Goal: Task Accomplishment & Management: Complete application form

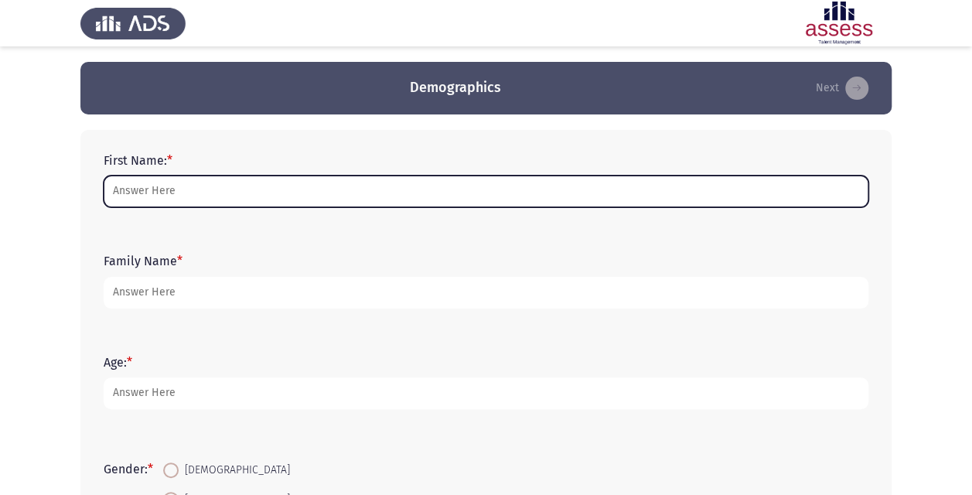
click at [448, 190] on input "First Name: *" at bounding box center [486, 191] width 765 height 32
type input "Sherif"
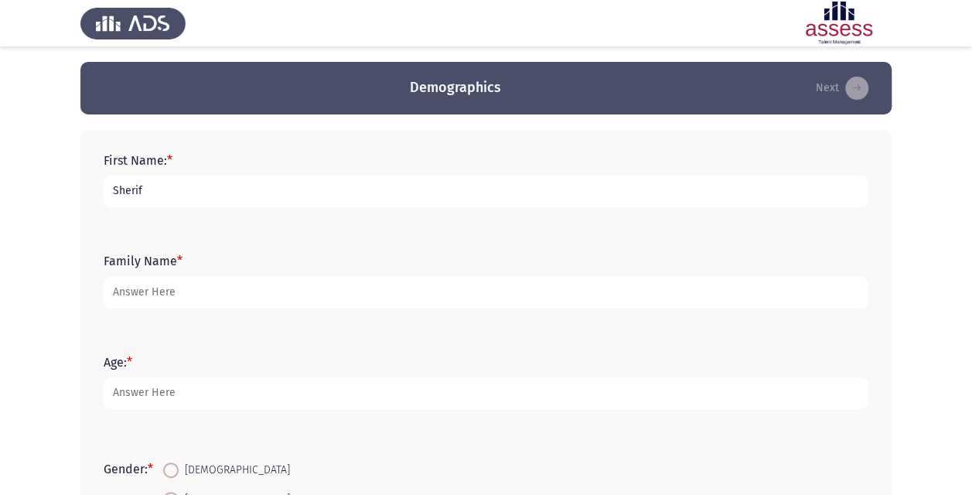
scroll to position [77, 0]
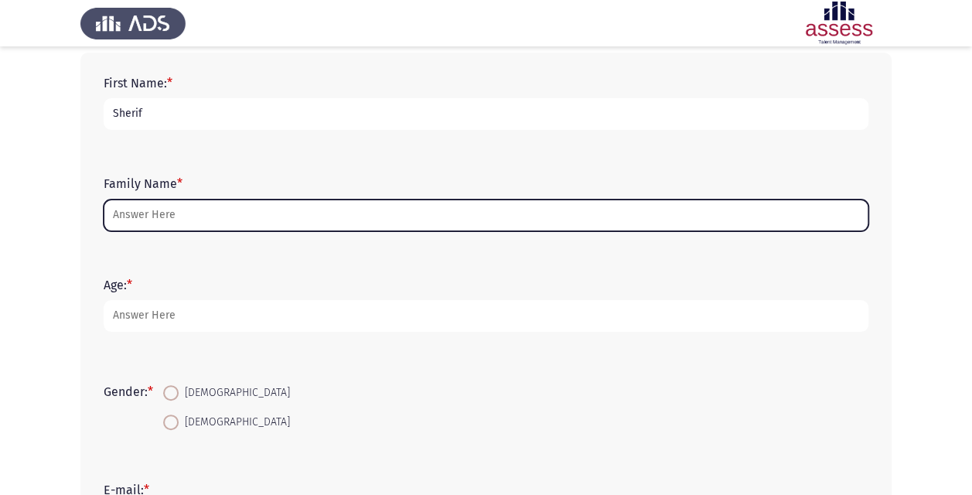
click at [399, 214] on input "Family Name *" at bounding box center [486, 215] width 765 height 32
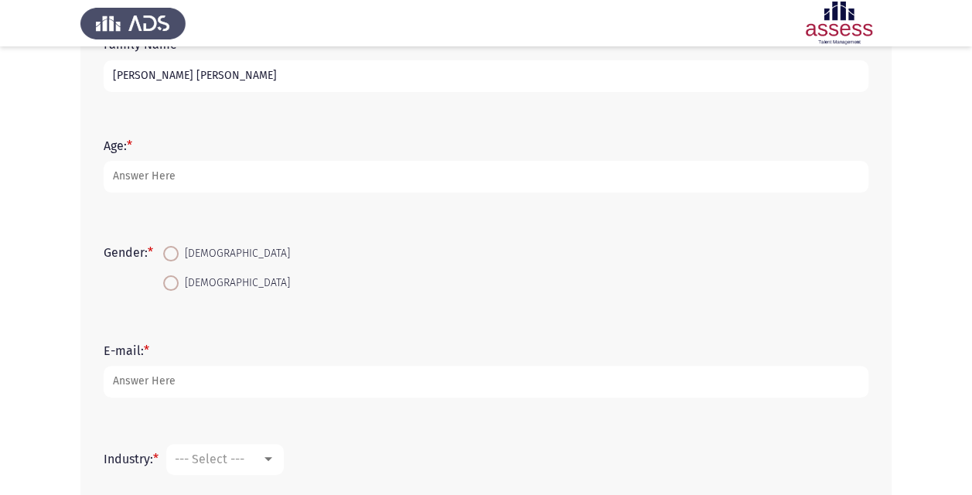
scroll to position [232, 0]
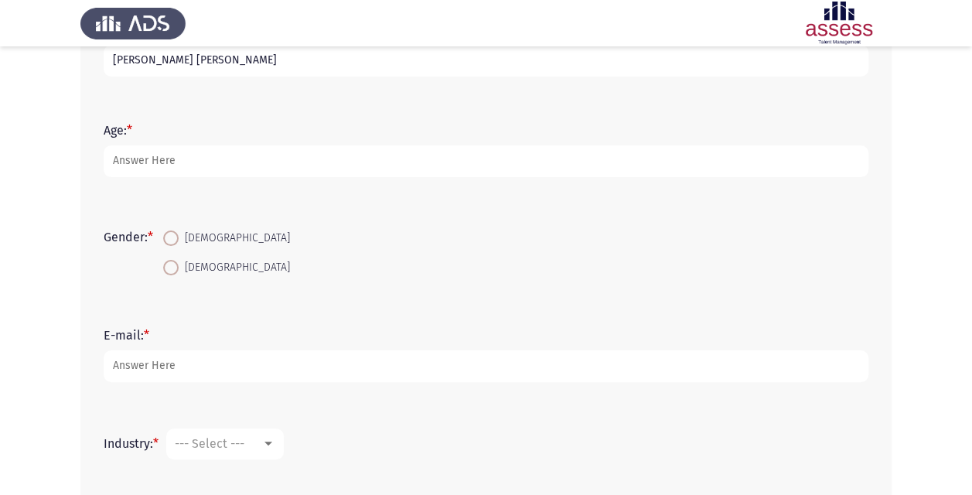
type input "[PERSON_NAME] [PERSON_NAME]"
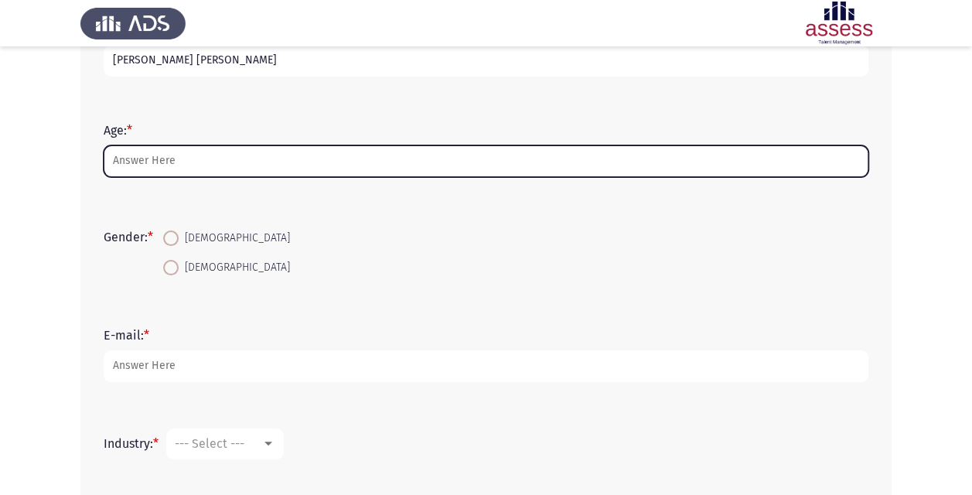
click at [428, 157] on input "Age: *" at bounding box center [486, 161] width 765 height 32
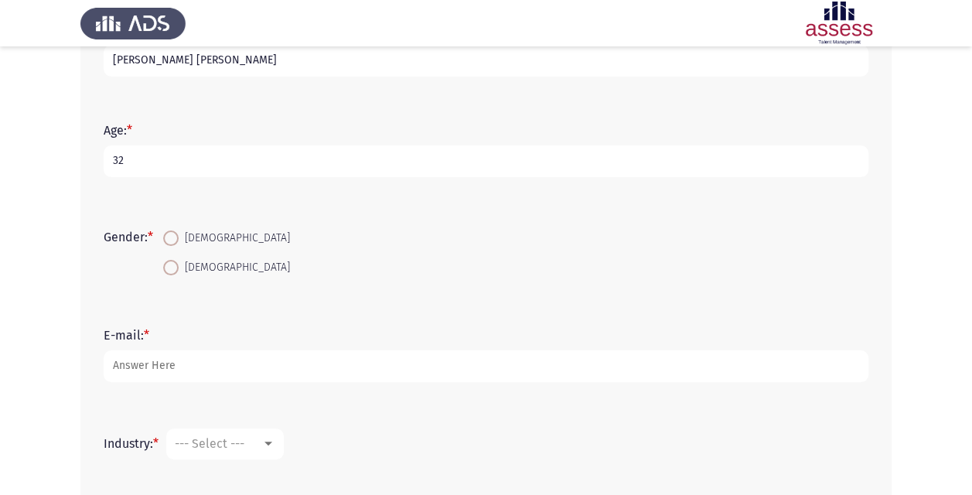
type input "32"
click at [194, 249] on mat-radio-button "[DEMOGRAPHIC_DATA]" at bounding box center [226, 237] width 147 height 29
click at [190, 239] on span "[DEMOGRAPHIC_DATA]" at bounding box center [234, 238] width 111 height 19
click at [179, 239] on input "[DEMOGRAPHIC_DATA]" at bounding box center [170, 237] width 15 height 15
radio input "true"
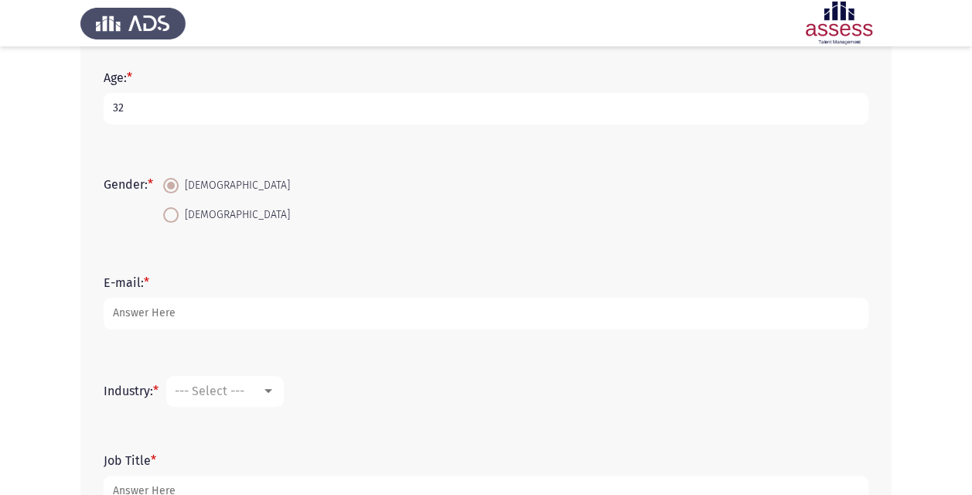
scroll to position [309, 0]
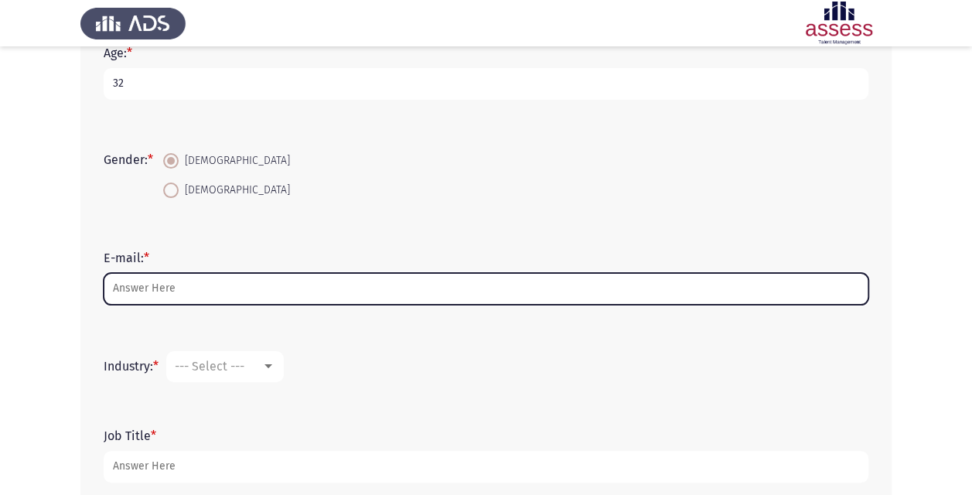
click at [445, 286] on input "E-mail: *" at bounding box center [486, 289] width 765 height 32
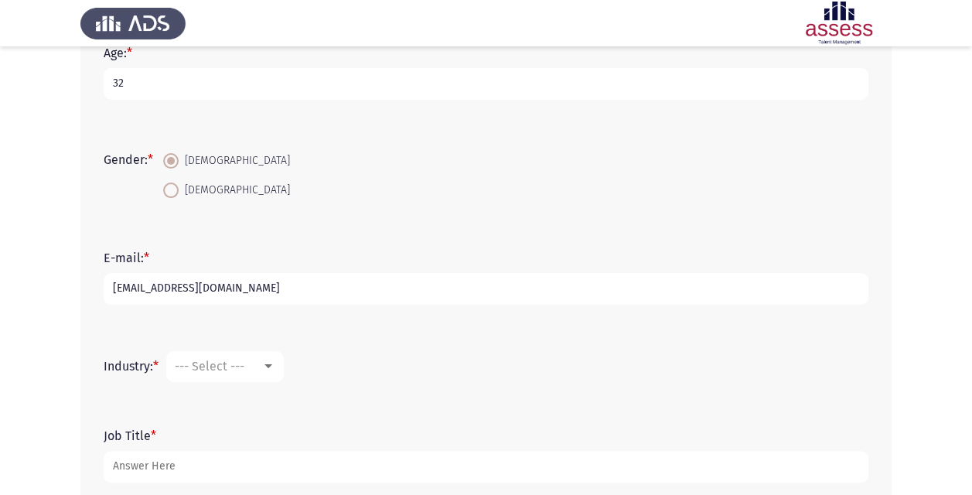
type input "[EMAIL_ADDRESS][DOMAIN_NAME]"
click at [504, 351] on form "Industry: * --- Select ---" at bounding box center [486, 366] width 765 height 31
click at [229, 359] on span "--- Select ---" at bounding box center [210, 366] width 70 height 15
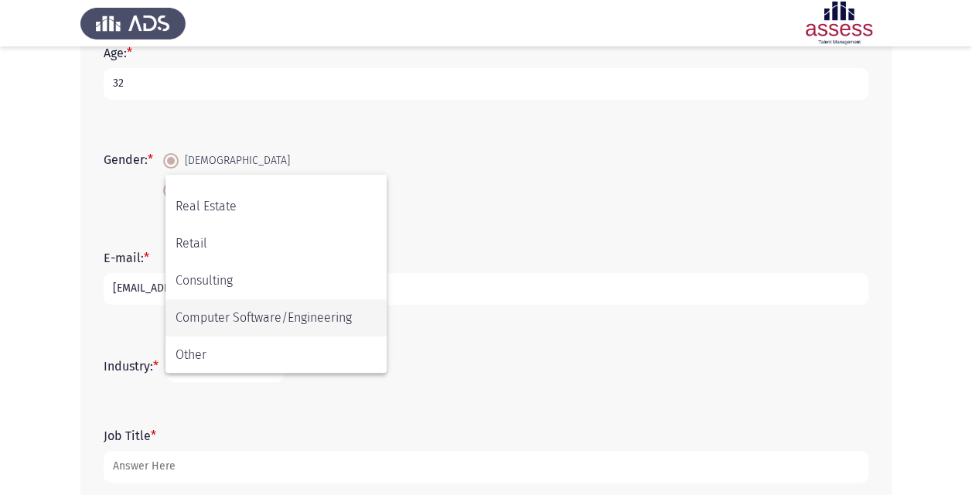
scroll to position [507, 0]
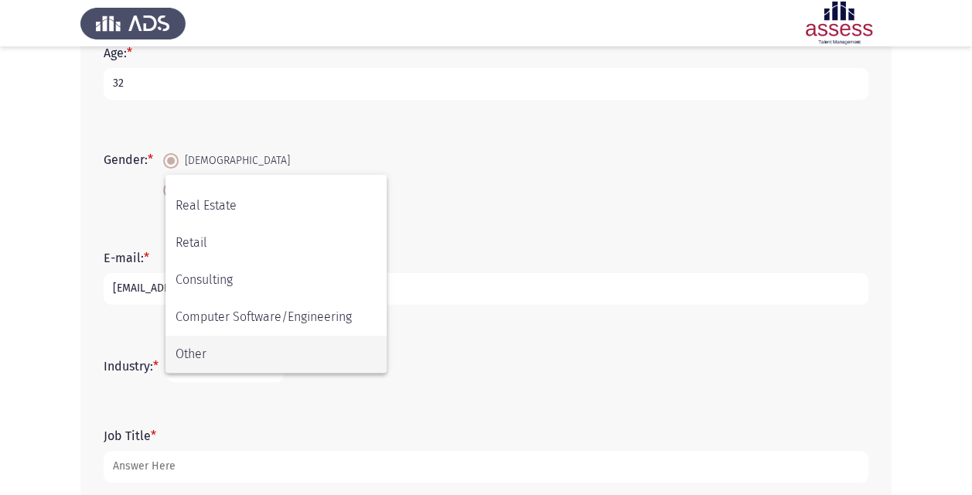
click at [230, 350] on span "Other" at bounding box center [275, 354] width 201 height 37
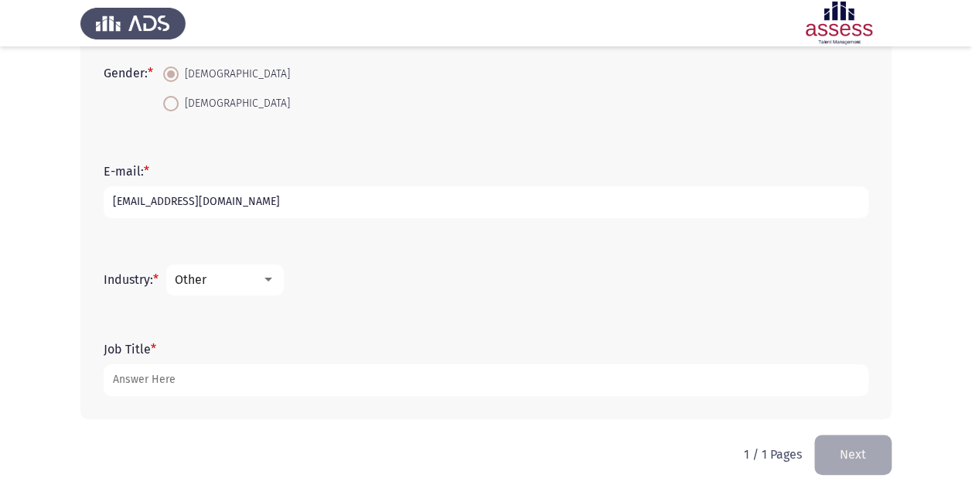
scroll to position [397, 0]
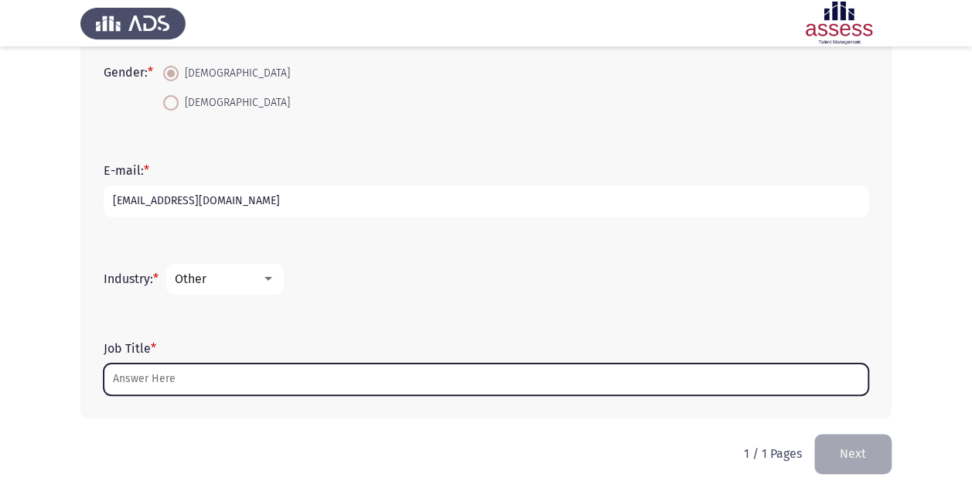
click at [366, 377] on input "Job Title *" at bounding box center [486, 379] width 765 height 32
type input "e"
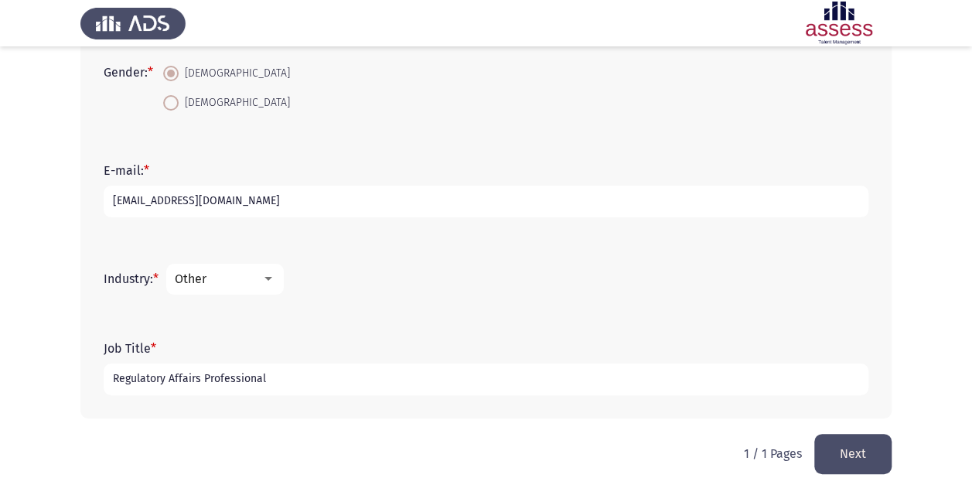
type input "Regulatory Affairs Professional"
click at [844, 447] on button "Next" at bounding box center [852, 453] width 77 height 39
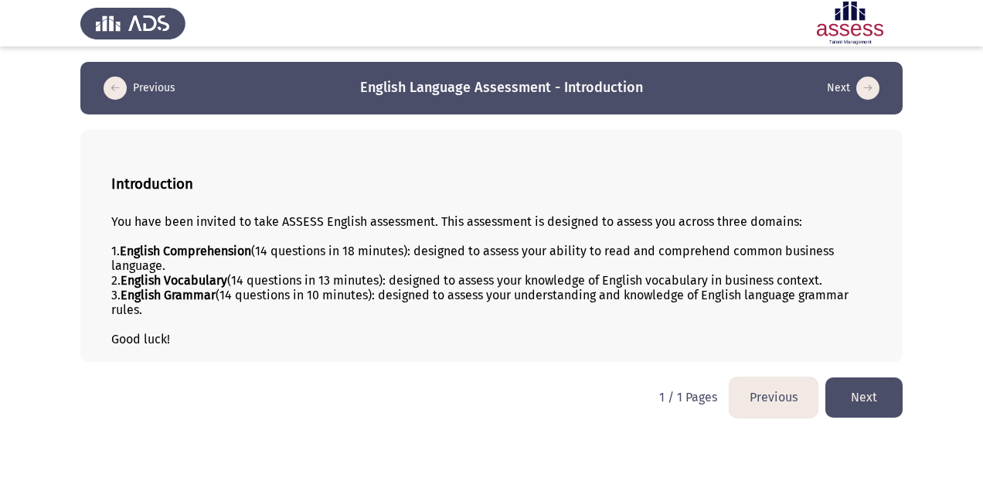
click at [866, 387] on button "Next" at bounding box center [864, 396] width 77 height 39
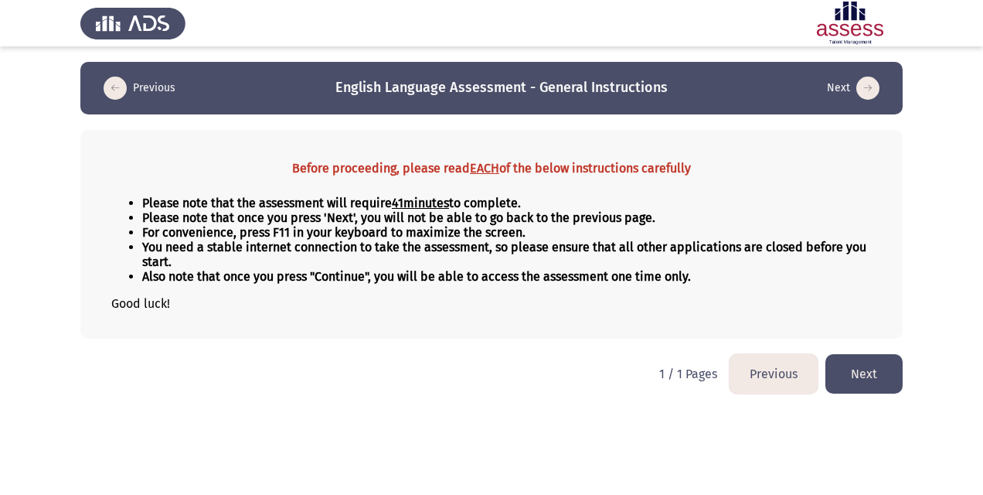
click at [863, 366] on button "Next" at bounding box center [864, 373] width 77 height 39
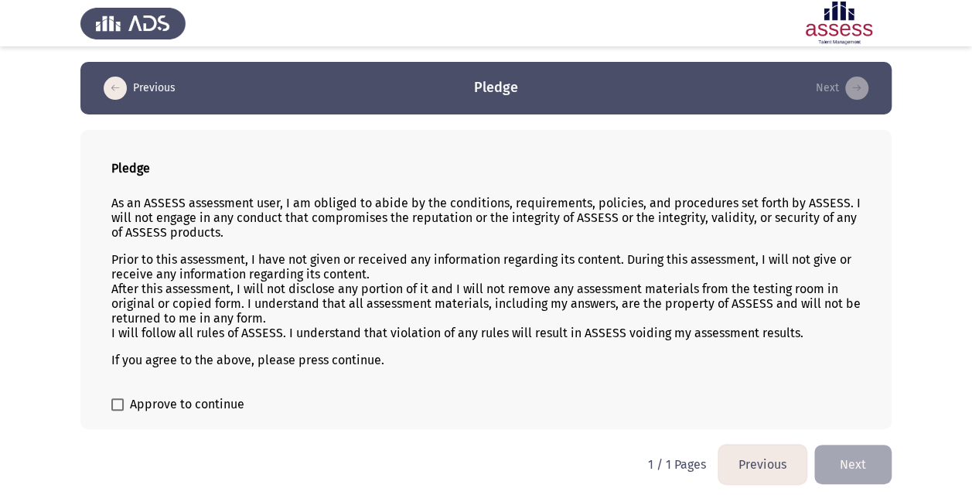
scroll to position [2, 0]
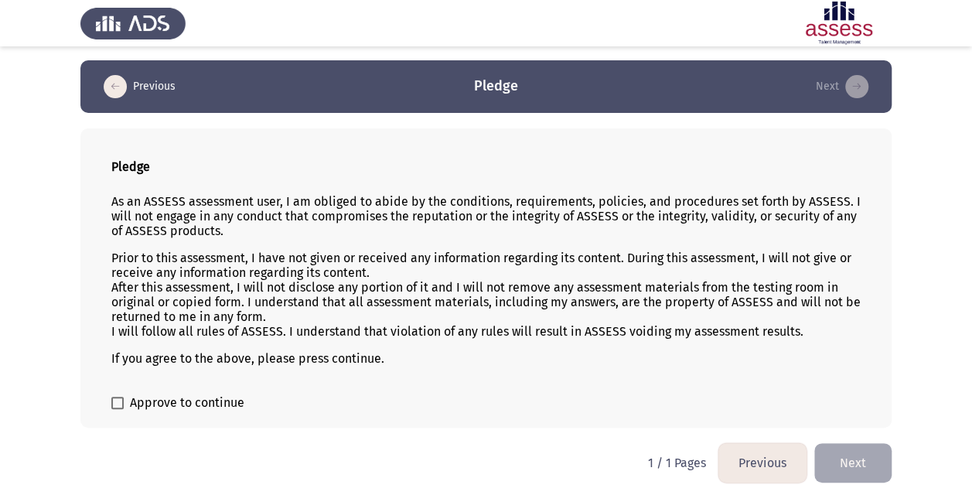
click at [114, 400] on span at bounding box center [117, 403] width 12 height 12
click at [117, 409] on input "Approve to continue" at bounding box center [117, 409] width 1 height 1
checkbox input "true"
click at [850, 457] on button "Next" at bounding box center [852, 462] width 77 height 39
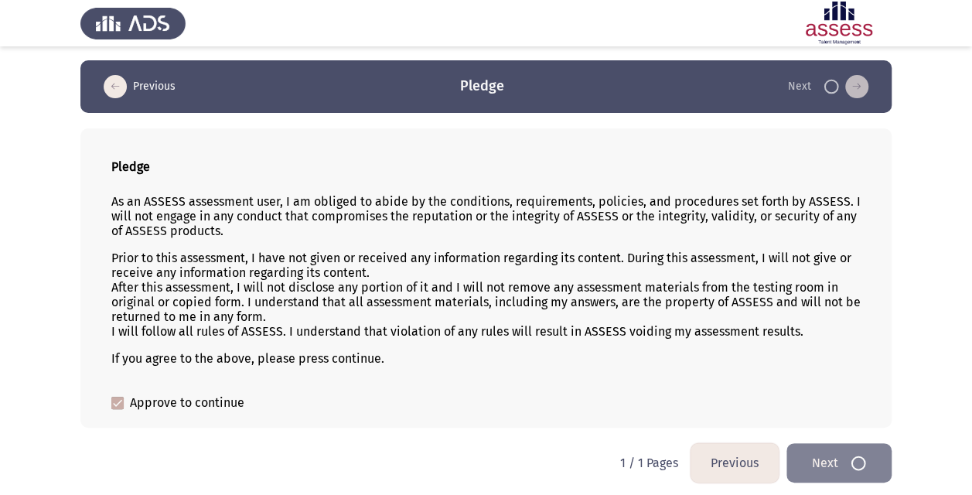
scroll to position [0, 0]
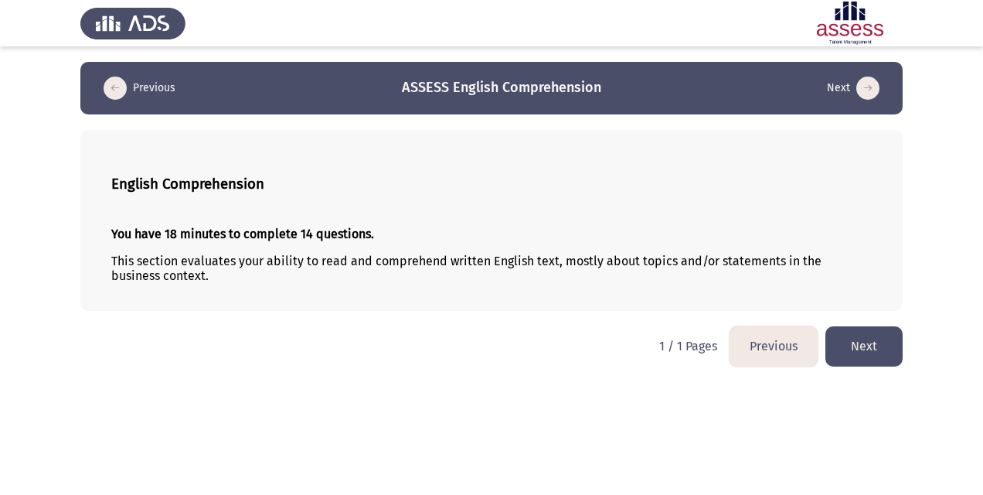
click at [866, 339] on button "Next" at bounding box center [864, 345] width 77 height 39
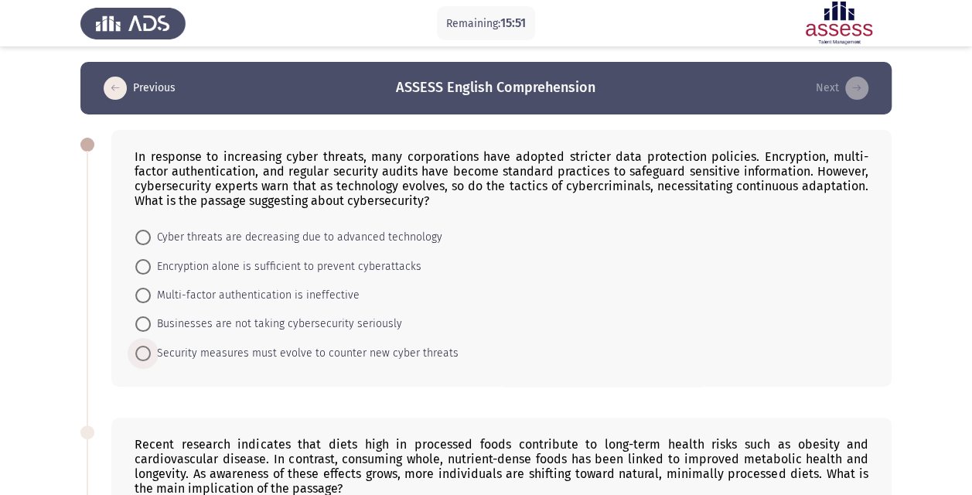
drag, startPoint x: 157, startPoint y: 351, endPoint x: 329, endPoint y: 348, distance: 171.7
click at [329, 348] on span "Security measures must evolve to counter new cyber threats" at bounding box center [305, 353] width 308 height 19
click at [151, 348] on input "Security measures must evolve to counter new cyber threats" at bounding box center [142, 353] width 15 height 15
radio input "true"
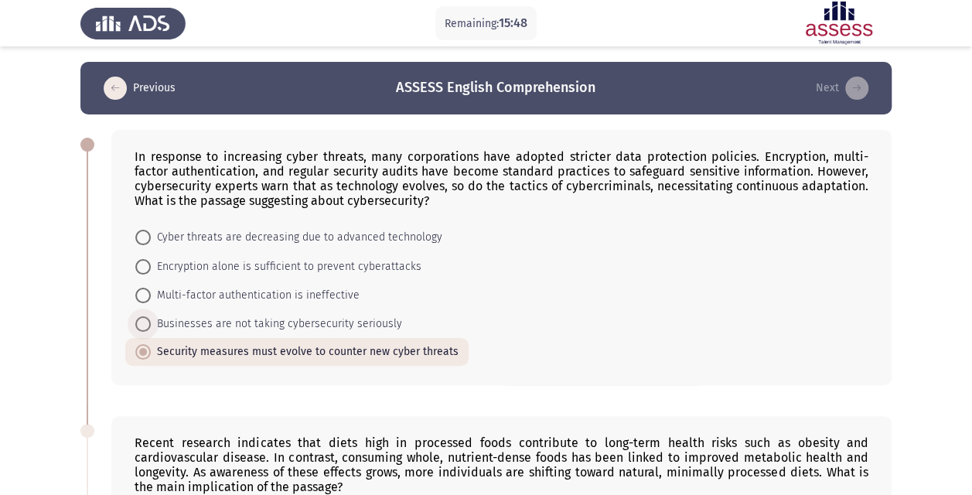
click at [285, 320] on span "Businesses are not taking cybersecurity seriously" at bounding box center [276, 324] width 251 height 19
click at [151, 320] on input "Businesses are not taking cybersecurity seriously" at bounding box center [142, 323] width 15 height 15
radio input "true"
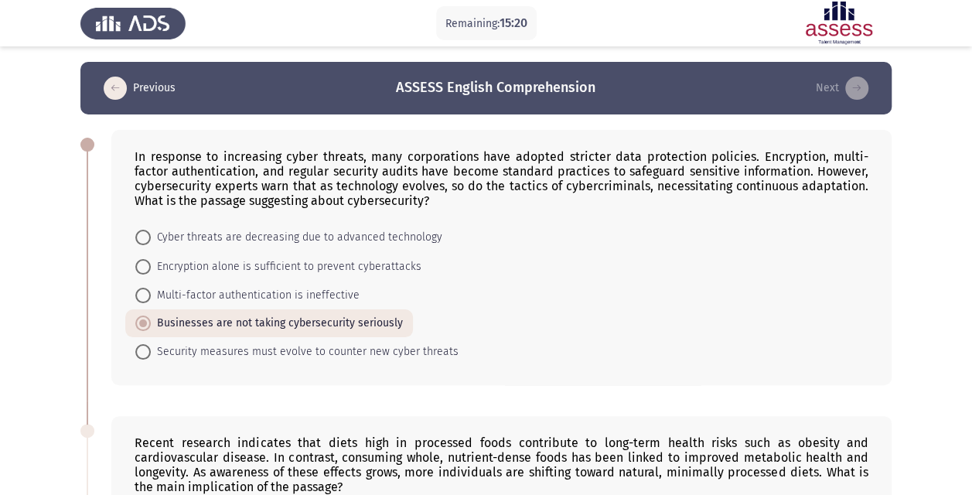
click at [314, 350] on span "Security measures must evolve to counter new cyber threats" at bounding box center [305, 351] width 308 height 19
click at [151, 350] on input "Security measures must evolve to counter new cyber threats" at bounding box center [142, 351] width 15 height 15
radio input "true"
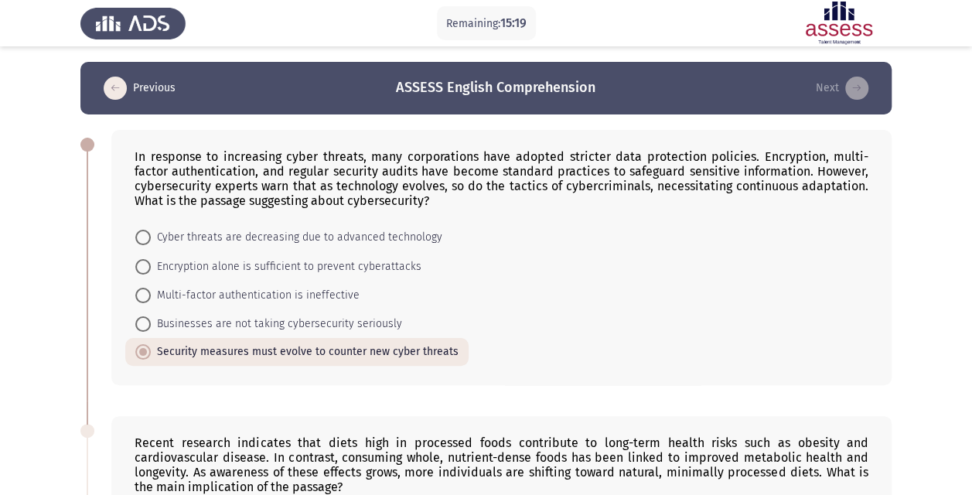
click at [352, 393] on div "In response to increasing cyber threats, many corporations have adopted stricte…" at bounding box center [485, 257] width 811 height 286
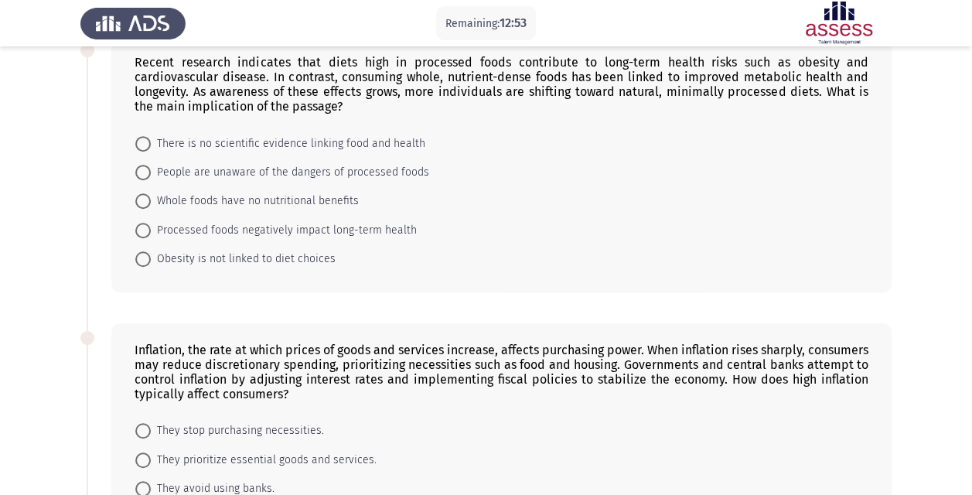
scroll to position [405, 0]
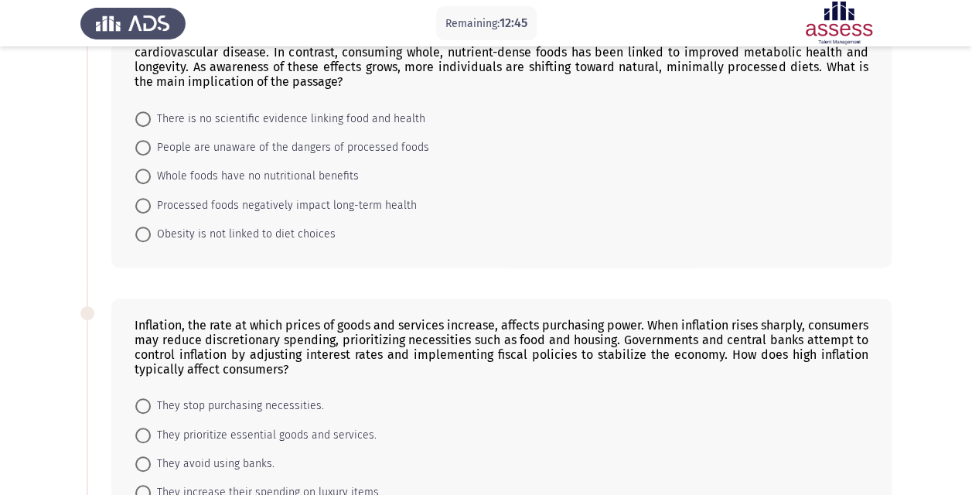
click at [303, 199] on span "Processed foods negatively impact long-term health" at bounding box center [284, 205] width 266 height 19
click at [151, 199] on input "Processed foods negatively impact long-term health" at bounding box center [142, 205] width 15 height 15
radio input "true"
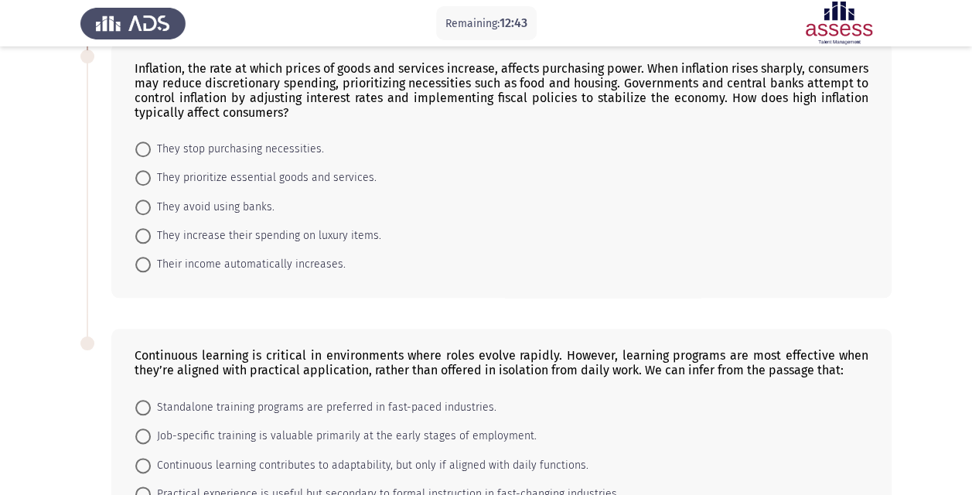
scroll to position [637, 0]
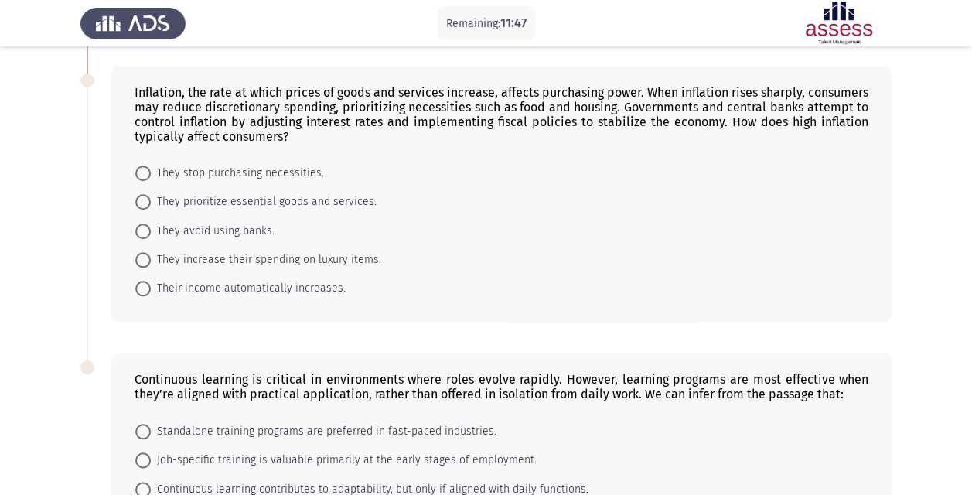
click at [278, 196] on span "They prioritize essential goods and services." at bounding box center [264, 202] width 226 height 19
click at [151, 196] on input "They prioritize essential goods and services." at bounding box center [142, 201] width 15 height 15
radio input "true"
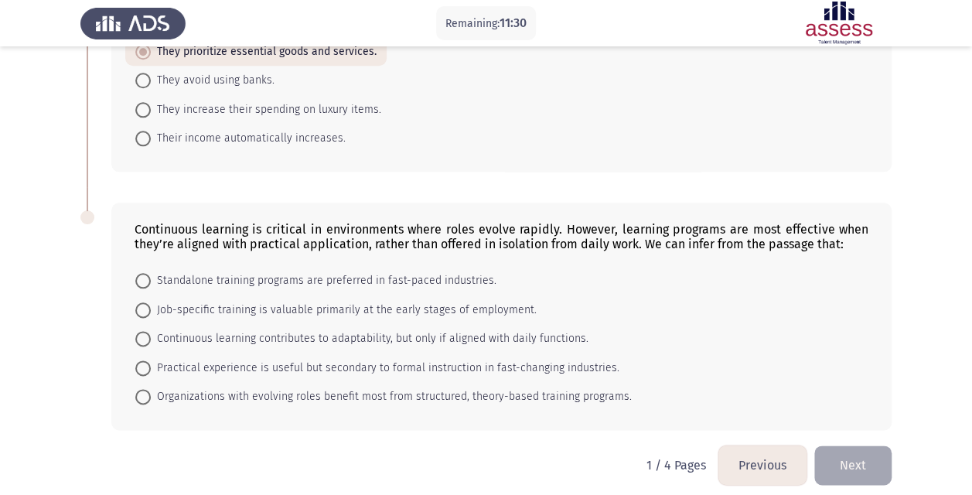
scroll to position [790, 0]
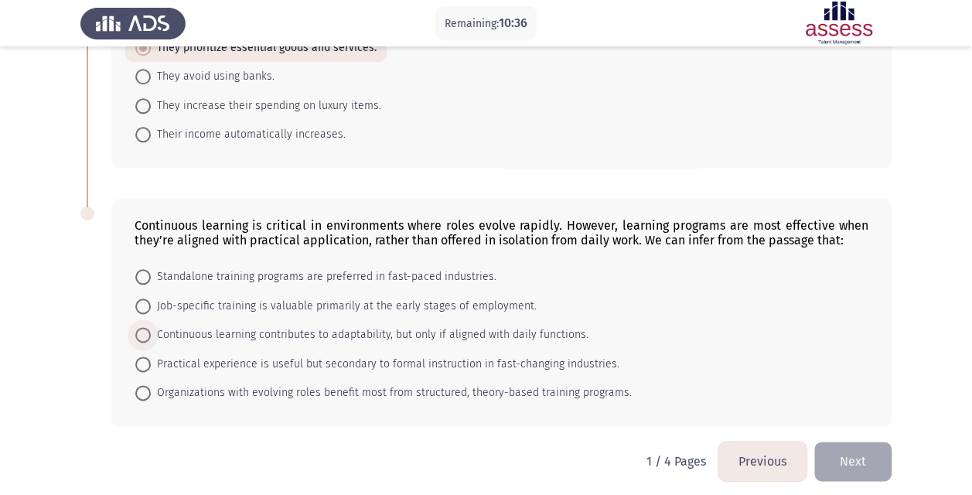
click at [365, 325] on span "Continuous learning contributes to adaptability, but only if aligned with daily…" at bounding box center [370, 334] width 438 height 19
click at [151, 327] on input "Continuous learning contributes to adaptability, but only if aligned with daily…" at bounding box center [142, 334] width 15 height 15
radio input "true"
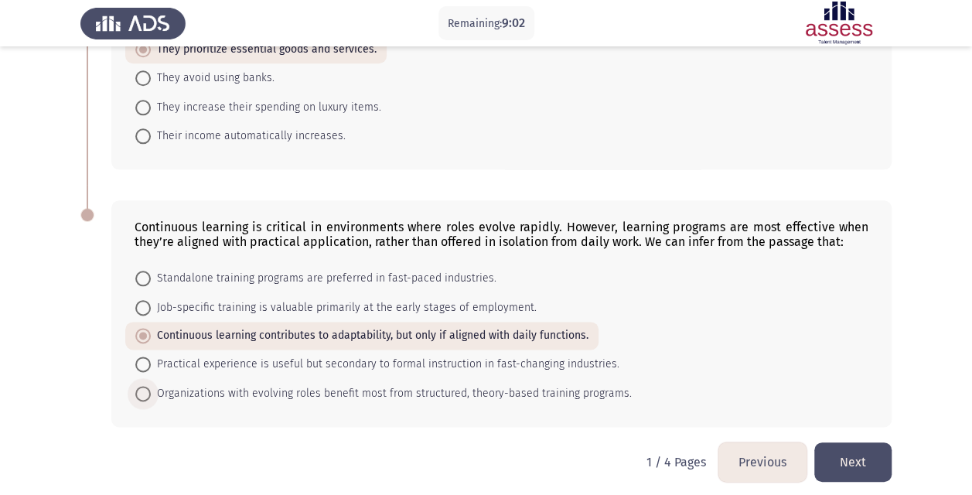
click at [469, 384] on span "Organizations with evolving roles benefit most from structured, theory-based tr…" at bounding box center [391, 393] width 481 height 19
click at [151, 386] on input "Organizations with evolving roles benefit most from structured, theory-based tr…" at bounding box center [142, 393] width 15 height 15
radio input "true"
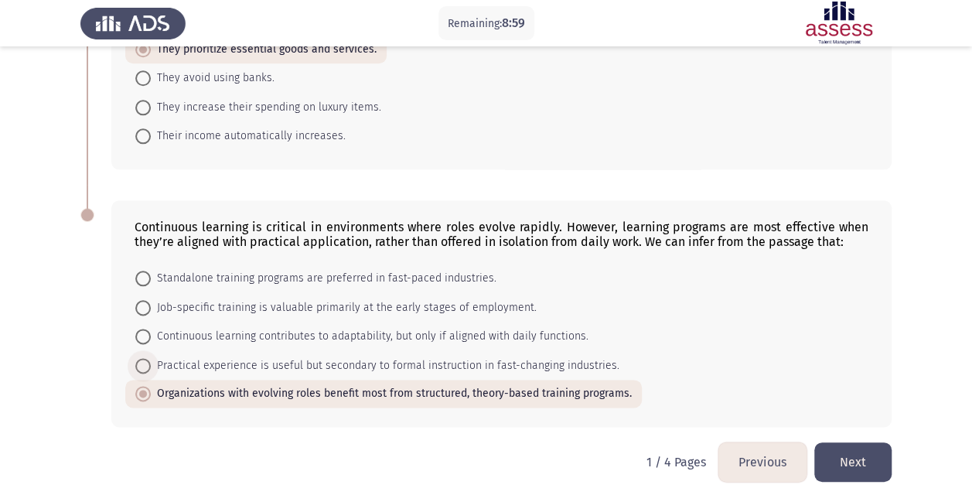
click at [396, 358] on span "Practical experience is useful but secondary to formal instruction in fast-chan…" at bounding box center [385, 365] width 469 height 19
click at [151, 358] on input "Practical experience is useful but secondary to formal instruction in fast-chan…" at bounding box center [142, 365] width 15 height 15
radio input "true"
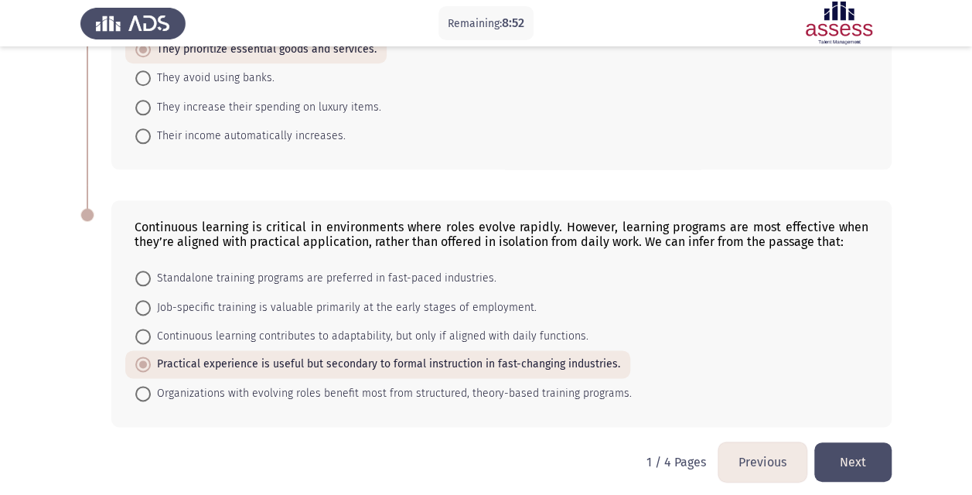
click at [868, 451] on button "Next" at bounding box center [852, 461] width 77 height 39
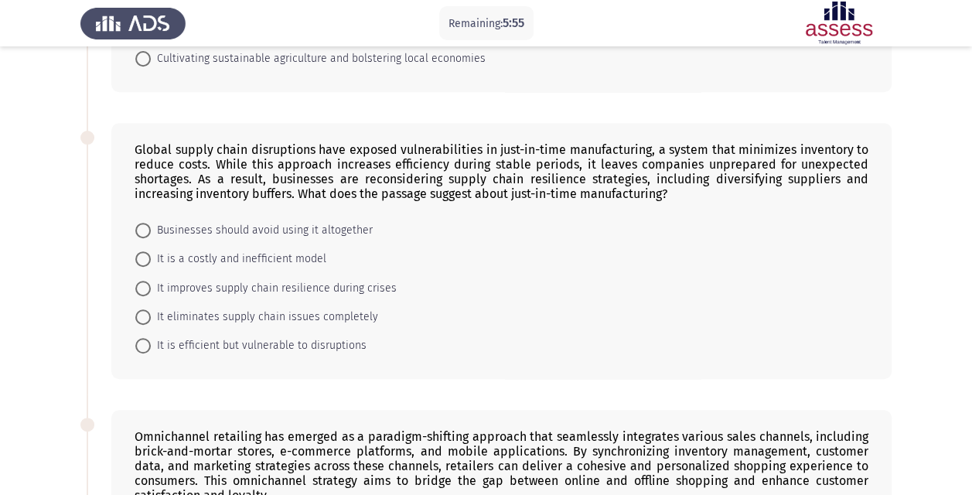
scroll to position [387, 0]
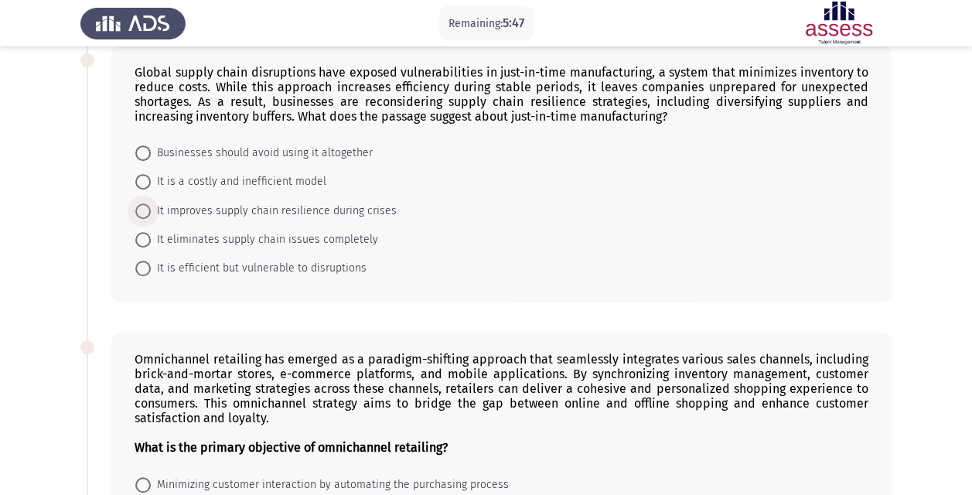
click at [280, 209] on span "It improves supply chain resilience during crises" at bounding box center [274, 211] width 246 height 19
click at [151, 209] on input "It improves supply chain resilience during crises" at bounding box center [142, 210] width 15 height 15
radio input "true"
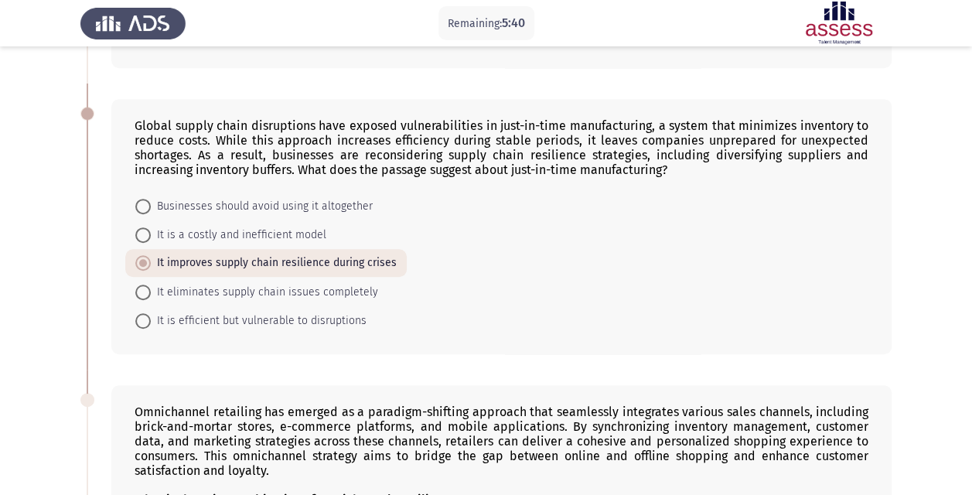
scroll to position [309, 0]
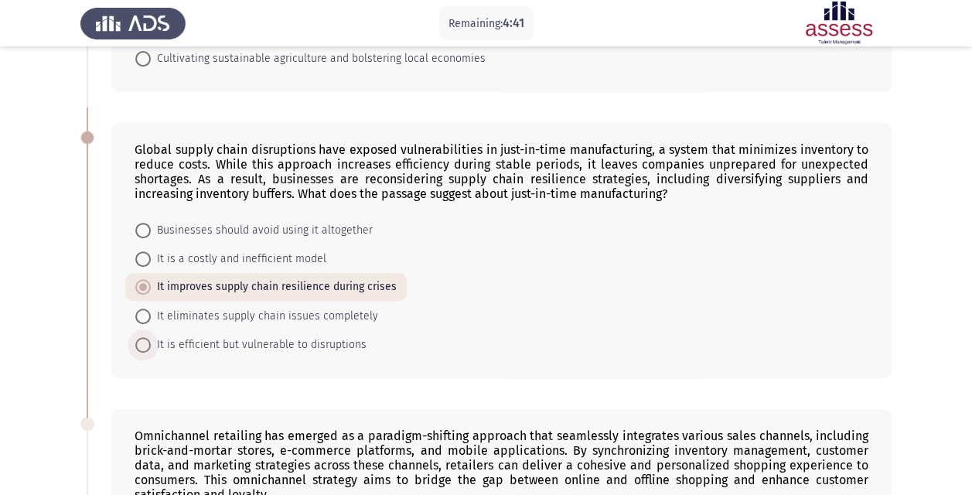
click at [257, 339] on span "It is efficient but vulnerable to disruptions" at bounding box center [259, 345] width 216 height 19
click at [151, 339] on input "It is efficient but vulnerable to disruptions" at bounding box center [142, 344] width 15 height 15
radio input "true"
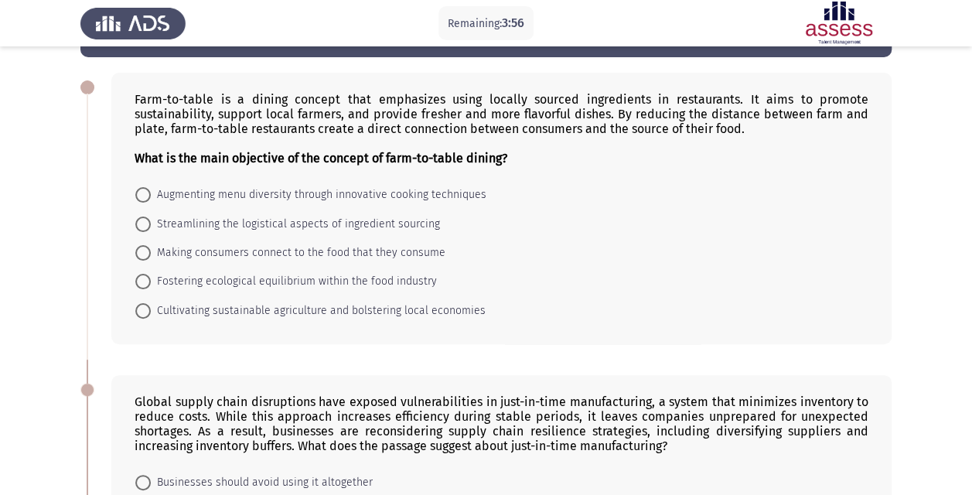
scroll to position [77, 0]
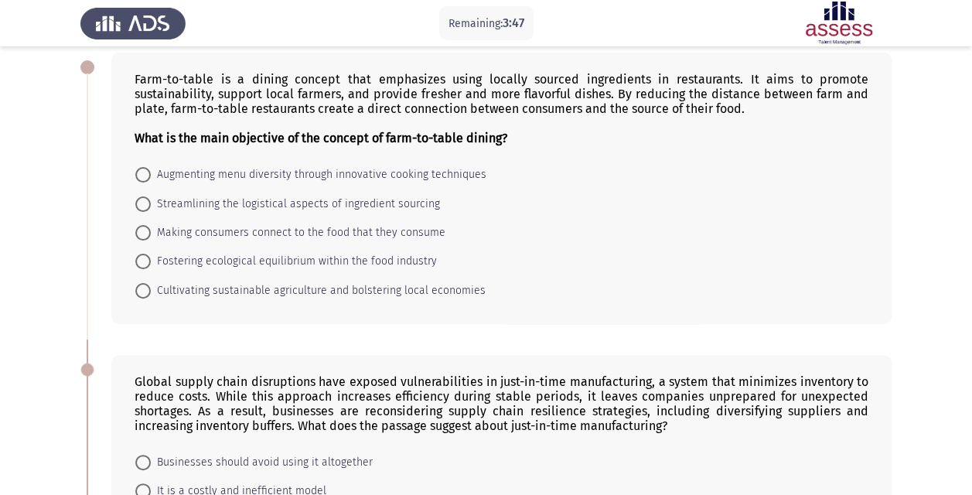
click at [321, 288] on span "Cultivating sustainable agriculture and bolstering local economies" at bounding box center [318, 290] width 335 height 19
click at [151, 288] on input "Cultivating sustainable agriculture and bolstering local economies" at bounding box center [142, 290] width 15 height 15
radio input "true"
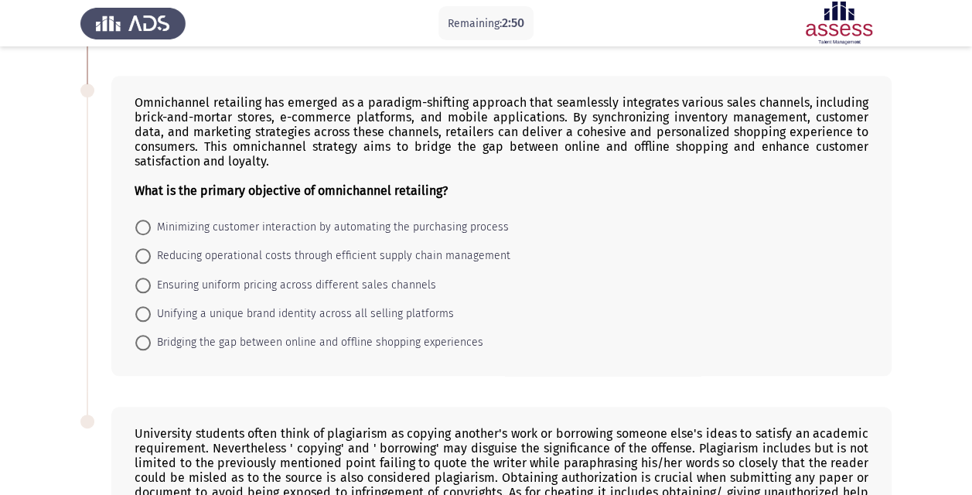
scroll to position [618, 0]
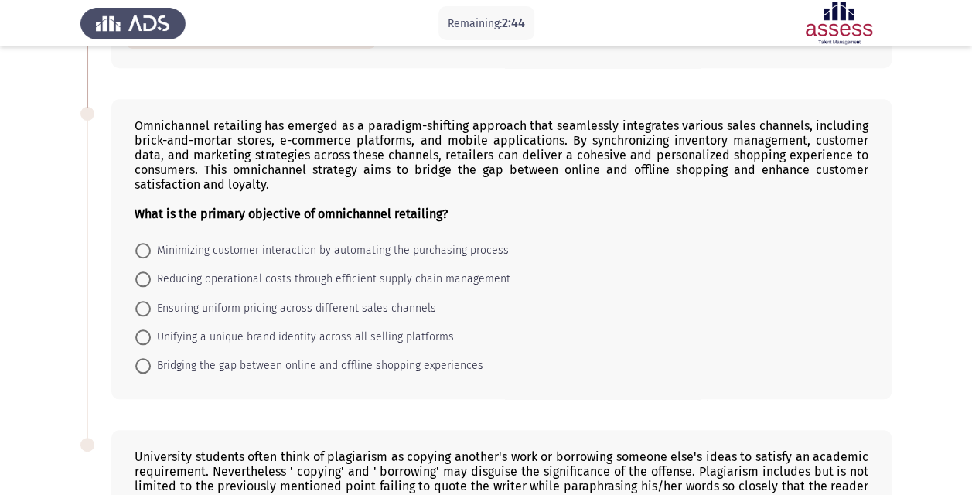
click at [417, 246] on span "Minimizing customer interaction by automating the purchasing process" at bounding box center [330, 250] width 358 height 19
click at [151, 246] on input "Minimizing customer interaction by automating the purchasing process" at bounding box center [142, 250] width 15 height 15
radio input "true"
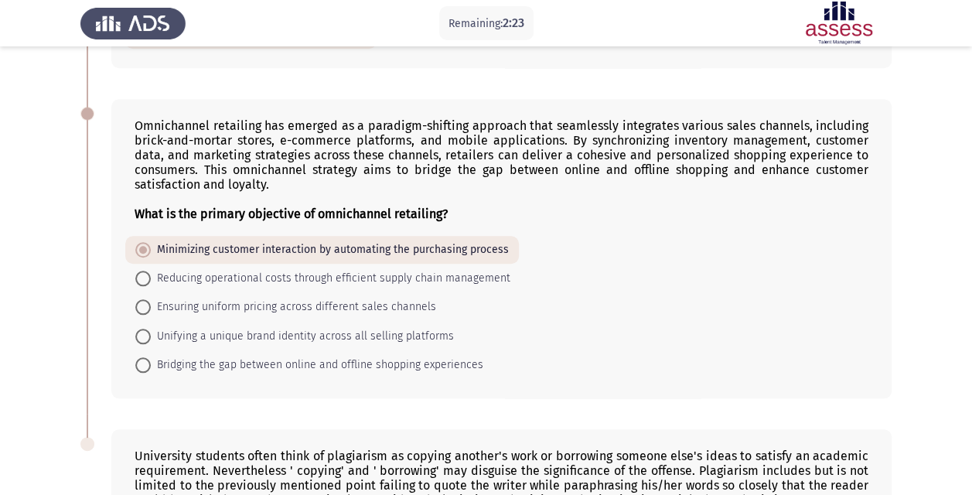
click at [313, 359] on span "Bridging the gap between online and offline shopping experiences" at bounding box center [317, 365] width 332 height 19
click at [151, 359] on input "Bridging the gap between online and offline shopping experiences" at bounding box center [142, 364] width 15 height 15
radio input "true"
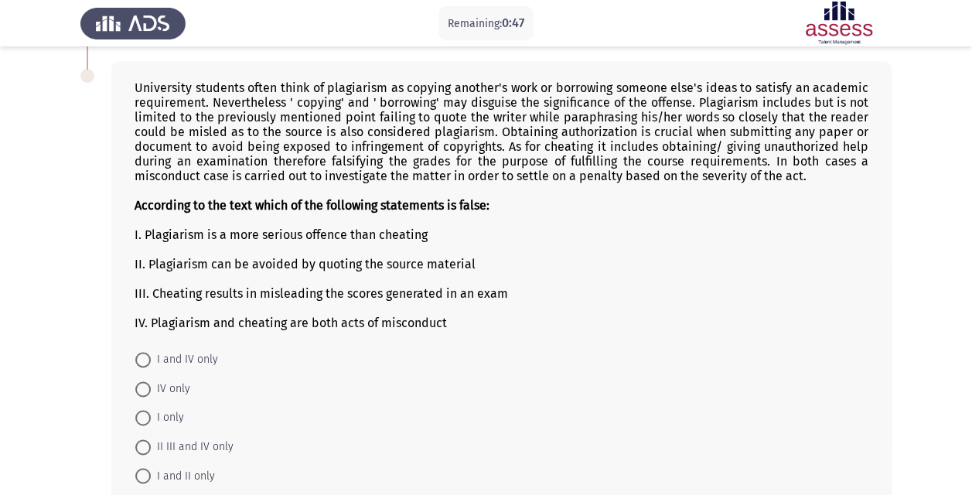
scroll to position [1064, 0]
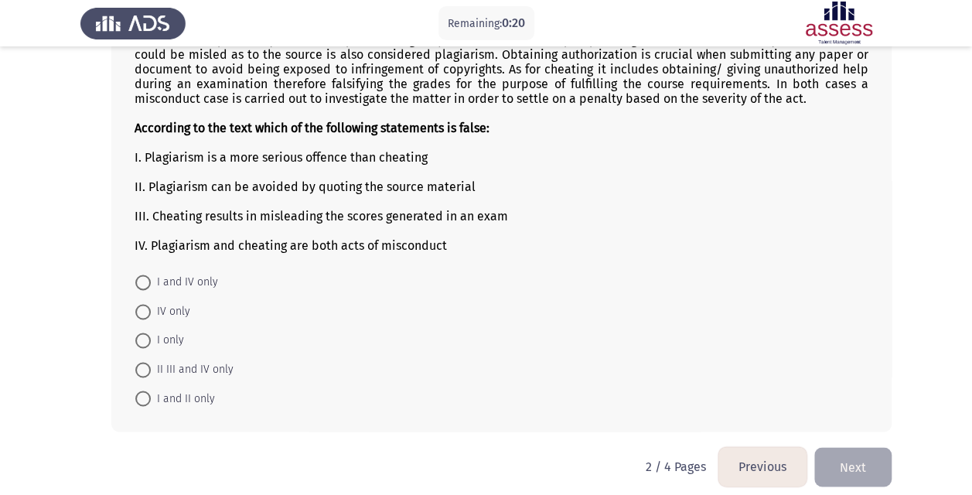
click at [302, 238] on div "IV. Plagiarism and cheating are both acts of misconduct" at bounding box center [502, 245] width 734 height 15
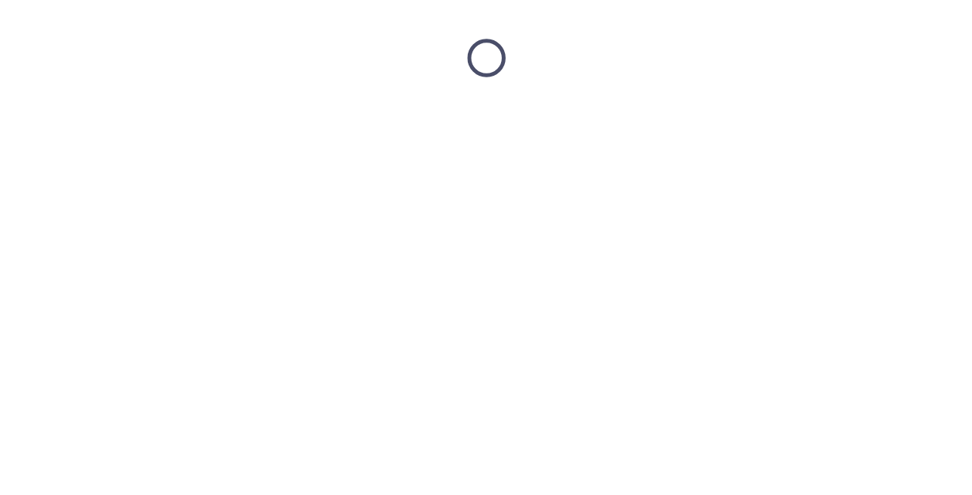
scroll to position [0, 0]
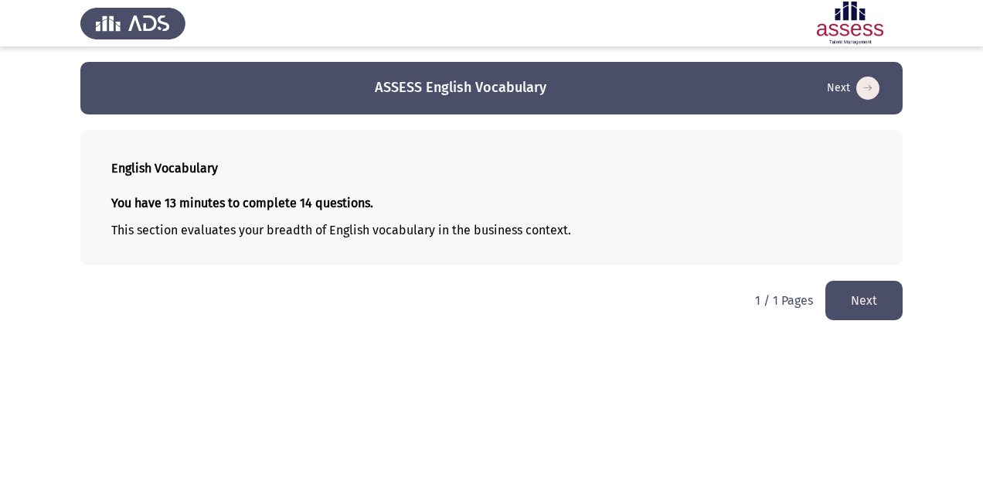
click at [866, 297] on button "Next" at bounding box center [864, 300] width 77 height 39
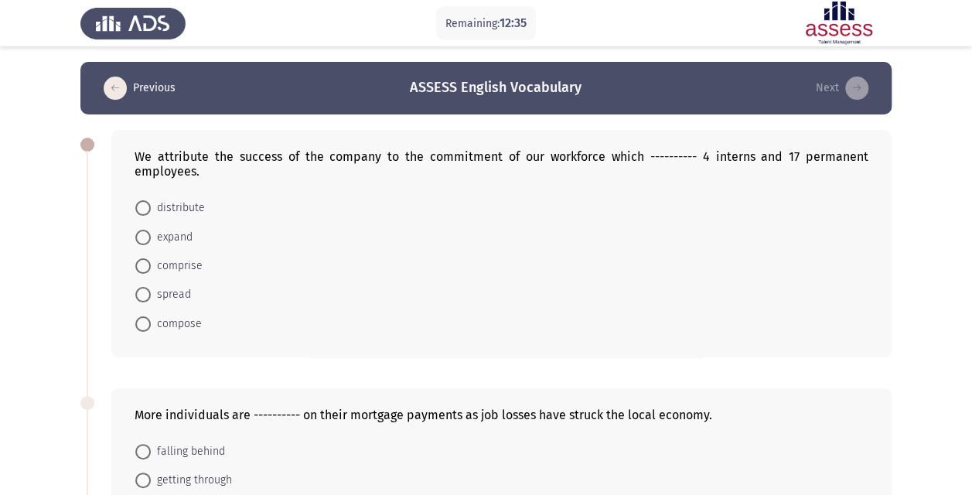
click at [175, 264] on span "comprise" at bounding box center [177, 266] width 52 height 19
click at [151, 264] on input "comprise" at bounding box center [142, 265] width 15 height 15
radio input "true"
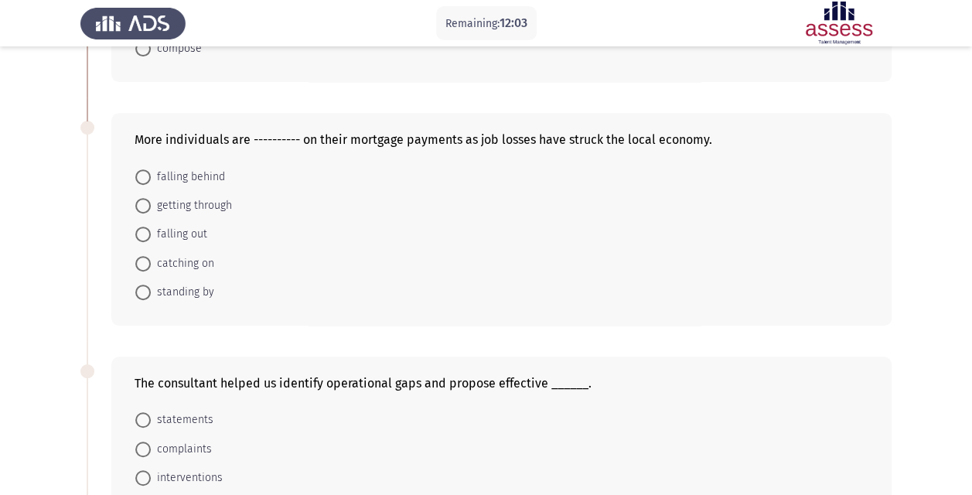
scroll to position [309, 0]
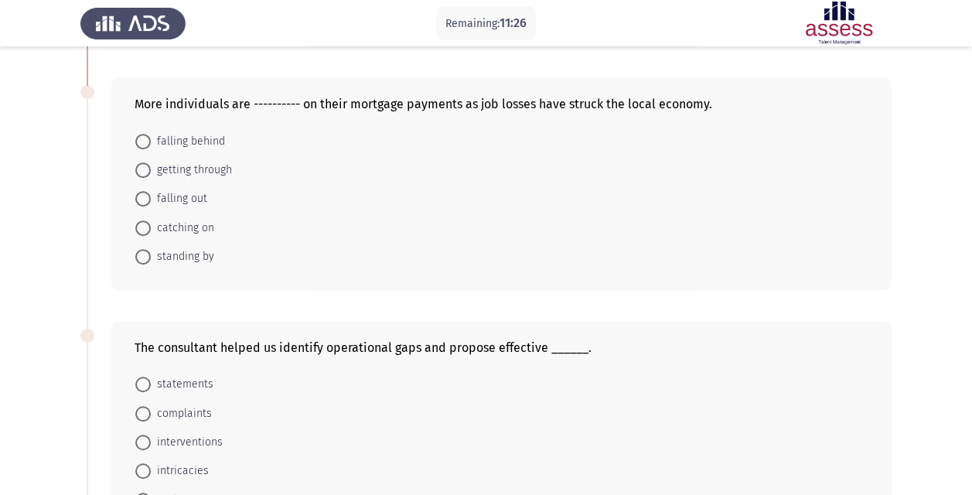
click at [181, 199] on span "falling out" at bounding box center [179, 198] width 56 height 19
click at [151, 199] on input "falling out" at bounding box center [142, 198] width 15 height 15
radio input "true"
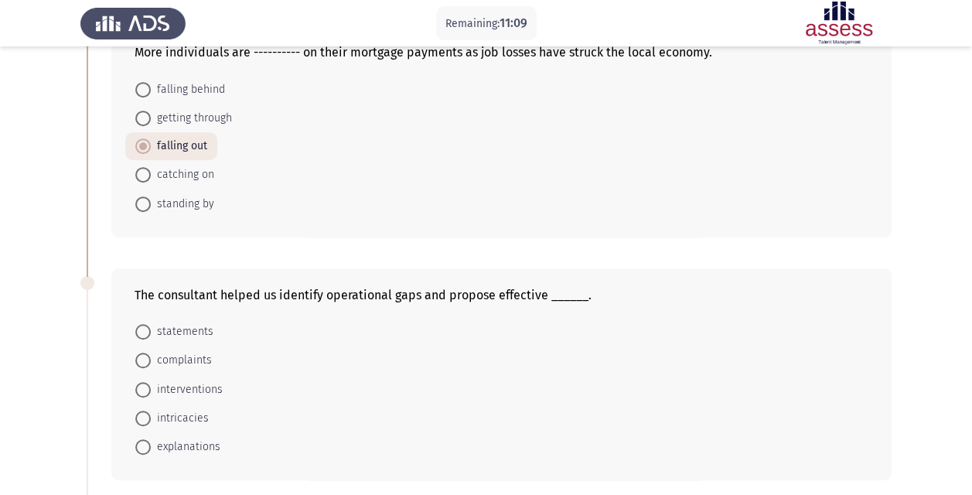
scroll to position [438, 0]
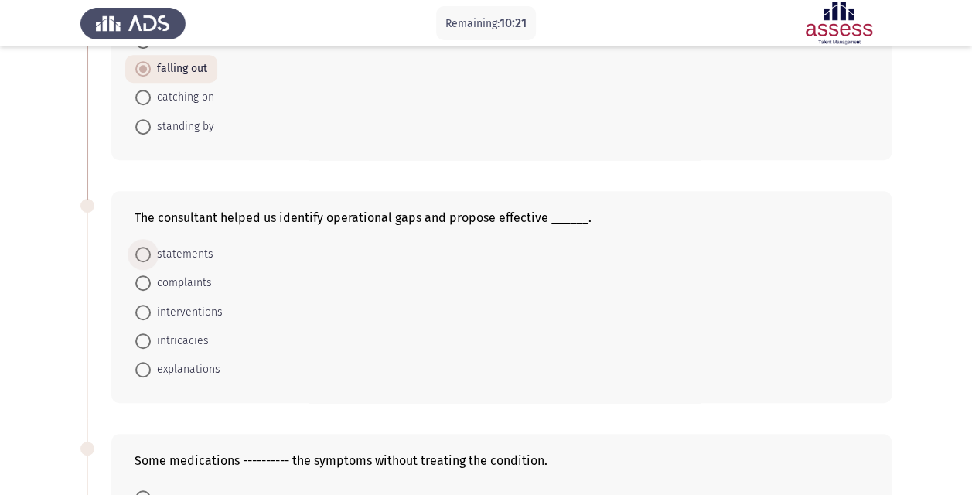
click at [184, 252] on span "statements" at bounding box center [182, 254] width 63 height 19
click at [151, 252] on input "statements" at bounding box center [142, 254] width 15 height 15
radio input "true"
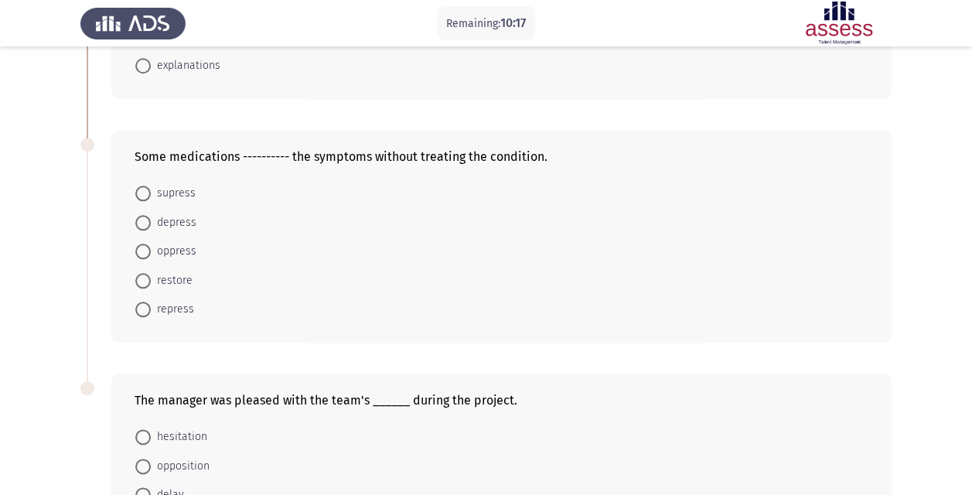
scroll to position [748, 0]
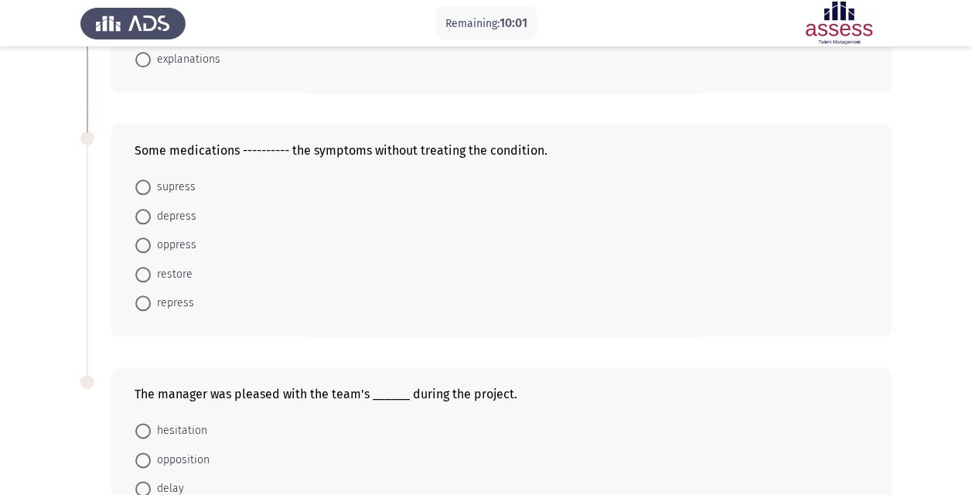
click at [170, 183] on span "supress" at bounding box center [173, 187] width 45 height 19
click at [151, 183] on input "supress" at bounding box center [142, 186] width 15 height 15
radio input "true"
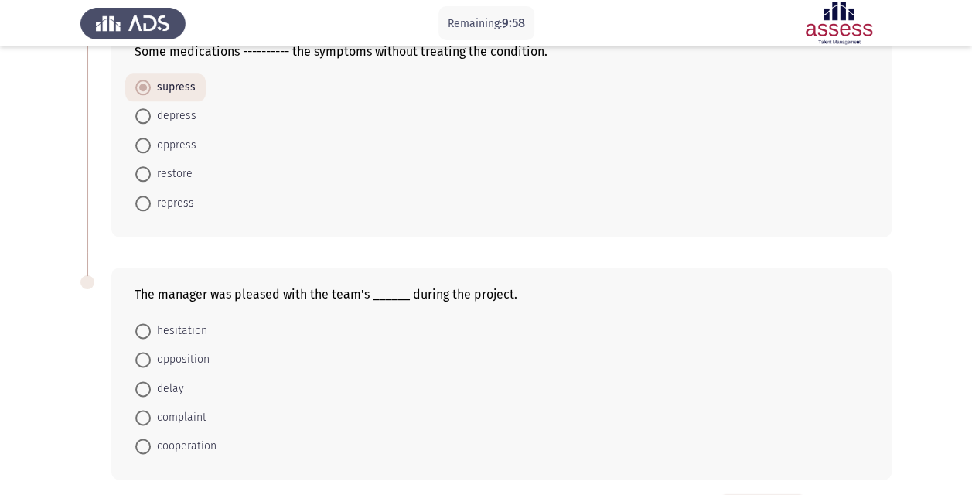
scroll to position [901, 0]
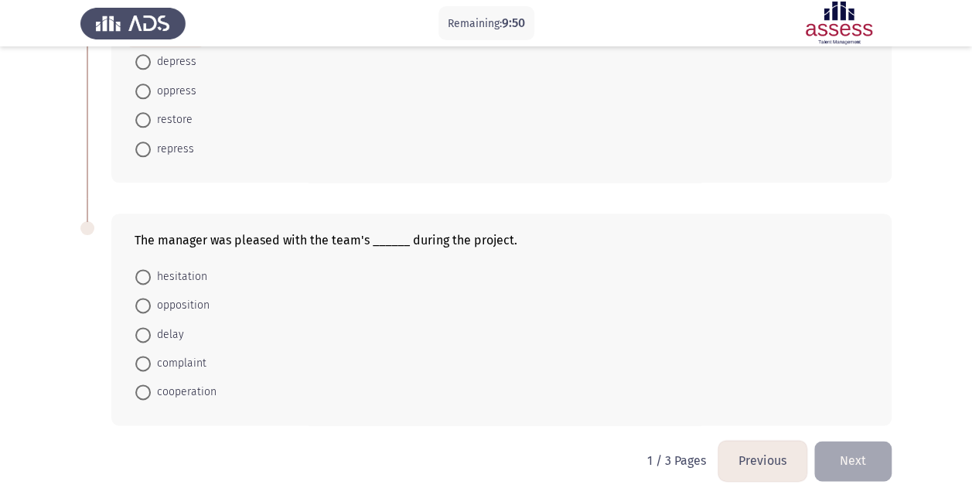
click at [182, 385] on span "cooperation" at bounding box center [184, 392] width 66 height 19
click at [151, 385] on input "cooperation" at bounding box center [142, 391] width 15 height 15
radio input "true"
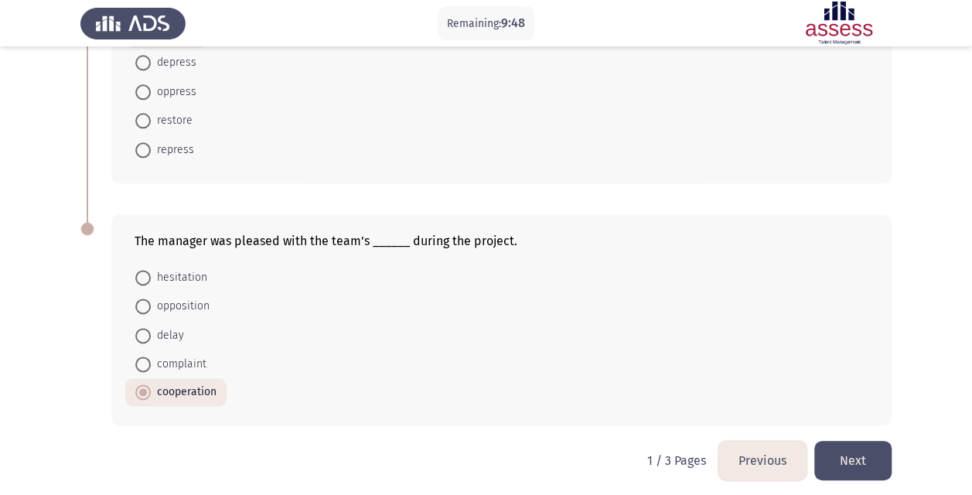
click at [849, 450] on button "Next" at bounding box center [852, 460] width 77 height 39
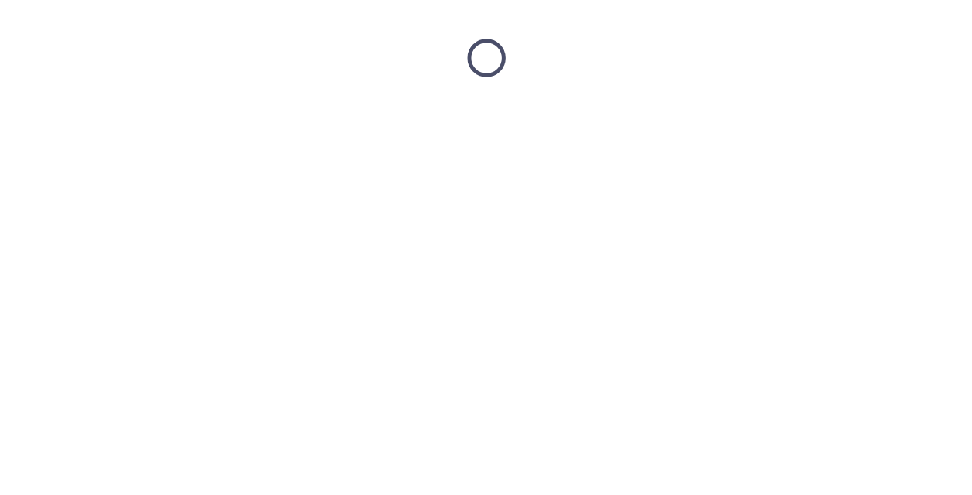
scroll to position [0, 0]
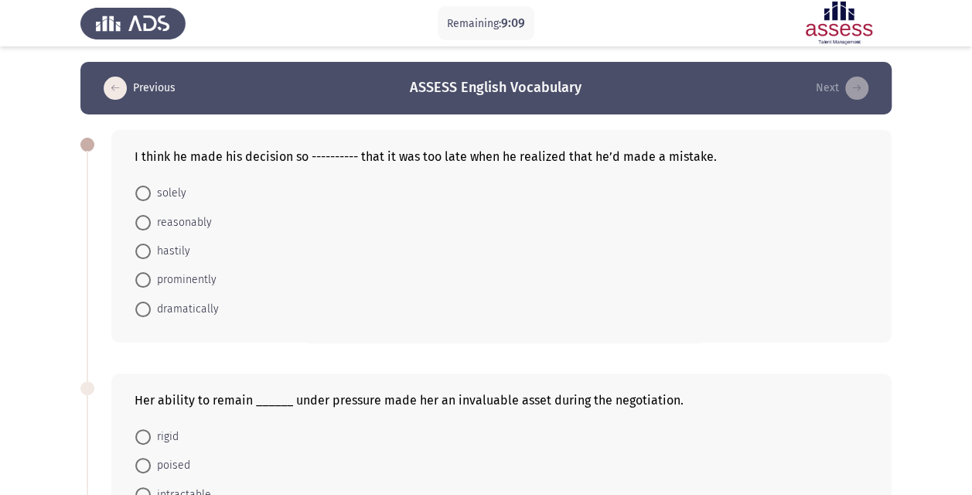
click at [172, 193] on span "solely" at bounding box center [169, 193] width 36 height 19
click at [151, 193] on input "solely" at bounding box center [142, 193] width 15 height 15
radio input "true"
click at [186, 250] on span "hastily" at bounding box center [170, 250] width 39 height 19
click at [151, 250] on input "hastily" at bounding box center [142, 250] width 15 height 15
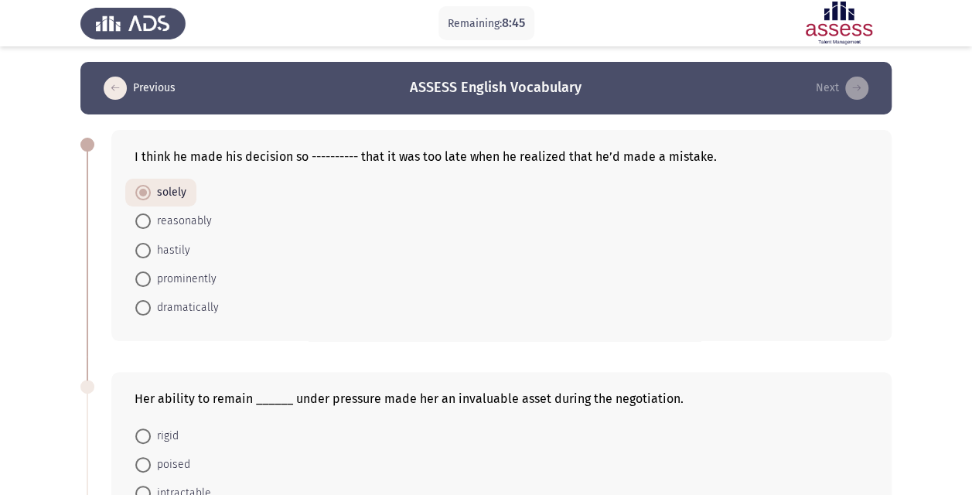
radio input "true"
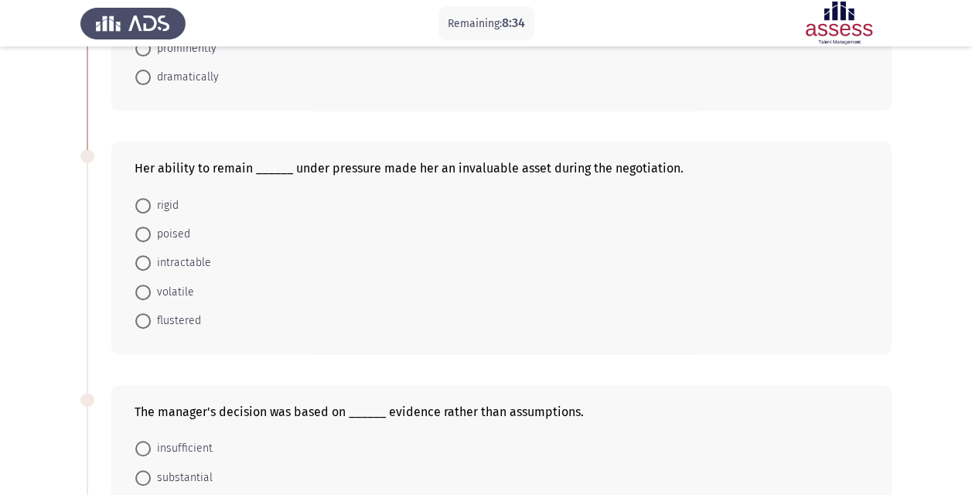
scroll to position [232, 0]
click at [173, 287] on span "volatile" at bounding box center [172, 290] width 43 height 19
click at [151, 287] on input "volatile" at bounding box center [142, 290] width 15 height 15
radio input "true"
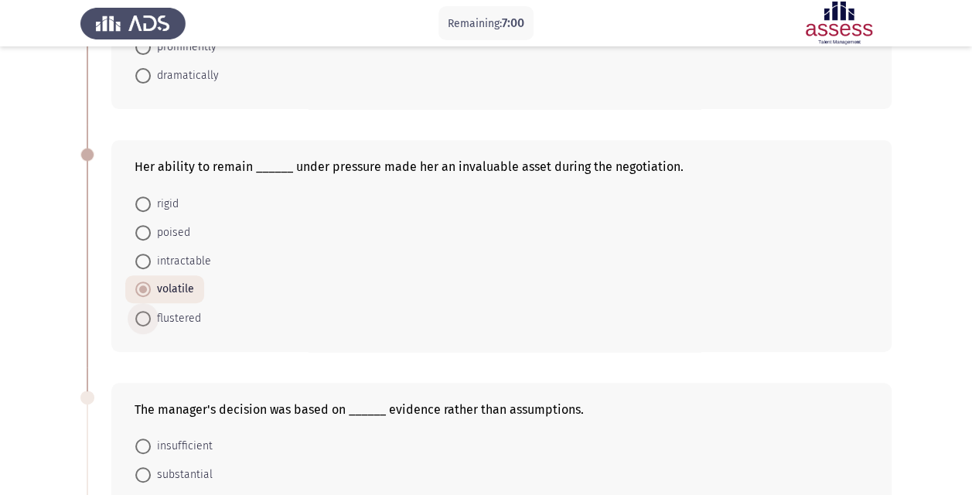
click at [182, 312] on span "flustered" at bounding box center [176, 318] width 50 height 19
click at [151, 312] on input "flustered" at bounding box center [142, 318] width 15 height 15
radio input "true"
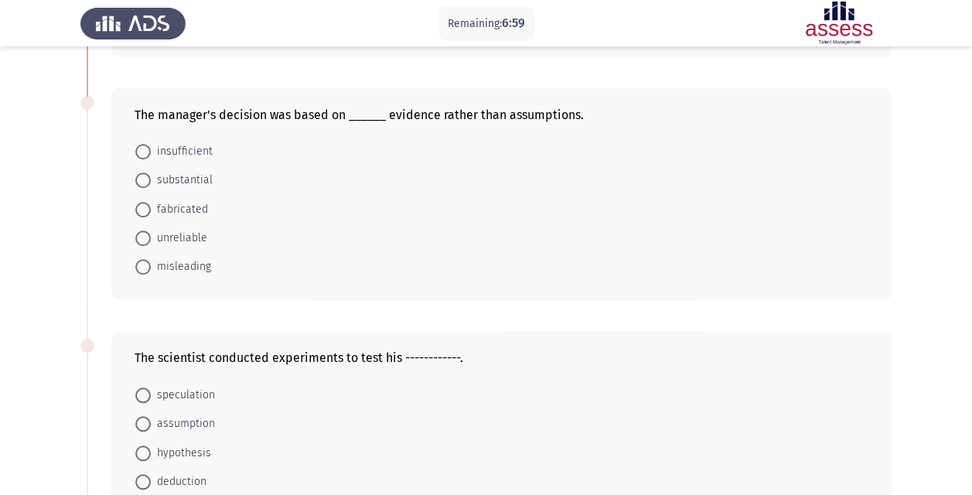
scroll to position [541, 0]
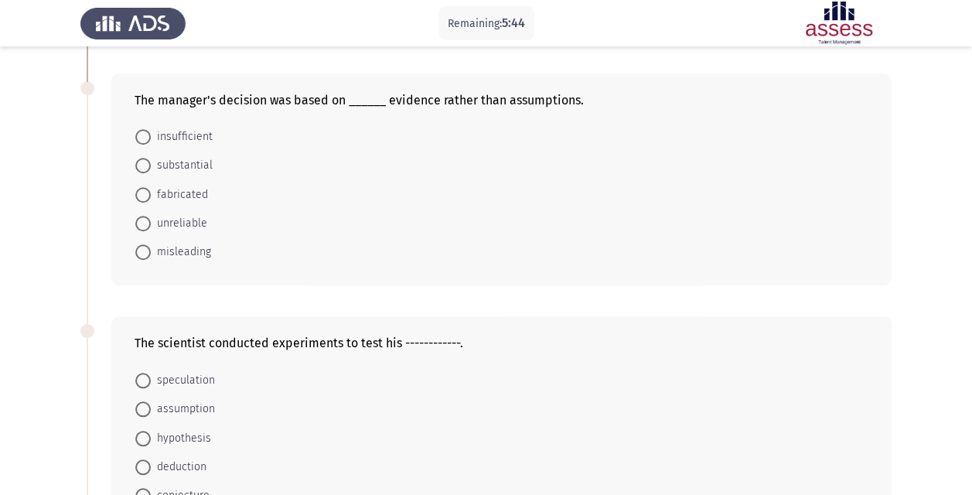
click at [181, 164] on span "substantial" at bounding box center [182, 165] width 62 height 19
click at [151, 164] on input "substantial" at bounding box center [142, 165] width 15 height 15
radio input "true"
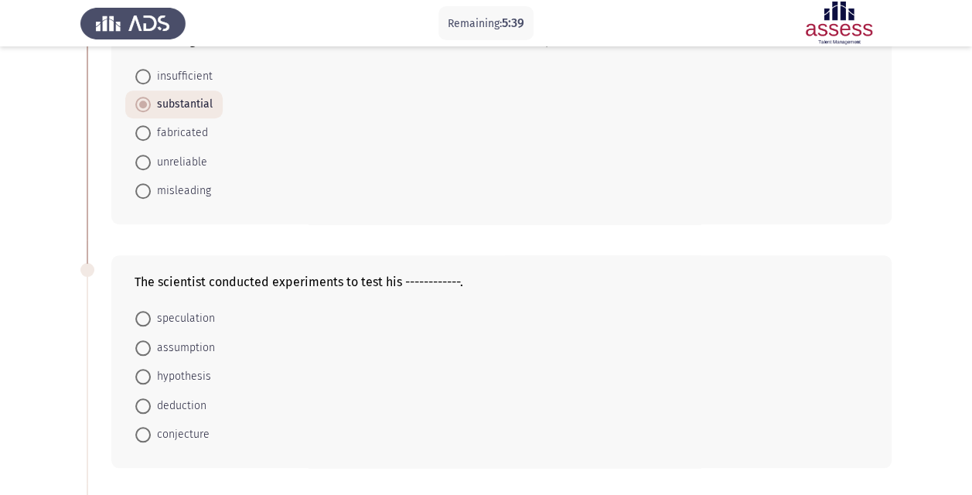
scroll to position [773, 0]
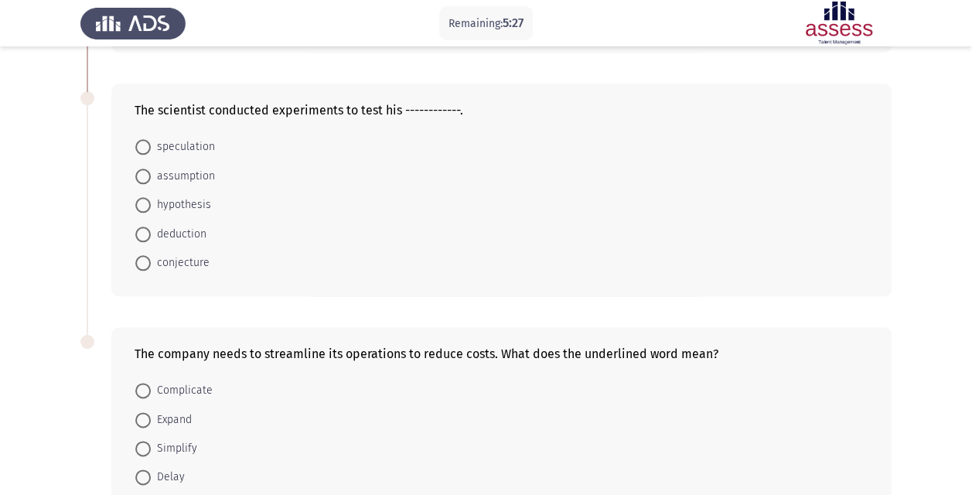
click at [187, 198] on span "hypothesis" at bounding box center [181, 205] width 60 height 19
click at [151, 198] on input "hypothesis" at bounding box center [142, 204] width 15 height 15
radio input "true"
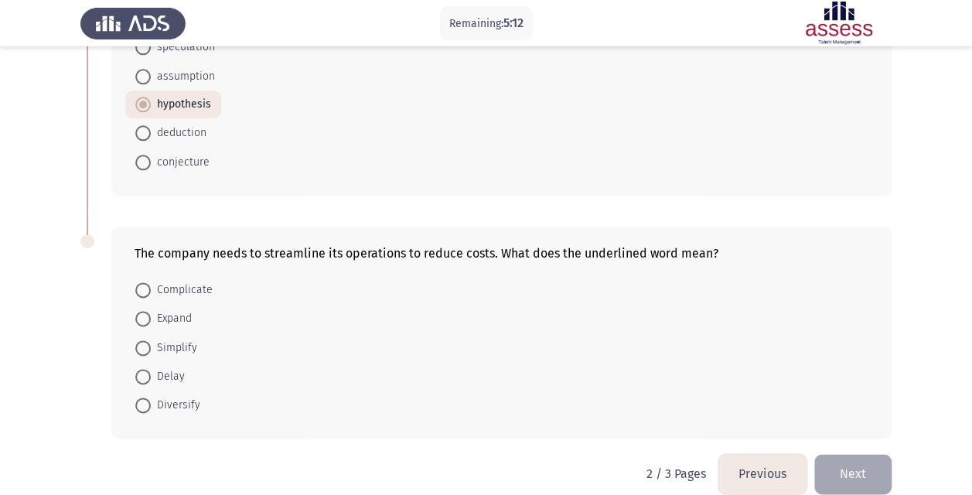
scroll to position [886, 0]
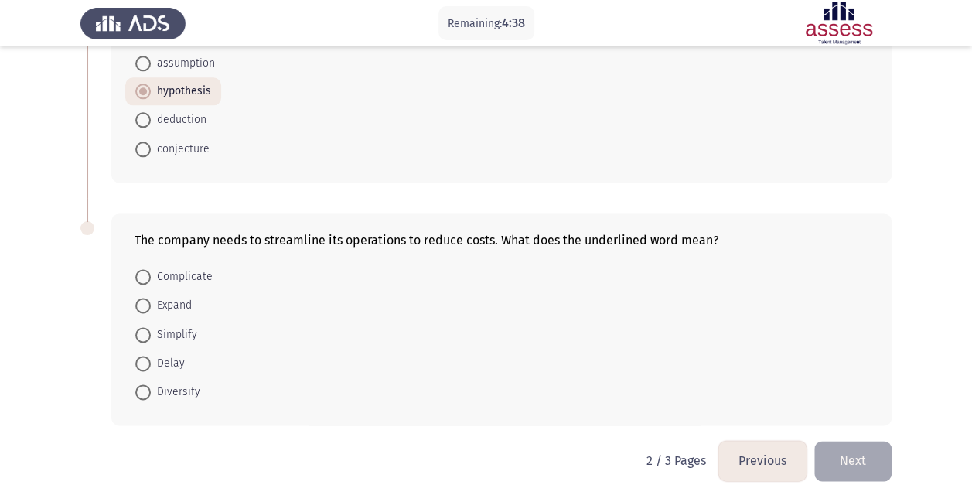
click at [176, 325] on span "Simplify" at bounding box center [174, 334] width 46 height 19
click at [151, 327] on input "Simplify" at bounding box center [142, 334] width 15 height 15
radio input "true"
click at [843, 445] on button "Next" at bounding box center [852, 459] width 77 height 39
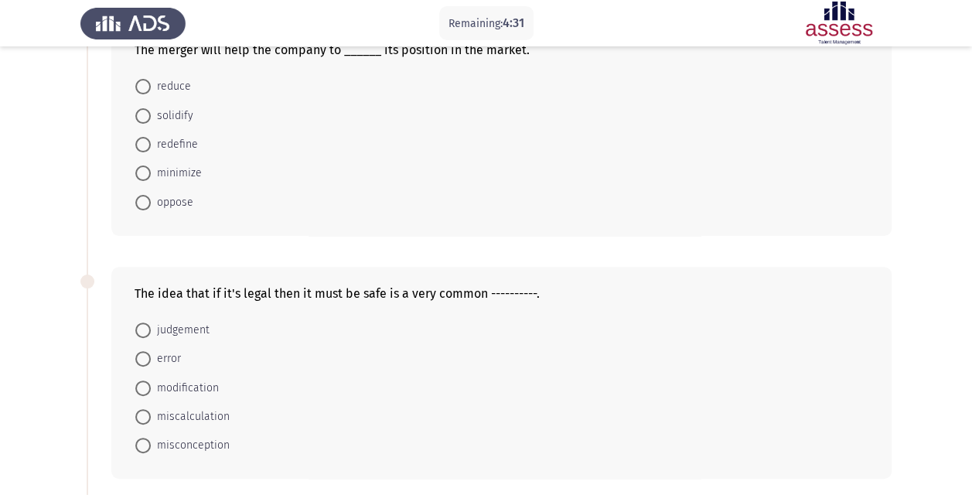
scroll to position [0, 0]
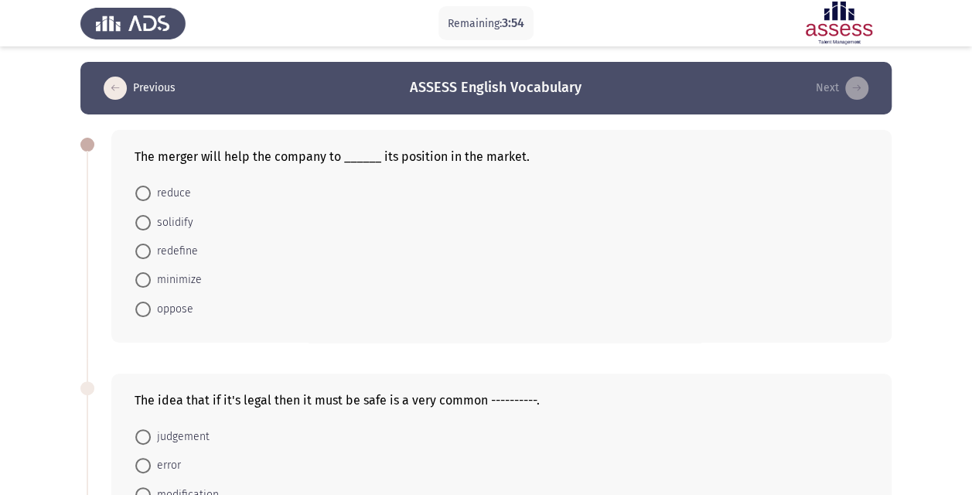
click at [173, 220] on span "solidify" at bounding box center [172, 222] width 43 height 19
click at [151, 220] on input "solidify" at bounding box center [142, 222] width 15 height 15
radio input "true"
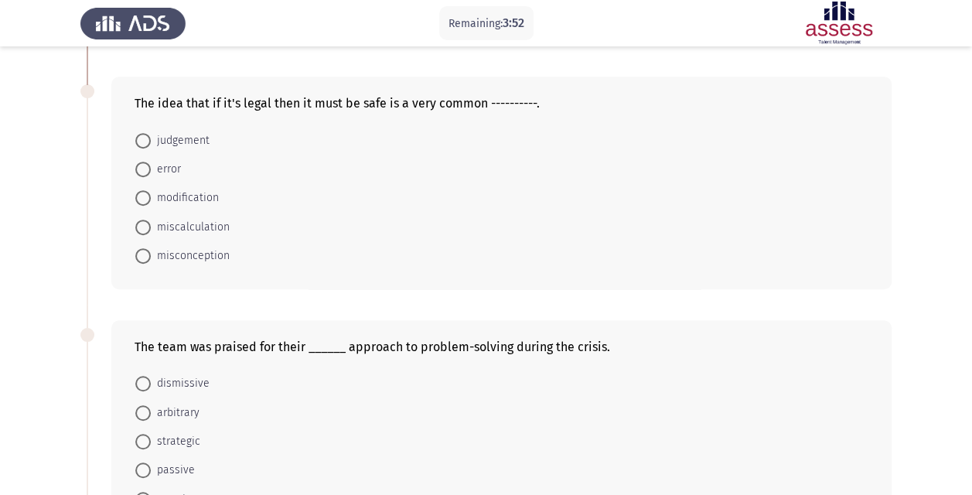
scroll to position [309, 0]
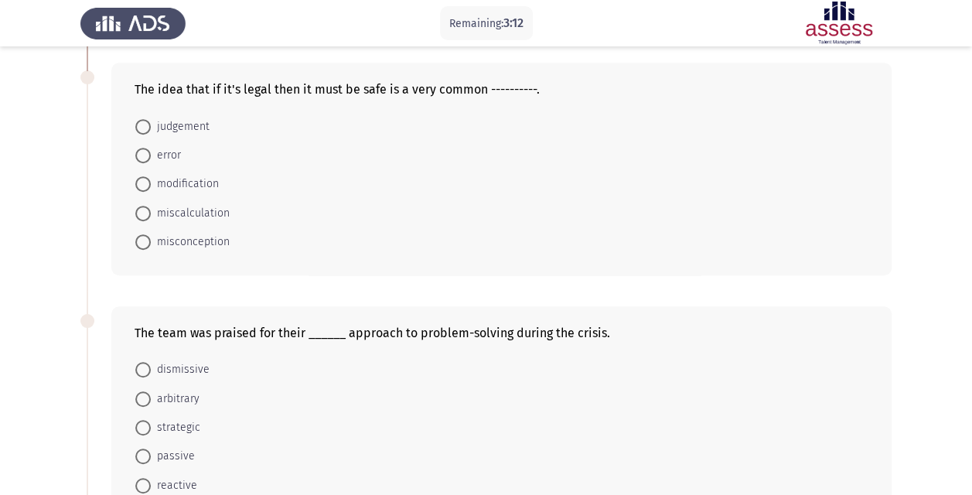
click at [192, 239] on span "misconception" at bounding box center [190, 242] width 79 height 19
click at [151, 239] on input "misconception" at bounding box center [142, 241] width 15 height 15
radio input "true"
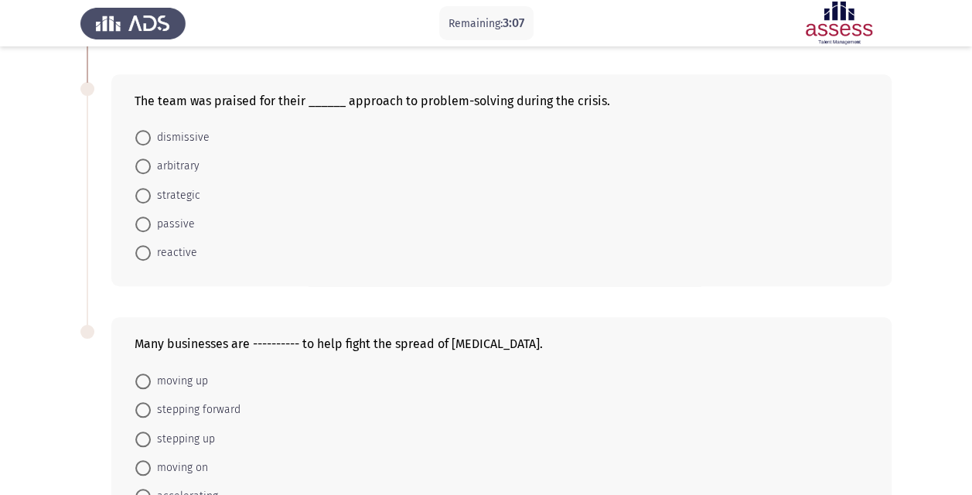
scroll to position [541, 0]
click at [175, 190] on span "strategic" at bounding box center [175, 195] width 49 height 19
click at [151, 190] on input "strategic" at bounding box center [142, 194] width 15 height 15
radio input "true"
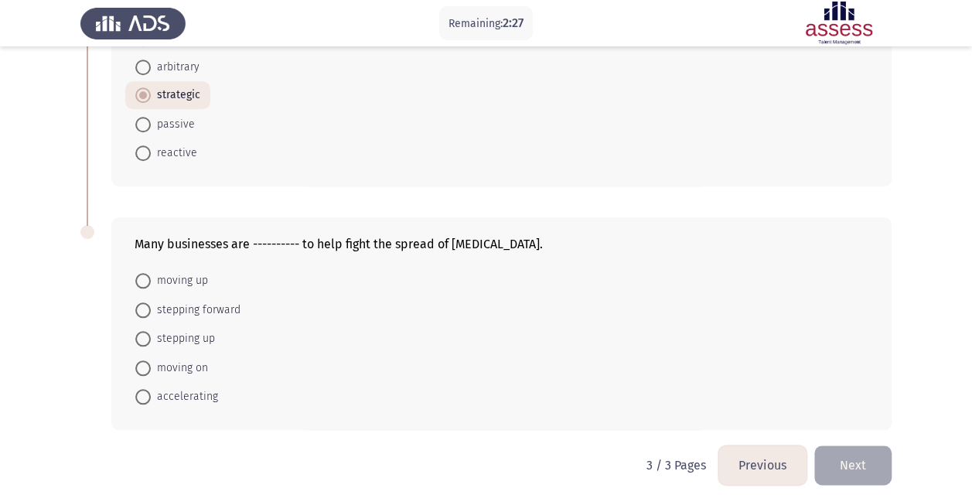
scroll to position [646, 0]
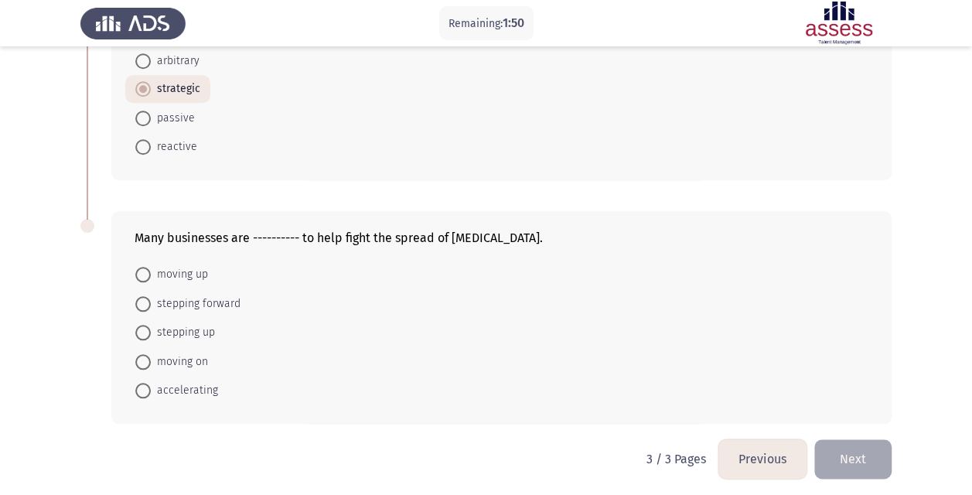
click at [206, 298] on span "stepping forward" at bounding box center [196, 304] width 90 height 19
click at [151, 298] on input "stepping forward" at bounding box center [142, 303] width 15 height 15
radio input "true"
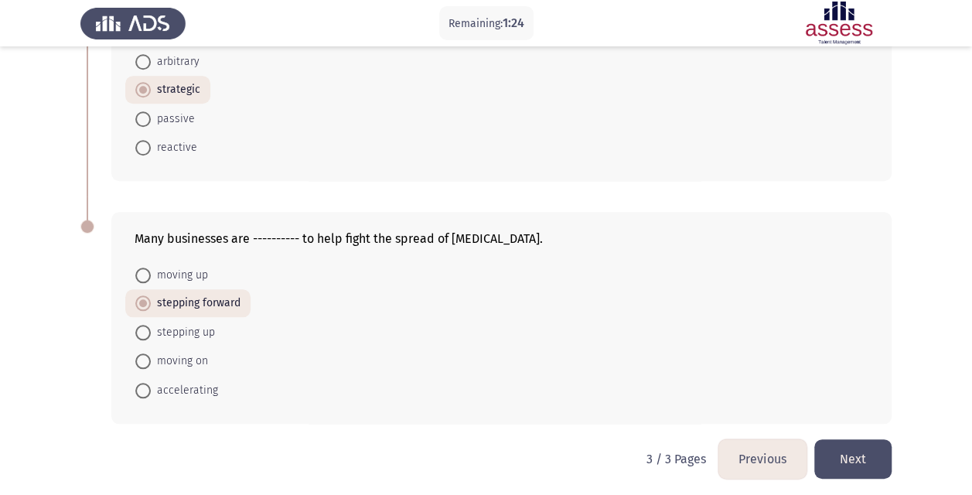
click at [846, 449] on button "Next" at bounding box center [852, 458] width 77 height 39
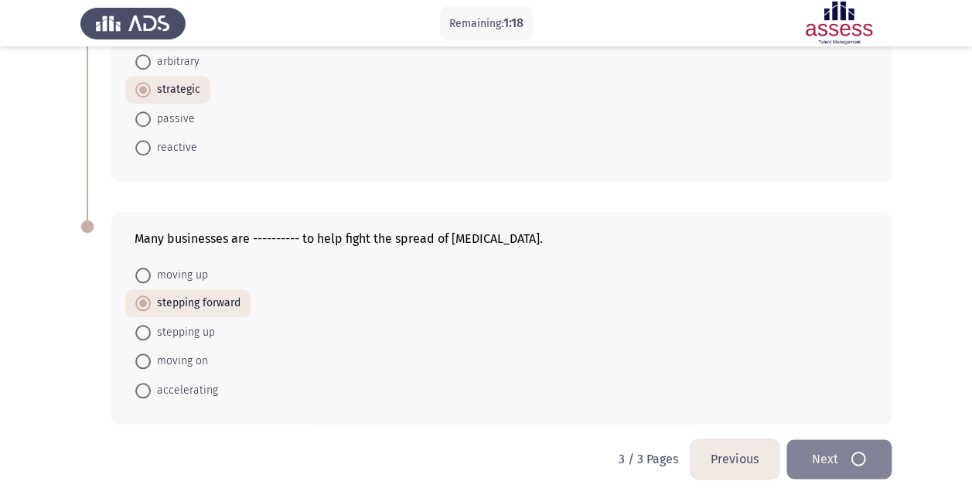
scroll to position [0, 0]
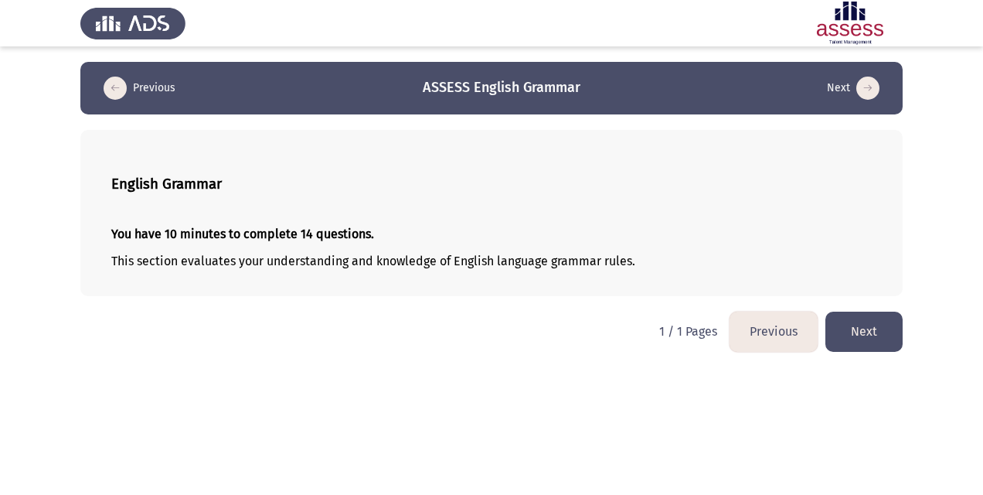
click at [866, 325] on button "Next" at bounding box center [864, 331] width 77 height 39
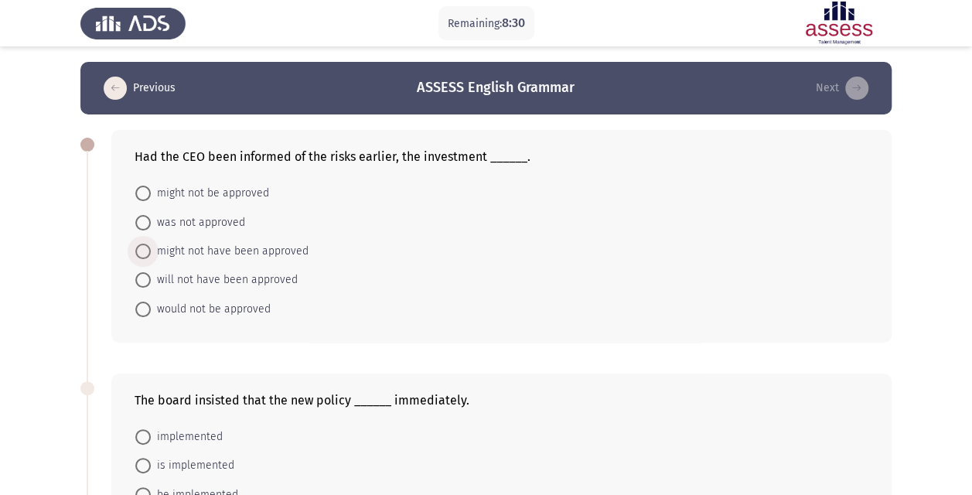
click at [232, 248] on span "might not have been approved" at bounding box center [230, 251] width 158 height 19
click at [151, 248] on input "might not have been approved" at bounding box center [142, 251] width 15 height 15
radio input "true"
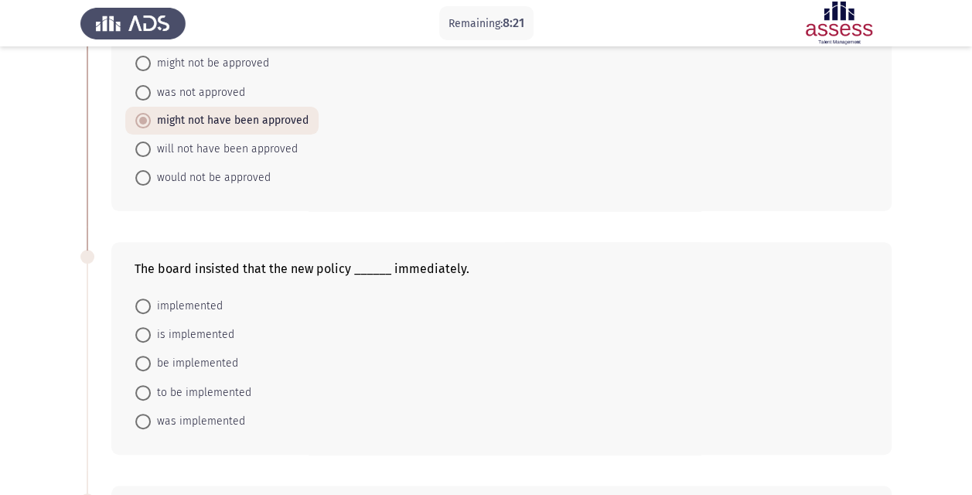
scroll to position [155, 0]
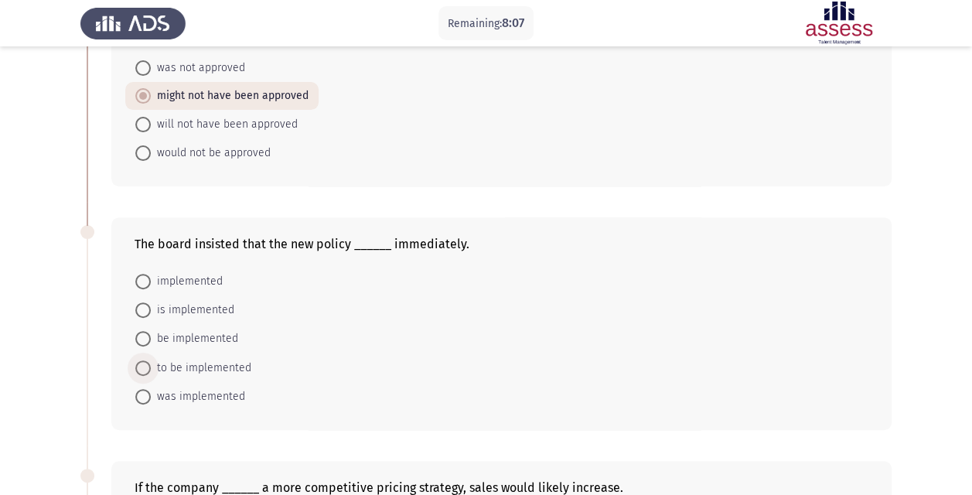
click at [196, 364] on span "to be implemented" at bounding box center [201, 368] width 101 height 19
click at [151, 364] on input "to be implemented" at bounding box center [142, 367] width 15 height 15
radio input "true"
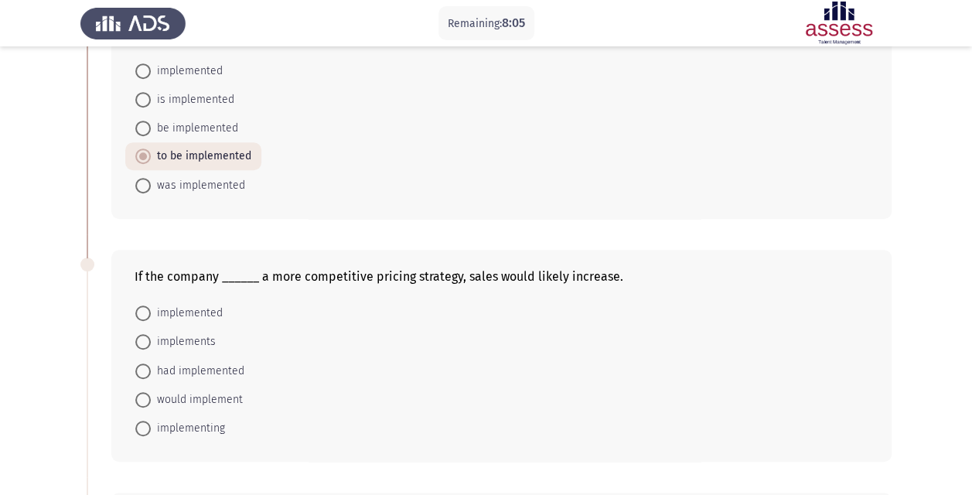
scroll to position [387, 0]
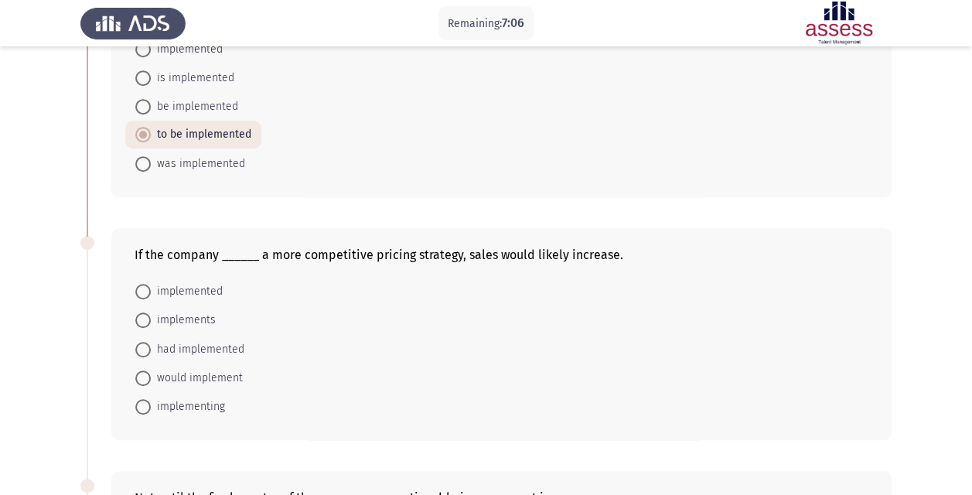
click at [203, 343] on span "had implemented" at bounding box center [198, 349] width 94 height 19
click at [151, 343] on input "had implemented" at bounding box center [142, 349] width 15 height 15
radio input "true"
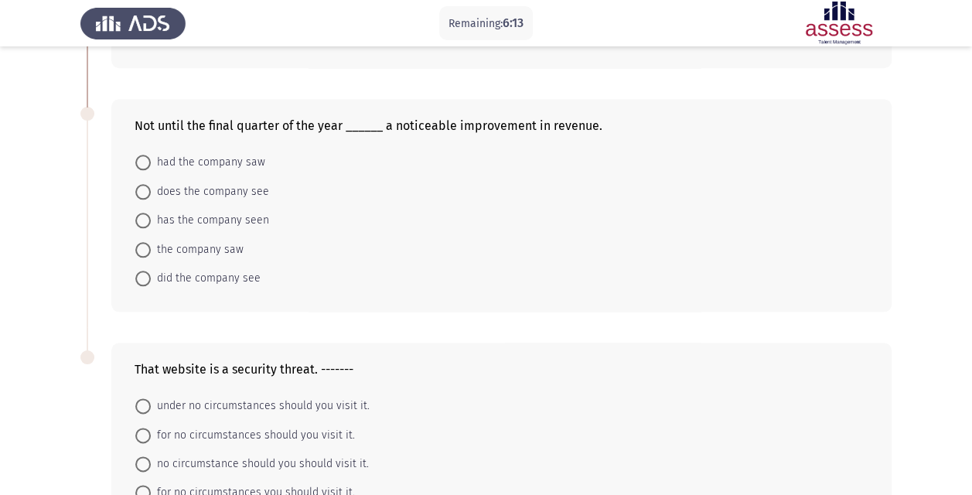
scroll to position [733, 0]
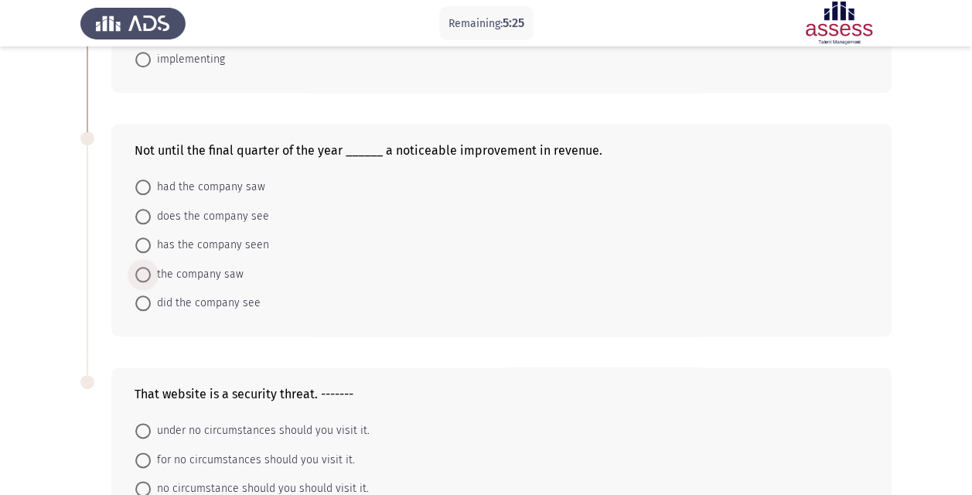
click at [201, 269] on span "the company saw" at bounding box center [197, 274] width 93 height 19
click at [151, 269] on input "the company saw" at bounding box center [142, 274] width 15 height 15
radio input "true"
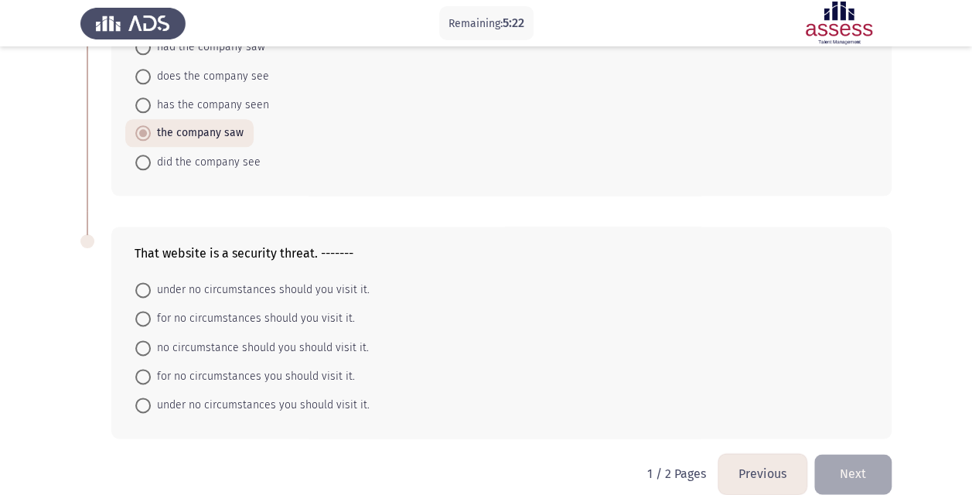
scroll to position [886, 0]
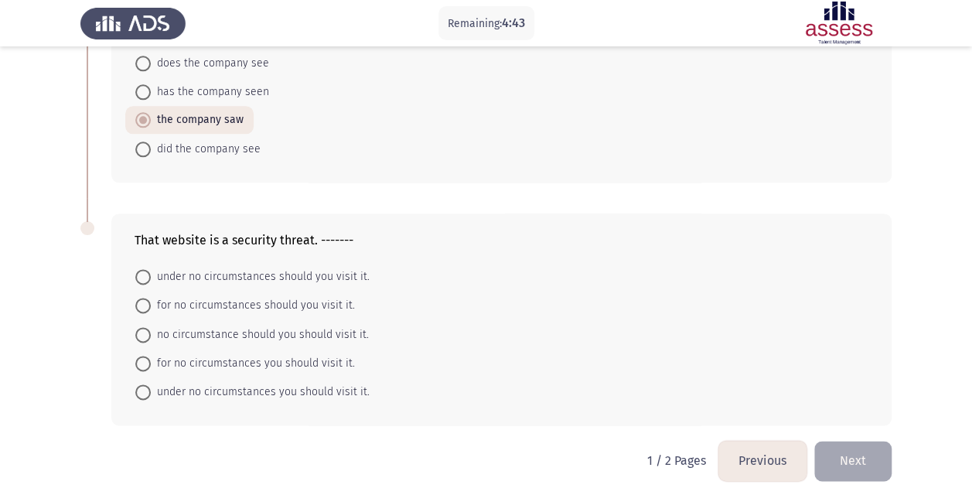
click at [312, 385] on span "under no circumstances you should visit it." at bounding box center [260, 392] width 219 height 19
click at [151, 385] on input "under no circumstances you should visit it." at bounding box center [142, 391] width 15 height 15
radio input "true"
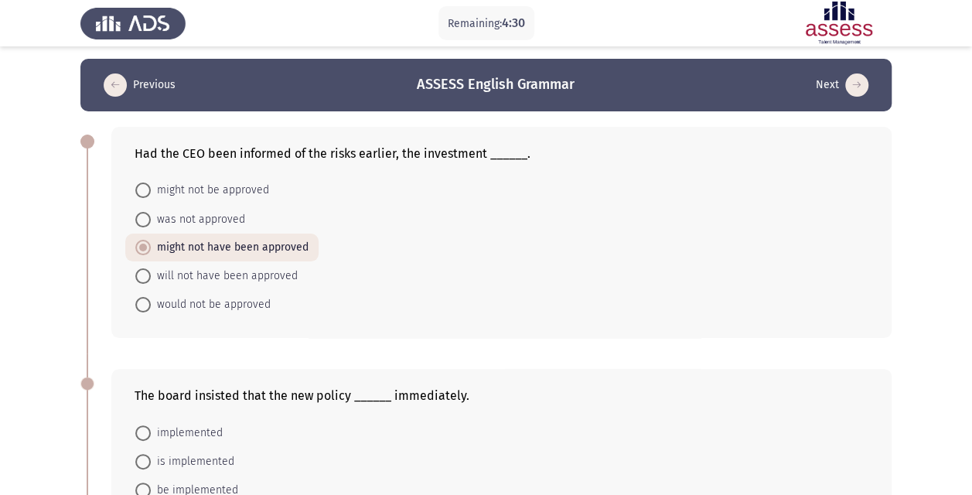
scroll to position [0, 0]
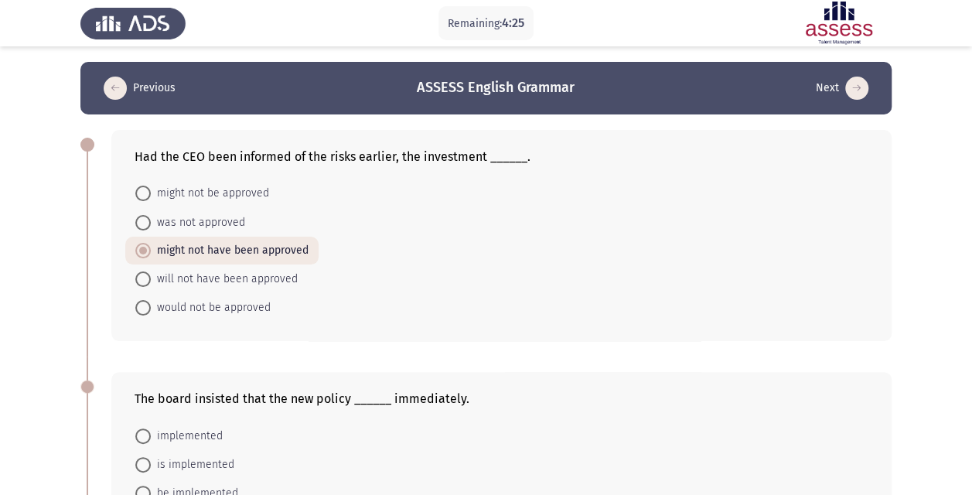
click at [226, 277] on span "will not have been approved" at bounding box center [224, 279] width 147 height 19
click at [151, 277] on input "will not have been approved" at bounding box center [142, 278] width 15 height 15
radio input "true"
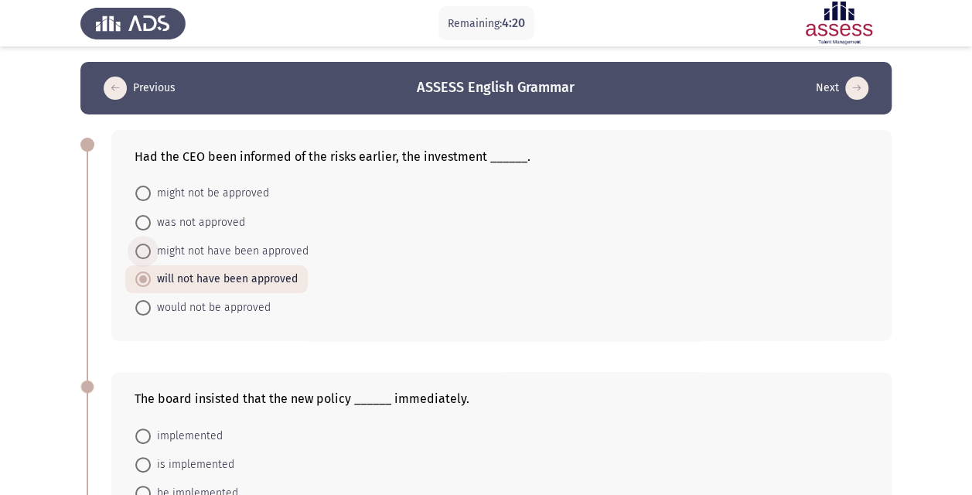
click at [229, 250] on span "might not have been approved" at bounding box center [230, 251] width 158 height 19
click at [151, 250] on input "might not have been approved" at bounding box center [142, 251] width 15 height 15
radio input "true"
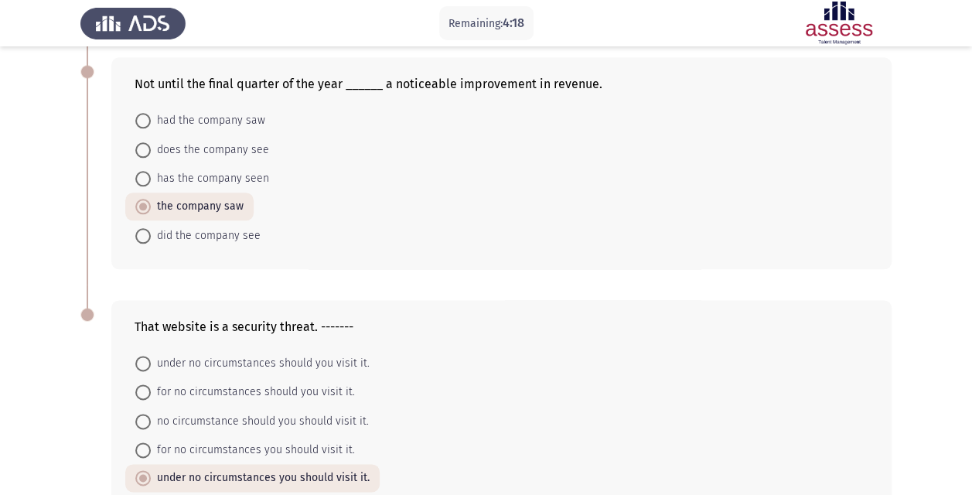
scroll to position [886, 0]
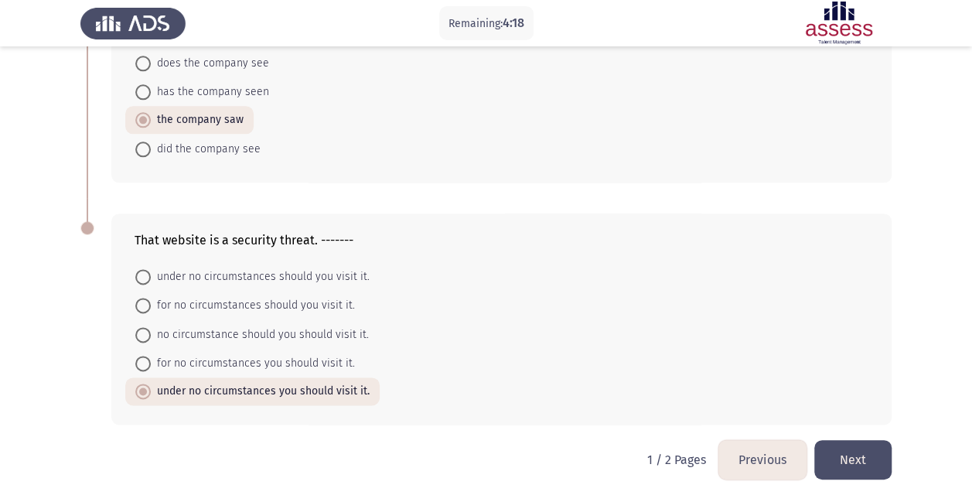
click at [859, 441] on button "Next" at bounding box center [852, 459] width 77 height 39
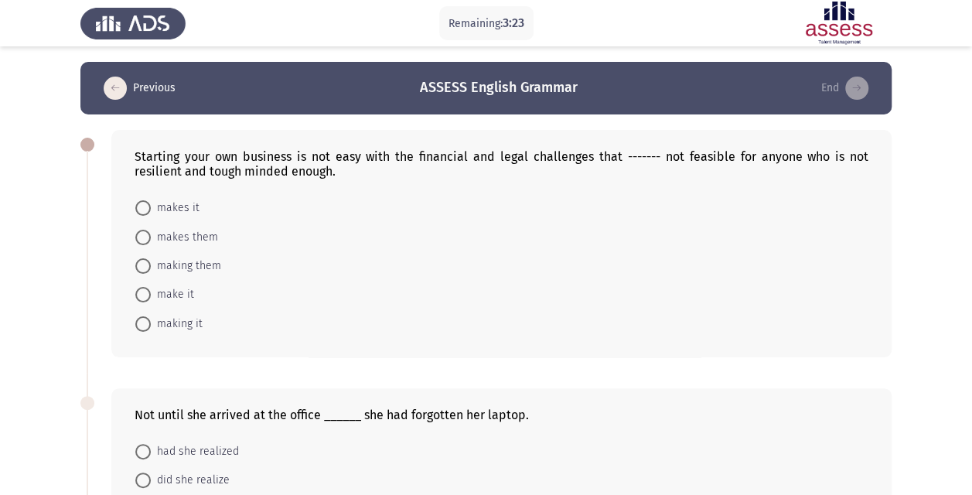
click at [174, 291] on span "make it" at bounding box center [172, 294] width 43 height 19
click at [151, 291] on input "make it" at bounding box center [142, 294] width 15 height 15
radio input "true"
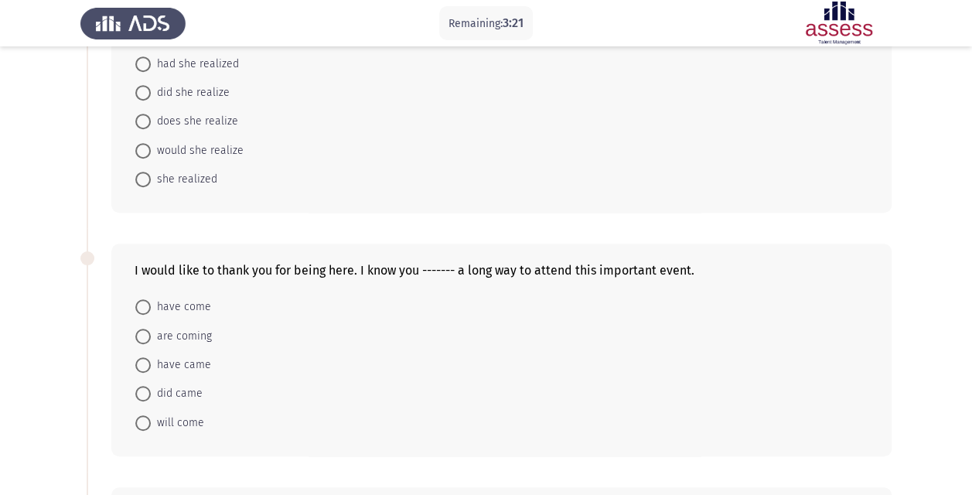
scroll to position [309, 0]
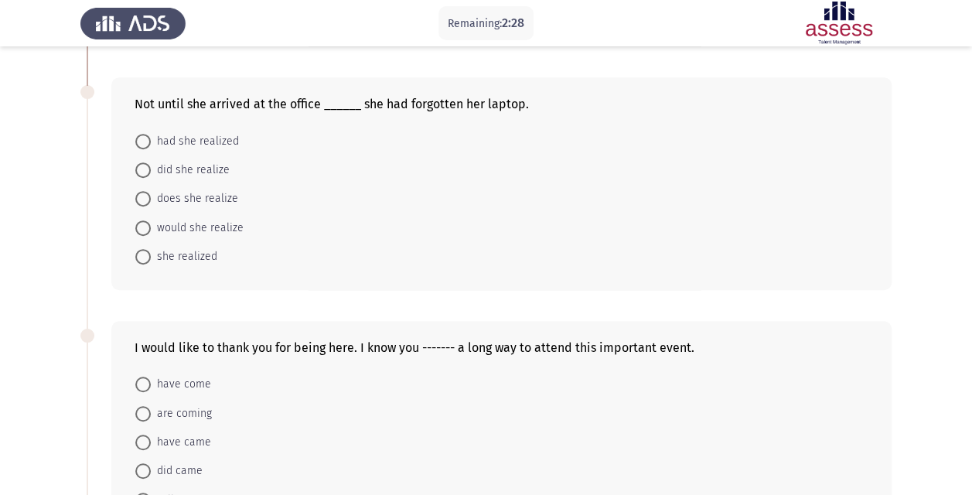
click at [186, 253] on span "she realized" at bounding box center [184, 256] width 66 height 19
click at [151, 253] on input "she realized" at bounding box center [142, 256] width 15 height 15
radio input "true"
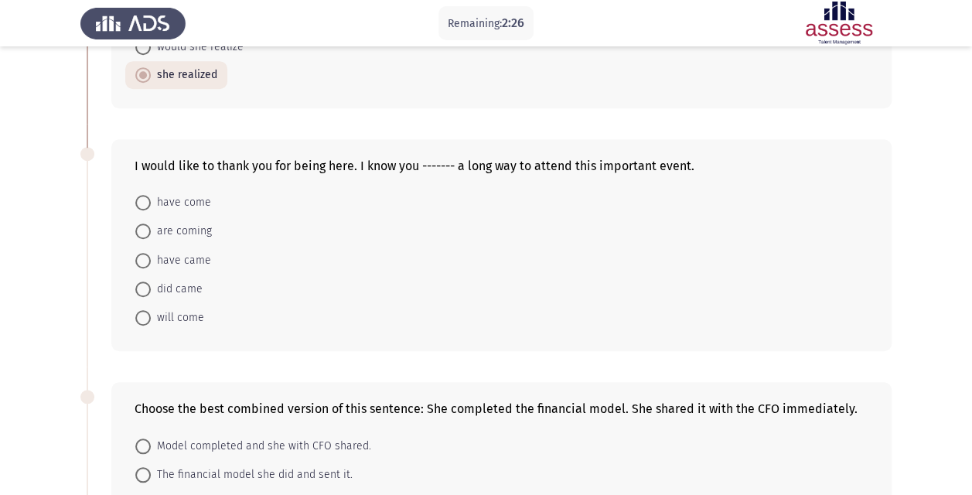
scroll to position [541, 0]
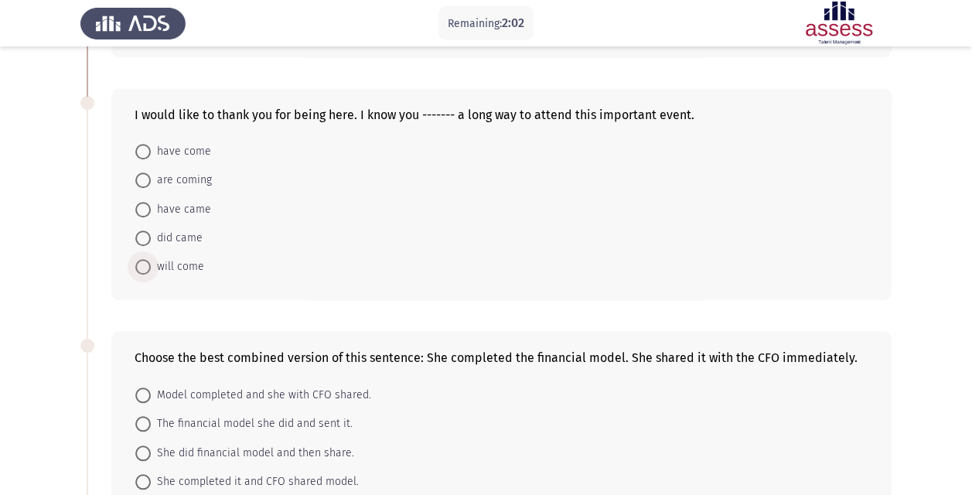
click at [189, 263] on span "will come" at bounding box center [177, 266] width 53 height 19
click at [151, 263] on input "will come" at bounding box center [142, 266] width 15 height 15
radio input "true"
click at [179, 236] on span "did came" at bounding box center [177, 238] width 52 height 19
click at [151, 236] on input "did came" at bounding box center [142, 237] width 15 height 15
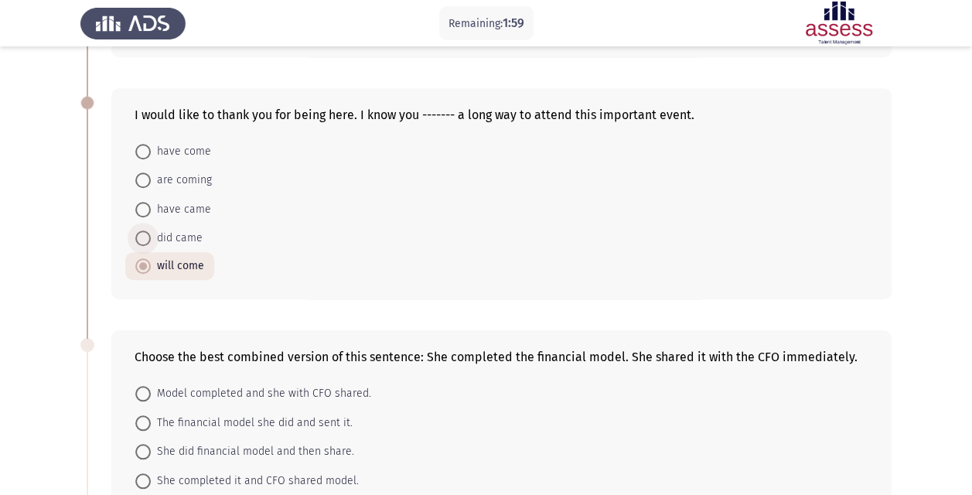
radio input "true"
click at [179, 205] on span "have came" at bounding box center [181, 209] width 60 height 19
click at [151, 205] on input "have came" at bounding box center [142, 209] width 15 height 15
radio input "true"
click at [181, 147] on span "have come" at bounding box center [181, 151] width 60 height 19
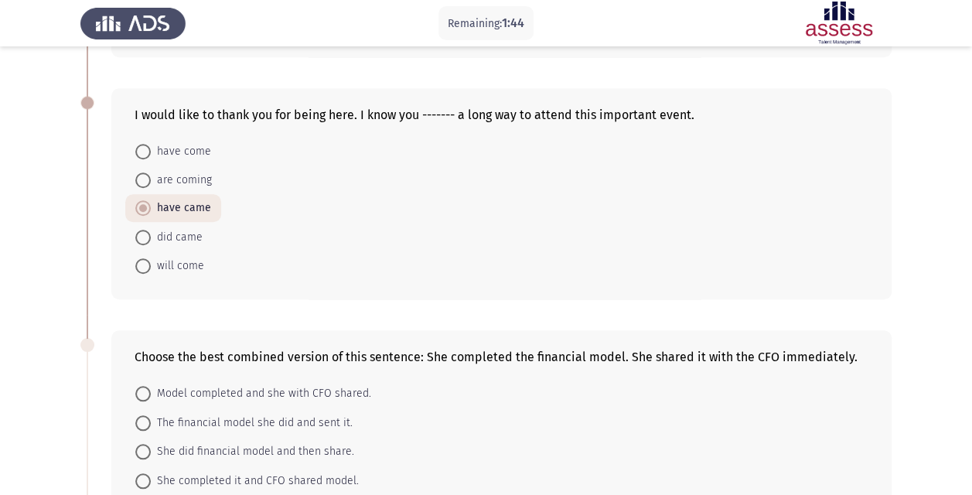
click at [151, 147] on input "have come" at bounding box center [142, 151] width 15 height 15
radio input "true"
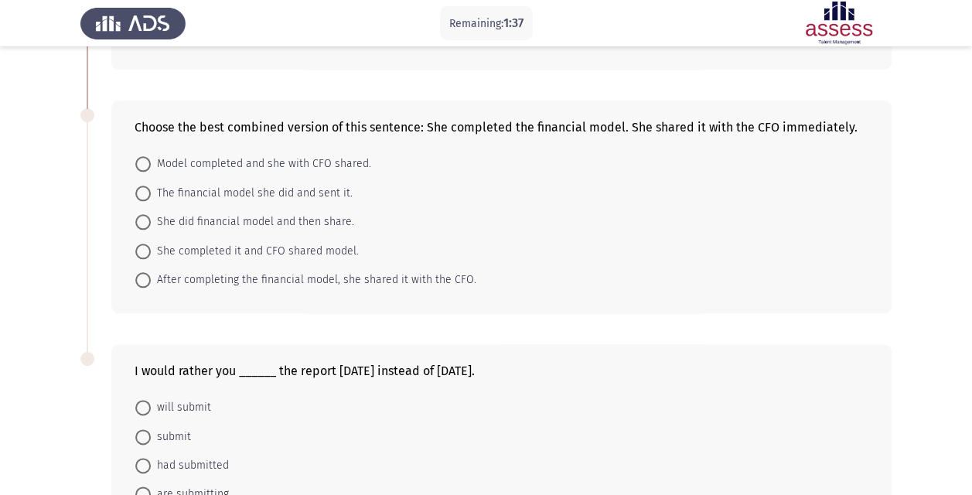
scroll to position [747, 0]
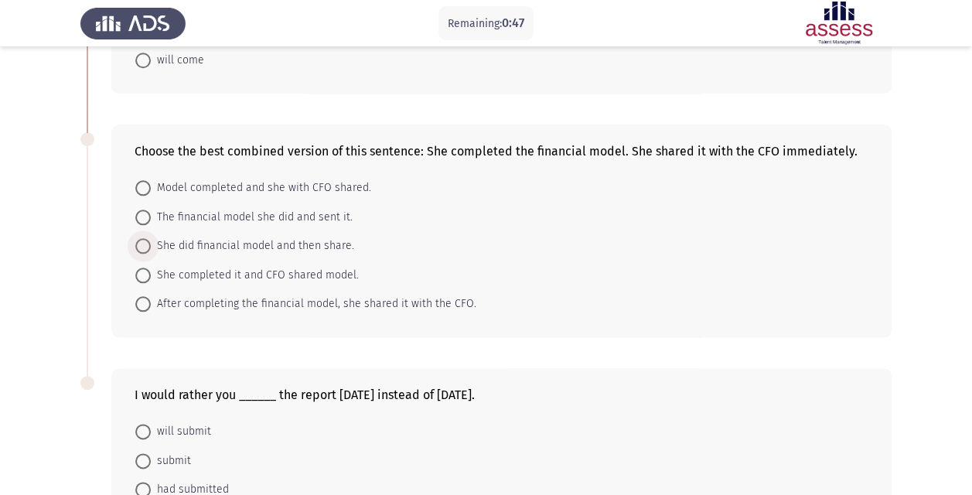
click at [285, 238] on span "She did financial model and then share." at bounding box center [252, 246] width 203 height 19
click at [151, 238] on input "She did financial model and then share." at bounding box center [142, 245] width 15 height 15
radio input "true"
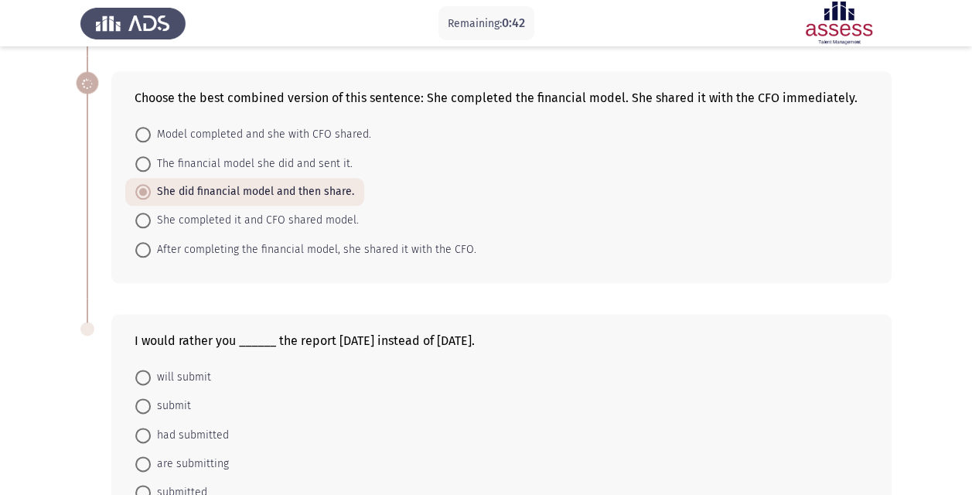
scroll to position [824, 0]
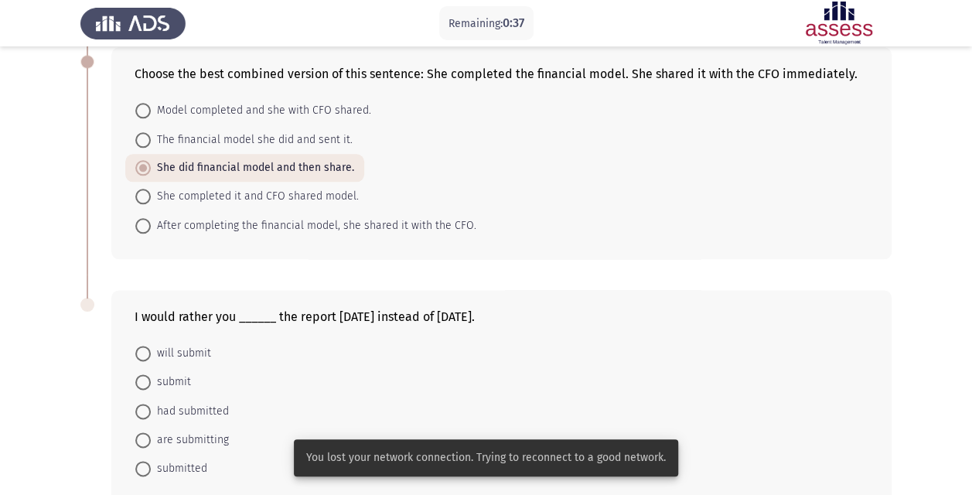
click at [377, 218] on span "After completing the financial model, she shared it with the CFO." at bounding box center [313, 225] width 325 height 19
click at [151, 218] on input "After completing the financial model, she shared it with the CFO." at bounding box center [142, 225] width 15 height 15
radio input "true"
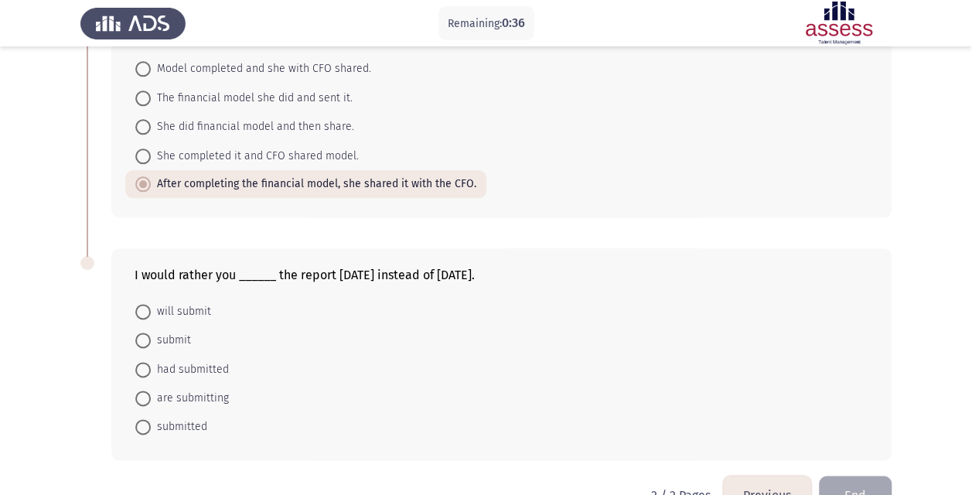
scroll to position [901, 0]
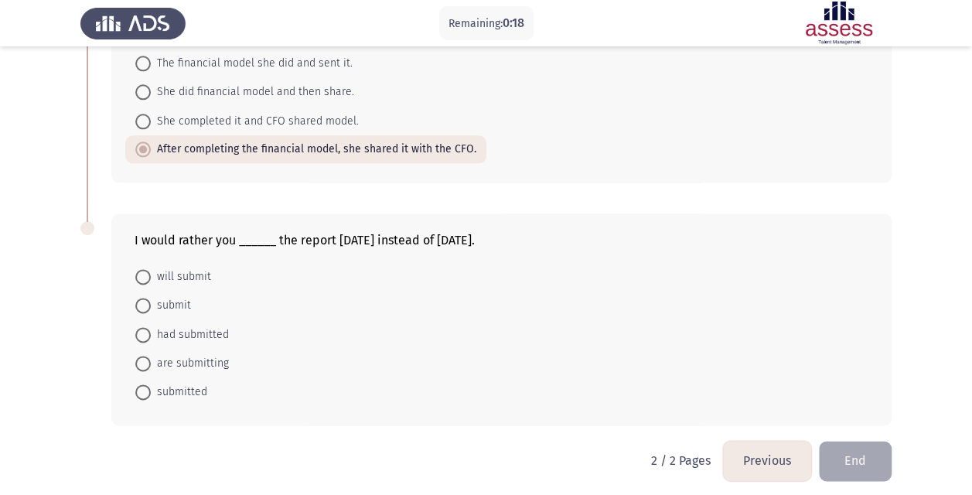
click at [174, 296] on span "submit" at bounding box center [171, 305] width 40 height 19
click at [151, 298] on input "submit" at bounding box center [142, 305] width 15 height 15
radio input "true"
click at [854, 448] on button "End" at bounding box center [855, 460] width 73 height 39
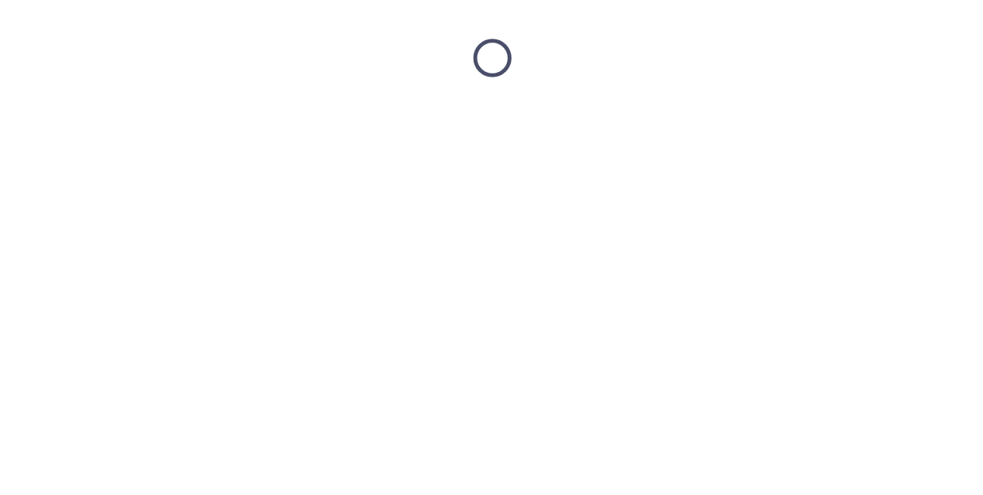
scroll to position [0, 0]
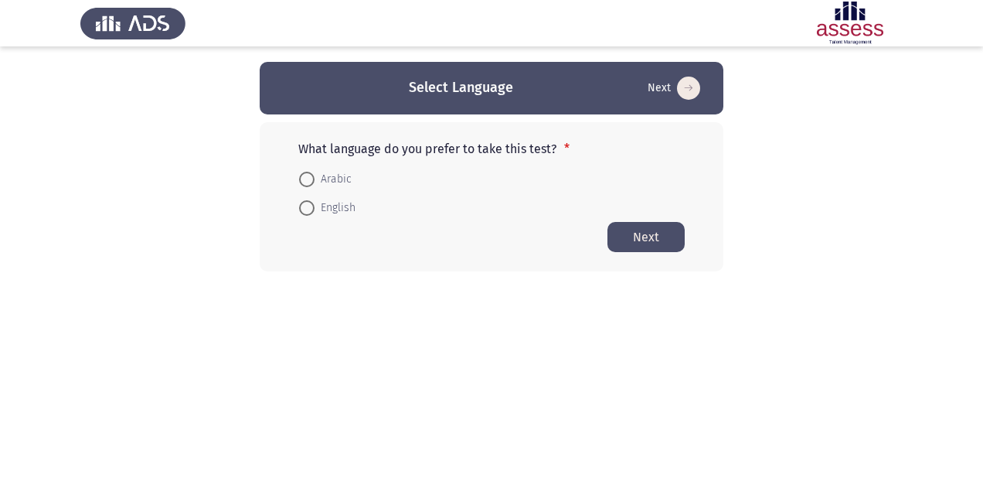
click at [334, 173] on span "Arabic" at bounding box center [333, 179] width 37 height 19
click at [315, 173] on input "Arabic" at bounding box center [306, 179] width 15 height 15
radio input "true"
click at [646, 229] on button "Next" at bounding box center [646, 236] width 77 height 30
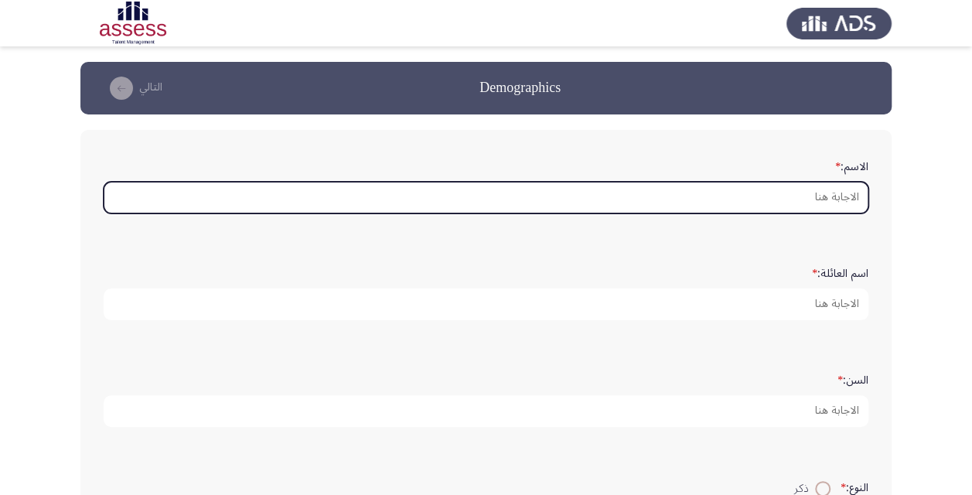
click at [721, 197] on input "الاسم: *" at bounding box center [486, 198] width 765 height 32
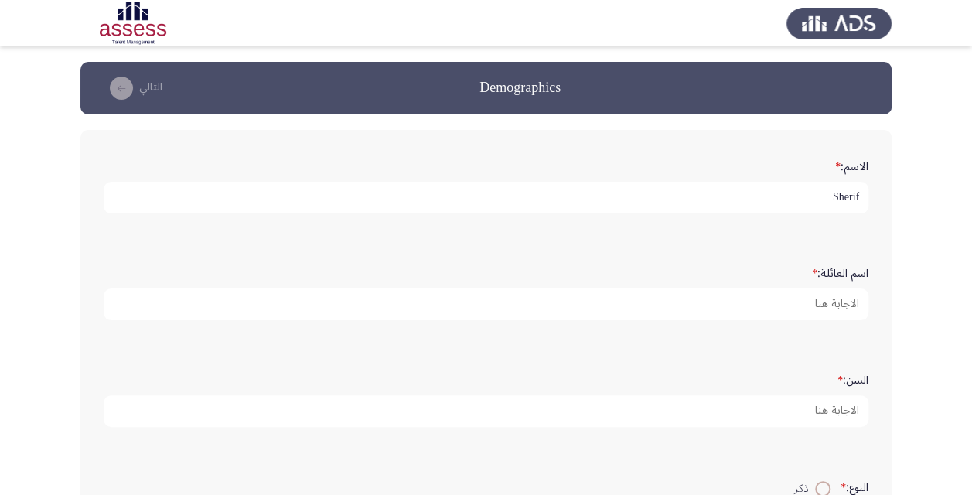
type input "Sherif"
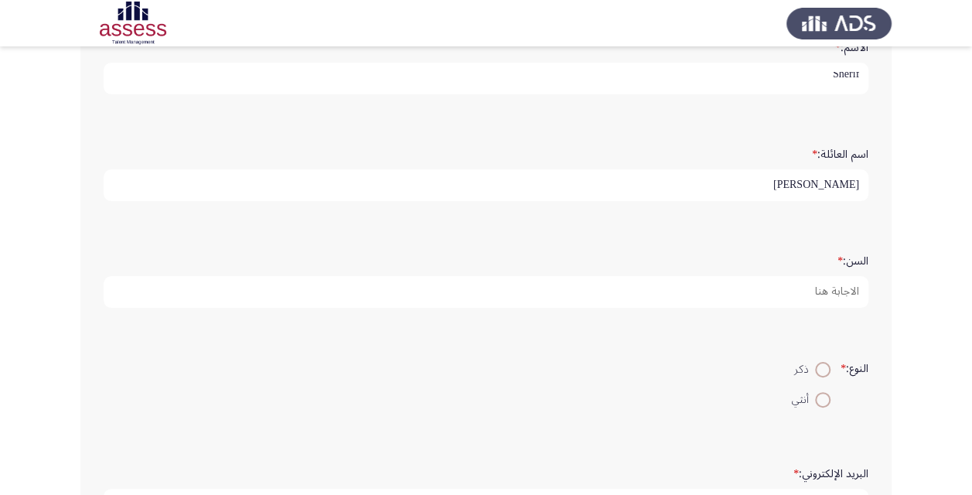
scroll to position [155, 0]
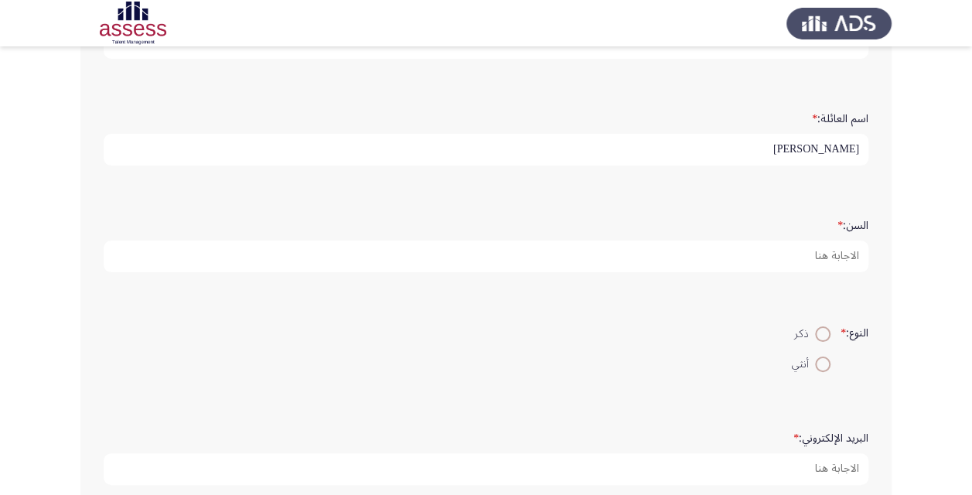
type input "[PERSON_NAME]"
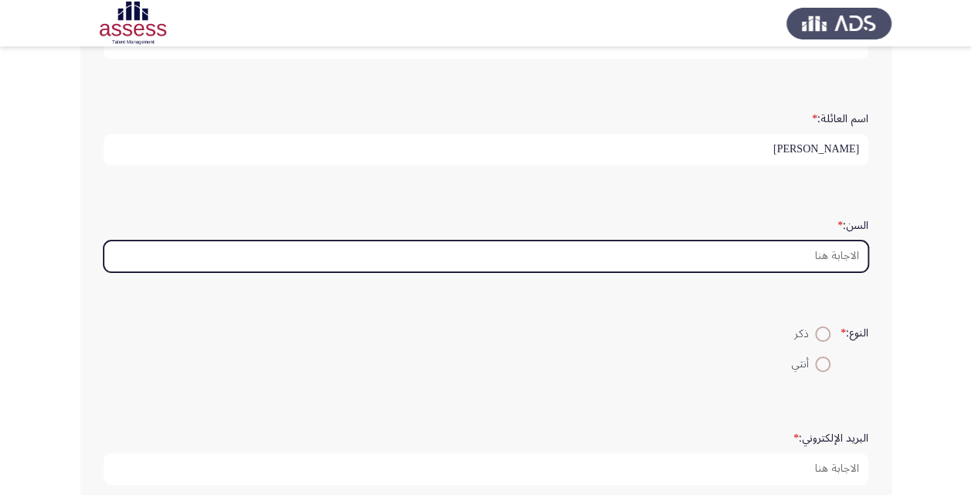
click at [647, 252] on input "السن: *" at bounding box center [486, 256] width 765 height 32
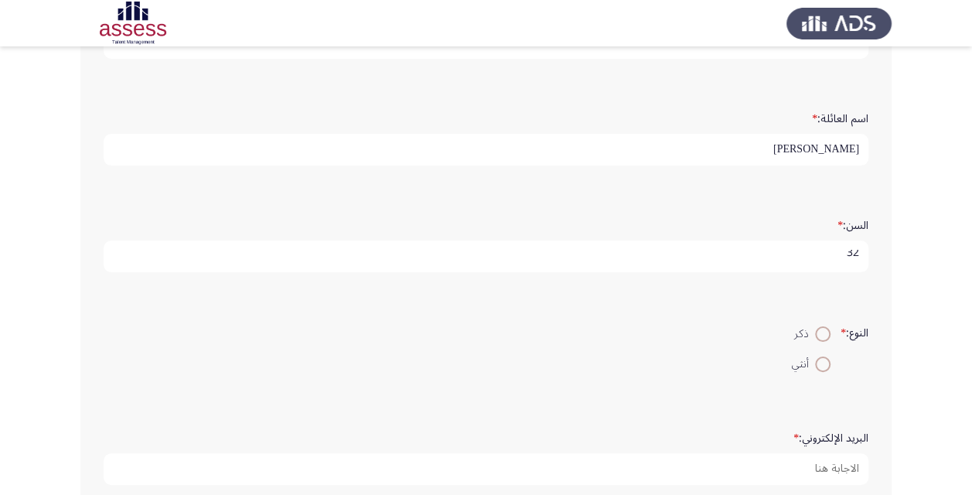
scroll to position [5, 0]
type input "32"
click at [818, 333] on span at bounding box center [822, 333] width 15 height 15
click at [818, 333] on input "ذكر" at bounding box center [822, 333] width 15 height 15
radio input "true"
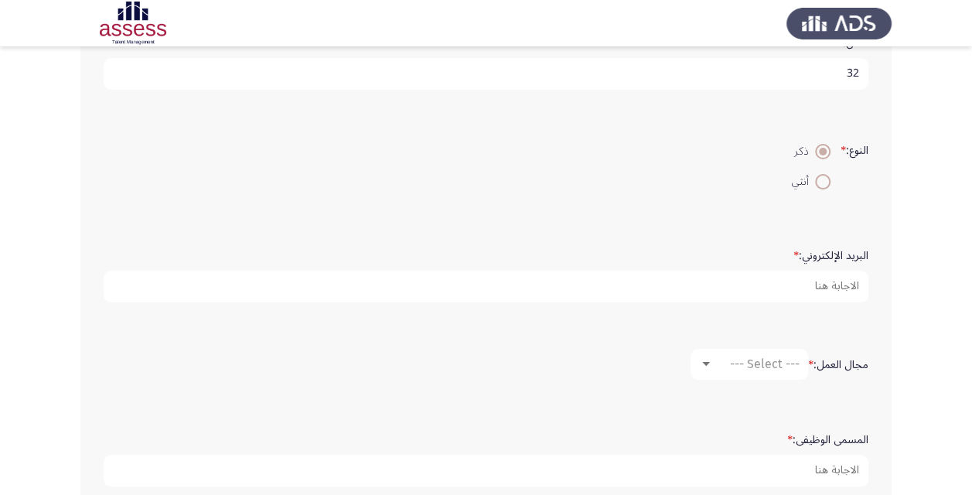
scroll to position [387, 0]
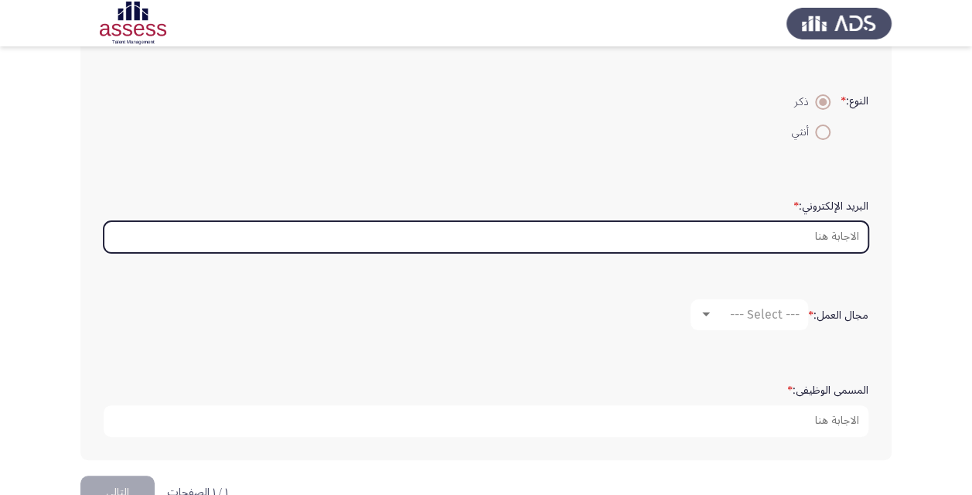
click at [708, 237] on input "البريد الإلكتروني: *" at bounding box center [486, 237] width 765 height 32
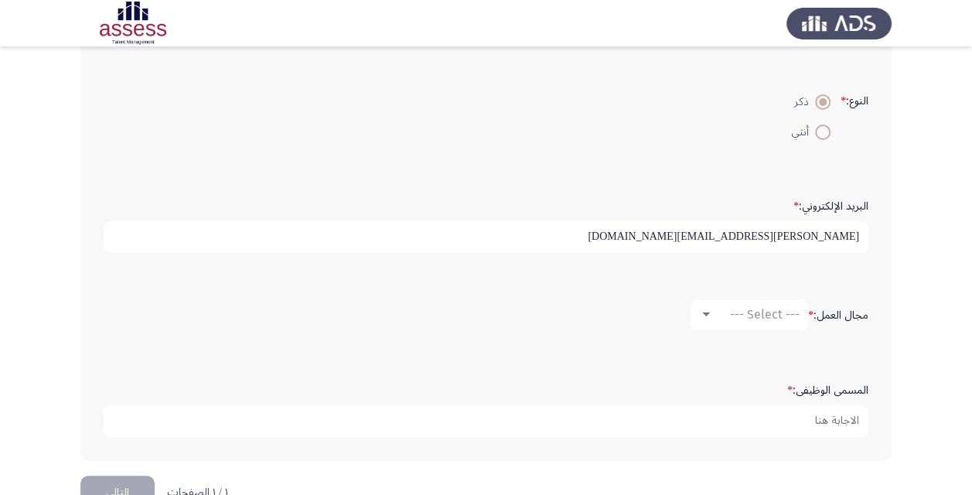
type input "[PERSON_NAME][EMAIL_ADDRESS][DOMAIN_NAME]"
click at [713, 271] on div "البريد الإلكتروني: * sherif.shawky@evapharma.com" at bounding box center [486, 222] width 780 height 107
click at [754, 312] on span "--- Select ---" at bounding box center [765, 314] width 70 height 15
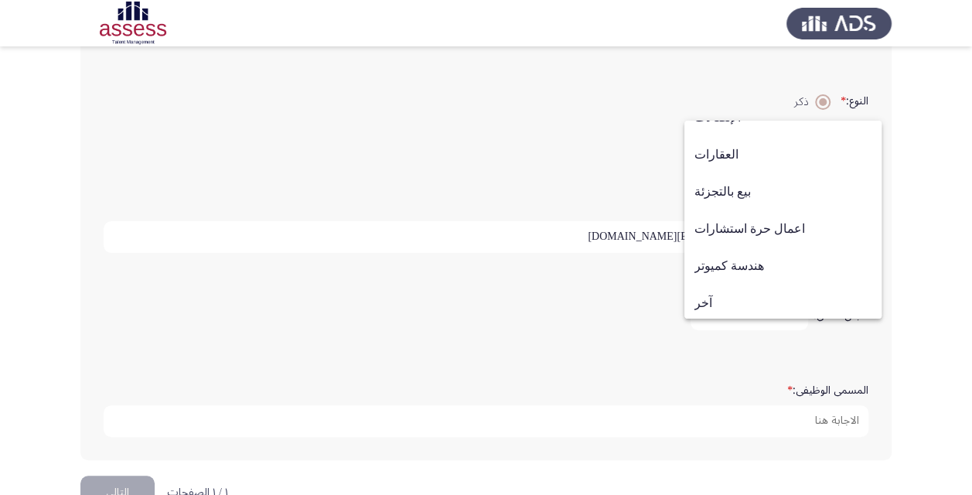
scroll to position [507, 0]
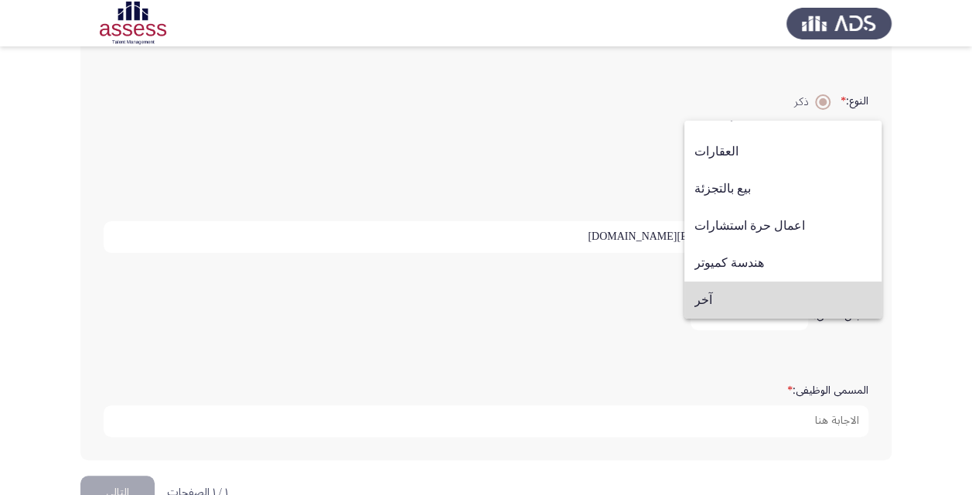
click at [796, 305] on span "آخر" at bounding box center [782, 299] width 177 height 37
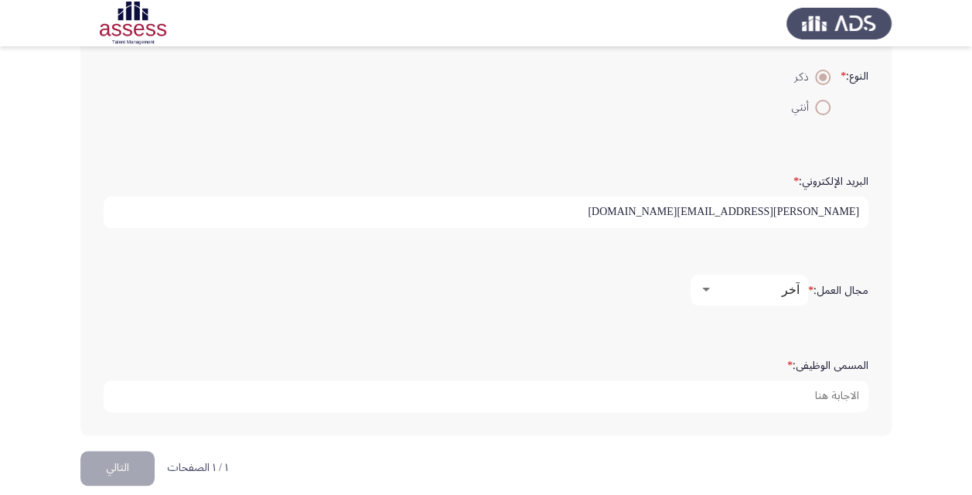
scroll to position [425, 0]
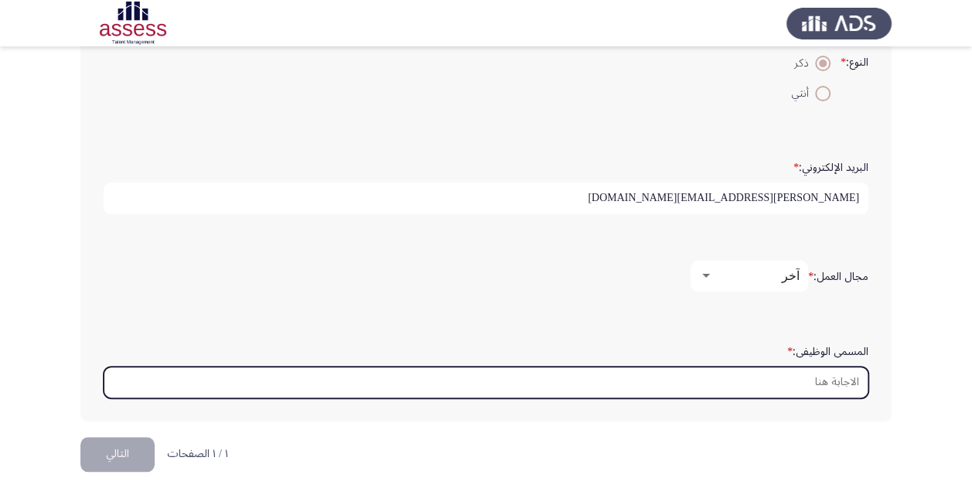
click at [746, 374] on input "المسمى الوظيفى: *" at bounding box center [486, 382] width 765 height 32
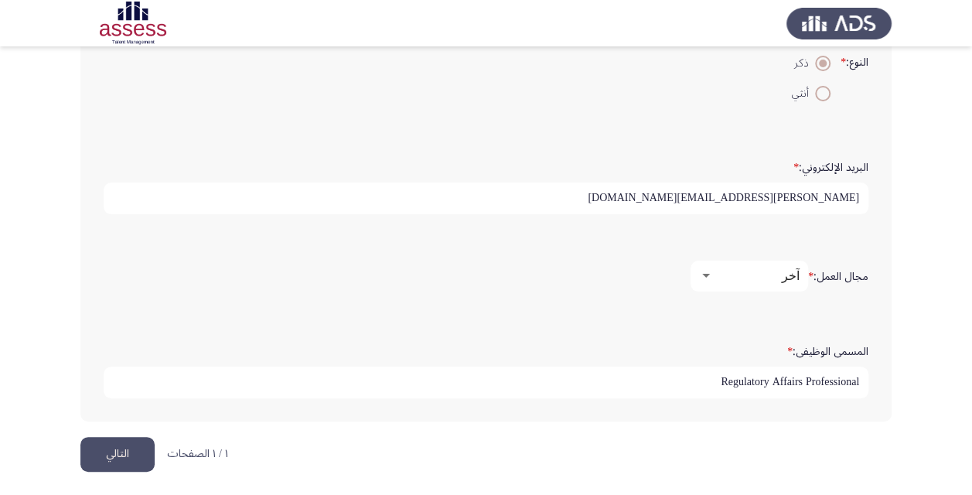
type input "Regulatory Affairs Professional"
click at [117, 445] on button "التالي" at bounding box center [117, 454] width 74 height 35
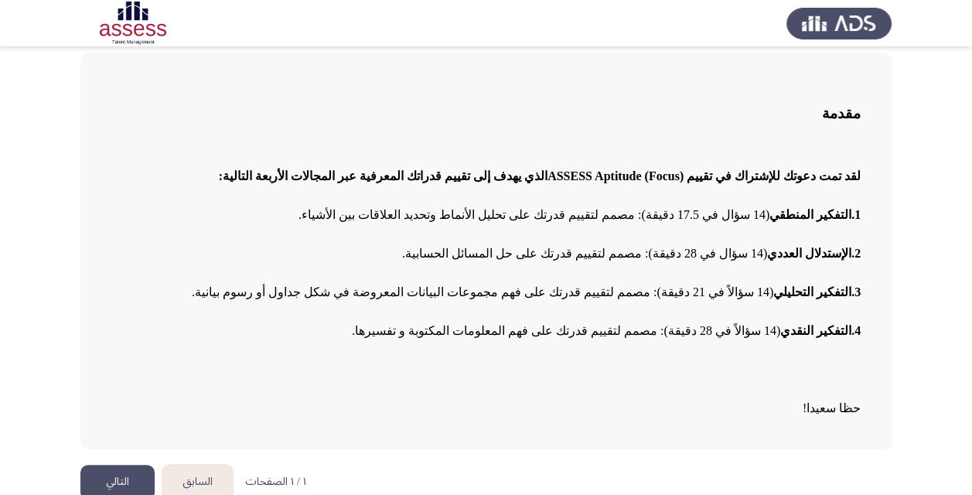
scroll to position [97, 0]
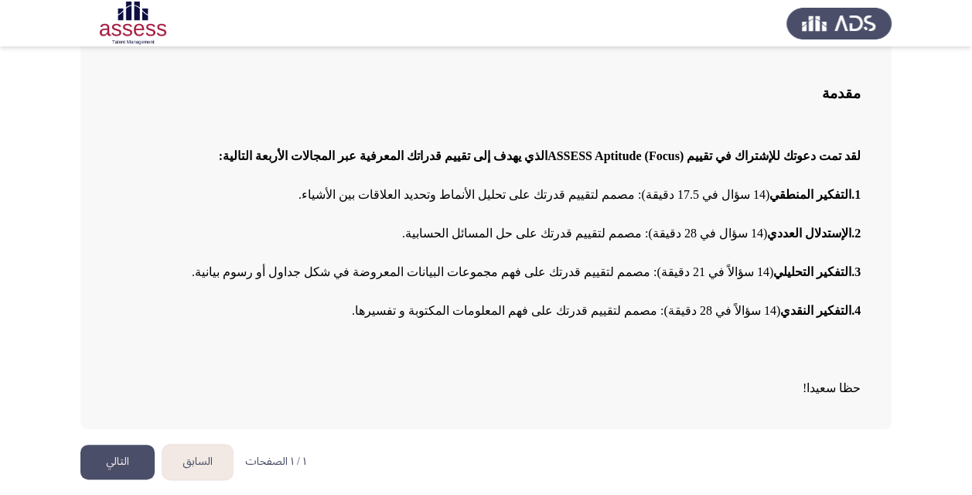
click at [117, 462] on button "التالي" at bounding box center [117, 462] width 74 height 35
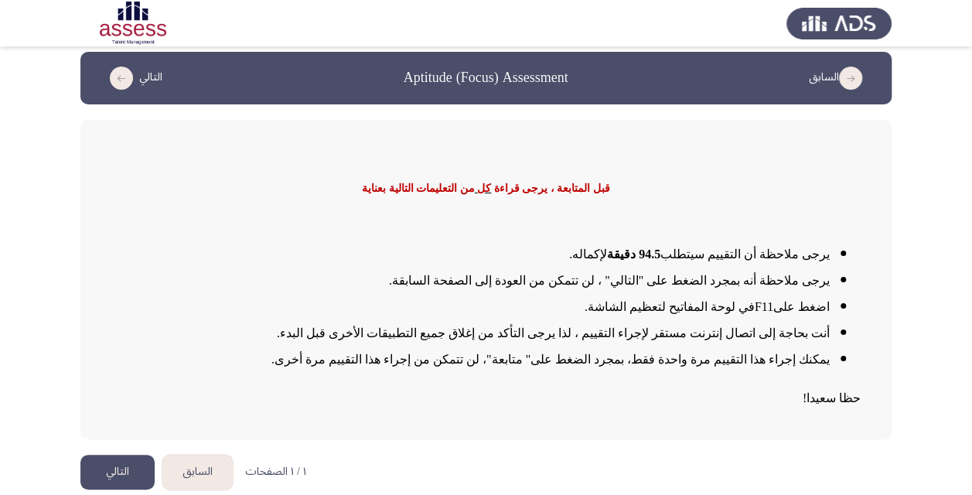
scroll to position [19, 0]
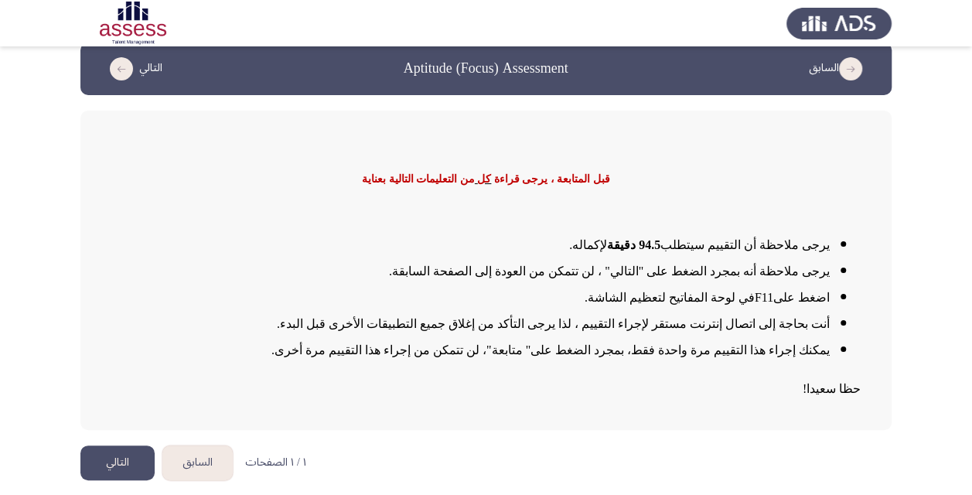
click at [114, 461] on button "التالي" at bounding box center [117, 462] width 74 height 35
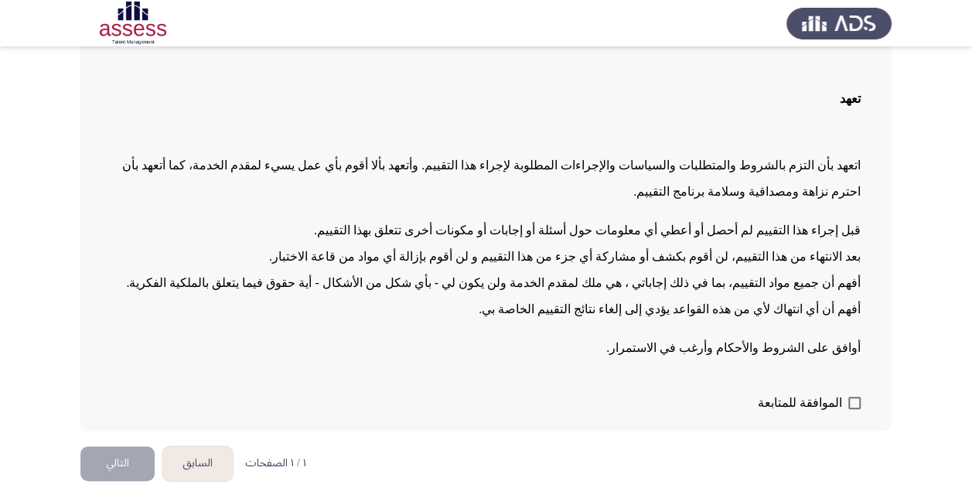
scroll to position [100, 0]
click at [856, 400] on span at bounding box center [854, 402] width 12 height 12
click at [854, 408] on input "الموافقة للمتابعة" at bounding box center [854, 408] width 1 height 1
checkbox input "true"
click at [113, 461] on button "التالي" at bounding box center [117, 462] width 74 height 35
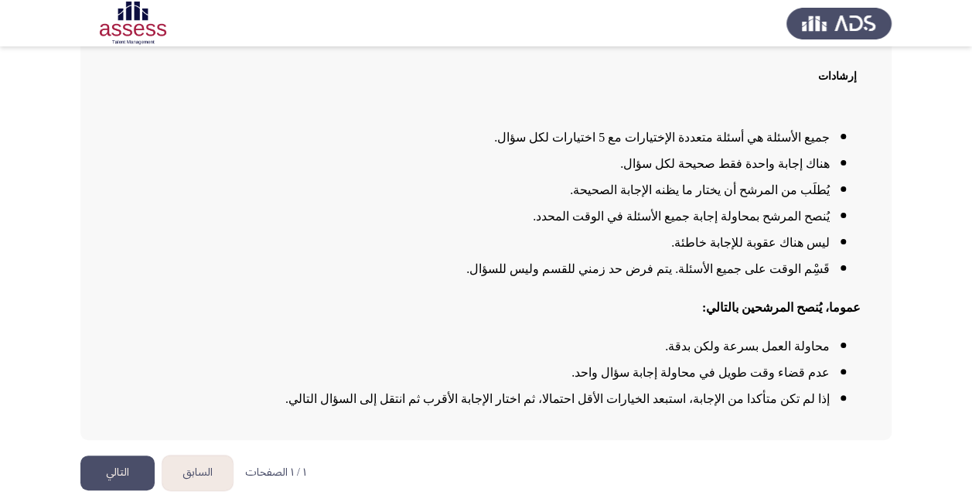
scroll to position [127, 0]
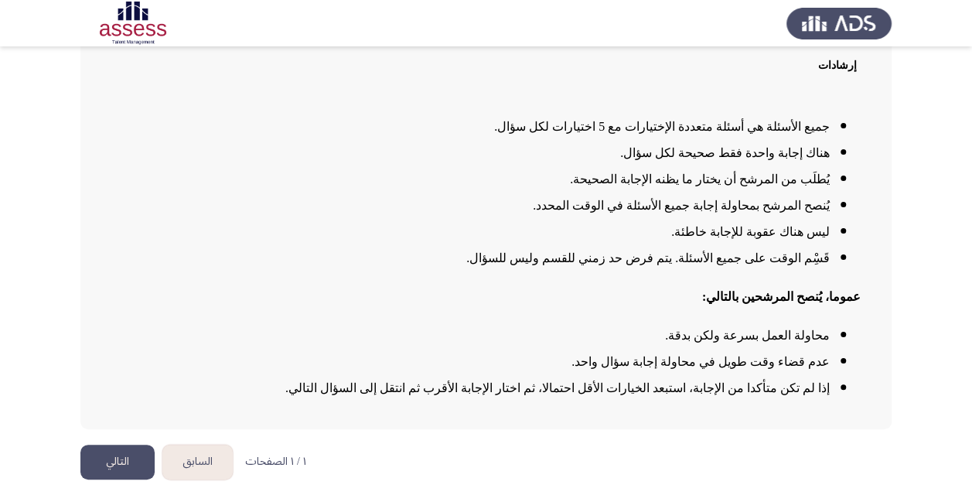
click at [121, 456] on button "التالي" at bounding box center [117, 462] width 74 height 35
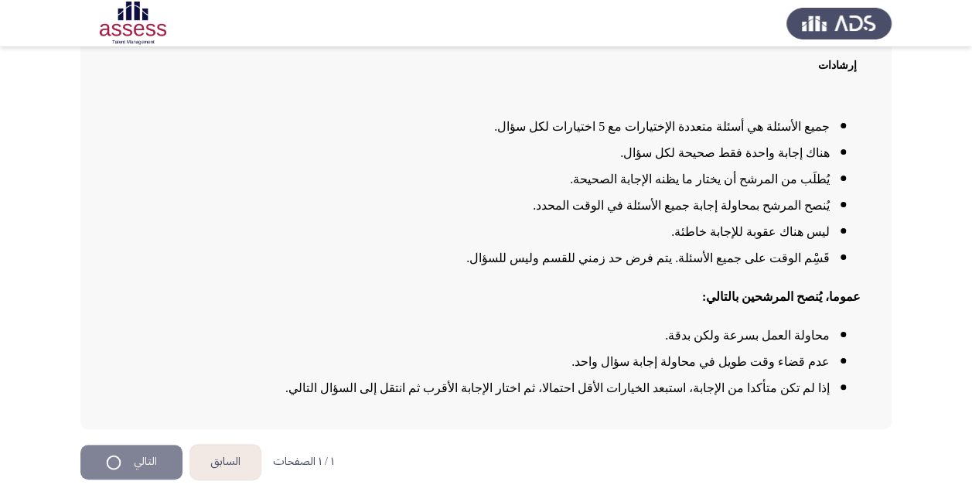
scroll to position [0, 0]
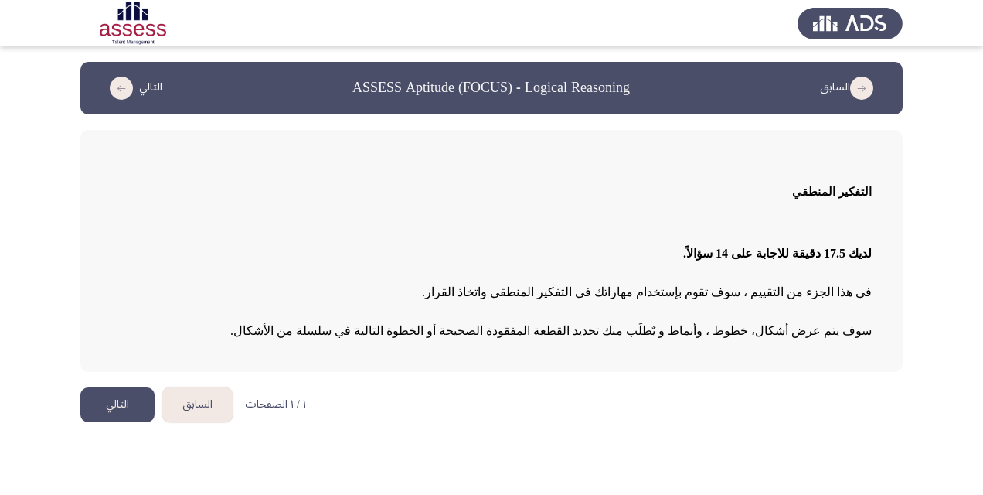
click at [120, 399] on button "التالي" at bounding box center [117, 404] width 74 height 35
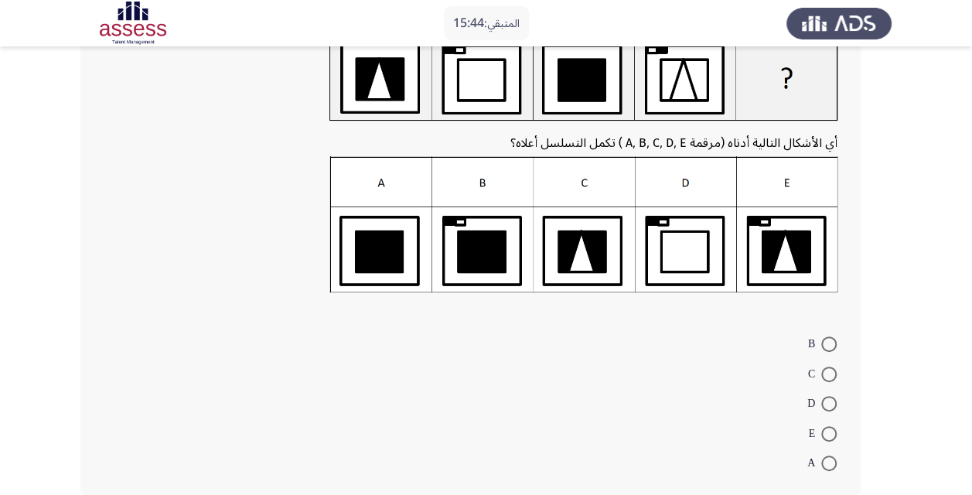
scroll to position [39, 0]
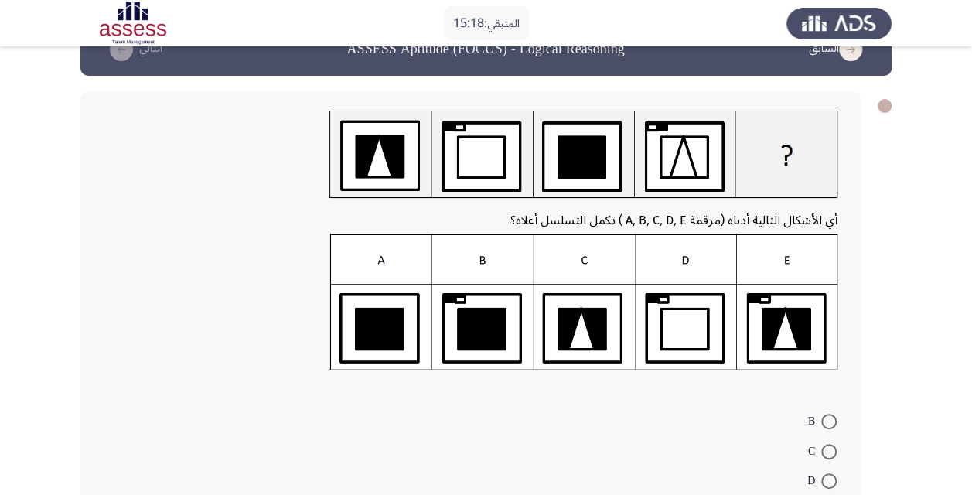
click at [581, 329] on img at bounding box center [583, 301] width 508 height 137
click at [829, 451] on span at bounding box center [828, 451] width 15 height 15
click at [829, 451] on input "C" at bounding box center [828, 451] width 15 height 15
radio input "true"
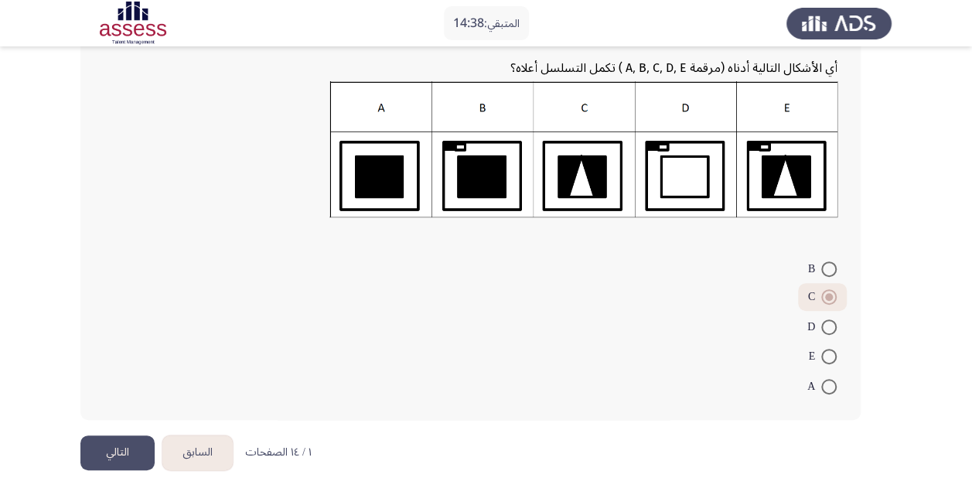
scroll to position [192, 0]
click at [111, 444] on button "التالي" at bounding box center [117, 451] width 74 height 35
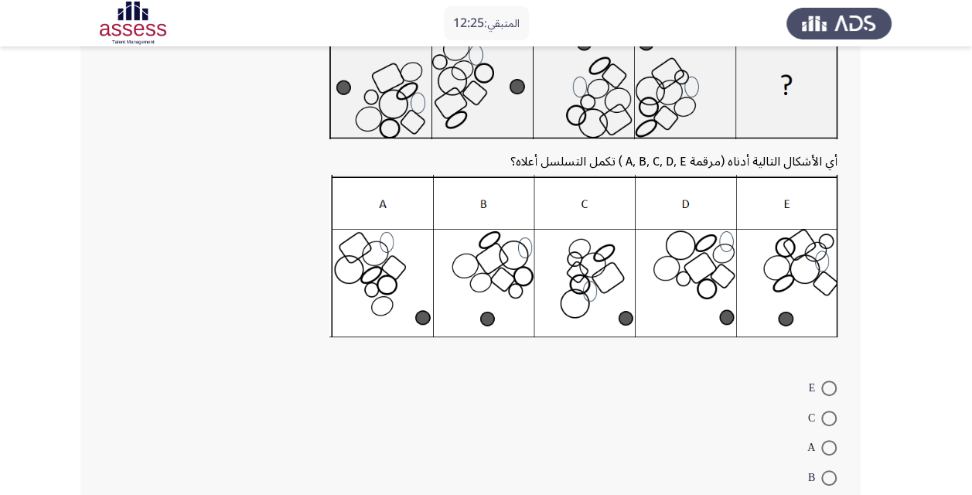
scroll to position [155, 0]
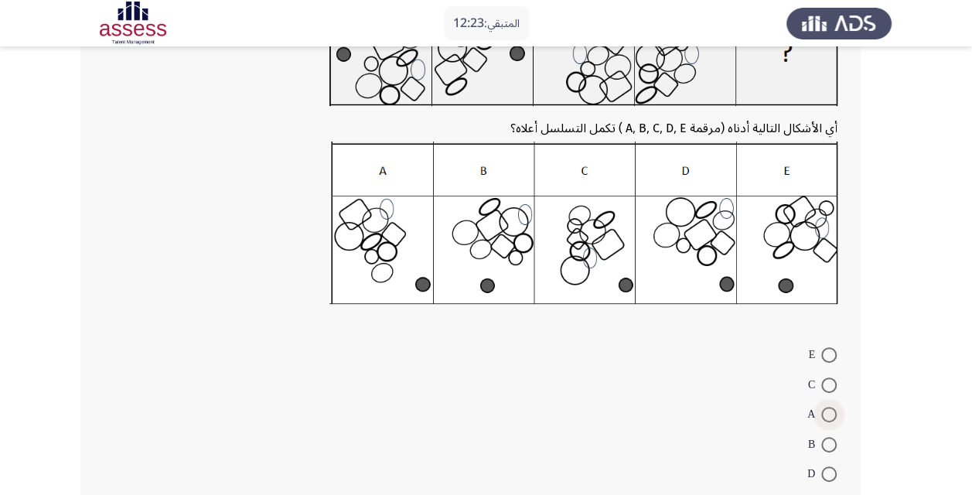
click at [826, 414] on span at bounding box center [828, 414] width 15 height 15
click at [826, 414] on input "A" at bounding box center [828, 414] width 15 height 15
radio input "true"
click at [714, 410] on form "E C A B D" at bounding box center [471, 412] width 734 height 147
click at [870, 402] on div "أي الأشكال التالية أدناه (مرقمة A, B, C, D, E ) تكمل التسلسل أعلاه؟ E C A B D" at bounding box center [485, 240] width 811 height 561
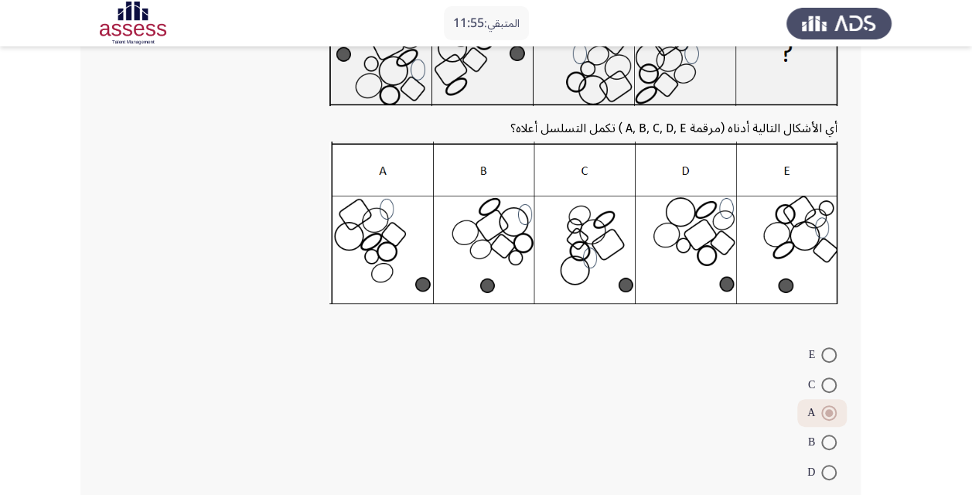
click at [830, 441] on span at bounding box center [828, 441] width 15 height 15
click at [830, 441] on input "B" at bounding box center [828, 441] width 15 height 15
radio input "true"
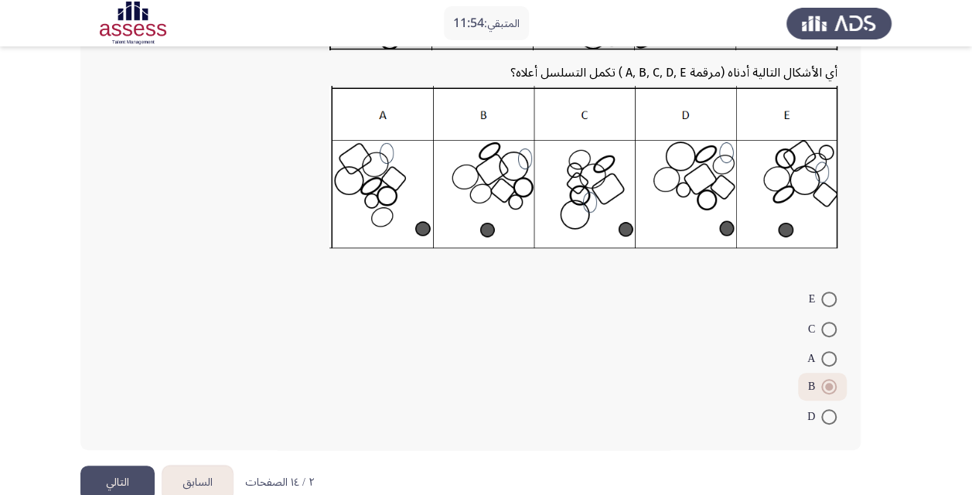
scroll to position [241, 0]
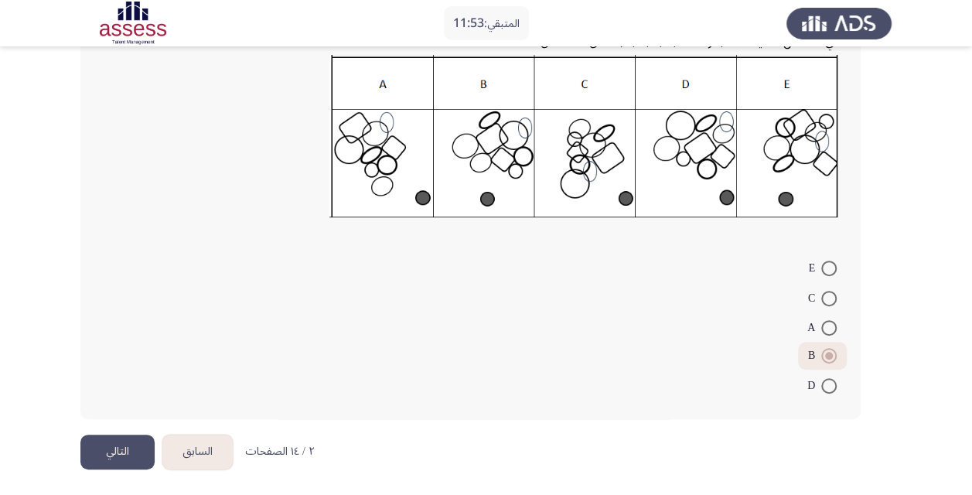
click at [121, 451] on button "التالي" at bounding box center [117, 451] width 74 height 35
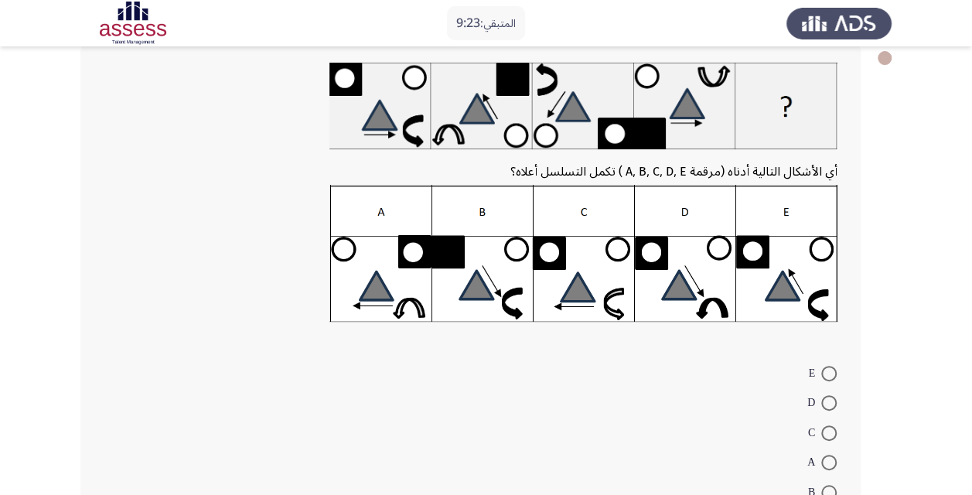
scroll to position [155, 0]
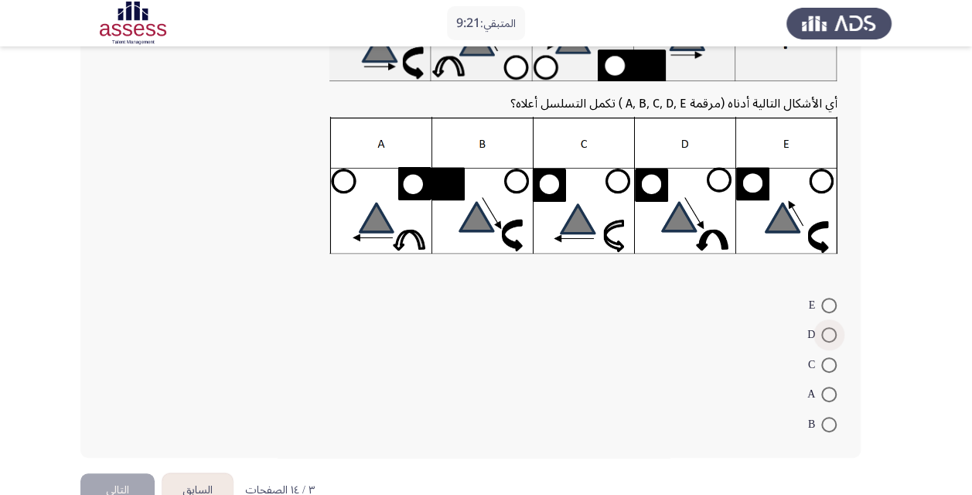
click at [830, 334] on span at bounding box center [828, 334] width 15 height 15
click at [830, 334] on input "D" at bounding box center [828, 334] width 15 height 15
radio input "true"
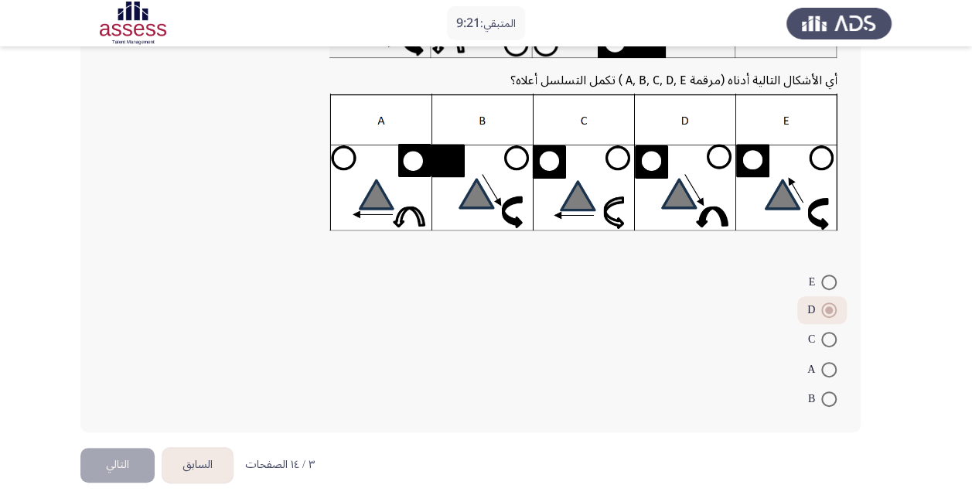
scroll to position [192, 0]
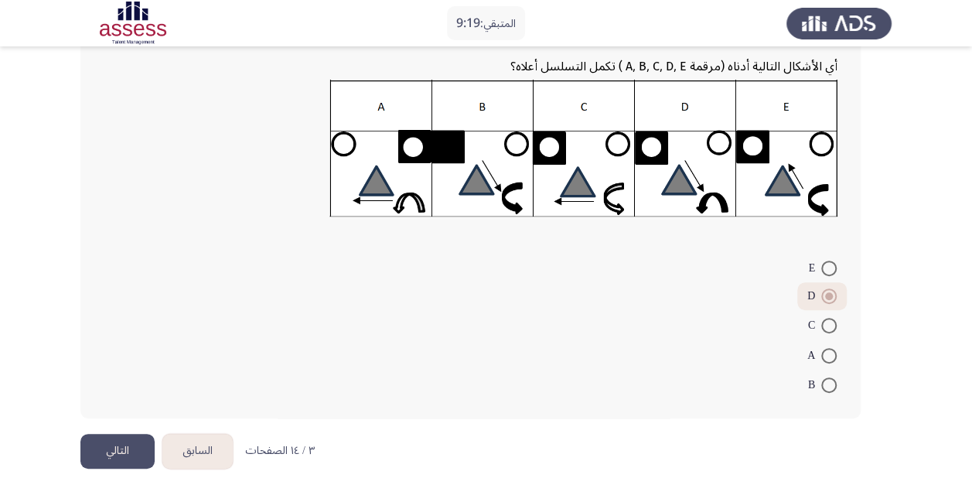
click at [113, 445] on button "التالي" at bounding box center [117, 451] width 74 height 35
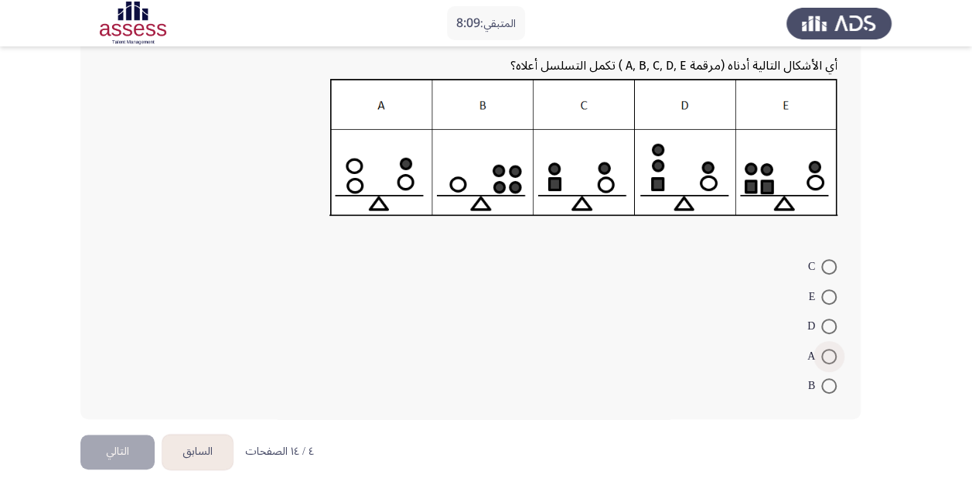
click at [826, 353] on span at bounding box center [828, 356] width 15 height 15
click at [826, 353] on input "A" at bounding box center [828, 356] width 15 height 15
radio input "true"
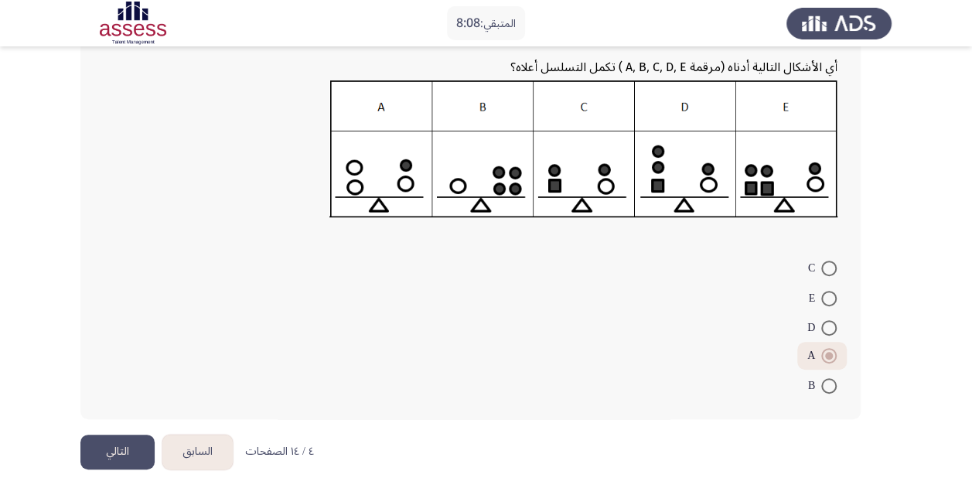
click at [122, 446] on button "التالي" at bounding box center [117, 451] width 74 height 35
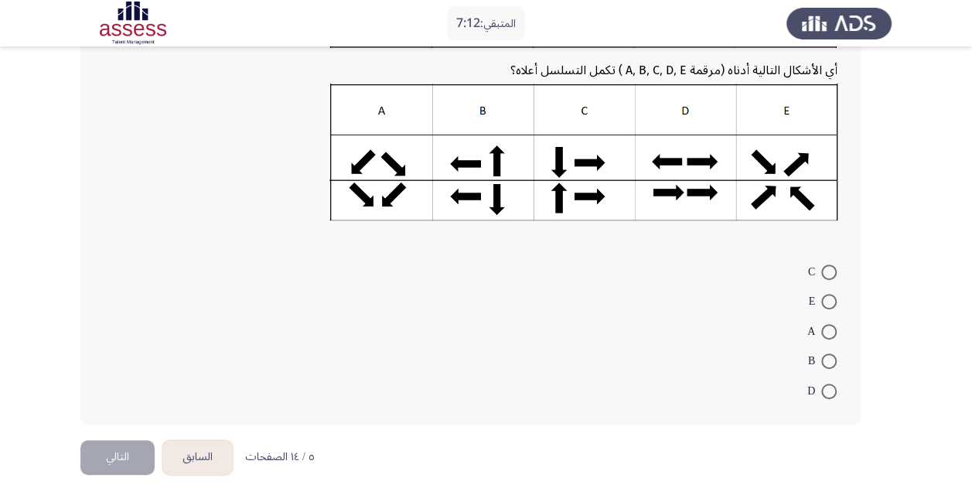
scroll to position [194, 0]
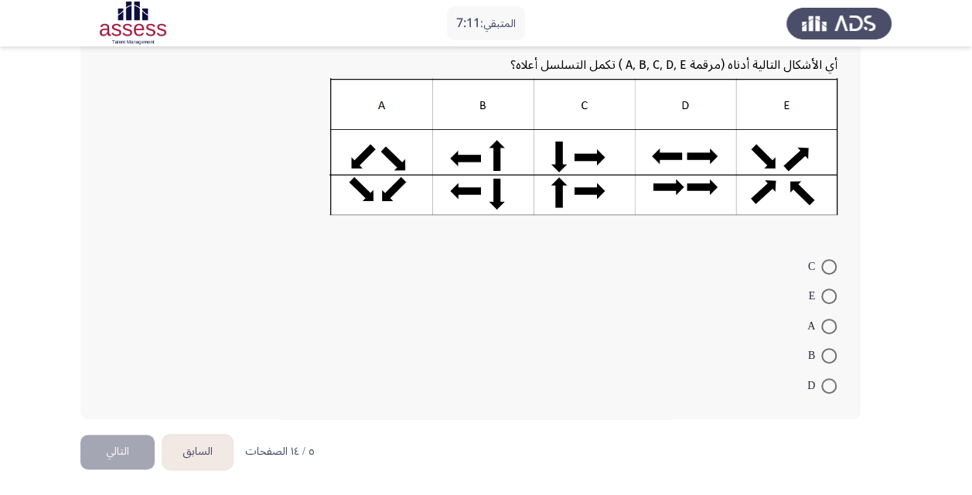
click at [835, 359] on span at bounding box center [828, 355] width 15 height 15
click at [835, 359] on input "B" at bounding box center [828, 355] width 15 height 15
radio input "true"
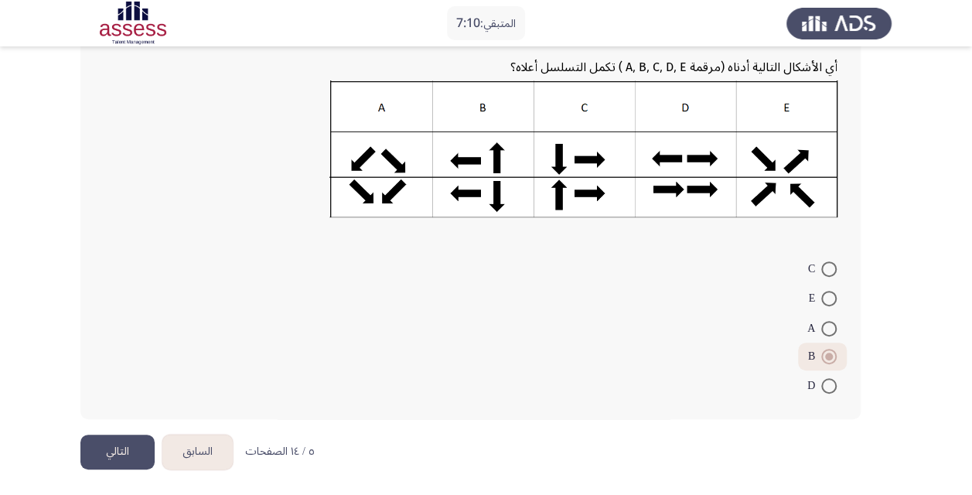
click at [127, 445] on button "التالي" at bounding box center [117, 451] width 74 height 35
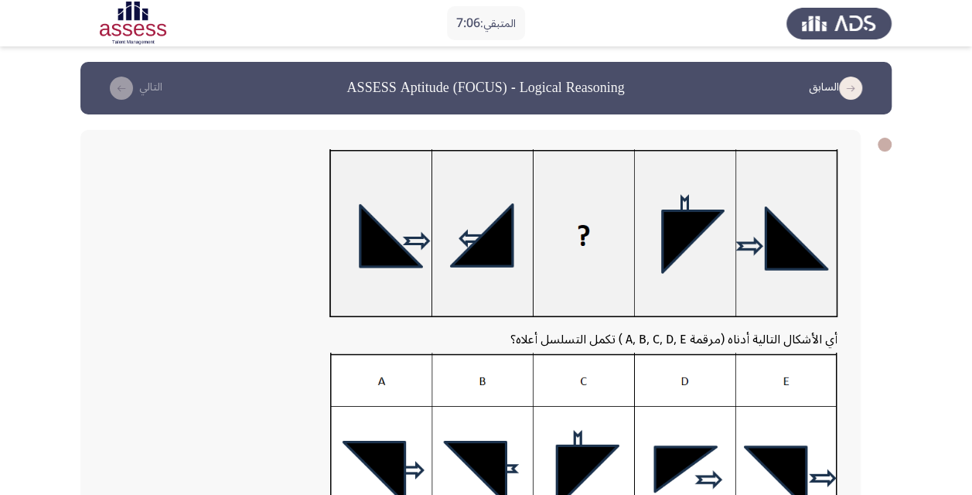
scroll to position [77, 0]
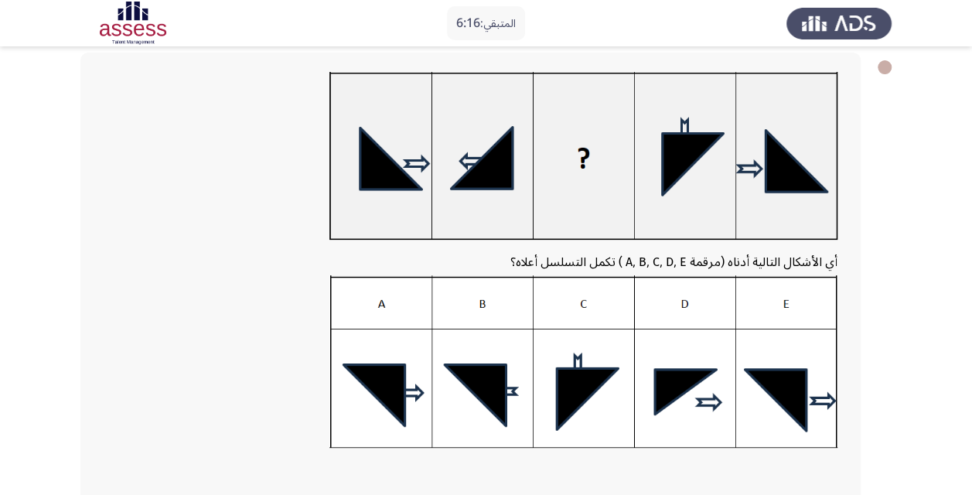
click at [392, 387] on img at bounding box center [583, 361] width 508 height 172
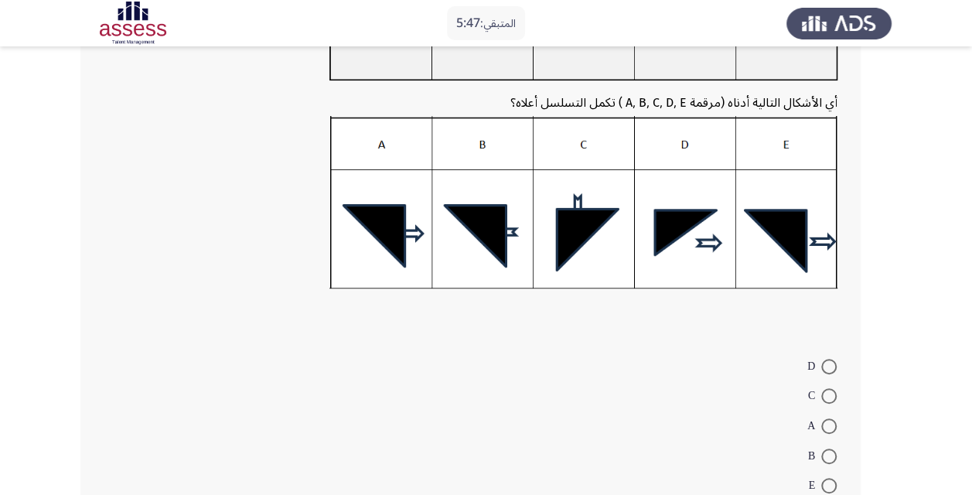
scroll to position [259, 0]
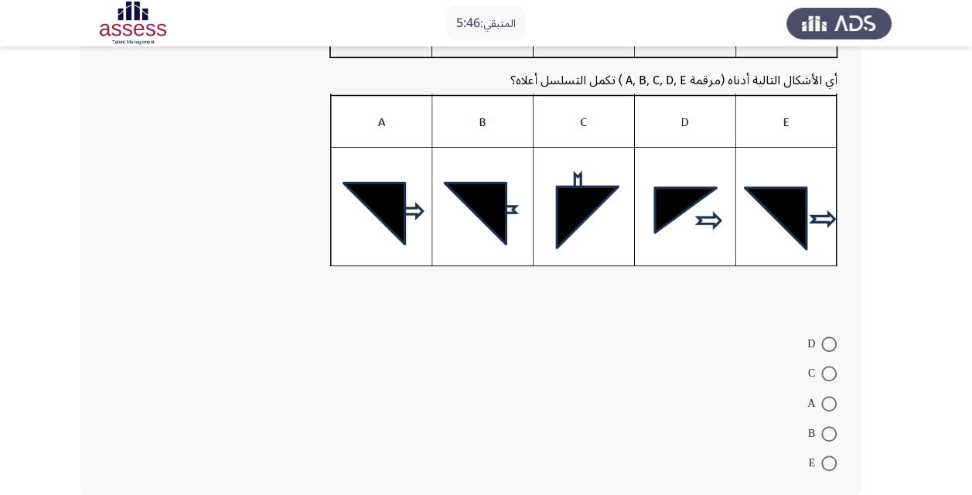
click at [827, 399] on span at bounding box center [828, 403] width 15 height 15
click at [827, 399] on input "A" at bounding box center [828, 403] width 15 height 15
radio input "true"
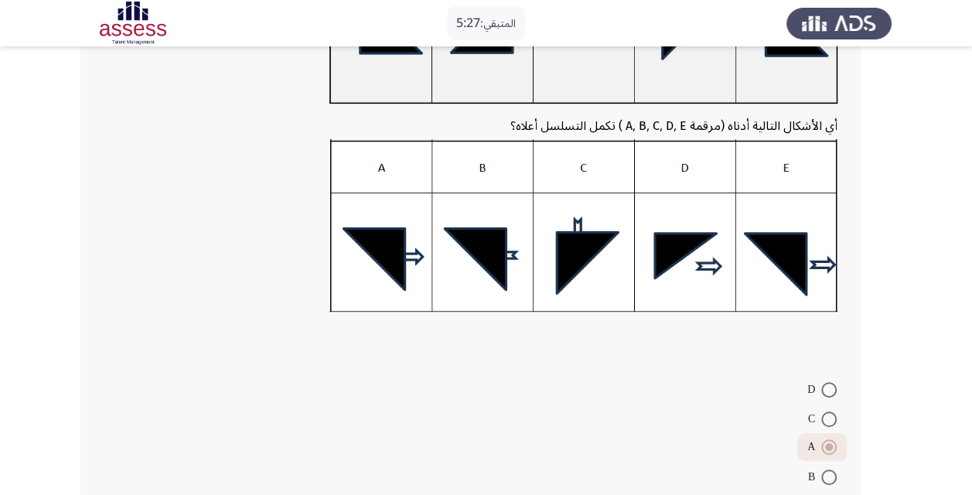
scroll to position [257, 0]
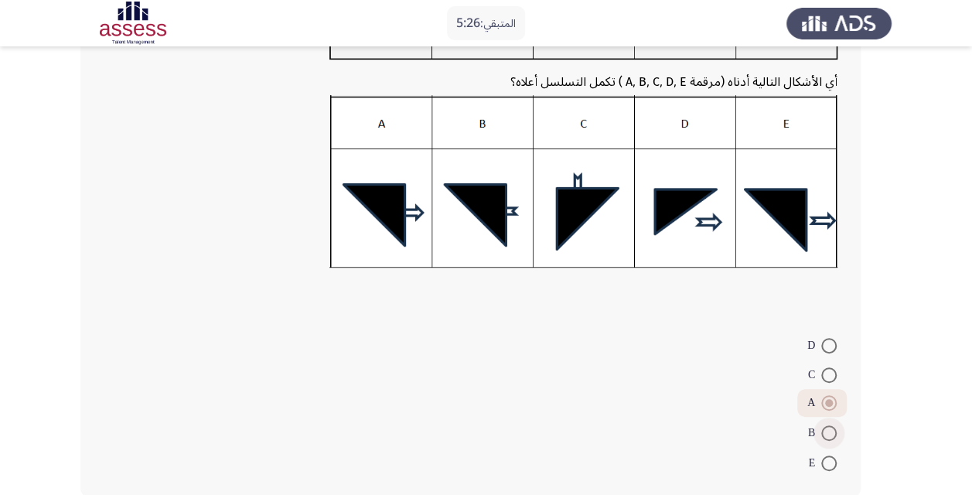
click at [830, 428] on span at bounding box center [828, 432] width 15 height 15
click at [830, 428] on input "B" at bounding box center [828, 432] width 15 height 15
radio input "true"
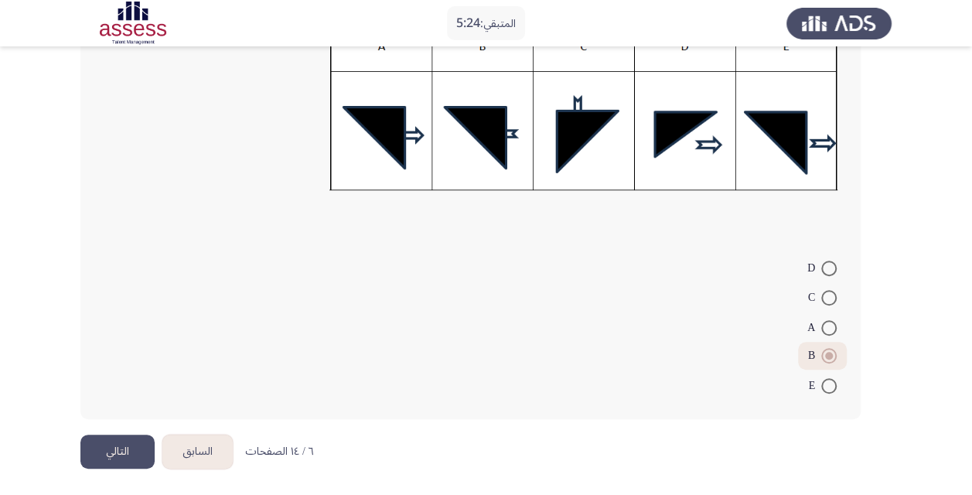
click at [128, 441] on button "التالي" at bounding box center [117, 451] width 74 height 35
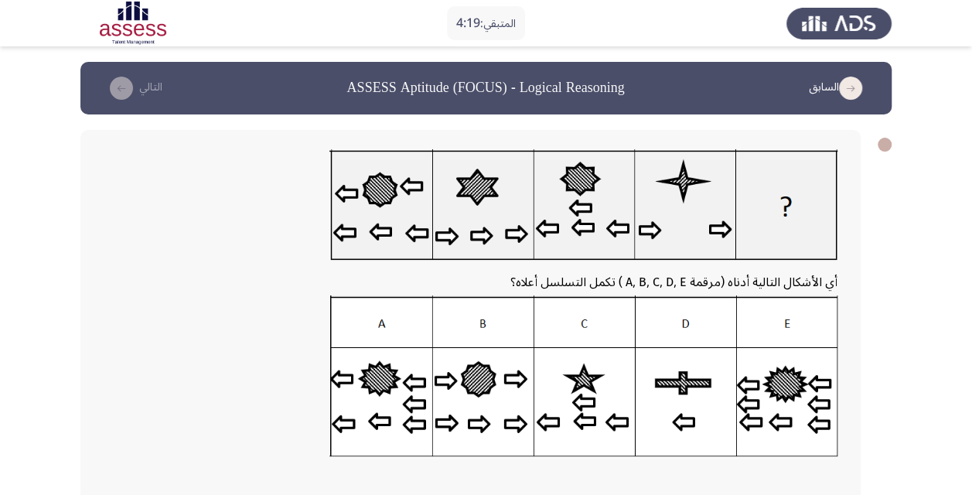
click at [782, 404] on img at bounding box center [583, 375] width 508 height 160
click at [682, 414] on img at bounding box center [583, 375] width 508 height 160
click at [588, 414] on img at bounding box center [583, 375] width 508 height 160
click at [478, 406] on img at bounding box center [583, 375] width 508 height 160
click at [379, 398] on img at bounding box center [583, 375] width 508 height 160
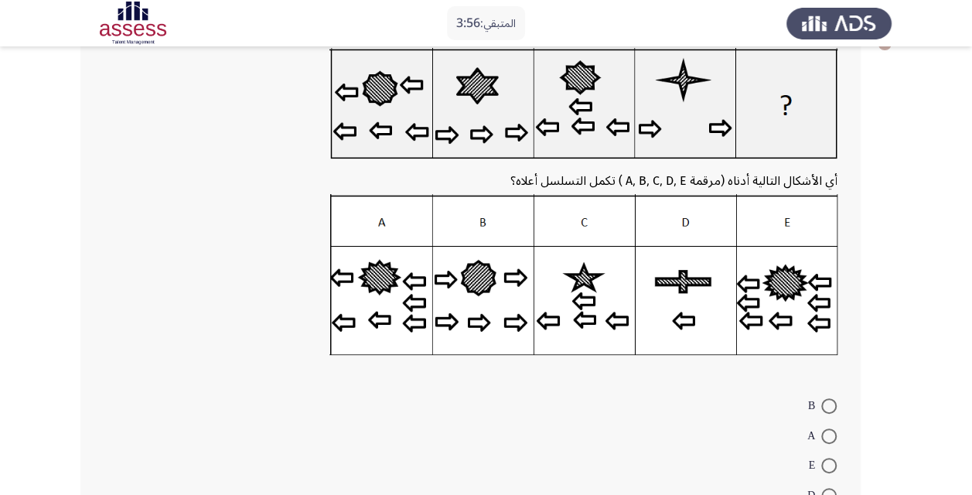
scroll to position [77, 0]
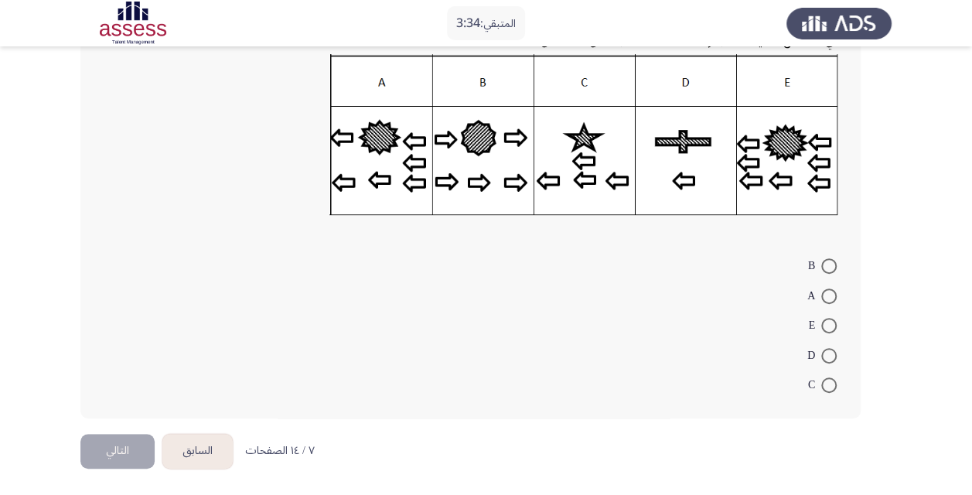
click at [827, 348] on span at bounding box center [828, 355] width 15 height 15
click at [827, 348] on input "D" at bounding box center [828, 355] width 15 height 15
radio input "true"
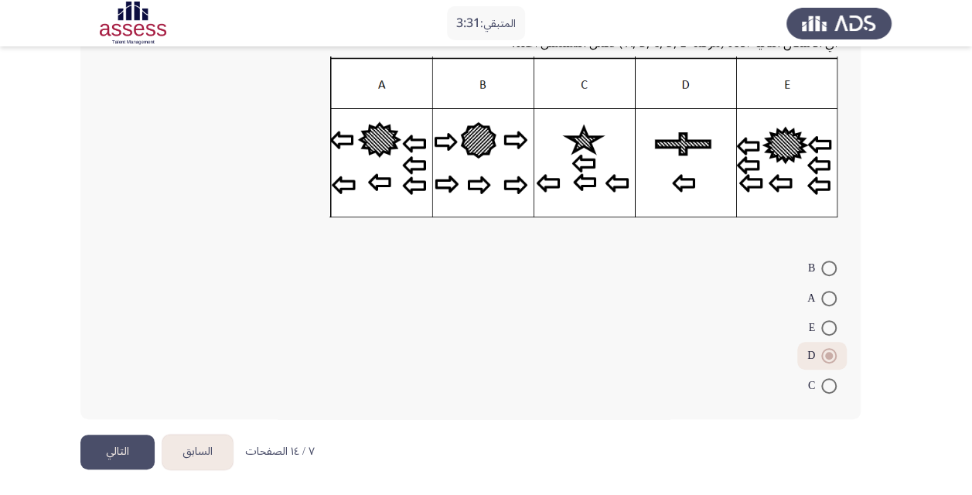
click at [120, 444] on button "التالي" at bounding box center [117, 451] width 74 height 35
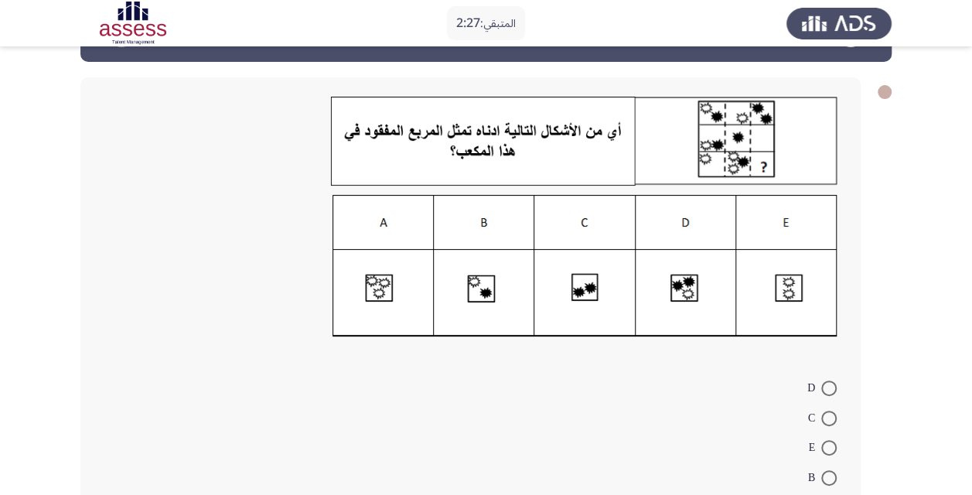
scroll to position [77, 0]
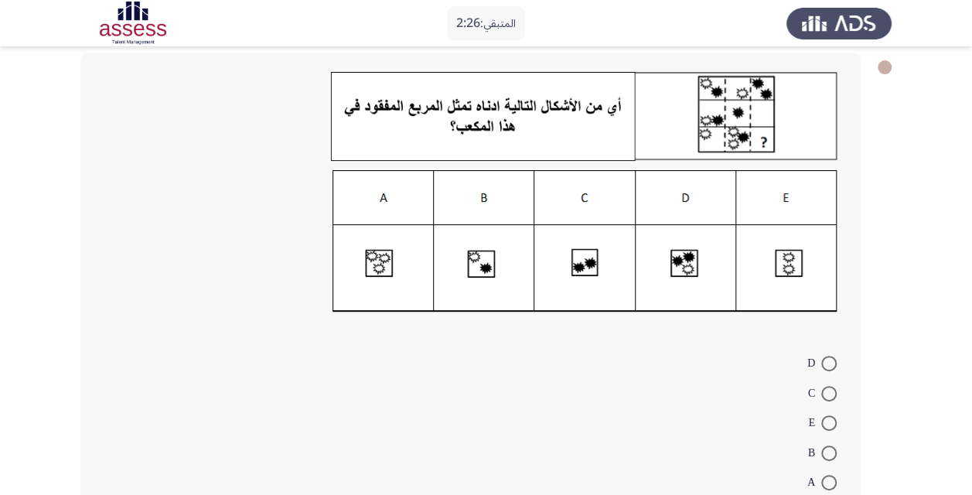
click at [829, 432] on mat-radio-button "E" at bounding box center [822, 422] width 49 height 30
click at [830, 424] on span at bounding box center [828, 422] width 15 height 15
click at [830, 424] on input "E" at bounding box center [828, 422] width 15 height 15
radio input "true"
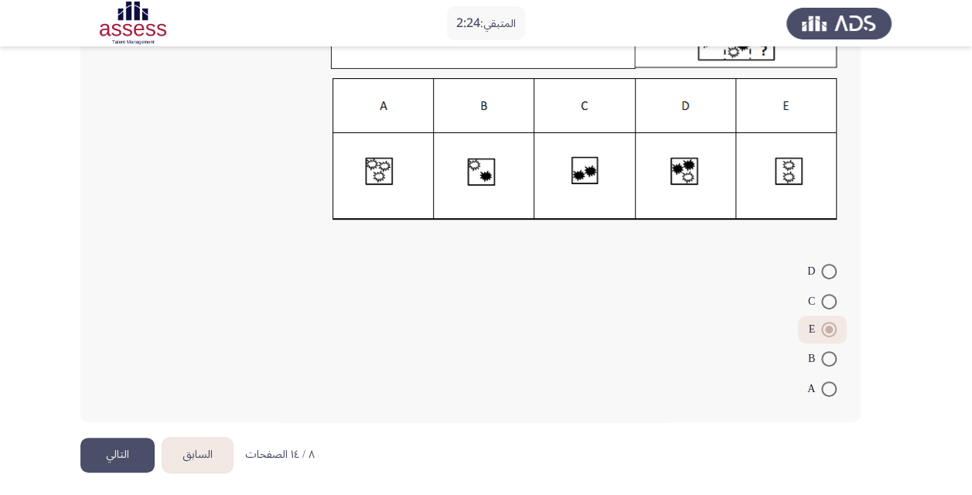
scroll to position [172, 0]
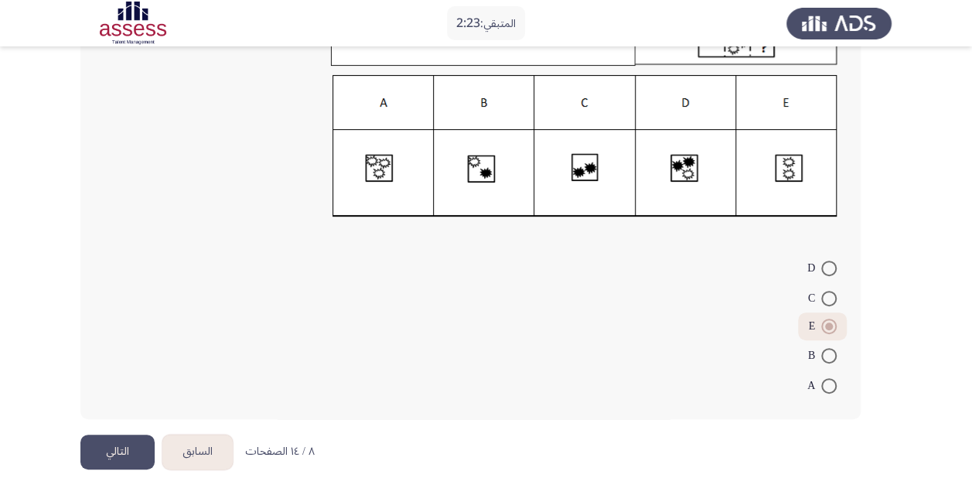
click at [109, 446] on button "التالي" at bounding box center [117, 451] width 74 height 35
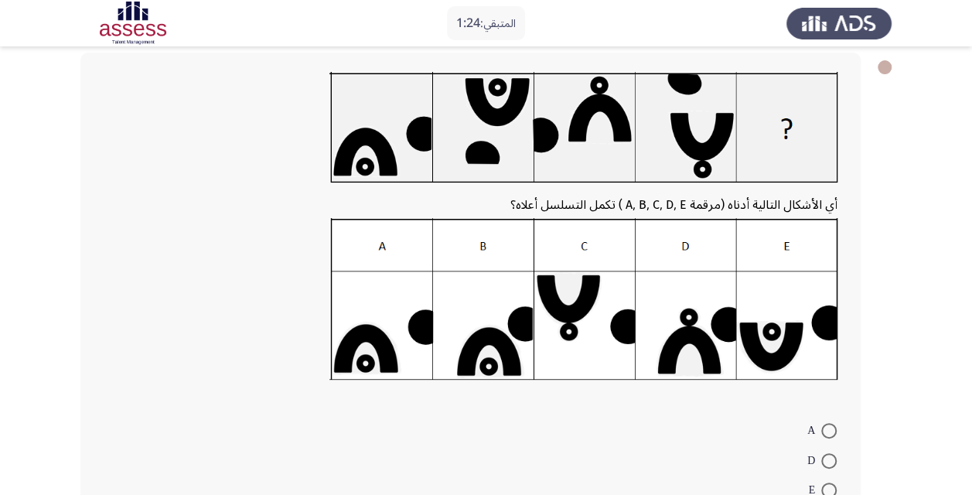
scroll to position [155, 0]
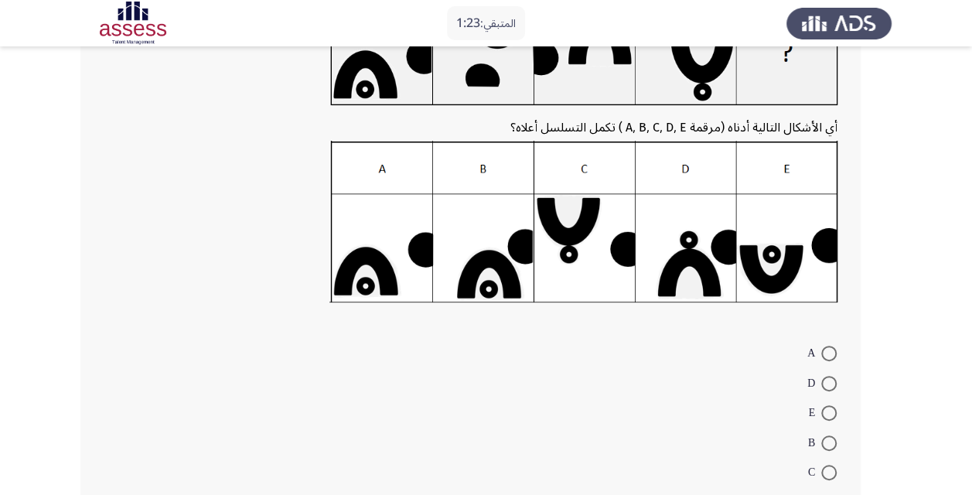
click at [826, 412] on span at bounding box center [828, 412] width 15 height 15
click at [826, 412] on input "E" at bounding box center [828, 412] width 15 height 15
radio input "true"
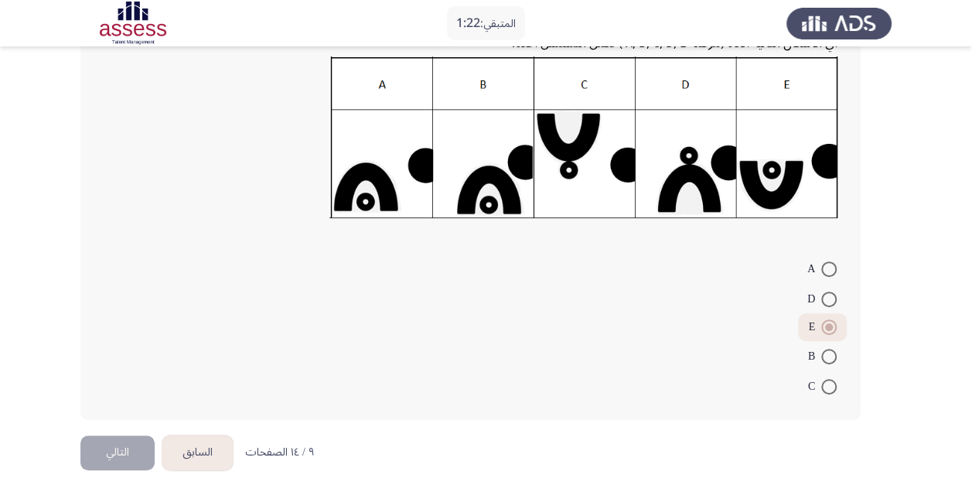
scroll to position [240, 0]
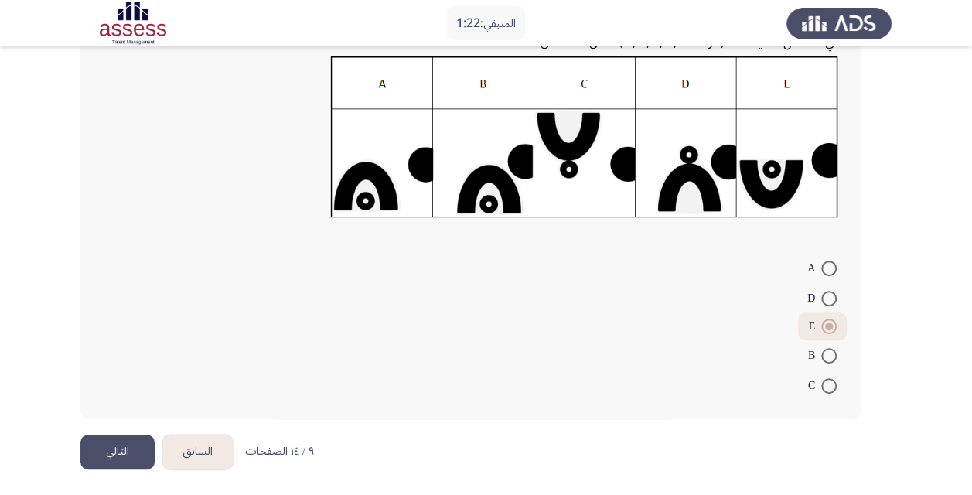
click at [125, 445] on button "التالي" at bounding box center [117, 451] width 74 height 35
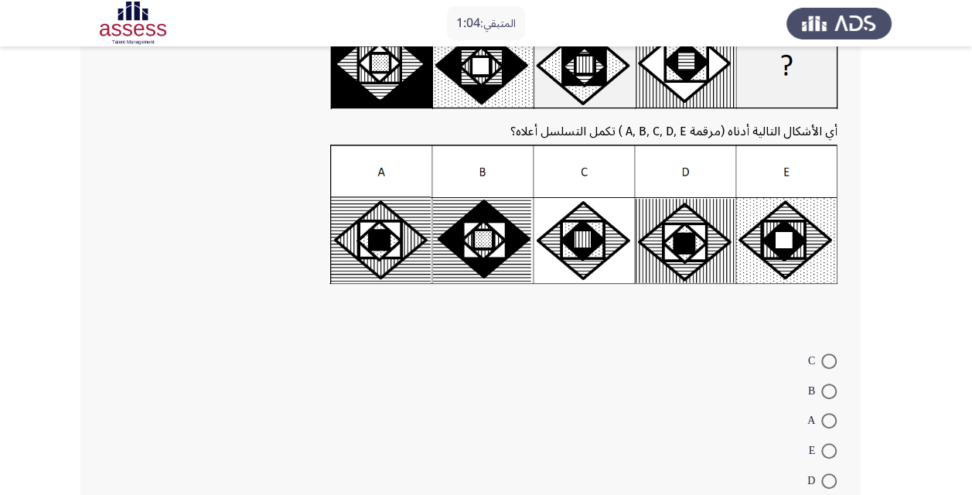
scroll to position [155, 0]
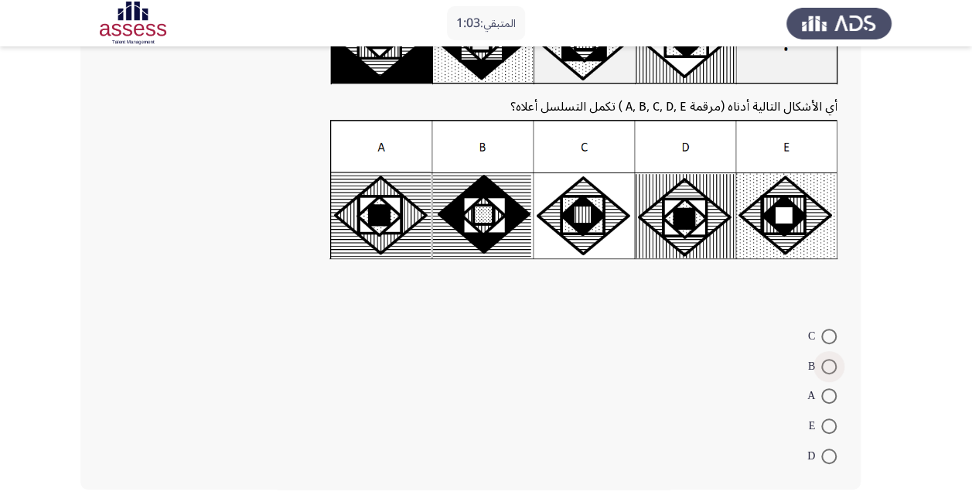
click at [826, 365] on span at bounding box center [828, 366] width 15 height 15
click at [826, 365] on input "B" at bounding box center [828, 366] width 15 height 15
radio input "true"
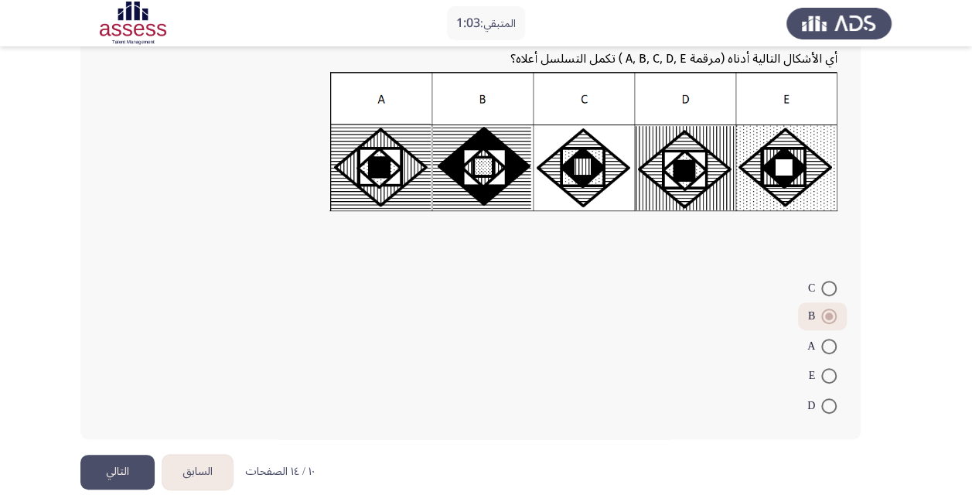
scroll to position [223, 0]
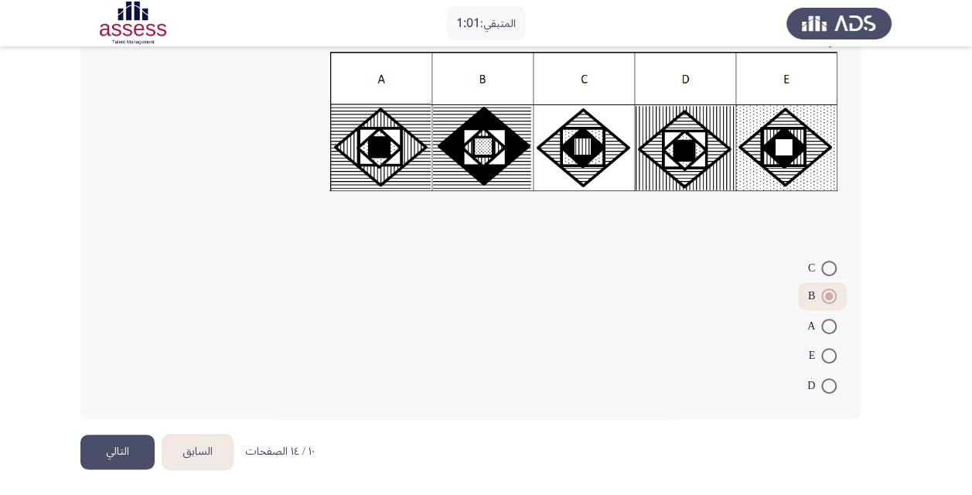
click at [118, 443] on button "التالي" at bounding box center [117, 451] width 74 height 35
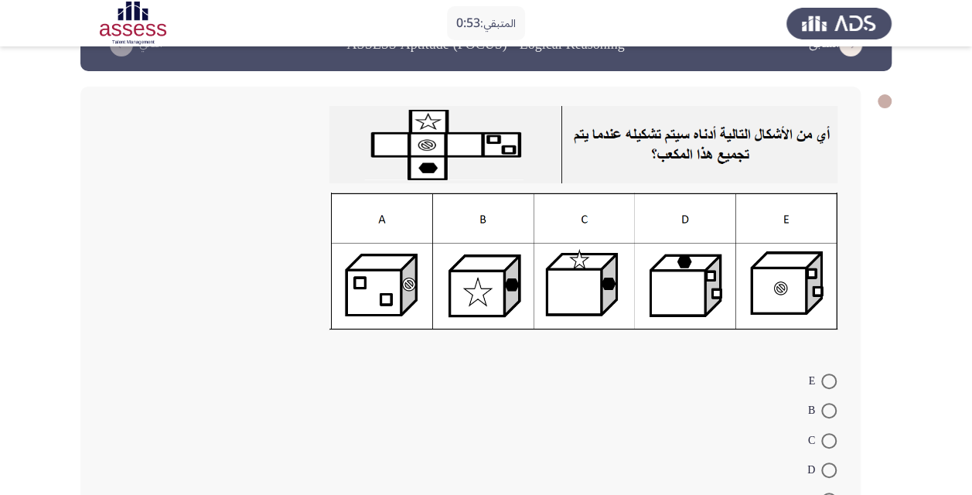
scroll to position [77, 0]
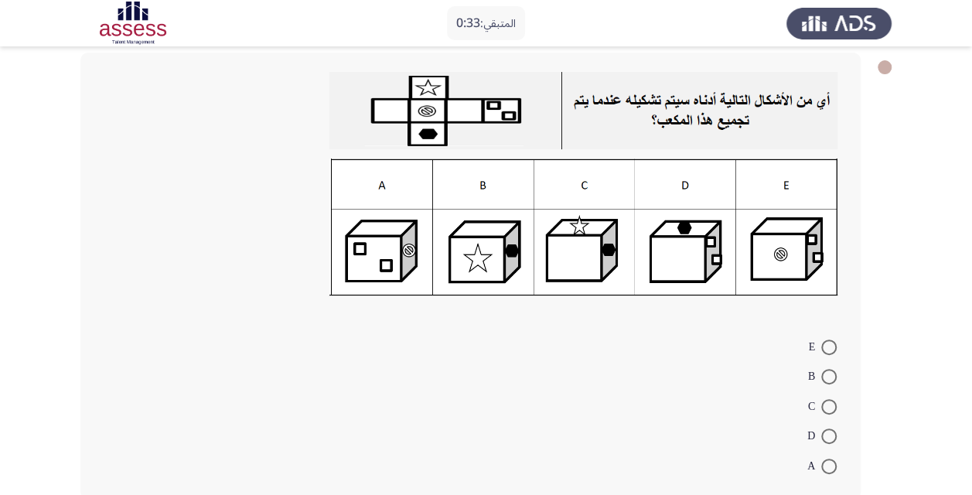
click at [686, 252] on img at bounding box center [583, 226] width 508 height 137
click at [837, 440] on mat-radio-button "D" at bounding box center [821, 436] width 49 height 30
click at [830, 437] on span at bounding box center [828, 435] width 15 height 15
click at [830, 437] on input "D" at bounding box center [828, 435] width 15 height 15
radio input "true"
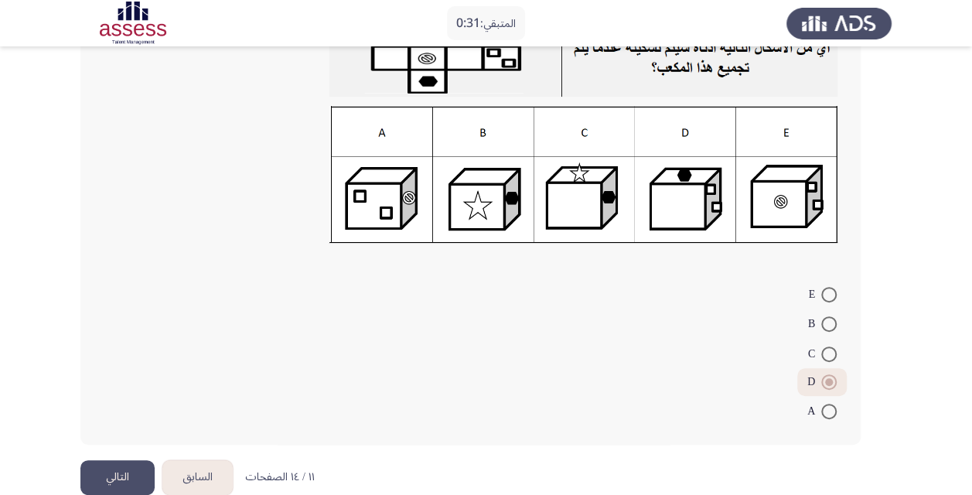
scroll to position [156, 0]
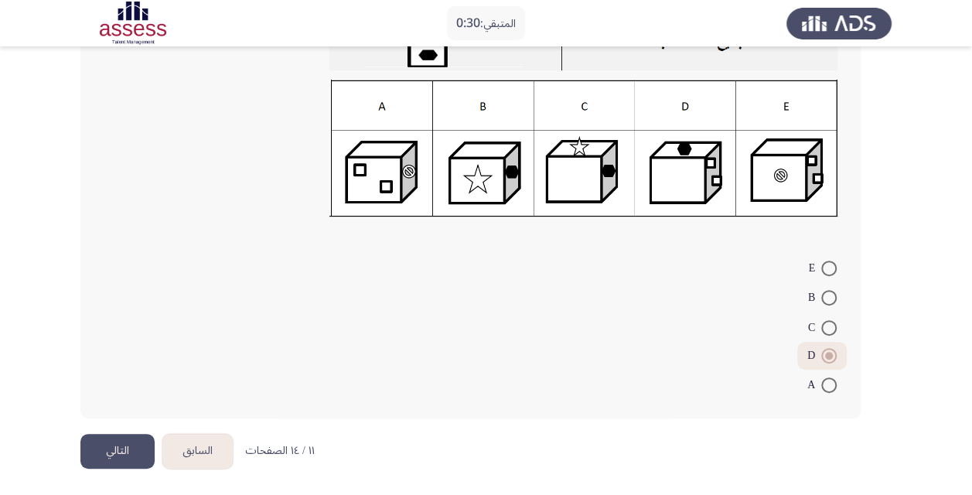
click at [117, 445] on button "التالي" at bounding box center [117, 451] width 74 height 35
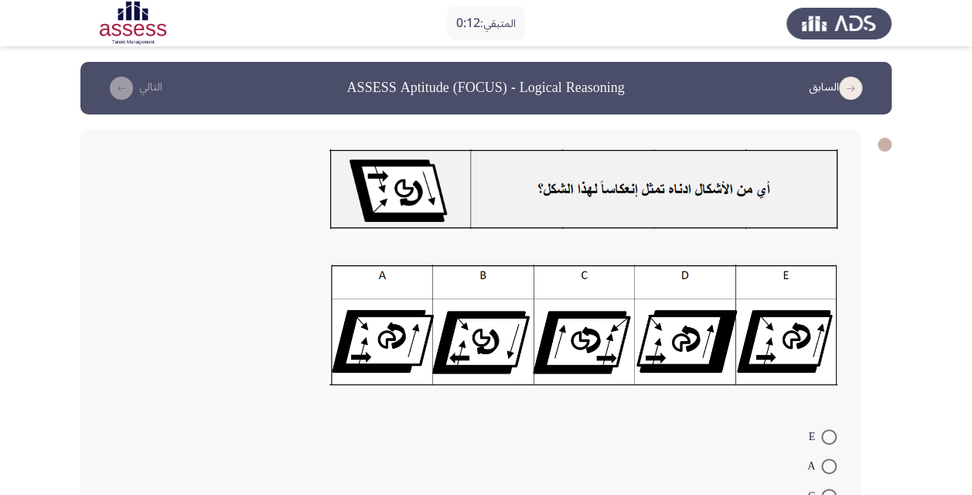
click at [833, 469] on span at bounding box center [828, 465] width 15 height 15
click at [833, 469] on input "A" at bounding box center [828, 465] width 15 height 15
radio input "true"
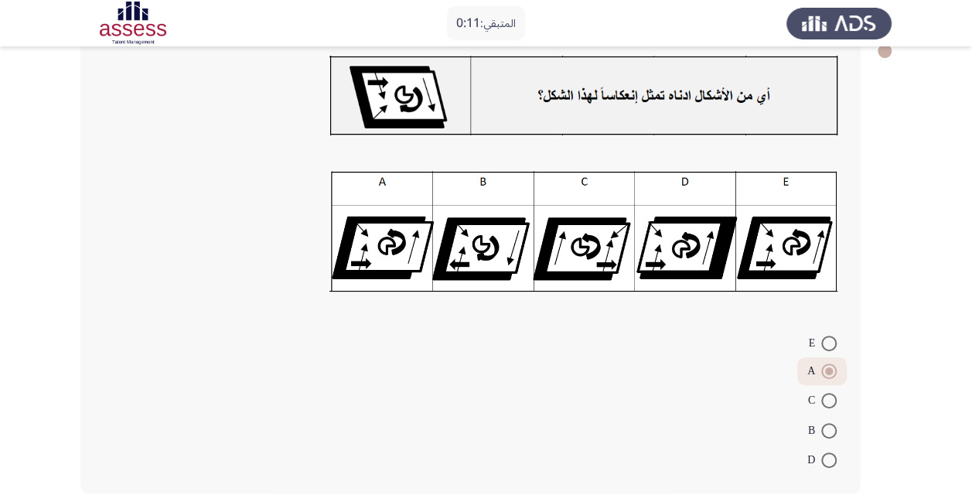
scroll to position [169, 0]
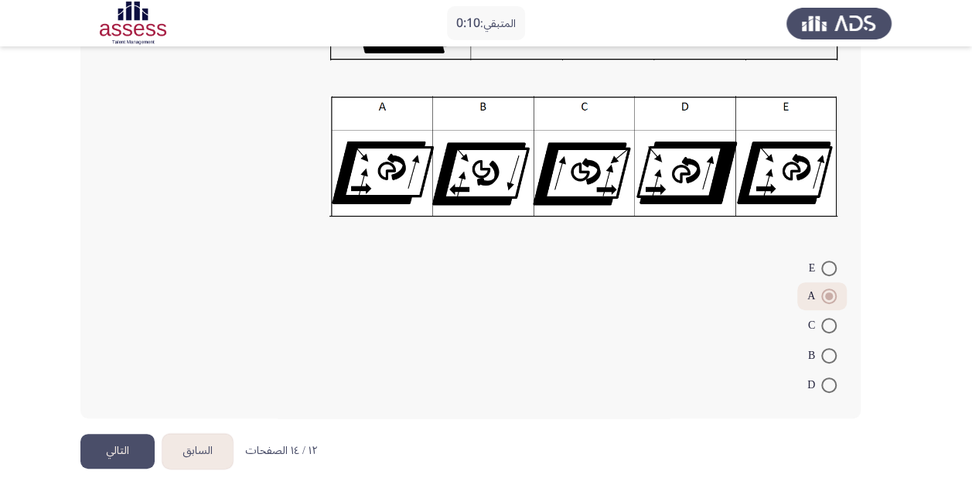
click at [115, 448] on button "التالي" at bounding box center [117, 451] width 74 height 35
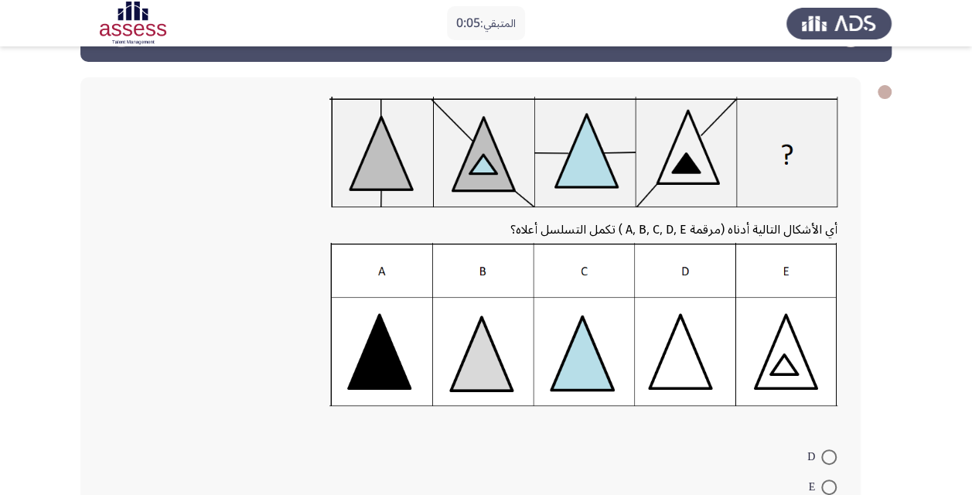
scroll to position [77, 0]
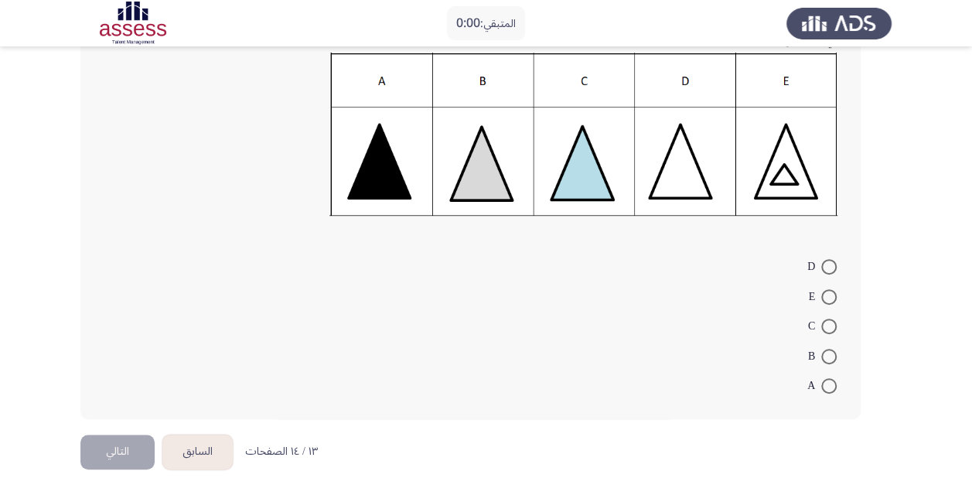
click at [830, 313] on mat-radio-button "C" at bounding box center [822, 326] width 49 height 30
click at [835, 325] on span at bounding box center [828, 326] width 15 height 15
click at [835, 325] on input "C" at bounding box center [828, 326] width 15 height 15
radio input "true"
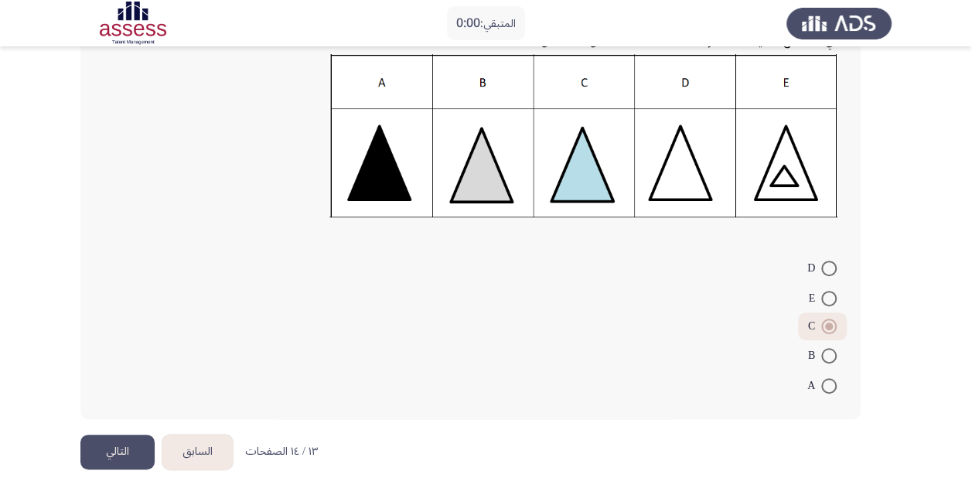
scroll to position [0, 0]
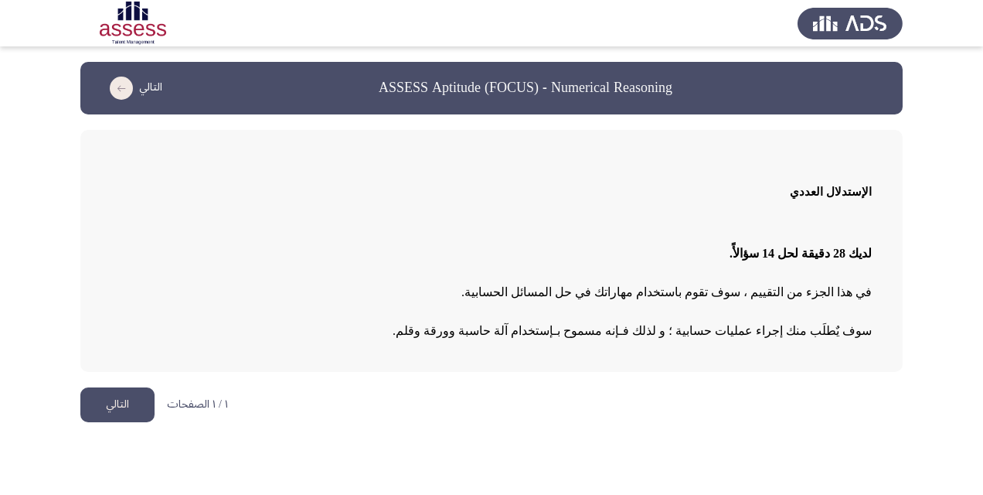
click at [116, 404] on button "التالي" at bounding box center [117, 404] width 74 height 35
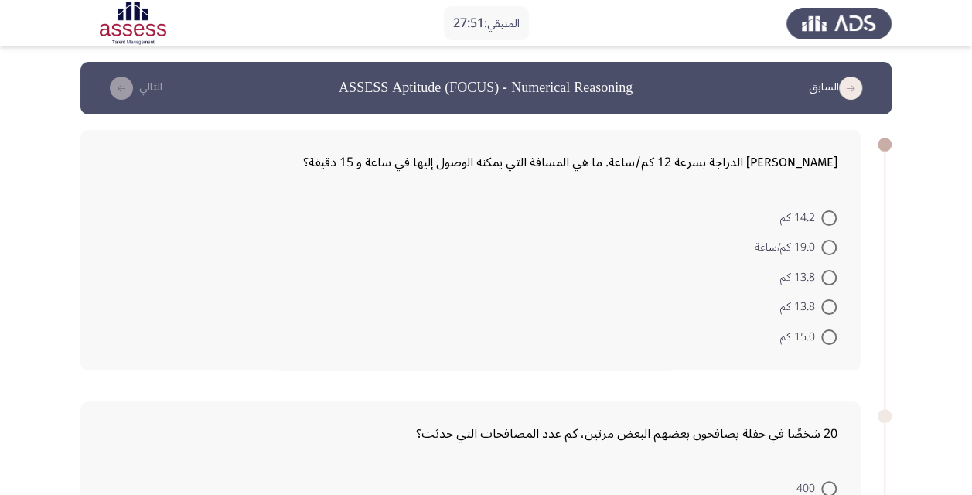
drag, startPoint x: 339, startPoint y: 161, endPoint x: 723, endPoint y: 162, distance: 383.5
click at [723, 162] on div "أحمد يركب الدراجة بسرعة 12 كم/ساعة. ما هي المسافة التي يمكنه الوصول إليها في سا…" at bounding box center [471, 162] width 734 height 26
click at [833, 333] on span at bounding box center [828, 336] width 15 height 15
click at [833, 333] on input "15.0 كم" at bounding box center [828, 336] width 15 height 15
radio input "true"
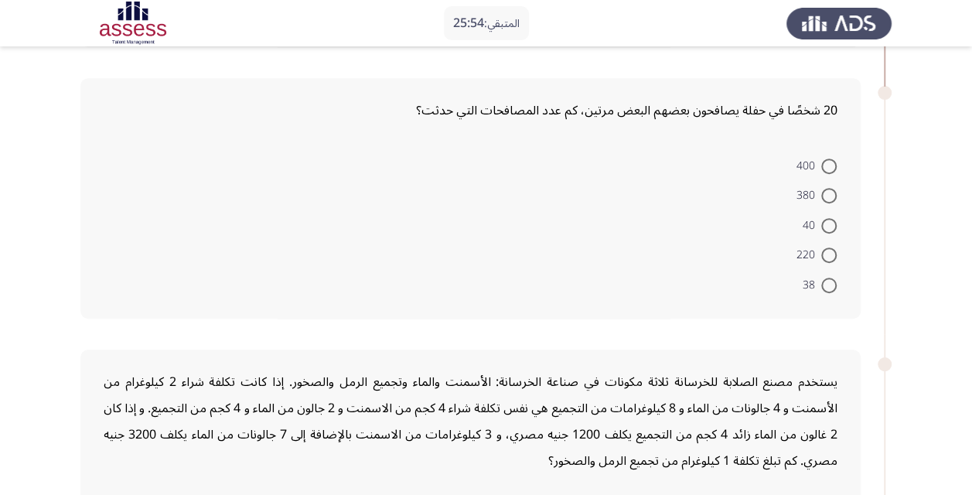
scroll to position [297, 0]
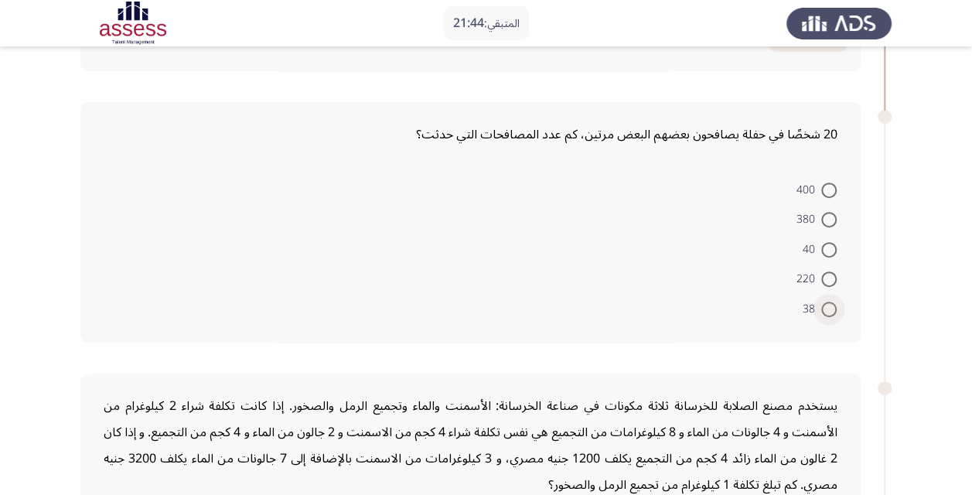
click at [829, 309] on span at bounding box center [828, 309] width 15 height 15
click at [829, 309] on input "38" at bounding box center [828, 309] width 15 height 15
radio input "true"
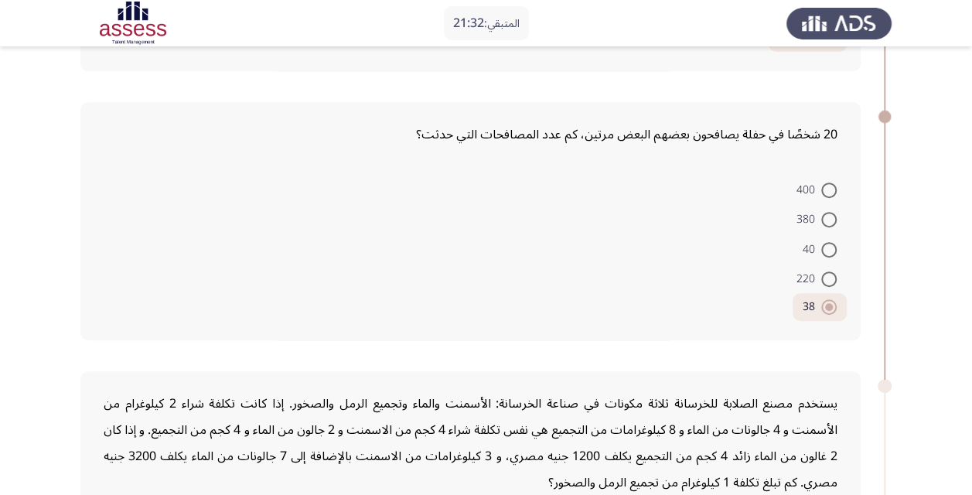
click at [827, 218] on span at bounding box center [828, 219] width 15 height 15
click at [827, 218] on input "380" at bounding box center [828, 219] width 15 height 15
radio input "true"
click at [826, 303] on span at bounding box center [828, 306] width 15 height 15
click at [826, 303] on input "38" at bounding box center [828, 306] width 15 height 15
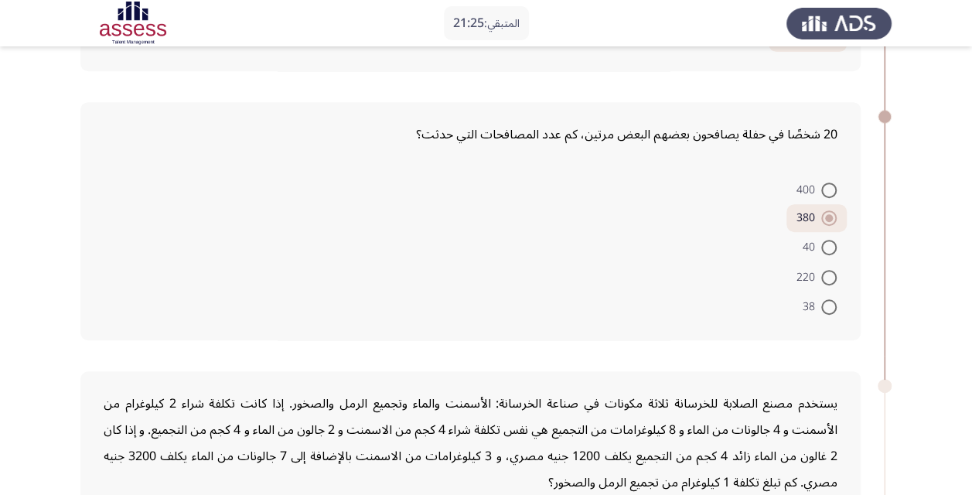
radio input "true"
click at [830, 217] on span at bounding box center [828, 219] width 15 height 15
click at [830, 217] on input "380" at bounding box center [828, 219] width 15 height 15
radio input "true"
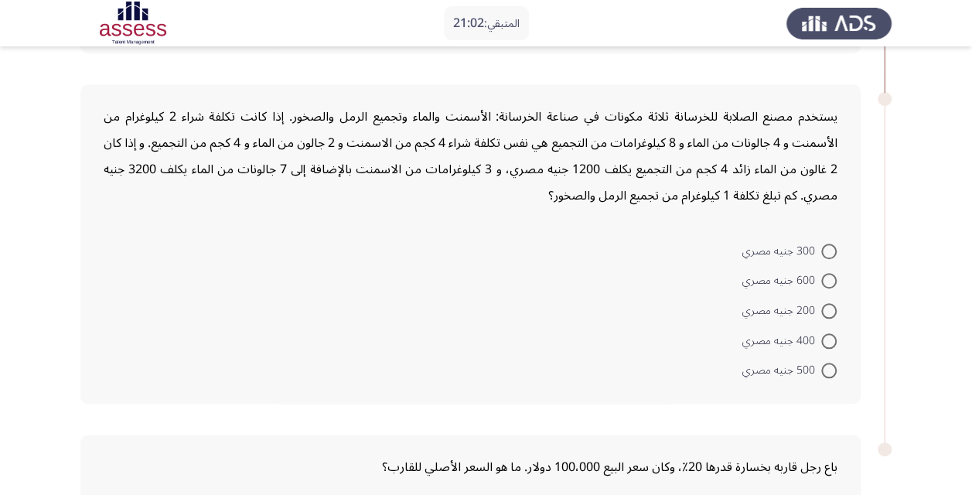
scroll to position [606, 0]
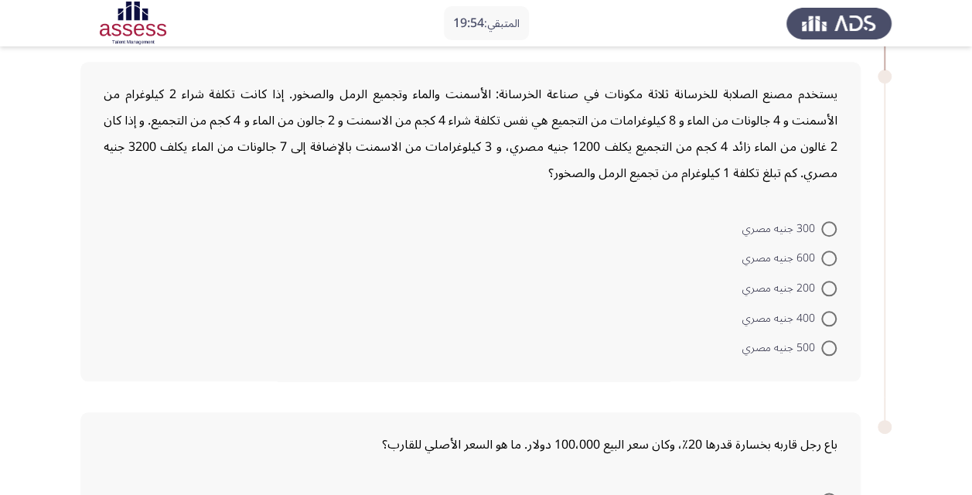
click at [656, 274] on form "300 جنيه مصري 600 جنيه مصري 200 جنيه مصري 400 جنيه مصري 500 جنيه مصري" at bounding box center [471, 287] width 734 height 149
click at [807, 285] on span "200 جنيه مصري" at bounding box center [781, 288] width 79 height 19
click at [821, 285] on input "200 جنيه مصري" at bounding box center [828, 288] width 15 height 15
radio input "true"
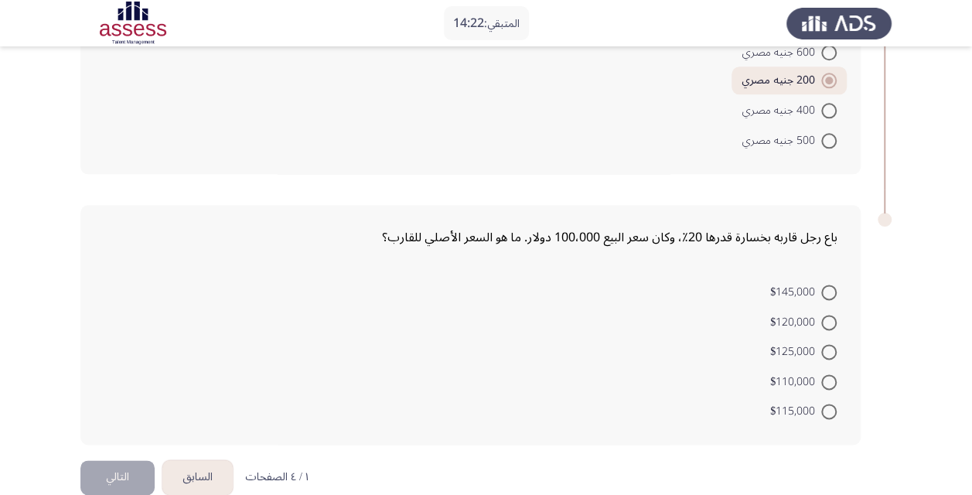
scroll to position [835, 0]
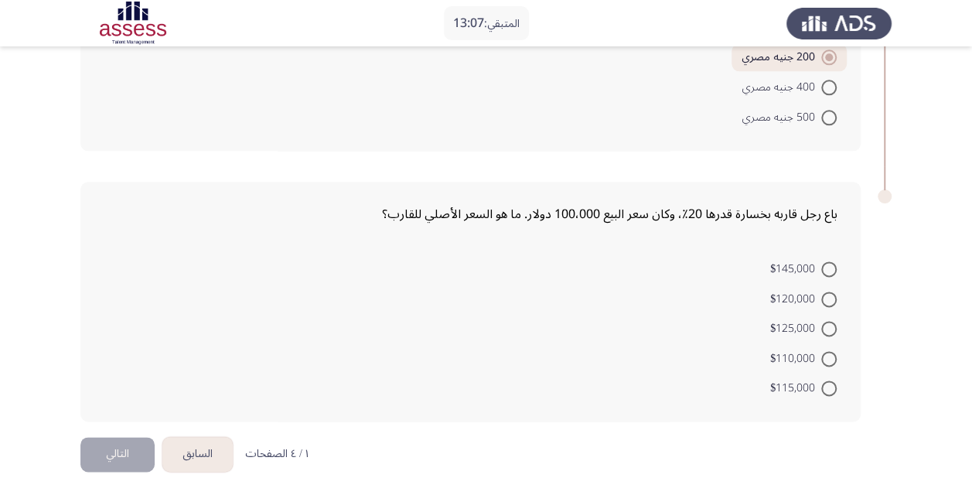
click at [807, 298] on span "$120,000" at bounding box center [795, 299] width 51 height 19
click at [821, 298] on input "$120,000" at bounding box center [828, 298] width 15 height 15
radio input "true"
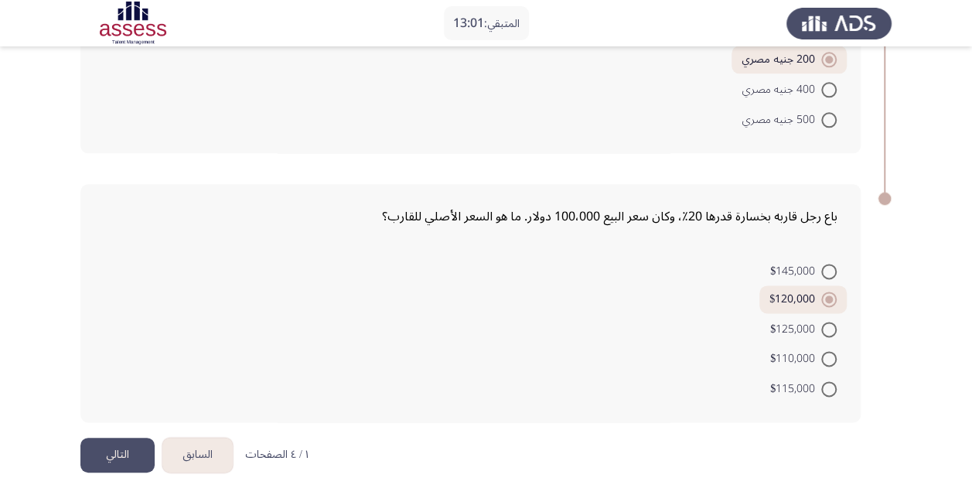
click at [118, 448] on button "التالي" at bounding box center [117, 455] width 74 height 35
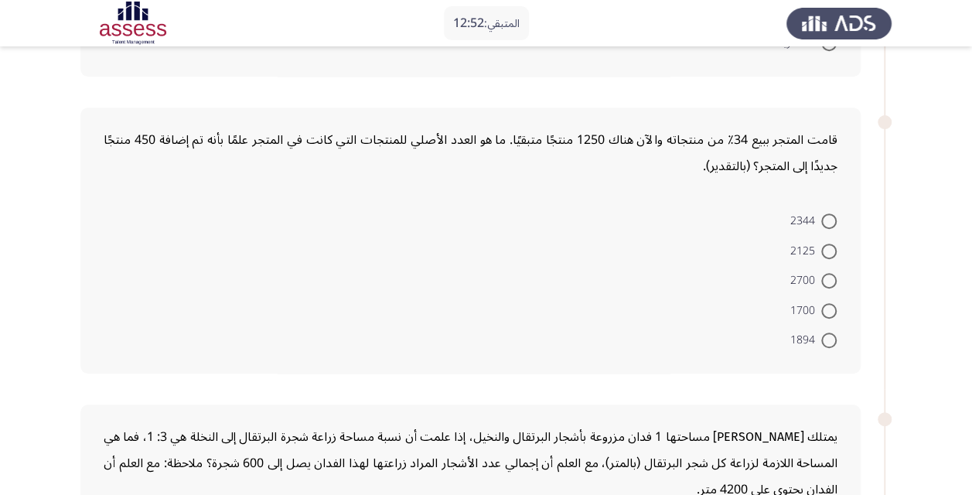
scroll to position [0, 0]
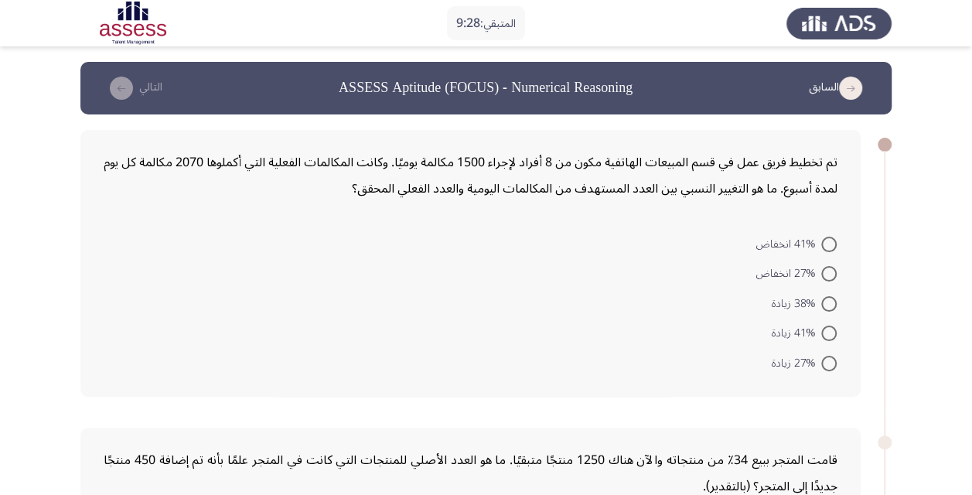
click at [376, 204] on div "تم تخطيط فريق عمل في قسم المبيعات الهاتفية مكون من 8 أفراد لإجراء 1500 مكالمة ي…" at bounding box center [470, 263] width 780 height 267
click at [827, 303] on span at bounding box center [828, 303] width 15 height 15
click at [827, 303] on input "38% زيادة" at bounding box center [828, 303] width 15 height 15
radio input "true"
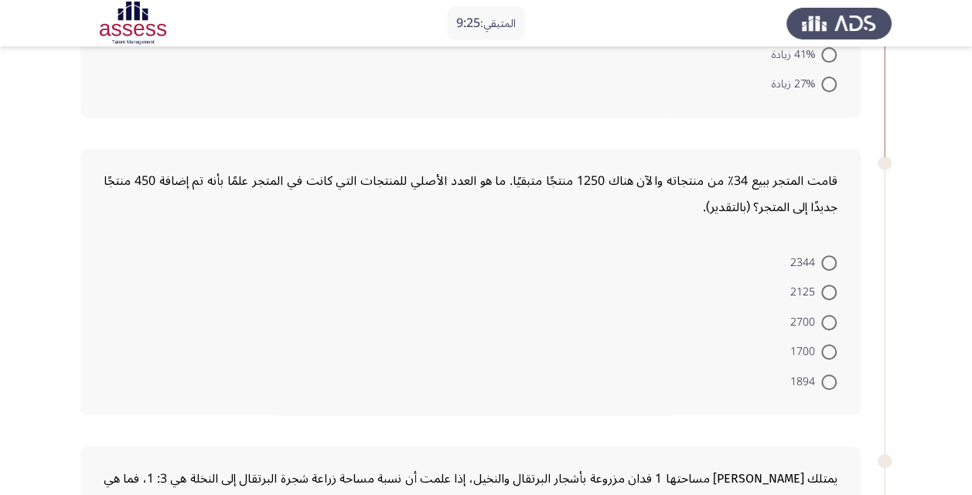
scroll to position [309, 0]
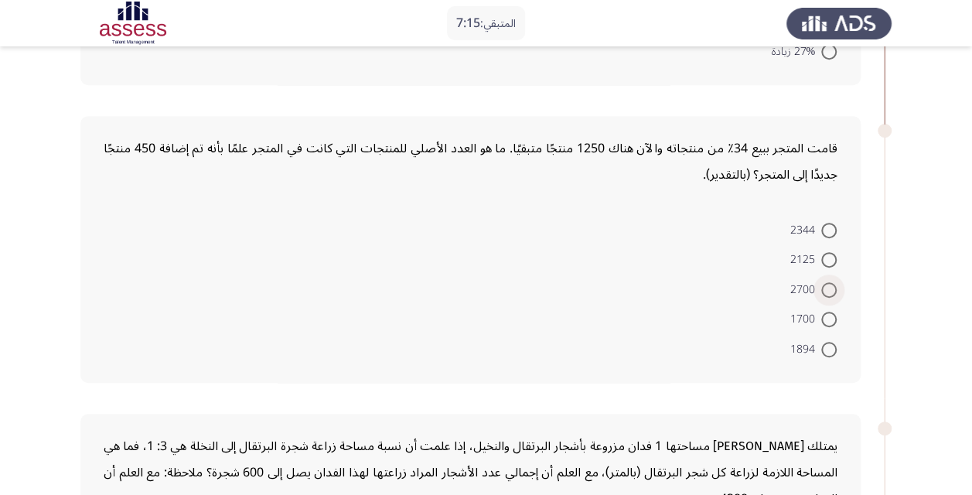
click at [826, 282] on span at bounding box center [828, 289] width 15 height 15
click at [826, 282] on input "2700" at bounding box center [828, 289] width 15 height 15
radio input "true"
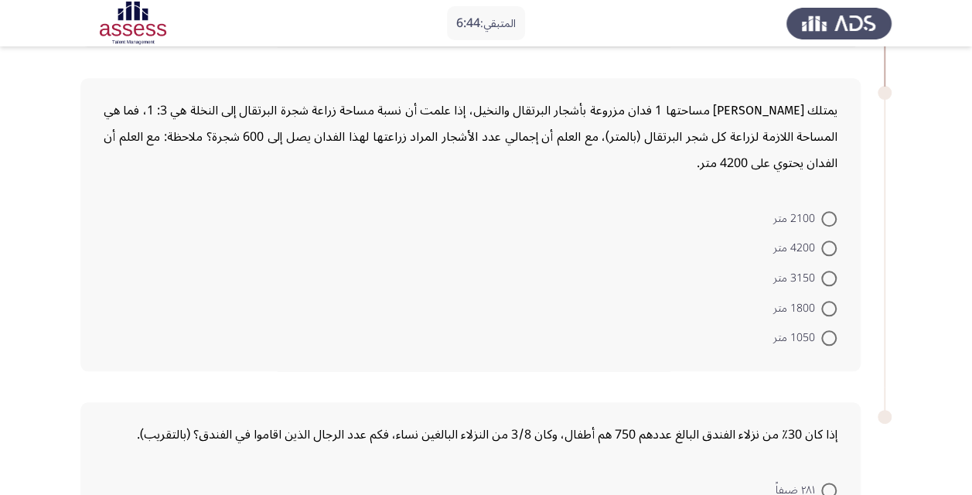
scroll to position [618, 0]
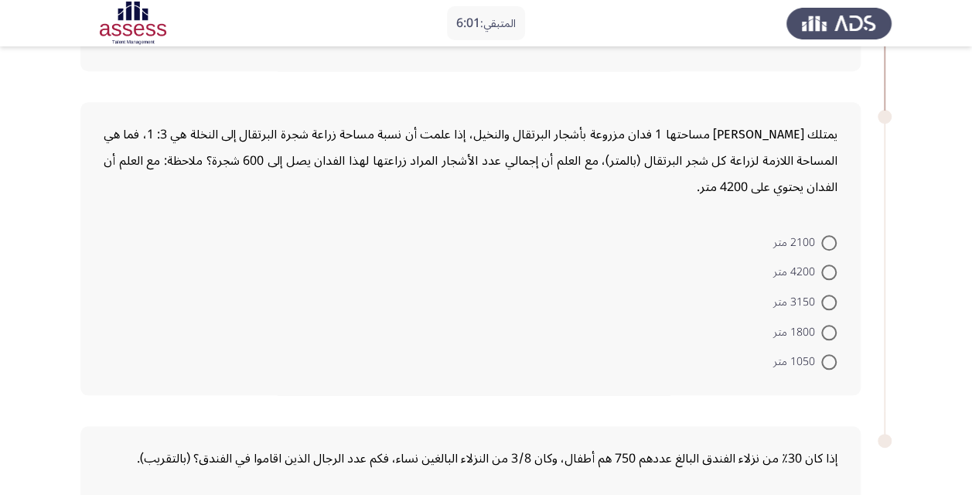
click at [823, 297] on span at bounding box center [828, 302] width 15 height 15
click at [823, 297] on input "3150 متر" at bounding box center [828, 302] width 15 height 15
radio input "true"
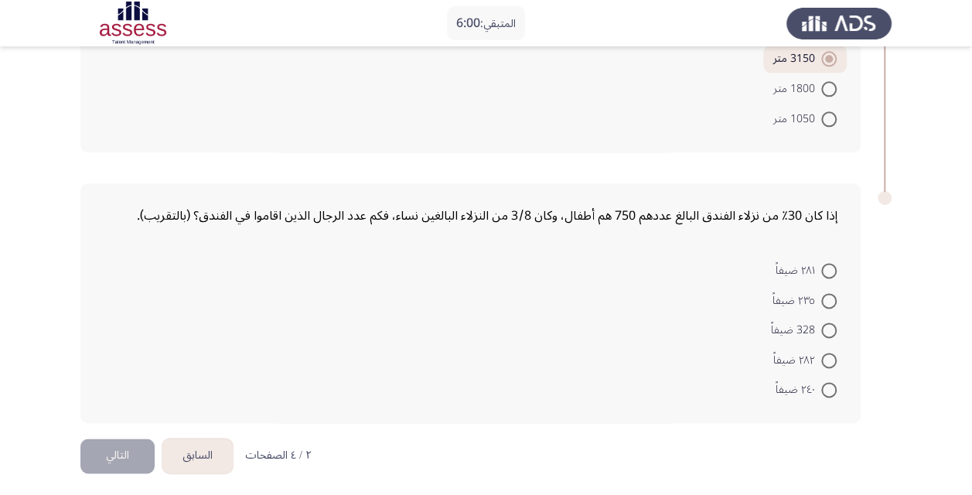
scroll to position [861, 0]
click at [829, 383] on span at bounding box center [828, 387] width 15 height 15
click at [829, 383] on input "٢٤٠ ضيفاً" at bounding box center [828, 387] width 15 height 15
radio input "true"
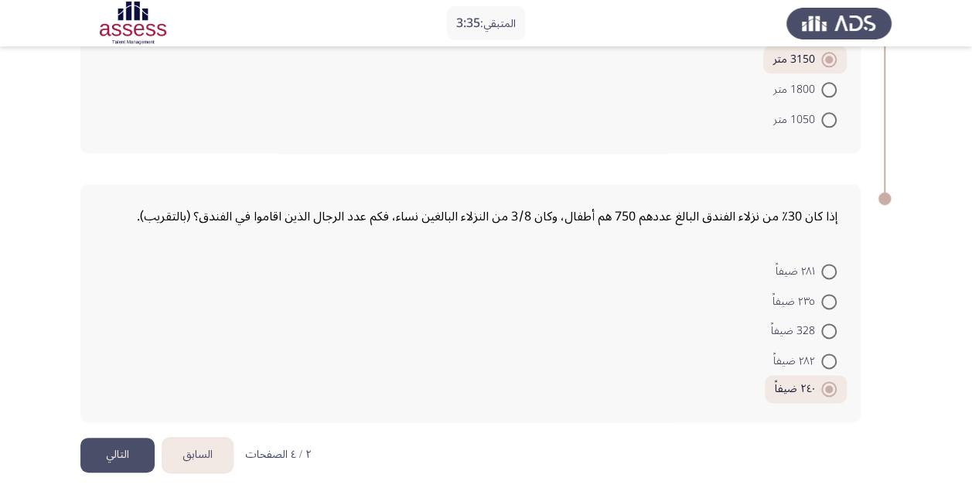
click at [114, 450] on button "التالي" at bounding box center [117, 455] width 74 height 35
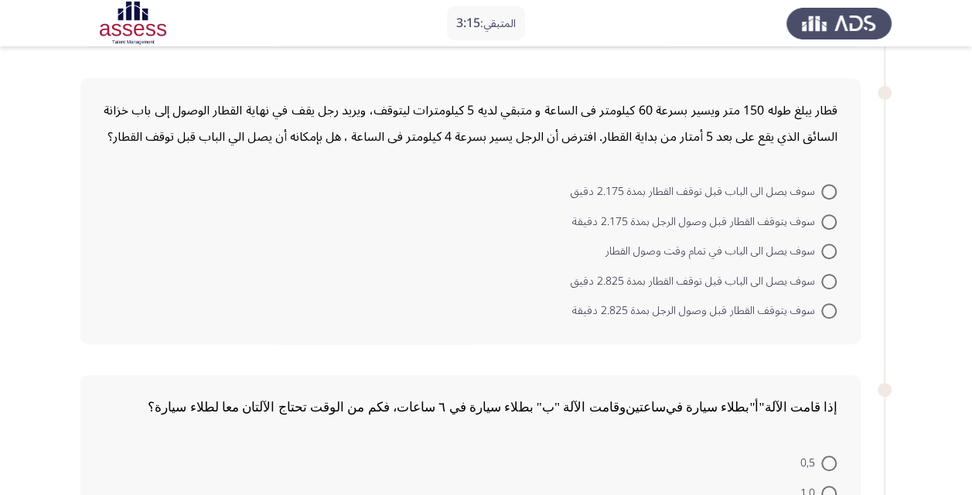
scroll to position [387, 0]
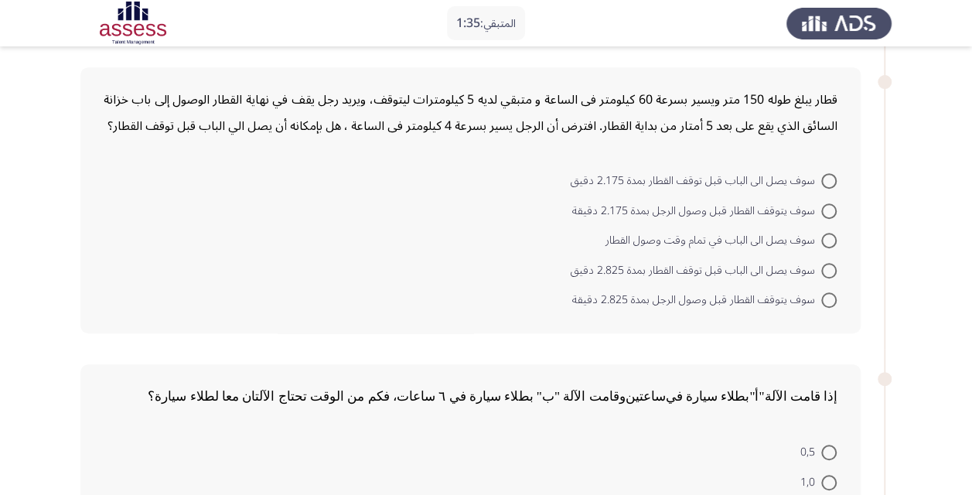
click at [699, 300] on span "سوف يتوقف القطار قبل وصول الرجل بمدة 2.825 دقيقة" at bounding box center [696, 300] width 249 height 19
click at [821, 300] on input "سوف يتوقف القطار قبل وصول الرجل بمدة 2.825 دقيقة" at bounding box center [828, 299] width 15 height 15
radio input "true"
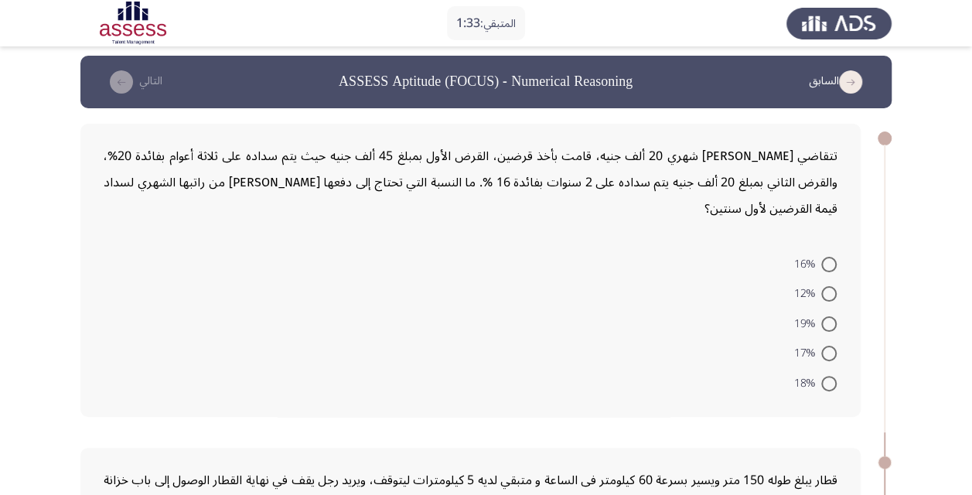
scroll to position [0, 0]
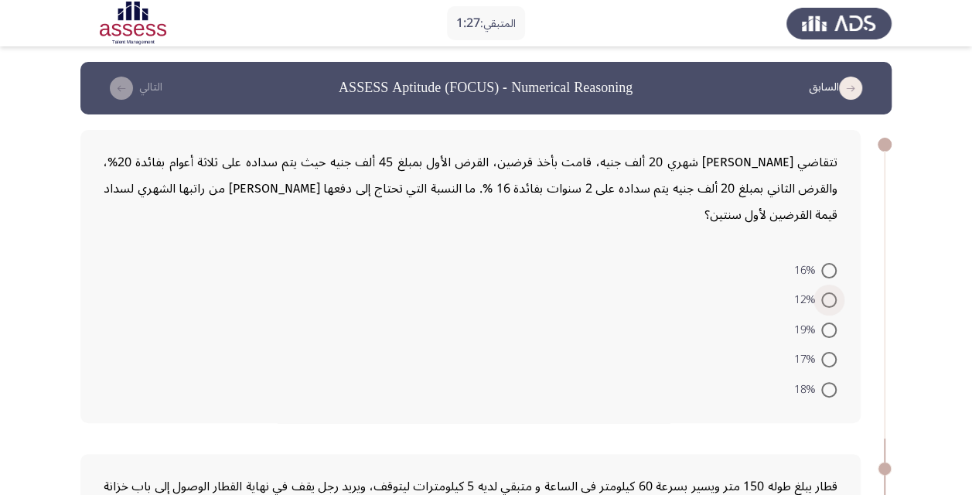
click at [829, 302] on span at bounding box center [828, 299] width 15 height 15
click at [829, 302] on input "12%" at bounding box center [828, 299] width 15 height 15
radio input "true"
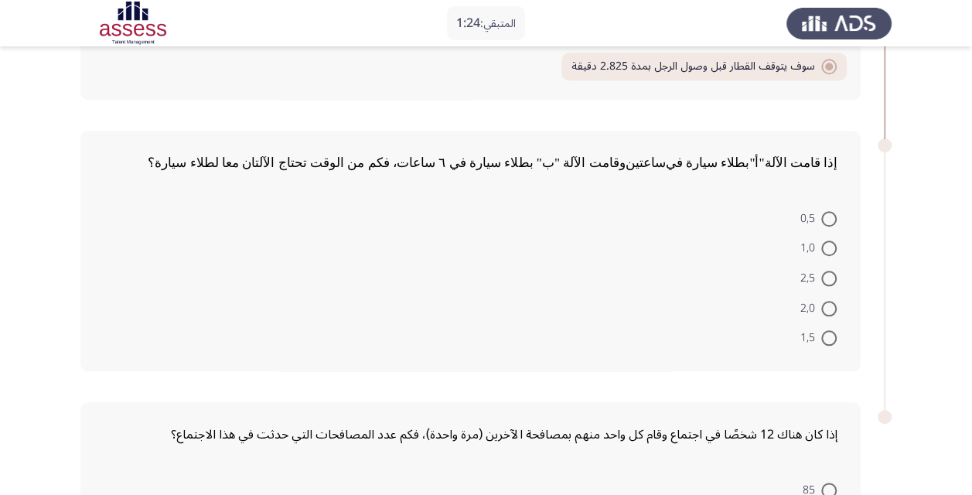
scroll to position [618, 0]
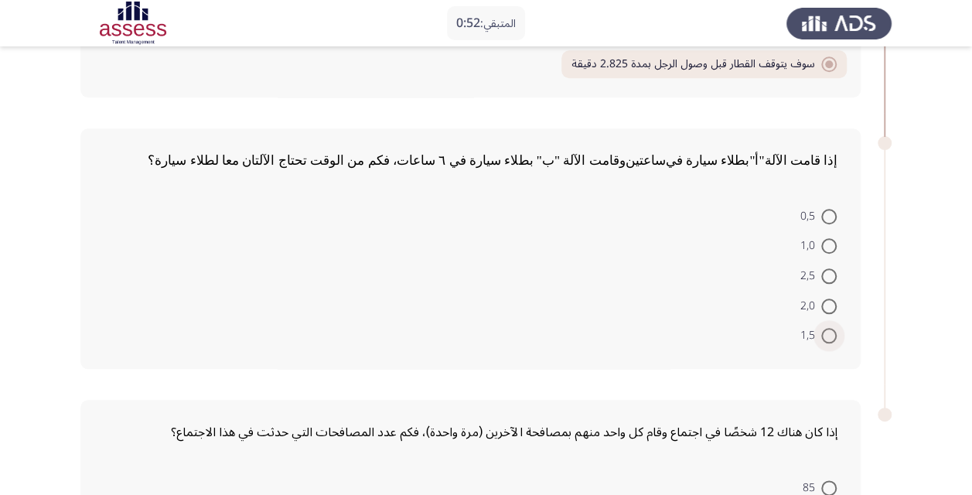
click at [828, 329] on span at bounding box center [828, 335] width 15 height 15
click at [828, 329] on input "1,5" at bounding box center [828, 335] width 15 height 15
radio input "true"
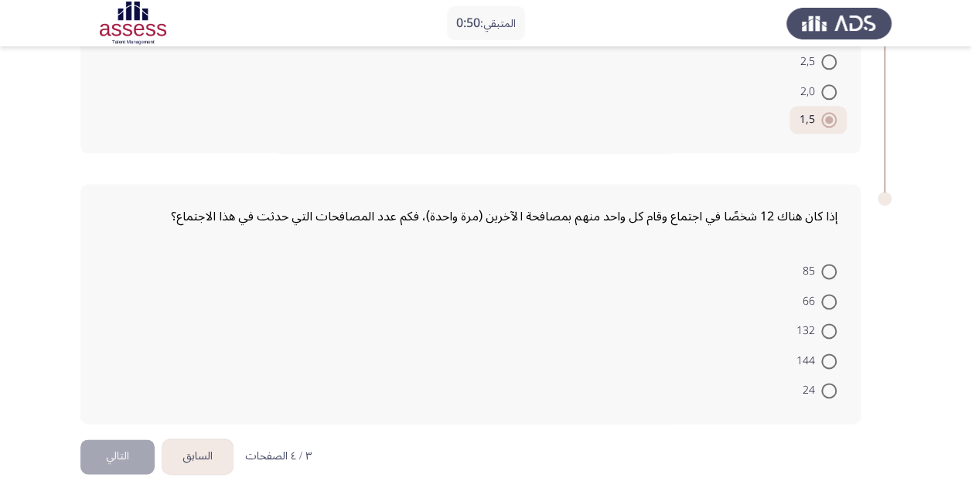
scroll to position [835, 0]
click at [829, 355] on span at bounding box center [828, 358] width 15 height 15
click at [829, 355] on input "144" at bounding box center [828, 358] width 15 height 15
radio input "true"
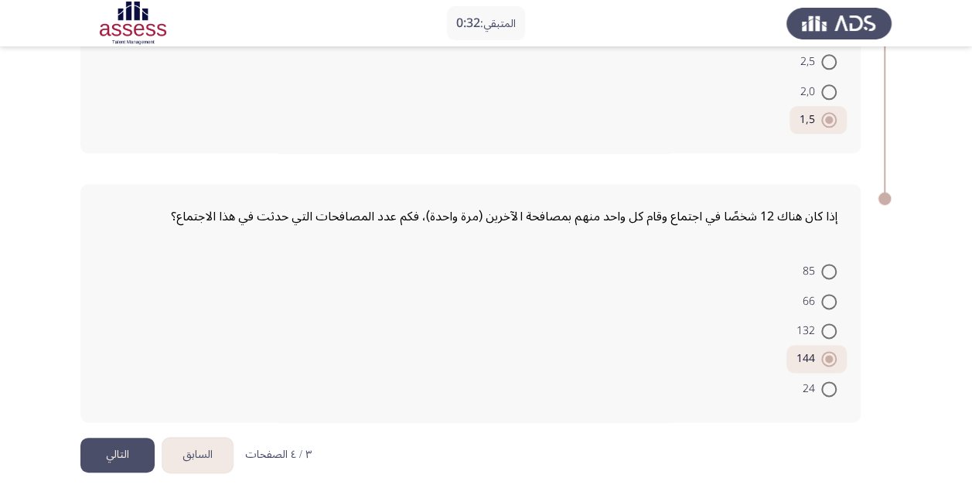
click at [827, 329] on span at bounding box center [828, 330] width 15 height 15
click at [827, 329] on input "132" at bounding box center [828, 330] width 15 height 15
radio input "true"
click at [115, 448] on button "التالي" at bounding box center [117, 455] width 74 height 35
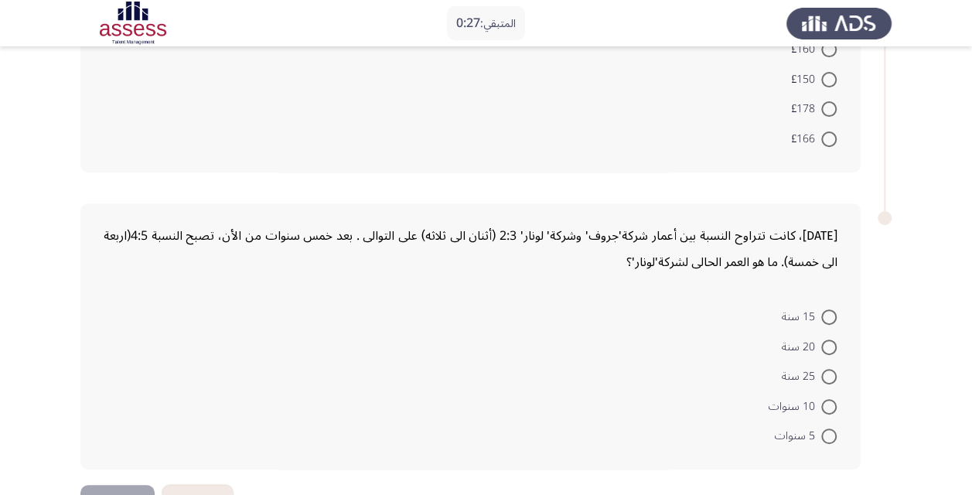
scroll to position [274, 0]
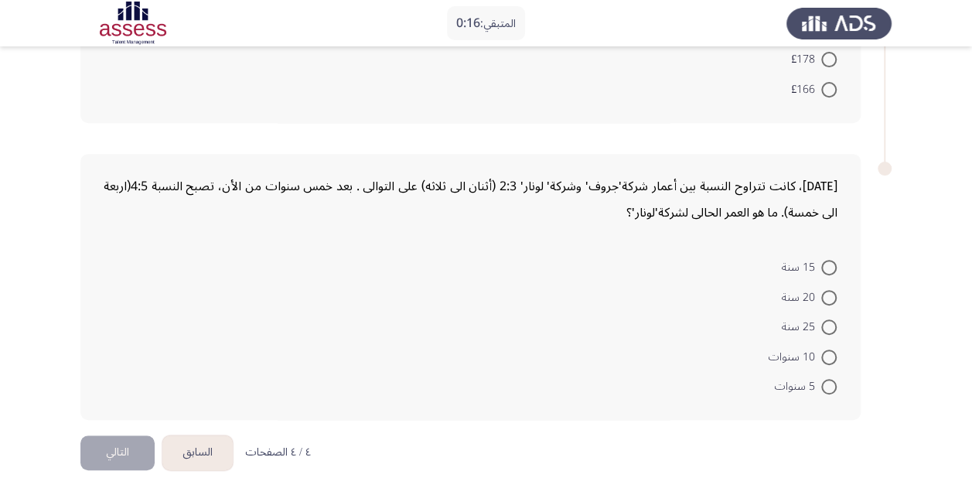
click at [829, 326] on span at bounding box center [828, 326] width 15 height 15
click at [829, 326] on input "25 سنة" at bounding box center [828, 326] width 15 height 15
radio input "true"
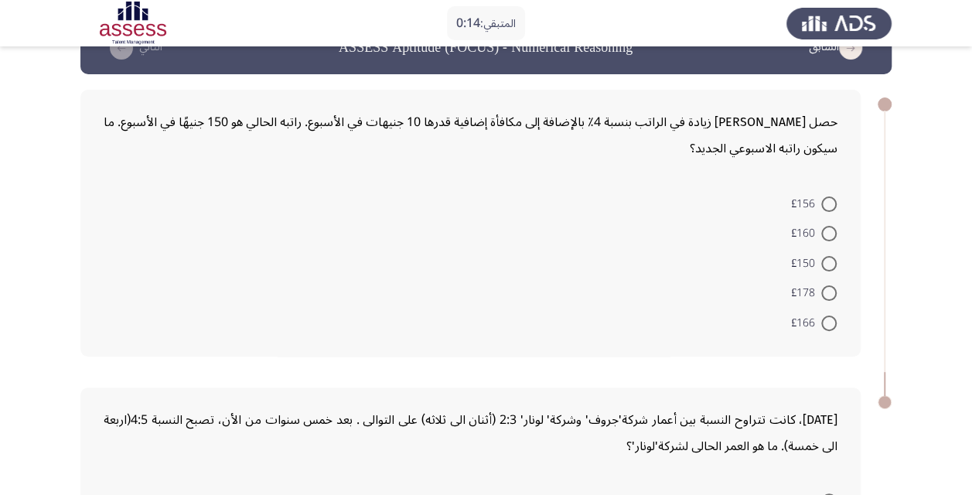
scroll to position [0, 0]
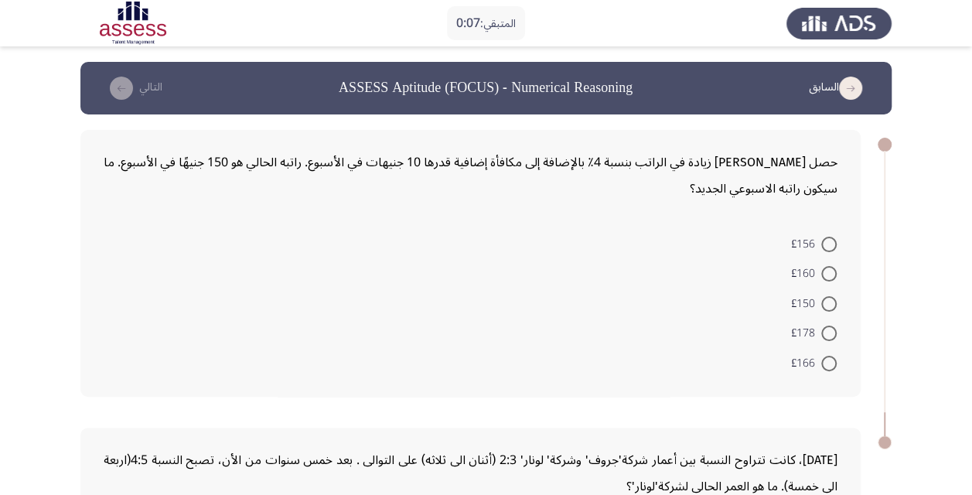
click at [829, 333] on span at bounding box center [829, 333] width 0 height 0
click at [828, 332] on input "£178" at bounding box center [828, 332] width 15 height 15
radio input "true"
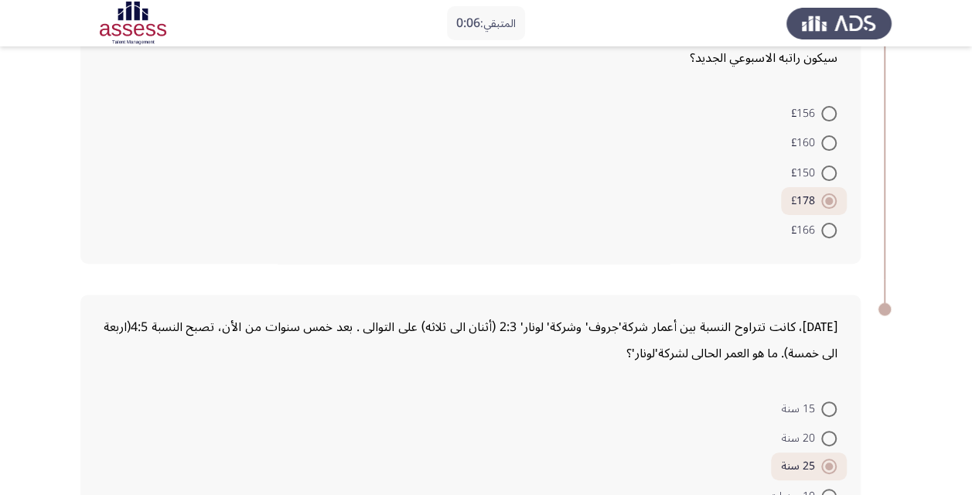
scroll to position [271, 0]
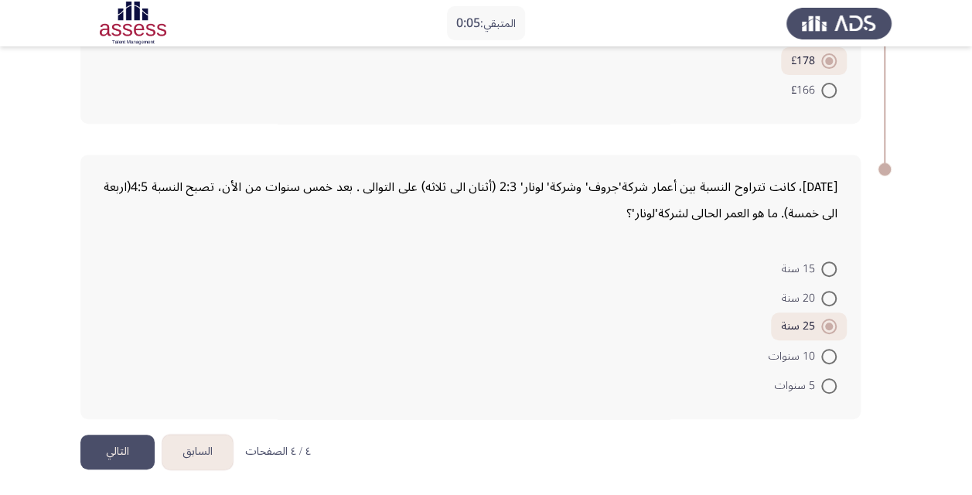
click at [119, 448] on button "التالي" at bounding box center [117, 451] width 74 height 35
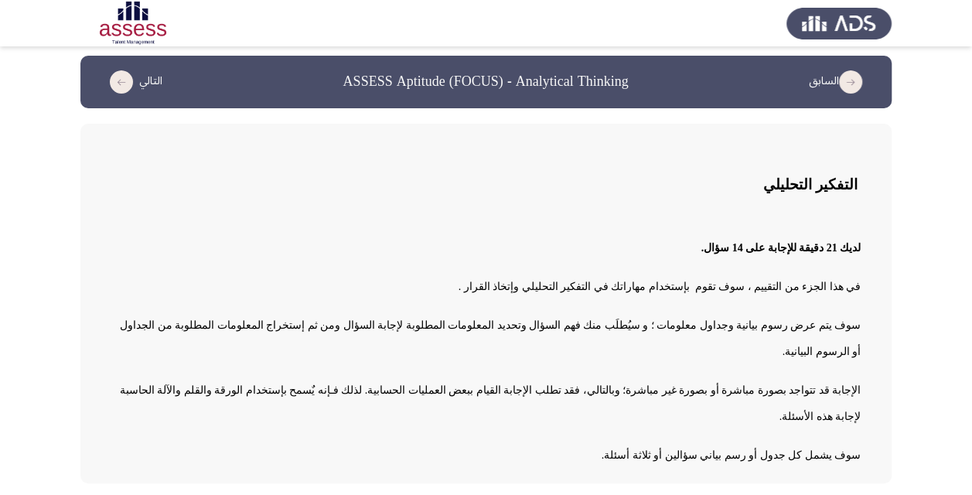
scroll to position [8, 0]
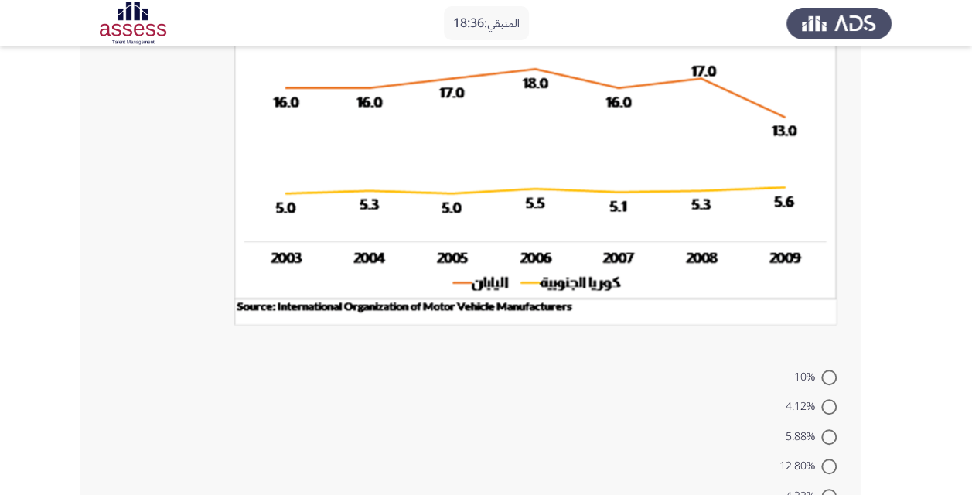
scroll to position [348, 0]
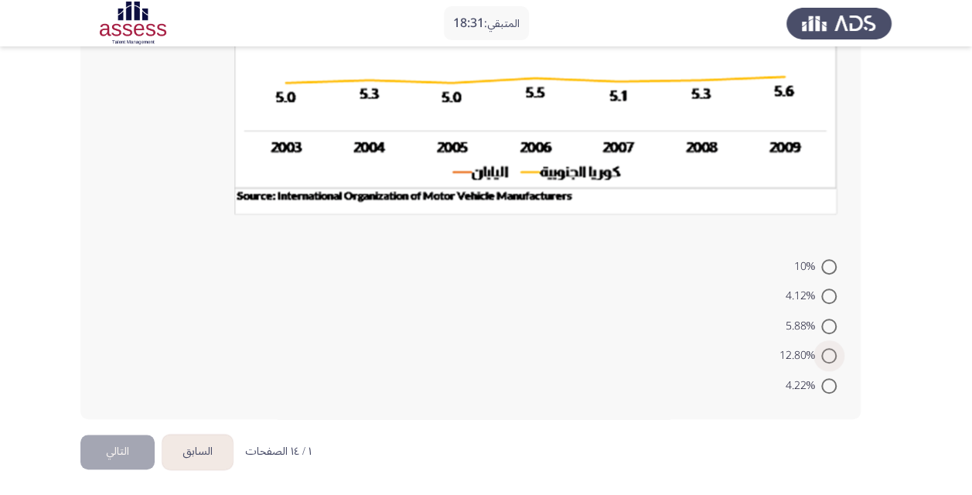
click at [829, 355] on span at bounding box center [828, 355] width 15 height 15
click at [829, 355] on input "12.80%" at bounding box center [828, 355] width 15 height 15
radio input "true"
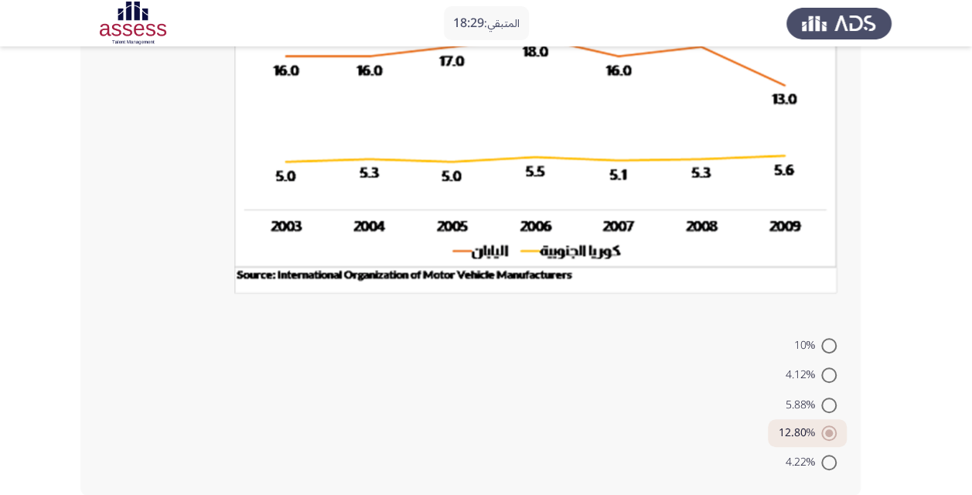
scroll to position [346, 0]
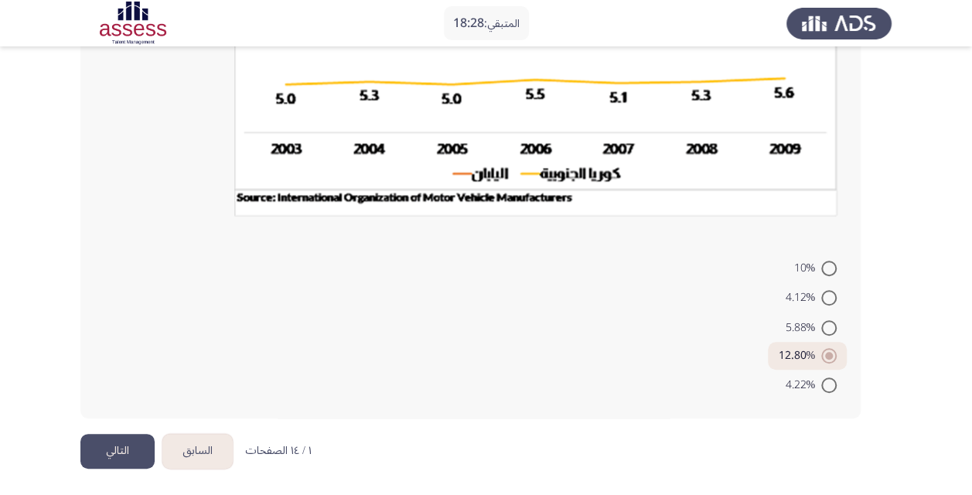
click at [113, 452] on button "التالي" at bounding box center [117, 451] width 74 height 35
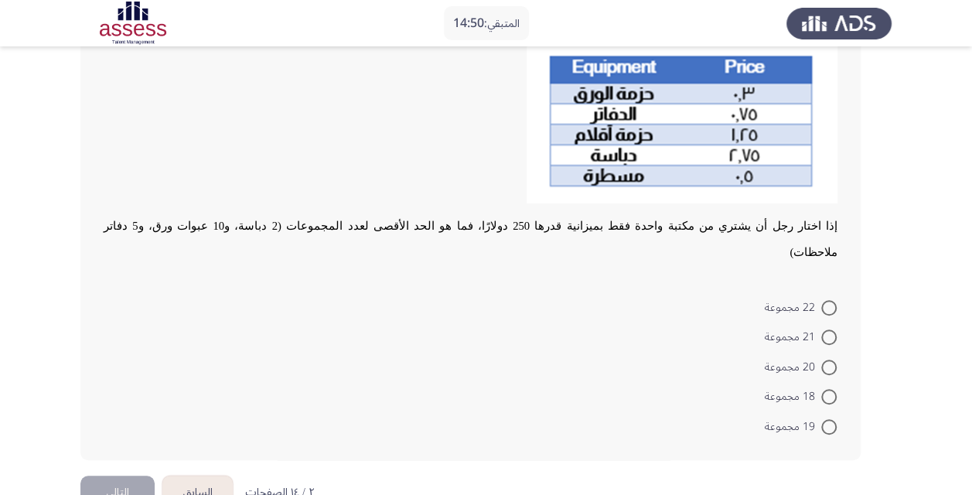
scroll to position [349, 0]
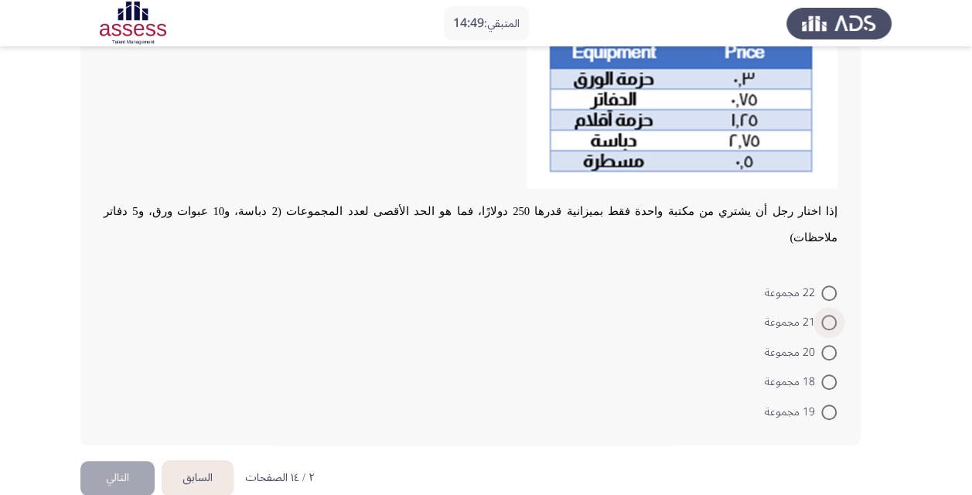
click at [828, 315] on span at bounding box center [828, 322] width 15 height 15
click at [828, 315] on input "21 مجموعة" at bounding box center [828, 322] width 15 height 15
radio input "true"
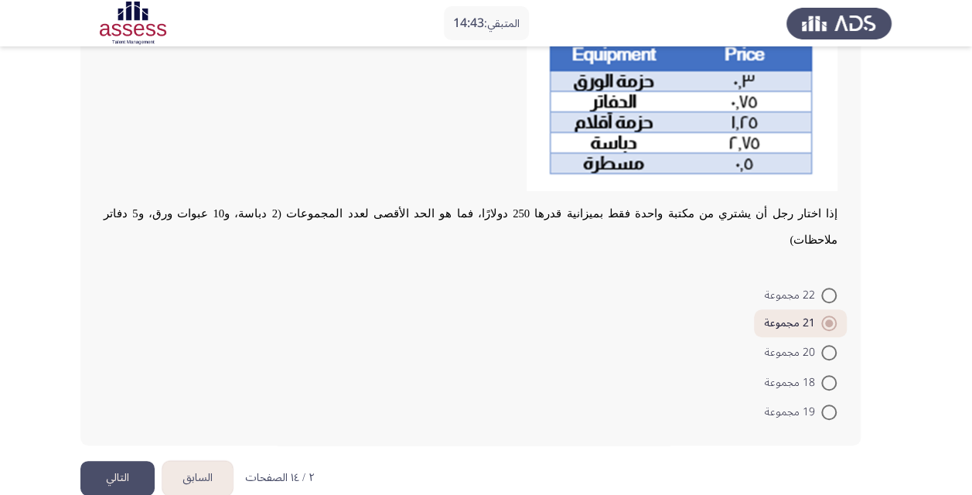
click at [122, 461] on button "التالي" at bounding box center [117, 478] width 74 height 35
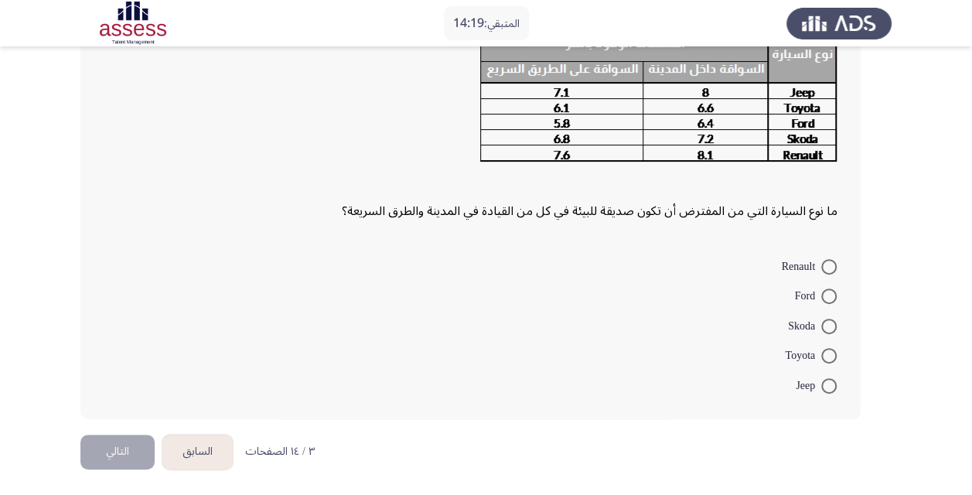
scroll to position [39, 0]
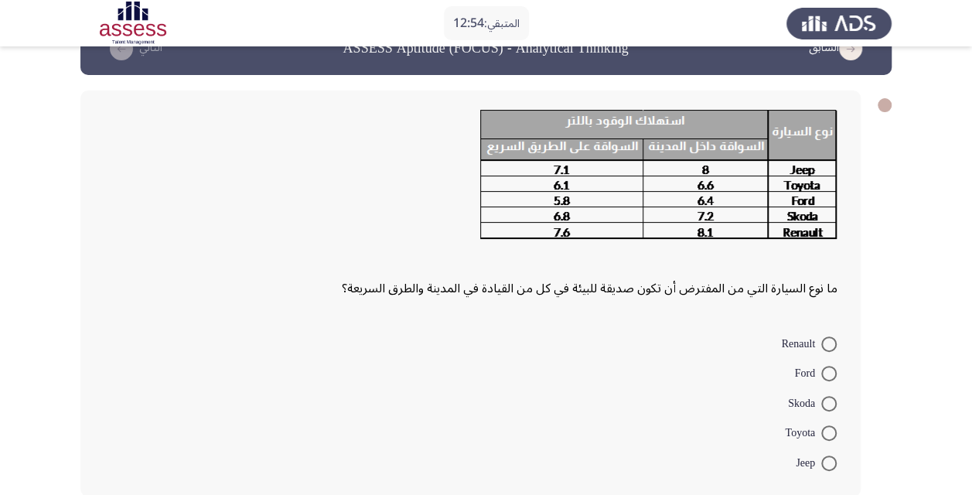
click at [815, 373] on span "Ford" at bounding box center [808, 373] width 26 height 19
click at [821, 373] on input "Ford" at bounding box center [828, 373] width 15 height 15
radio input "true"
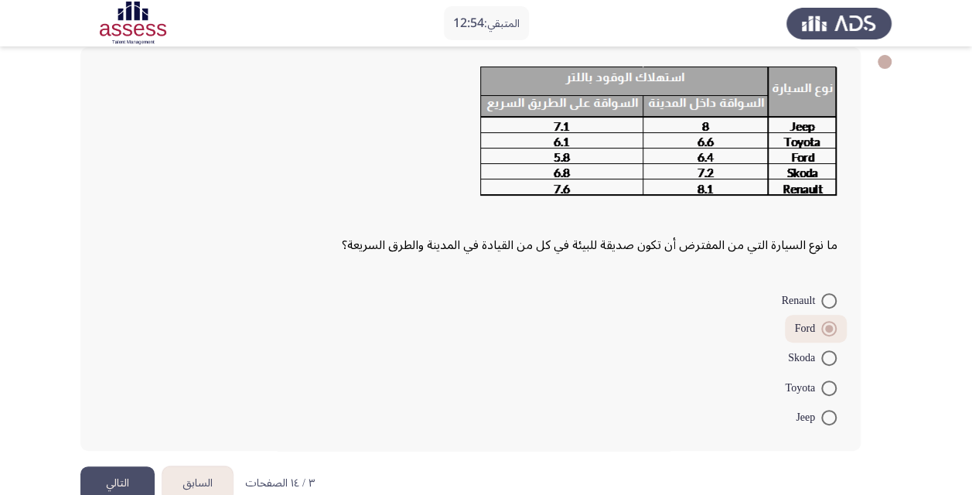
scroll to position [114, 0]
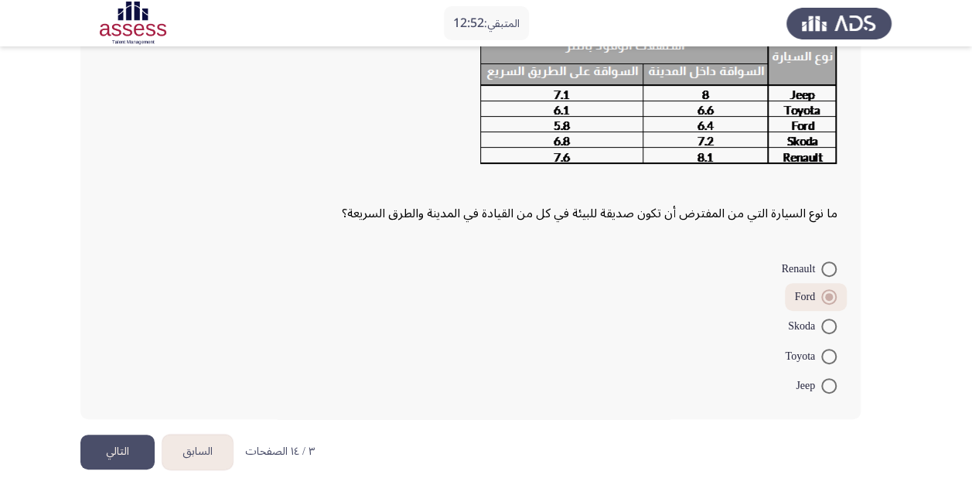
click at [107, 446] on button "التالي" at bounding box center [117, 451] width 74 height 35
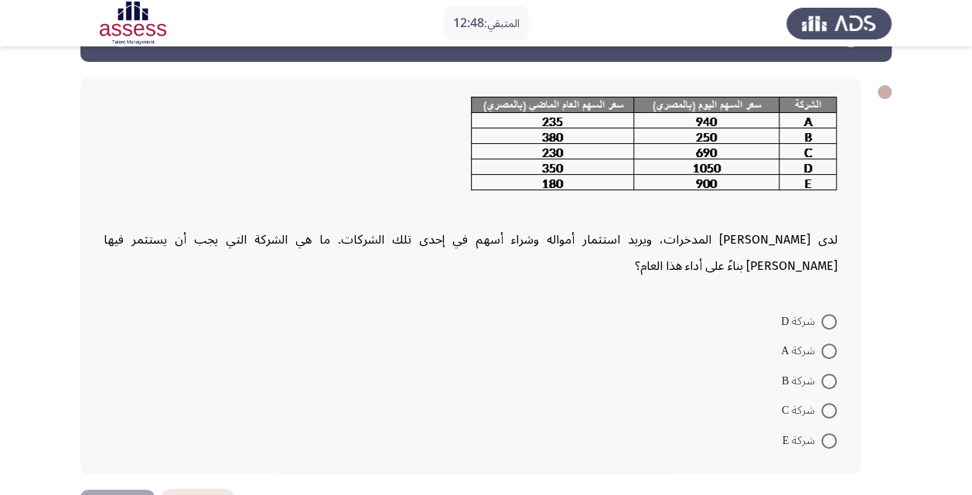
scroll to position [77, 0]
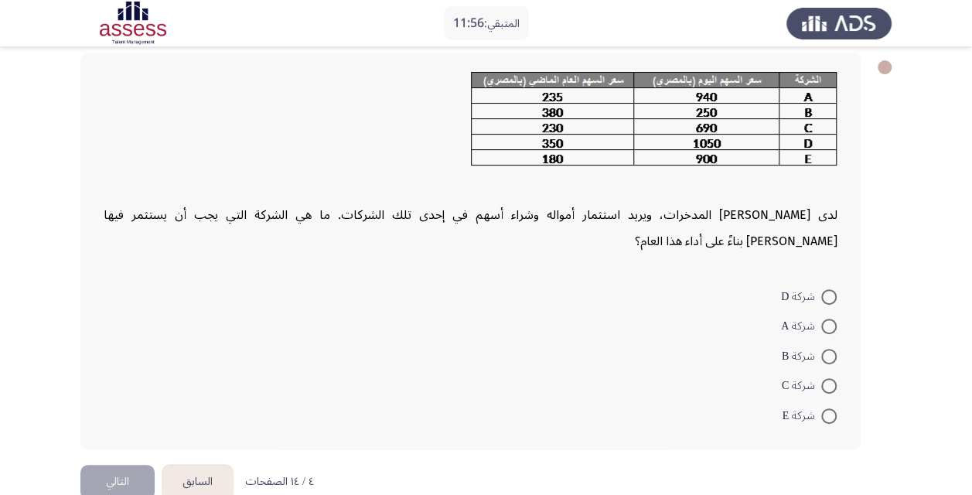
click at [833, 308] on mat-radio-button "شركة D" at bounding box center [809, 296] width 76 height 30
click at [832, 303] on span at bounding box center [828, 296] width 15 height 15
click at [832, 303] on input "شركة D" at bounding box center [828, 296] width 15 height 15
radio input "true"
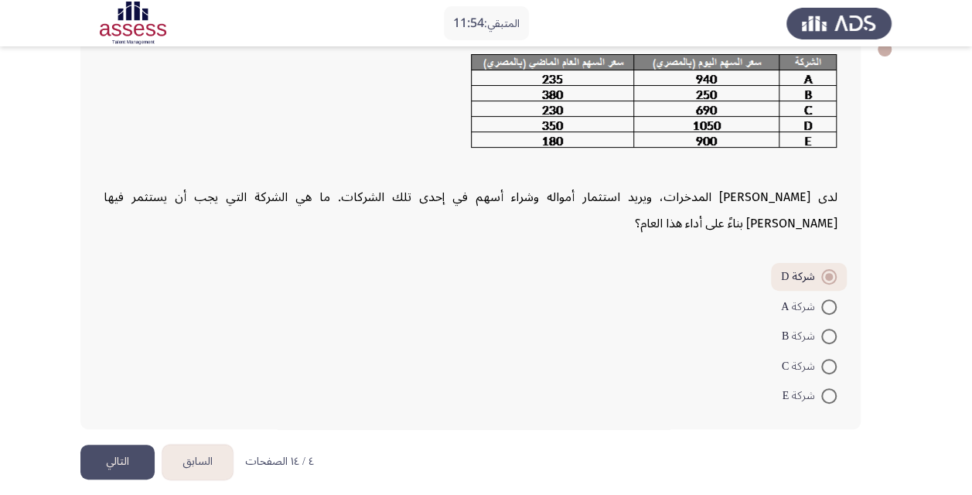
scroll to position [105, 0]
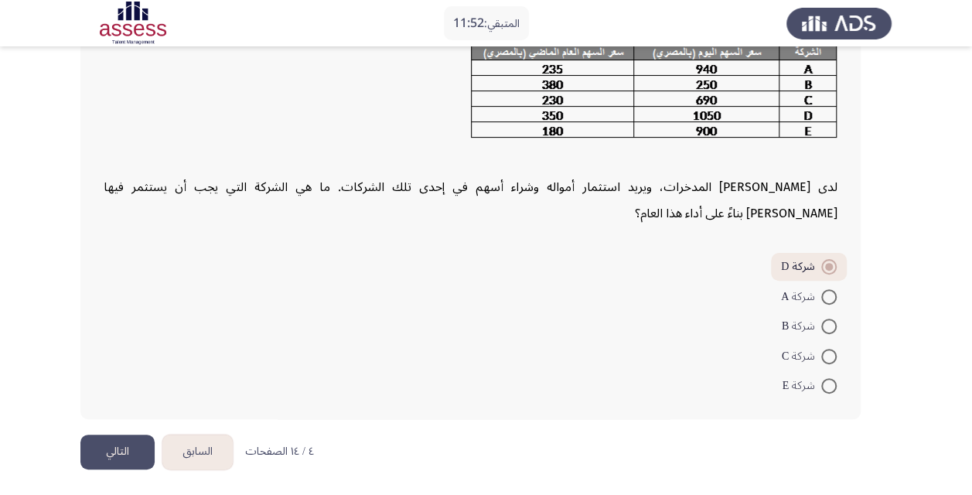
click at [111, 445] on button "التالي" at bounding box center [117, 451] width 74 height 35
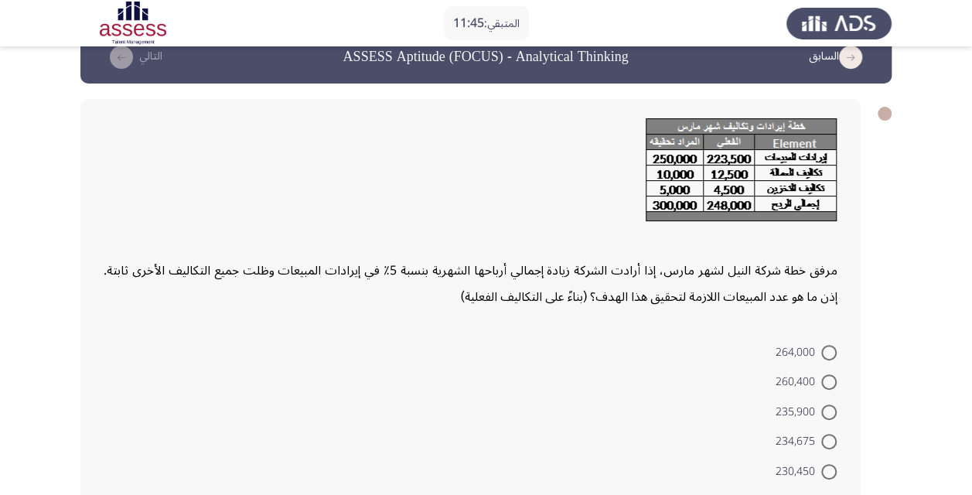
scroll to position [77, 0]
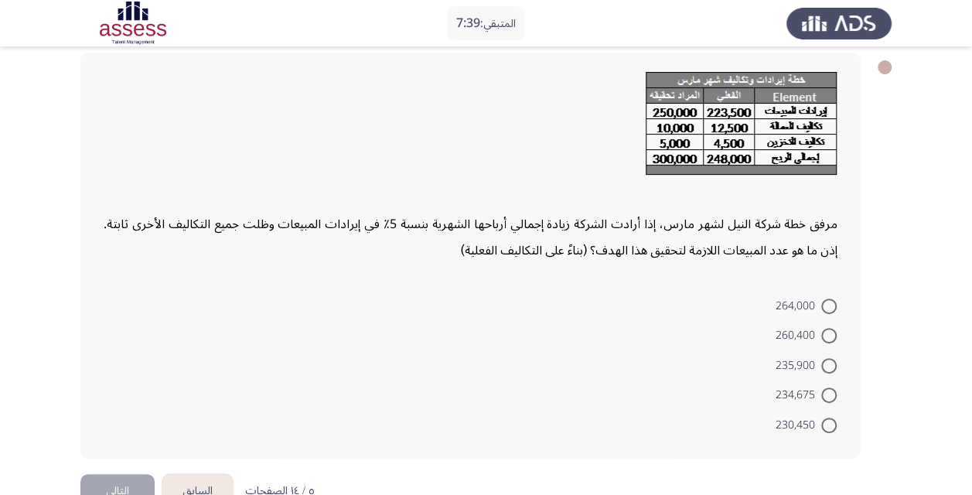
click at [794, 397] on span "234,675" at bounding box center [798, 395] width 46 height 19
click at [821, 397] on input "234,675" at bounding box center [828, 394] width 15 height 15
radio input "true"
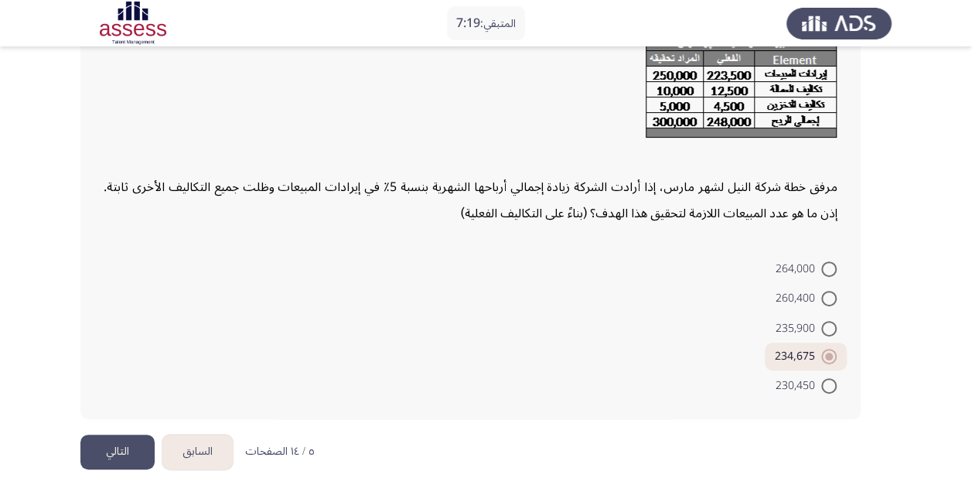
click at [118, 447] on button "التالي" at bounding box center [117, 451] width 74 height 35
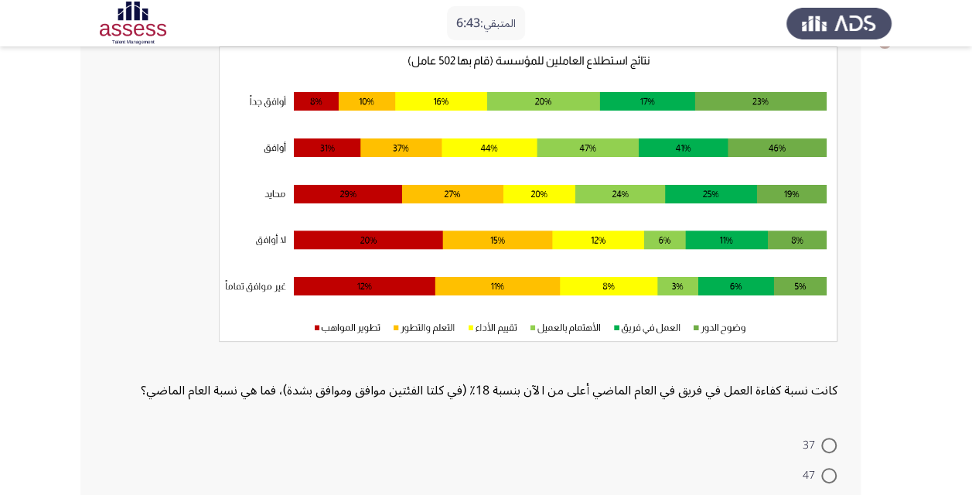
scroll to position [127, 0]
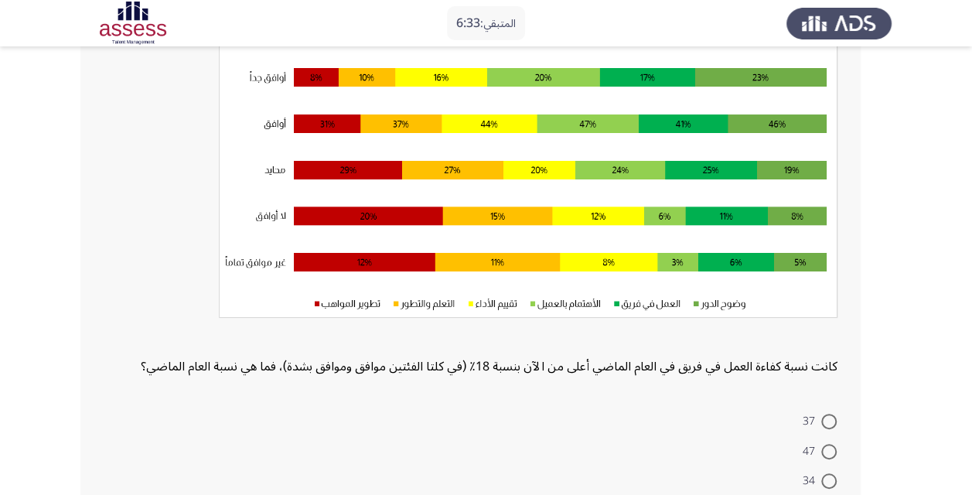
click at [484, 366] on div "كانت نسبة كفاءة العمل في فريق في العام الماضي أعلى من الآن بنسبة 18٪ (في كلتا ا…" at bounding box center [471, 200] width 734 height 357
click at [486, 362] on div "كانت نسبة كفاءة العمل في فريق في العام الماضي أعلى من الآن بنسبة 18٪ (في كلتا ا…" at bounding box center [471, 200] width 734 height 357
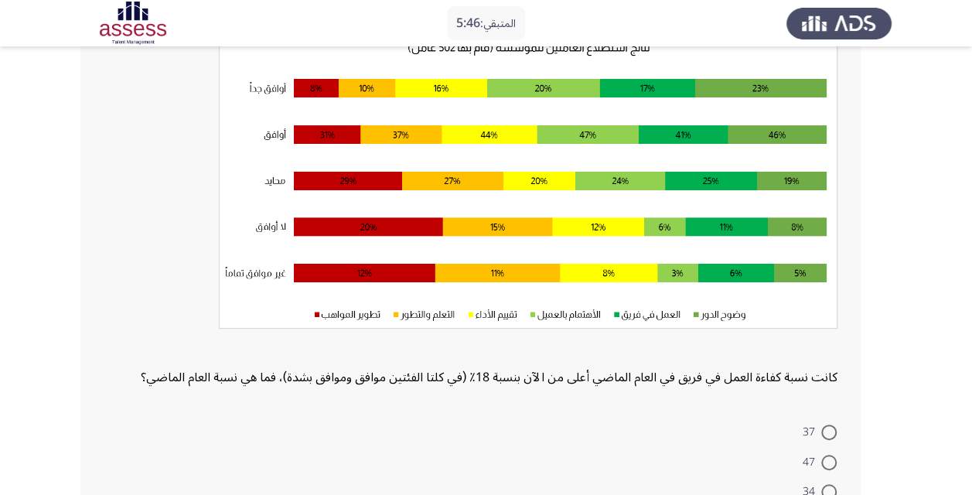
scroll to position [281, 0]
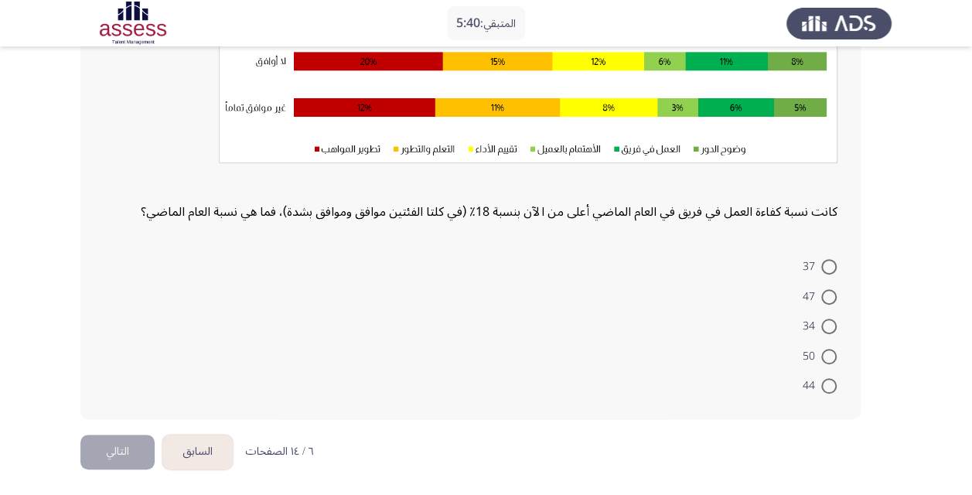
click at [830, 297] on span at bounding box center [828, 296] width 15 height 15
click at [830, 297] on input "47" at bounding box center [828, 296] width 15 height 15
radio input "true"
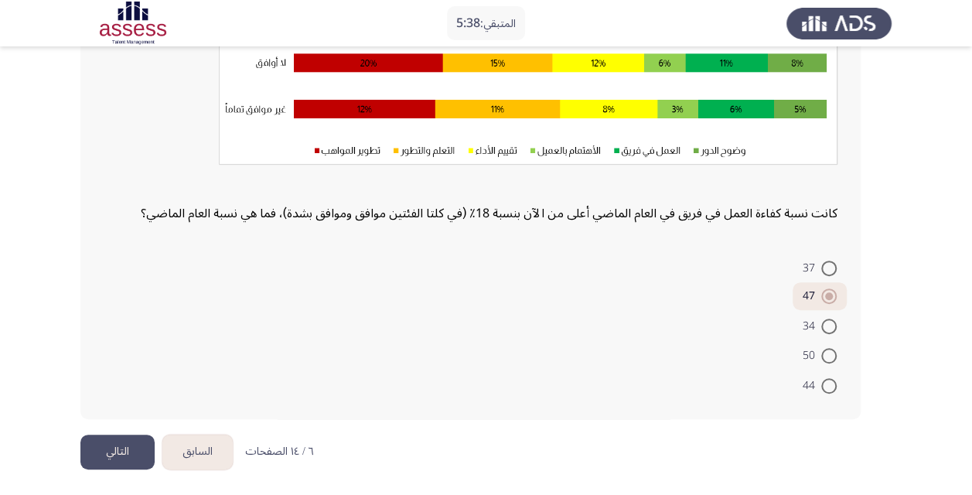
click at [119, 445] on button "التالي" at bounding box center [117, 451] width 74 height 35
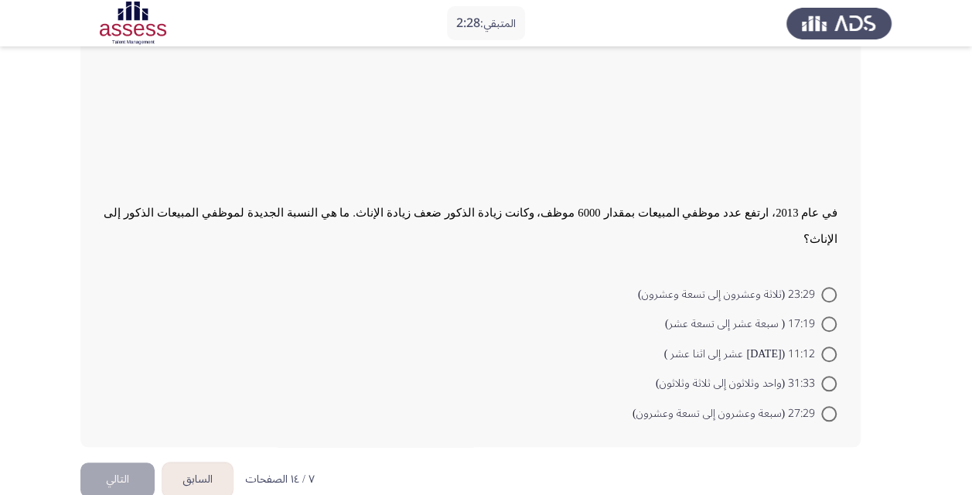
scroll to position [503, 0]
click at [832, 374] on span at bounding box center [828, 381] width 15 height 15
click at [832, 374] on input "31:33 (واحد وثلاثون إلى ثلاثة وثلاثون)" at bounding box center [828, 381] width 15 height 15
radio input "true"
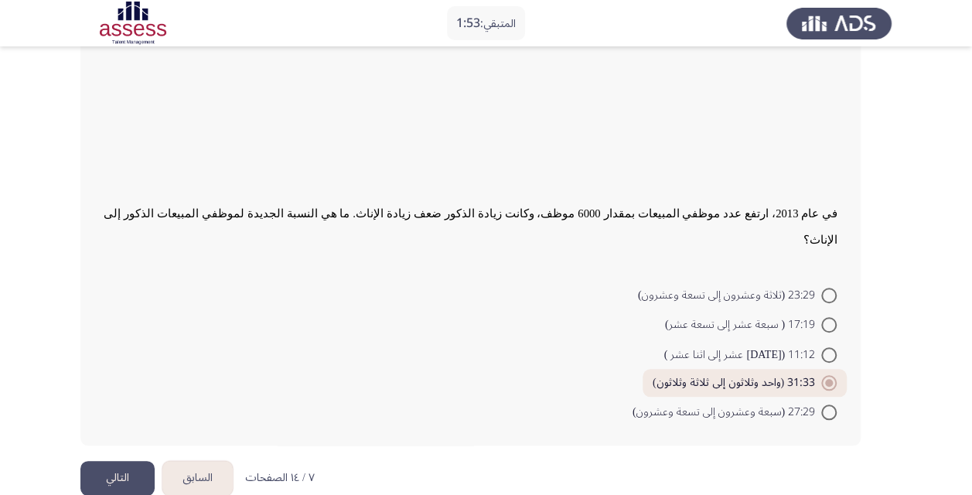
click at [106, 461] on button "التالي" at bounding box center [117, 478] width 74 height 35
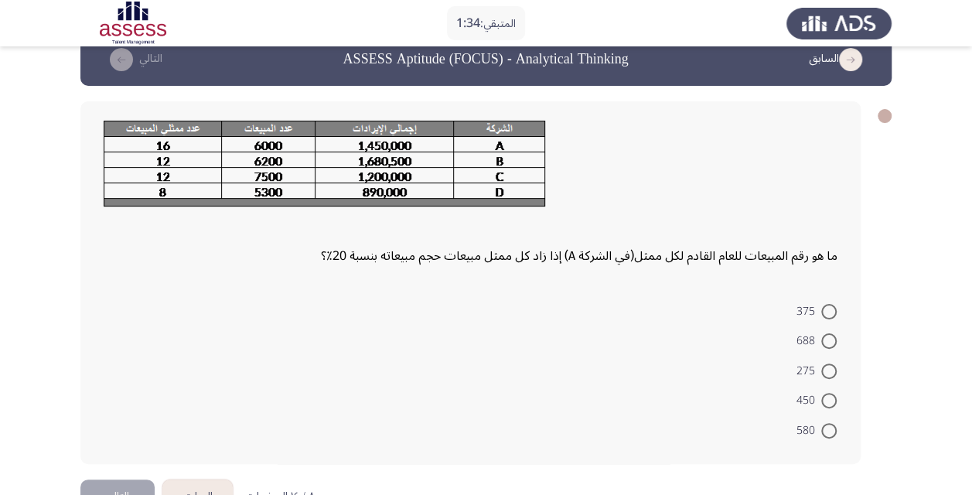
scroll to position [73, 0]
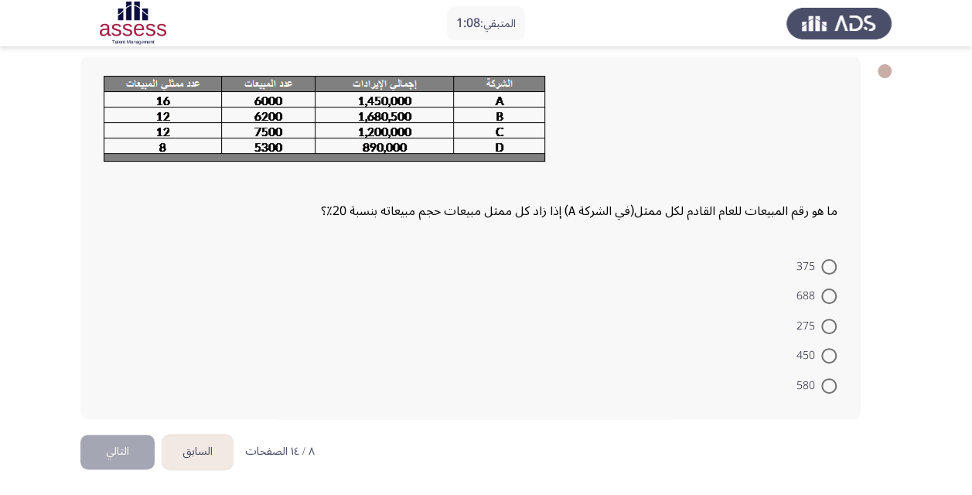
click at [830, 326] on span at bounding box center [828, 326] width 15 height 15
click at [830, 326] on input "275" at bounding box center [828, 326] width 15 height 15
radio input "true"
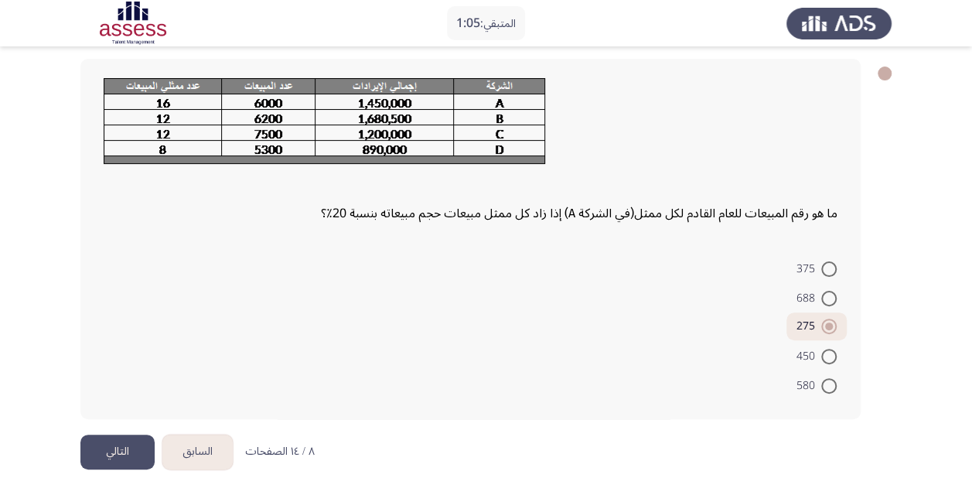
click at [117, 451] on button "التالي" at bounding box center [117, 451] width 74 height 35
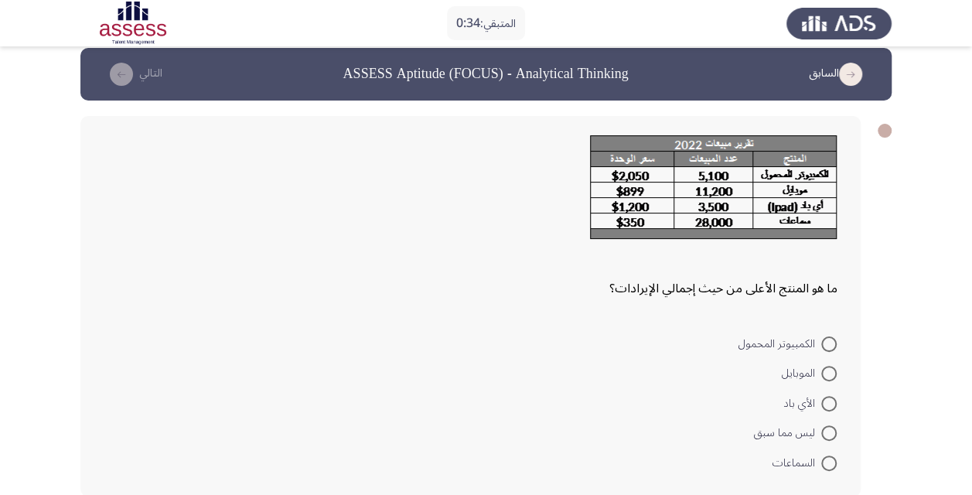
scroll to position [91, 0]
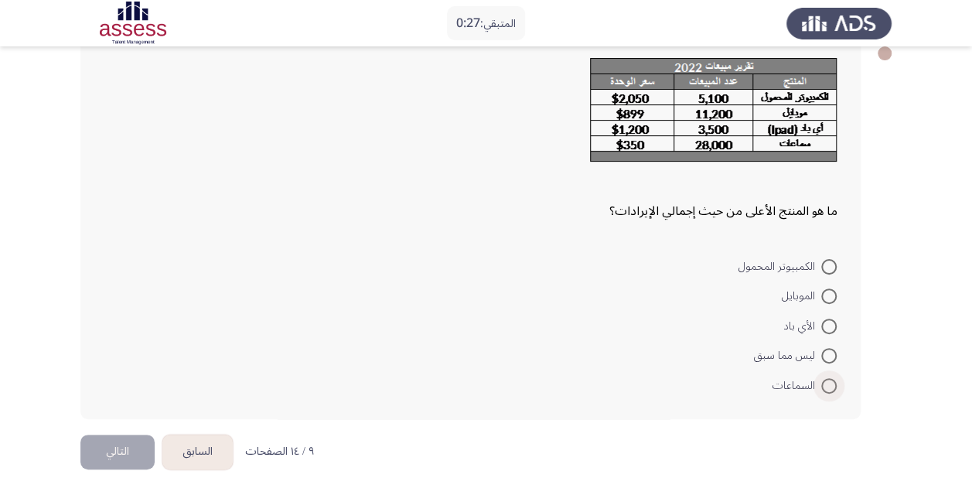
click at [811, 387] on span "السماعات" at bounding box center [796, 386] width 49 height 19
click at [821, 387] on input "السماعات" at bounding box center [828, 385] width 15 height 15
radio input "true"
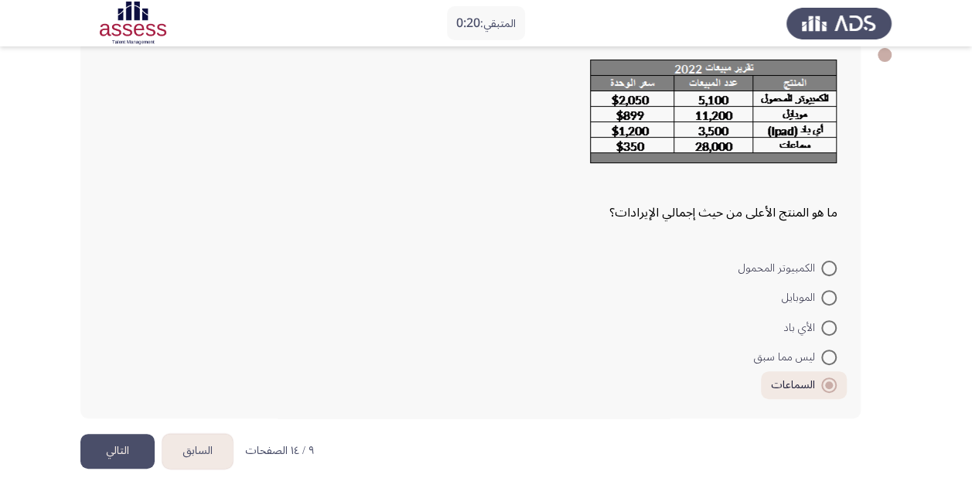
click at [786, 266] on span "الكمبيوتر المحمول" at bounding box center [779, 268] width 83 height 19
click at [821, 266] on input "الكمبيوتر المحمول" at bounding box center [828, 268] width 15 height 15
radio input "true"
click at [120, 448] on button "التالي" at bounding box center [117, 451] width 74 height 35
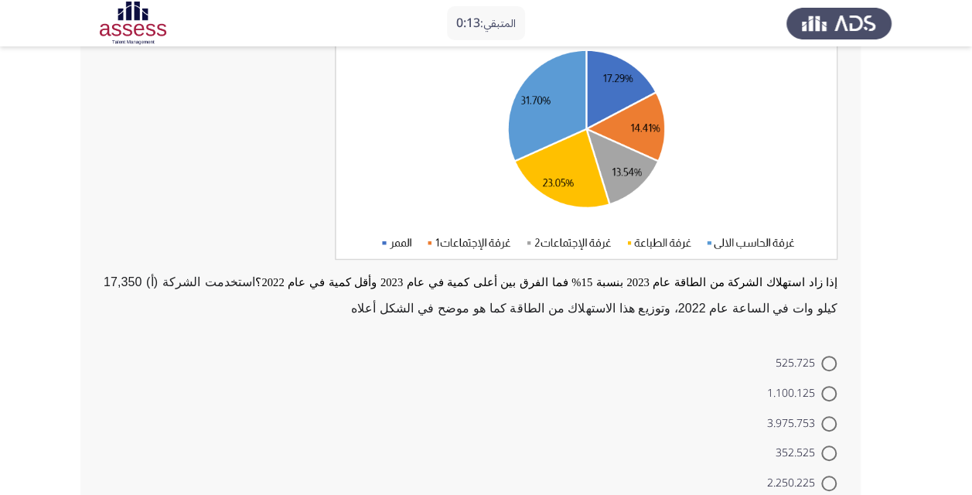
scroll to position [232, 0]
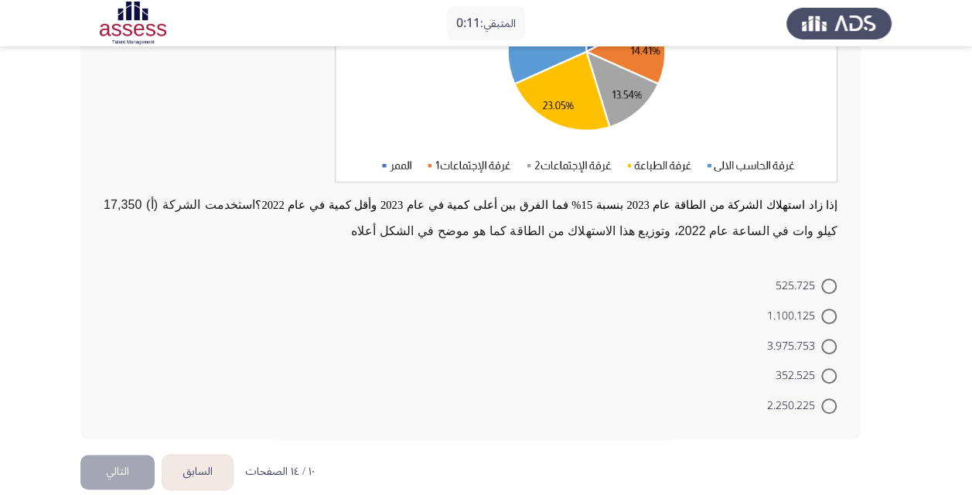
click at [810, 343] on span "3.975.753" at bounding box center [794, 346] width 54 height 19
click at [821, 343] on input "3.975.753" at bounding box center [828, 346] width 15 height 15
radio input "true"
click at [121, 467] on button "التالي" at bounding box center [117, 469] width 74 height 35
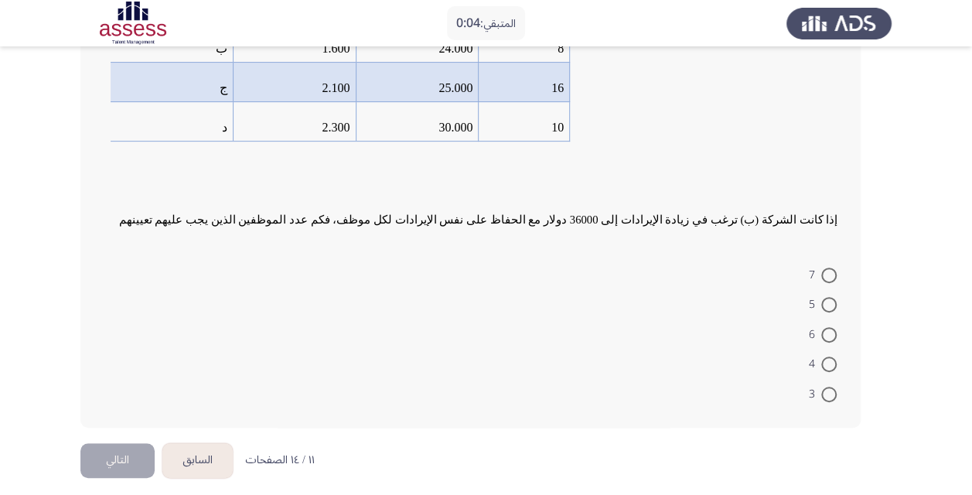
click at [827, 341] on span at bounding box center [828, 334] width 15 height 15
click at [827, 341] on input "6" at bounding box center [828, 334] width 15 height 15
radio input "true"
click at [122, 462] on button "التالي" at bounding box center [117, 458] width 74 height 35
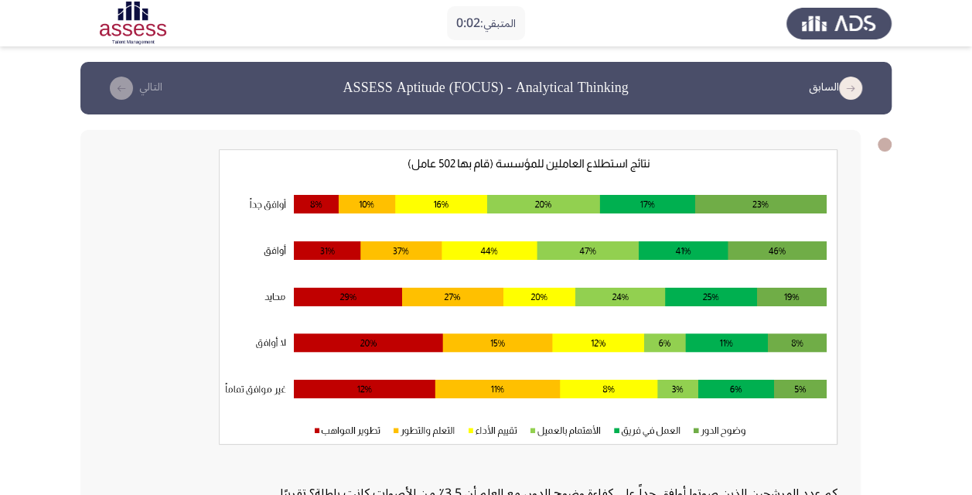
scroll to position [281, 0]
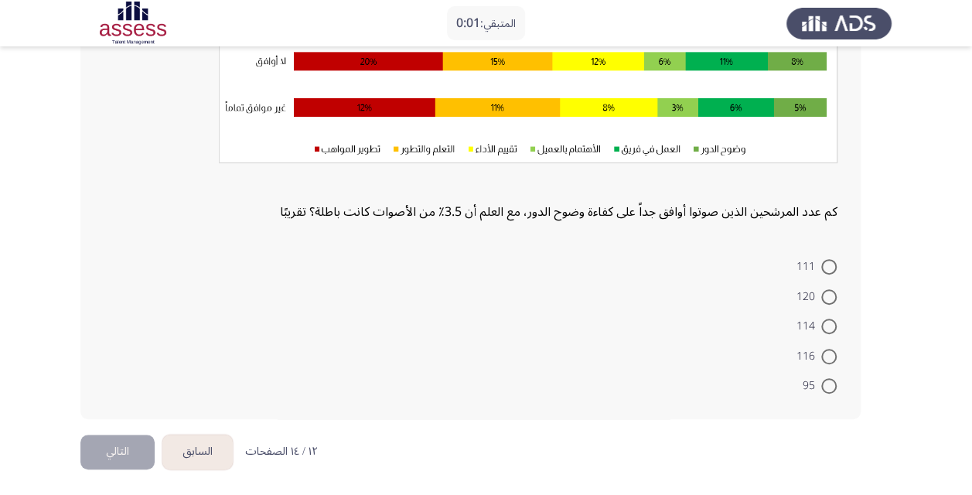
click at [841, 315] on mat-radio-button "114" at bounding box center [816, 326] width 60 height 30
click at [832, 323] on span at bounding box center [828, 326] width 15 height 15
click at [832, 323] on input "114" at bounding box center [828, 326] width 15 height 15
radio input "true"
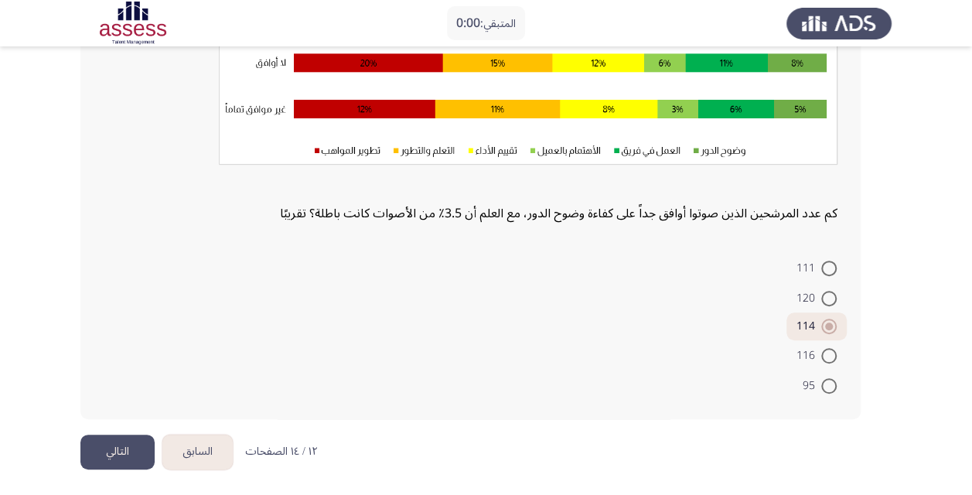
scroll to position [0, 0]
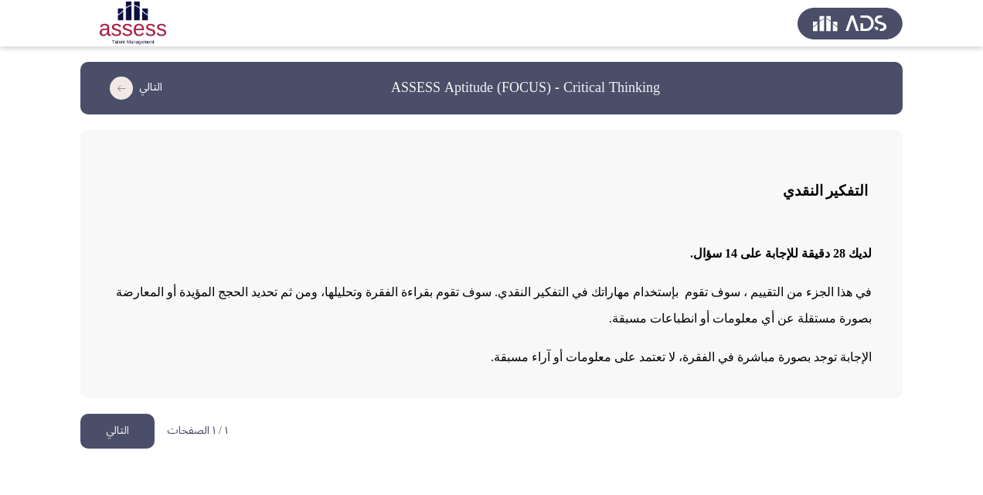
click at [114, 431] on button "التالي" at bounding box center [117, 431] width 74 height 35
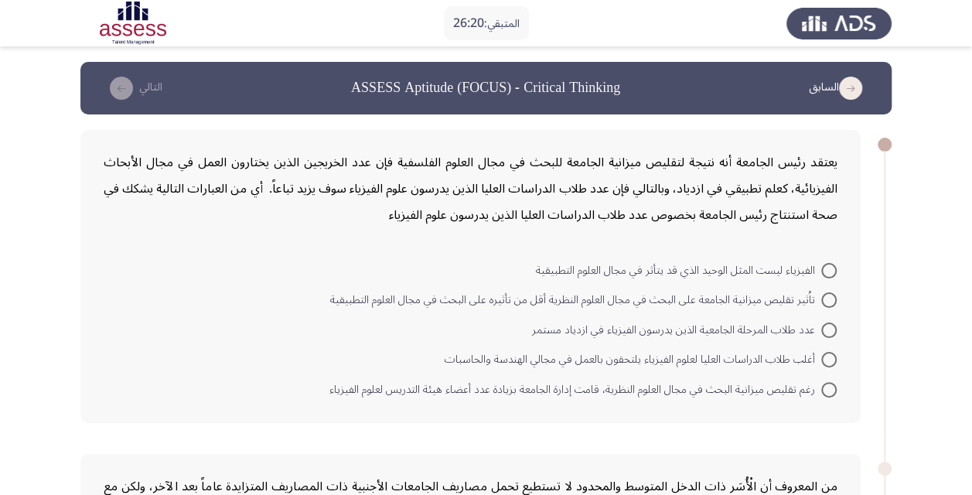
click at [653, 329] on span "عدد طلاب المرحلة الجامعية الذين يدرسون الفيزياء في ازدياد مستمر" at bounding box center [676, 330] width 289 height 19
click at [821, 329] on input "عدد طلاب المرحلة الجامعية الذين يدرسون الفيزياء في ازدياد مستمر" at bounding box center [828, 329] width 15 height 15
radio input "true"
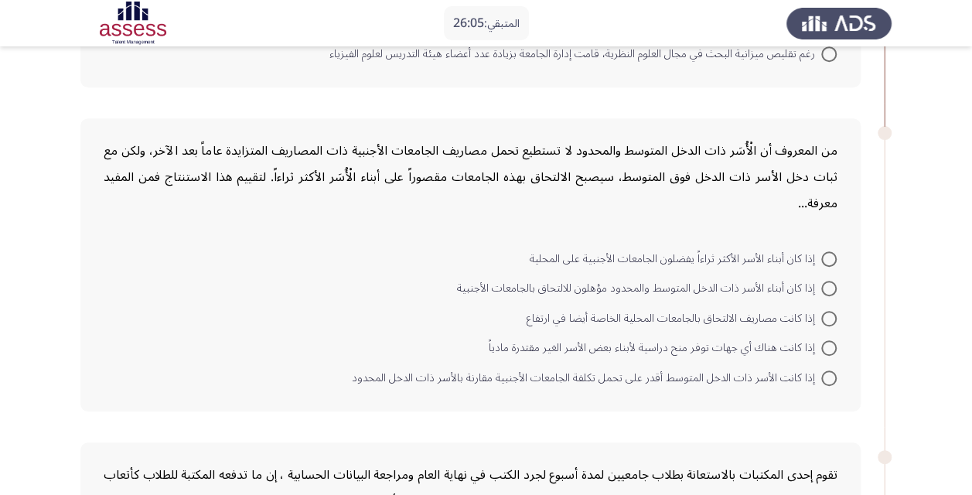
scroll to position [309, 0]
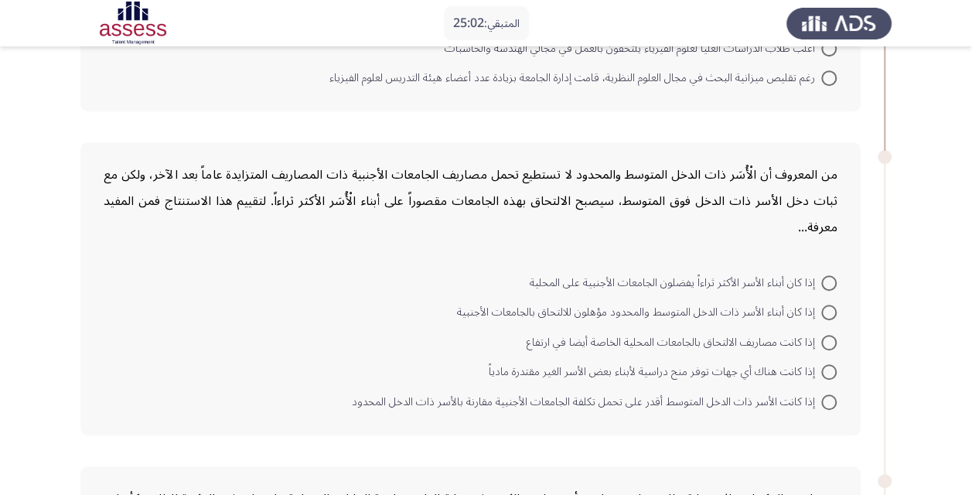
click at [649, 368] on span "إذا كانت هناك أي جهات توفر منح دراسية لأبناء بعض الأسر الغير مقتدرة مادياً" at bounding box center [655, 372] width 332 height 19
click at [821, 368] on input "إذا كانت هناك أي جهات توفر منح دراسية لأبناء بعض الأسر الغير مقتدرة مادياً" at bounding box center [828, 371] width 15 height 15
radio input "true"
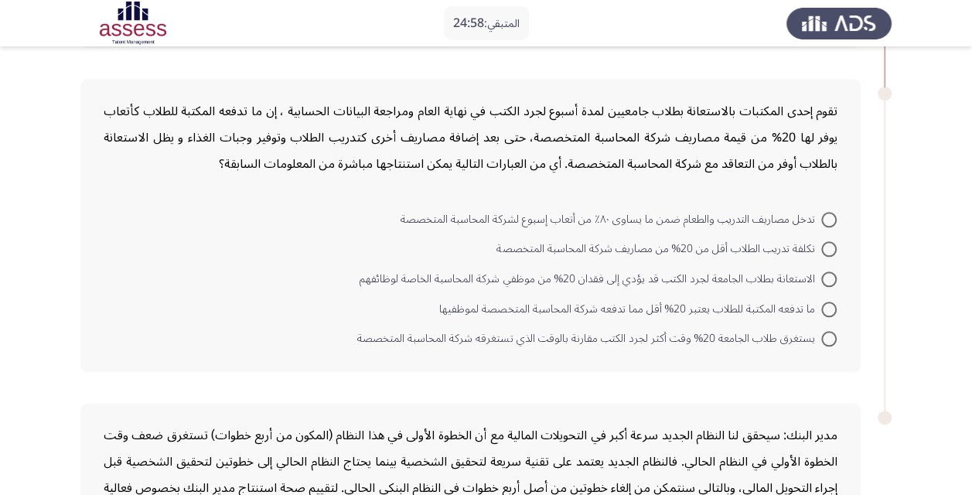
scroll to position [696, 0]
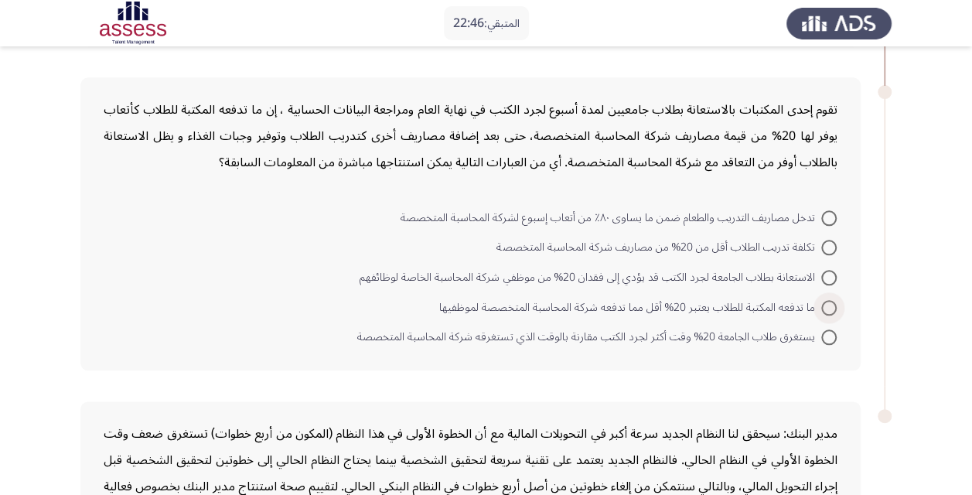
click at [621, 306] on span "ما تدفعه المكتبة للطلاب يعتبر 20% أقل مما تدفعه شركة المحاسبة المتخصصة لموظفيها" at bounding box center [630, 307] width 382 height 19
click at [821, 306] on input "ما تدفعه المكتبة للطلاب يعتبر 20% أقل مما تدفعه شركة المحاسبة المتخصصة لموظفيها" at bounding box center [828, 307] width 15 height 15
radio input "true"
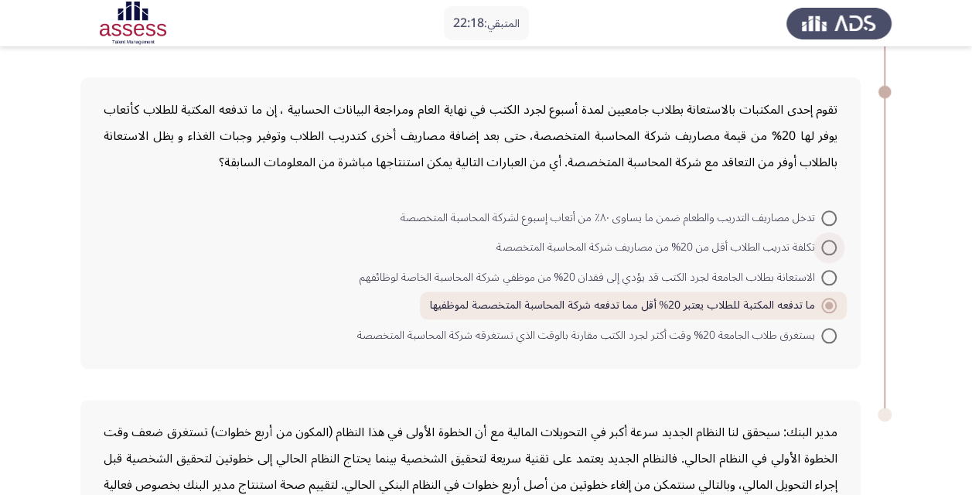
click at [733, 243] on span "تكلفة تدريب الطلاب أقل من 20% من مصاريف شركة المحاسبة المتخصصة" at bounding box center [658, 247] width 325 height 19
click at [821, 243] on input "تكلفة تدريب الطلاب أقل من 20% من مصاريف شركة المحاسبة المتخصصة" at bounding box center [828, 247] width 15 height 15
radio input "true"
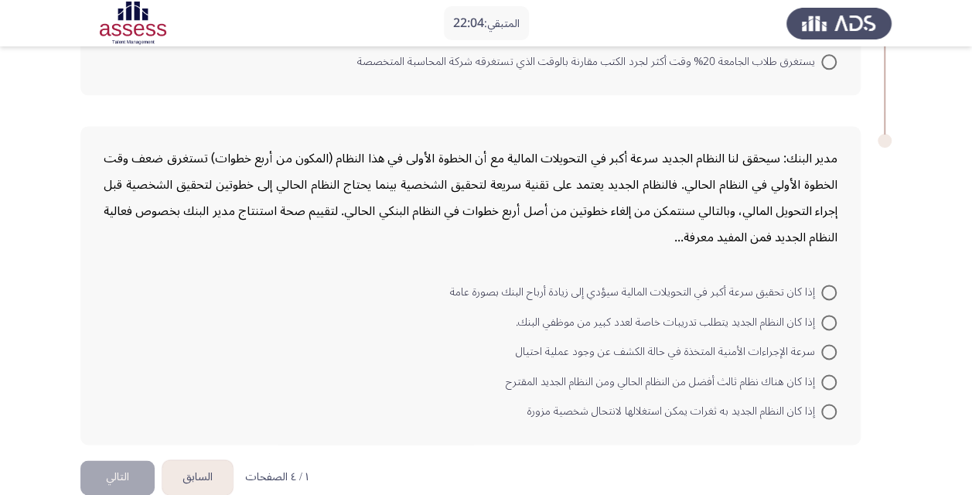
scroll to position [993, 0]
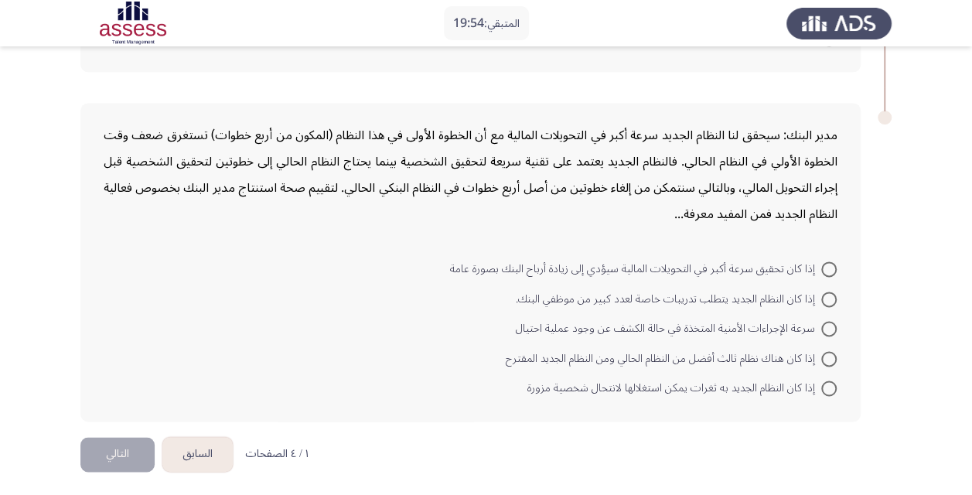
click at [646, 266] on span "إذا كان تحقيق سرعة أكبر في التحويلات المالية سيؤدي إلى زيادة أرباح البنك بصورة …" at bounding box center [635, 269] width 371 height 19
click at [821, 266] on input "إذا كان تحقيق سرعة أكبر في التحويلات المالية سيؤدي إلى زيادة أرباح البنك بصورة …" at bounding box center [828, 268] width 15 height 15
radio input "true"
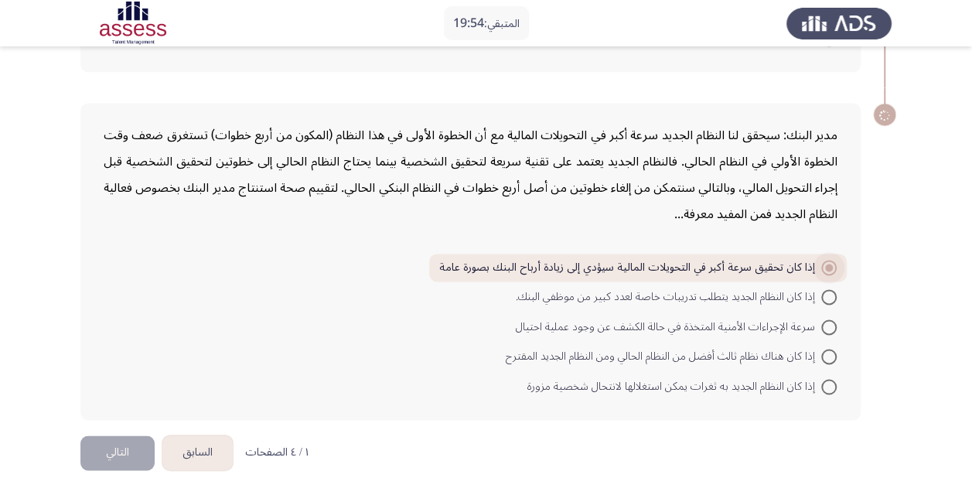
scroll to position [990, 0]
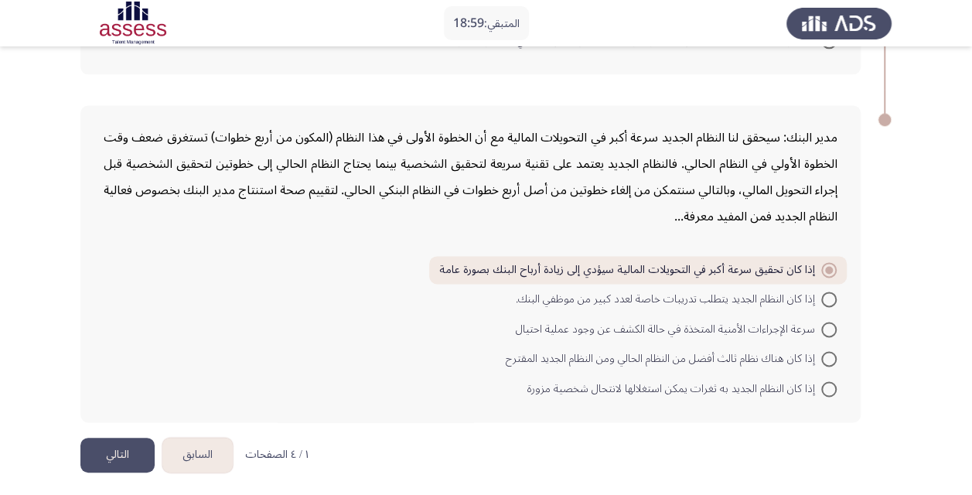
click at [117, 446] on button "التالي" at bounding box center [117, 455] width 74 height 35
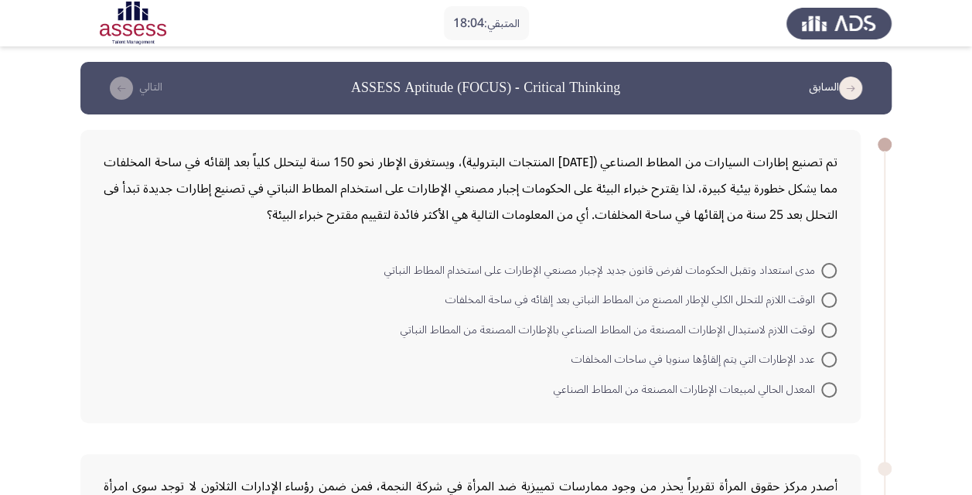
click at [606, 268] on span "مدى استعداد وتقبل الحكومات لفرض قانون جديد لإجبار مصنعي الإطارات على استخدام ال…" at bounding box center [602, 270] width 437 height 19
click at [821, 268] on input "مدى استعداد وتقبل الحكومات لفرض قانون جديد لإجبار مصنعي الإطارات على استخدام ال…" at bounding box center [828, 270] width 15 height 15
radio input "true"
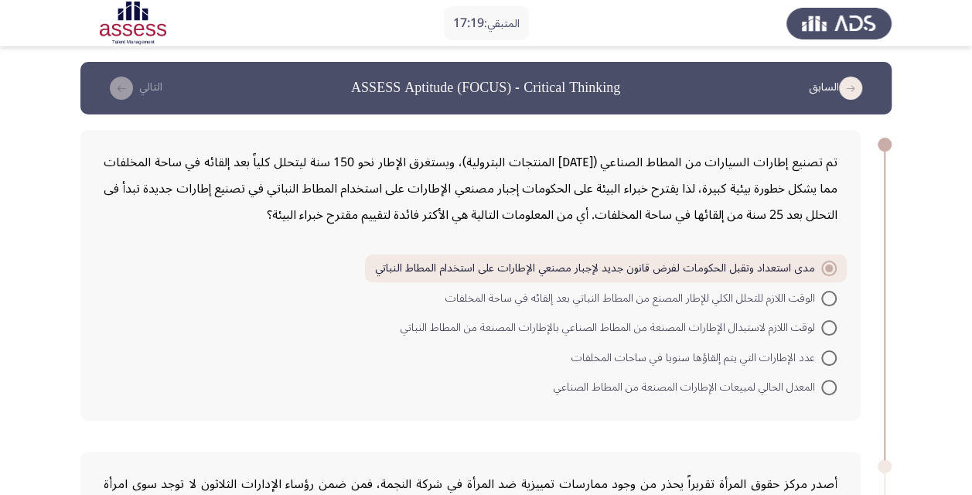
click at [636, 302] on span "الوقت اللازم للتحلل الكلي للإطار المصنع من المطاط النباتي بعد إلقائه في ساحة ال…" at bounding box center [633, 298] width 376 height 19
click at [821, 302] on input "الوقت اللازم للتحلل الكلي للإطار المصنع من المطاط النباتي بعد إلقائه في ساحة ال…" at bounding box center [828, 298] width 15 height 15
radio input "true"
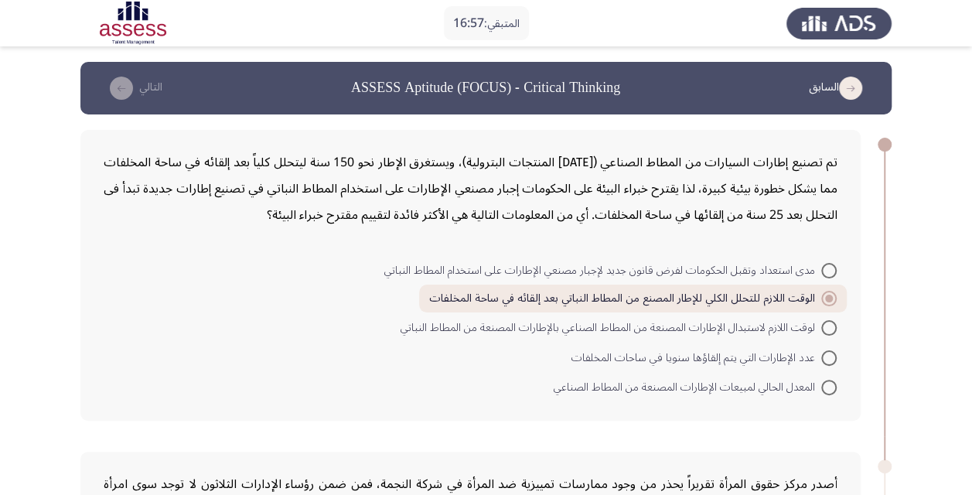
click at [643, 270] on span "مدى استعداد وتقبل الحكومات لفرض قانون جديد لإجبار مصنعي الإطارات على استخدام ال…" at bounding box center [602, 270] width 437 height 19
click at [821, 270] on input "مدى استعداد وتقبل الحكومات لفرض قانون جديد لإجبار مصنعي الإطارات على استخدام ال…" at bounding box center [828, 270] width 15 height 15
radio input "true"
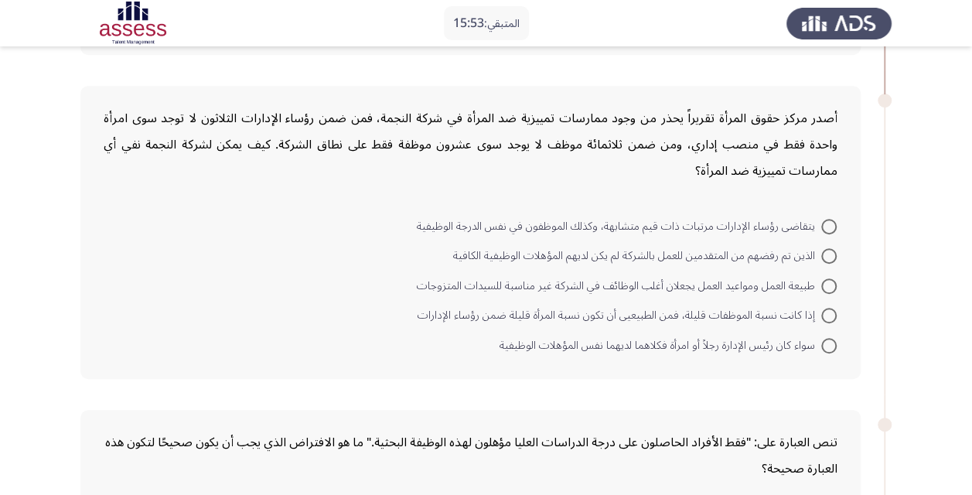
scroll to position [387, 0]
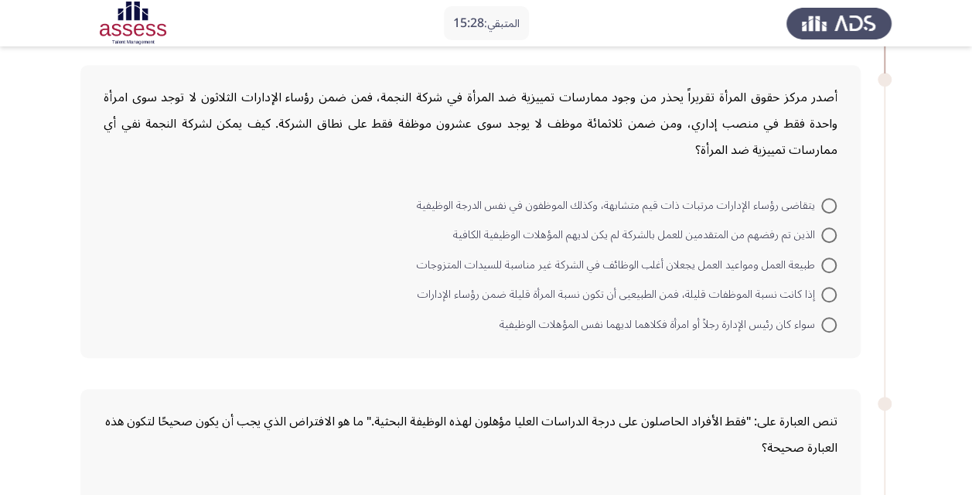
click at [618, 263] on span "طبيعة العمل ومواعيد العمل يجعلان أغلب الوظائف في الشركة غير مناسبة للسيدات المت…" at bounding box center [619, 265] width 404 height 19
click at [821, 263] on input "طبيعة العمل ومواعيد العمل يجعلان أغلب الوظائف في الشركة غير مناسبة للسيدات المت…" at bounding box center [828, 264] width 15 height 15
radio input "true"
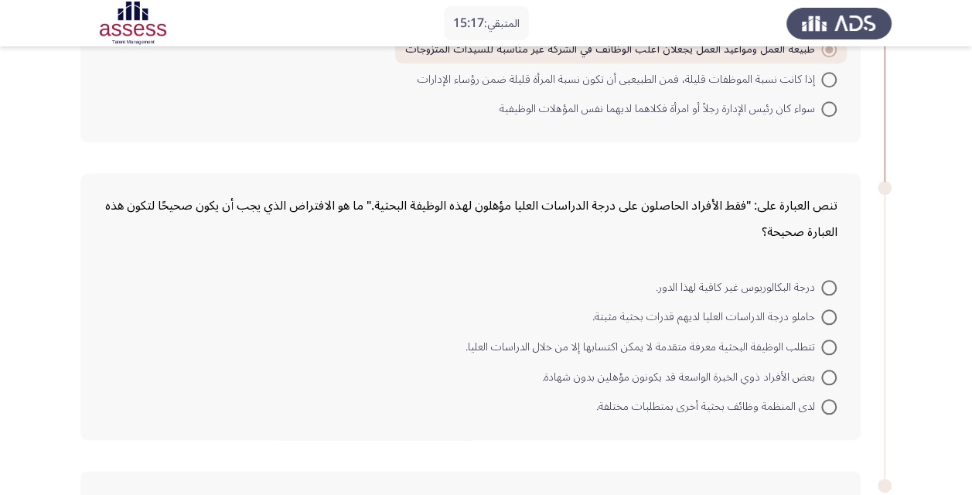
scroll to position [624, 0]
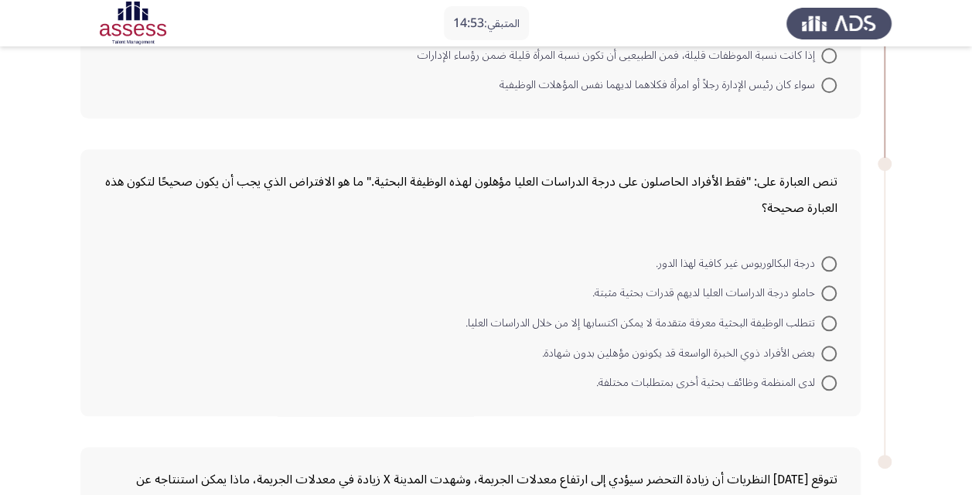
click at [738, 260] on span "درجة البكالوريوس غير كافية لهذا الدور." at bounding box center [738, 263] width 165 height 19
click at [821, 260] on input "درجة البكالوريوس غير كافية لهذا الدور." at bounding box center [828, 263] width 15 height 15
radio input "true"
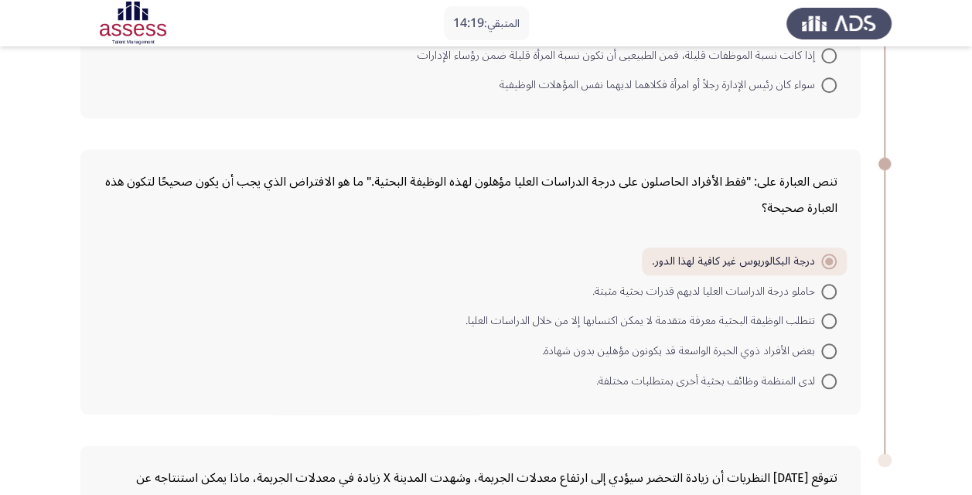
click at [674, 319] on span "تتطلب الوظيفة البحثية معرفة متقدمة لا يمكن اكتسابها إلا من خلال الدراسات العليا." at bounding box center [643, 321] width 356 height 19
click at [821, 319] on input "تتطلب الوظيفة البحثية معرفة متقدمة لا يمكن اكتسابها إلا من خلال الدراسات العليا." at bounding box center [828, 320] width 15 height 15
radio input "true"
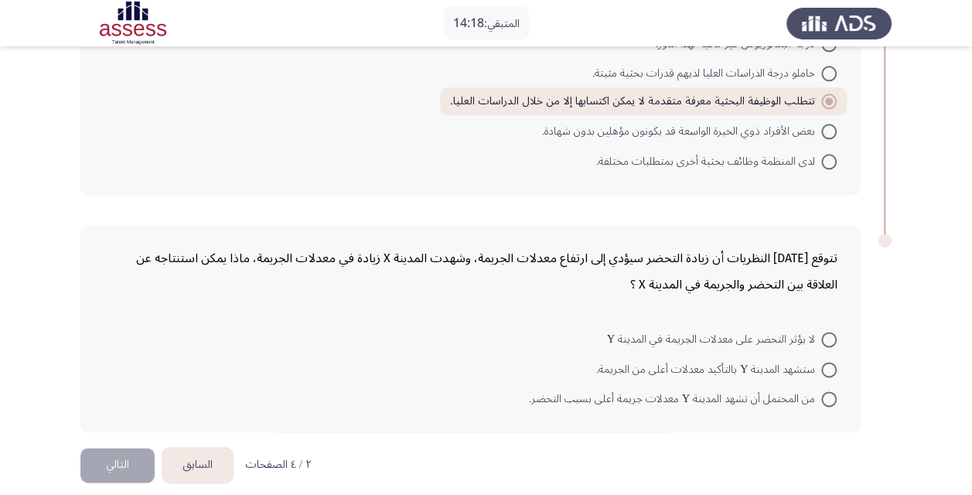
scroll to position [854, 0]
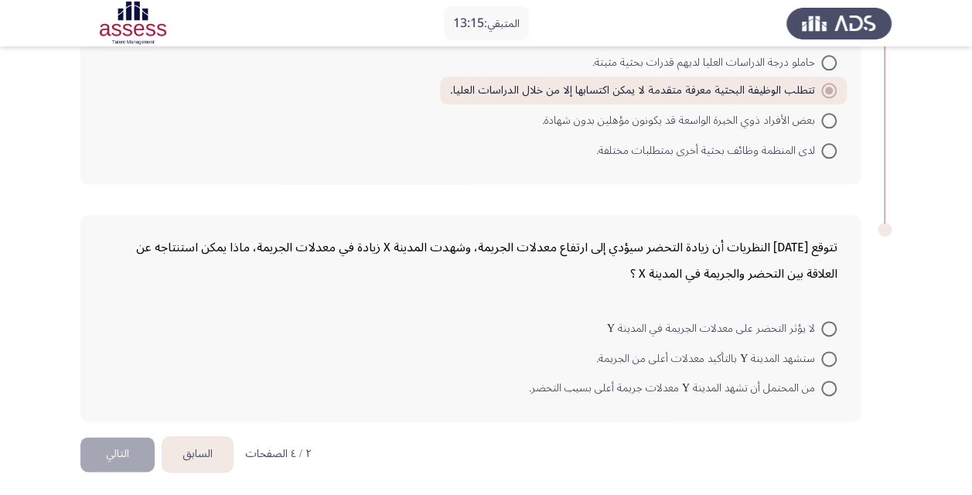
click at [707, 355] on span "ستشهد المدينة Y بالتأكيد معدلات أعلى من الجريمة." at bounding box center [708, 358] width 225 height 19
click at [821, 355] on input "ستشهد المدينة Y بالتأكيد معدلات أعلى من الجريمة." at bounding box center [828, 358] width 15 height 15
radio input "true"
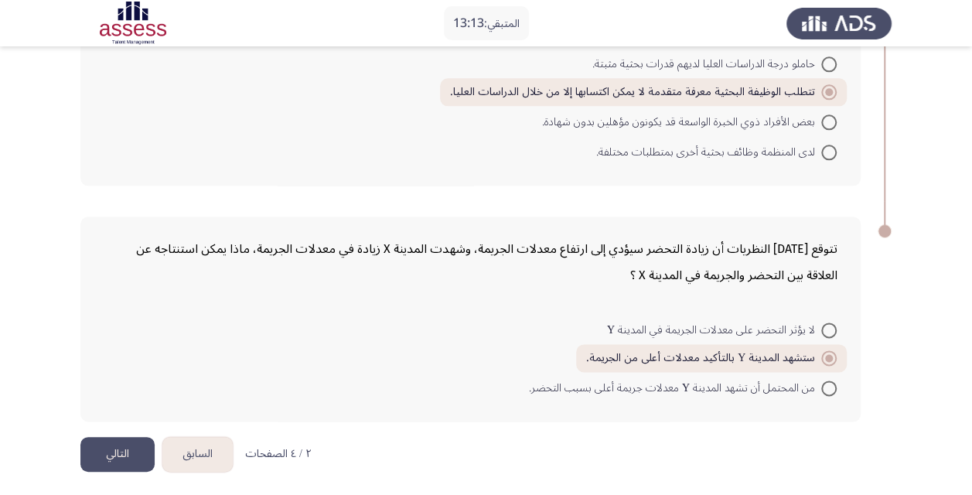
click at [124, 448] on button "التالي" at bounding box center [117, 454] width 74 height 35
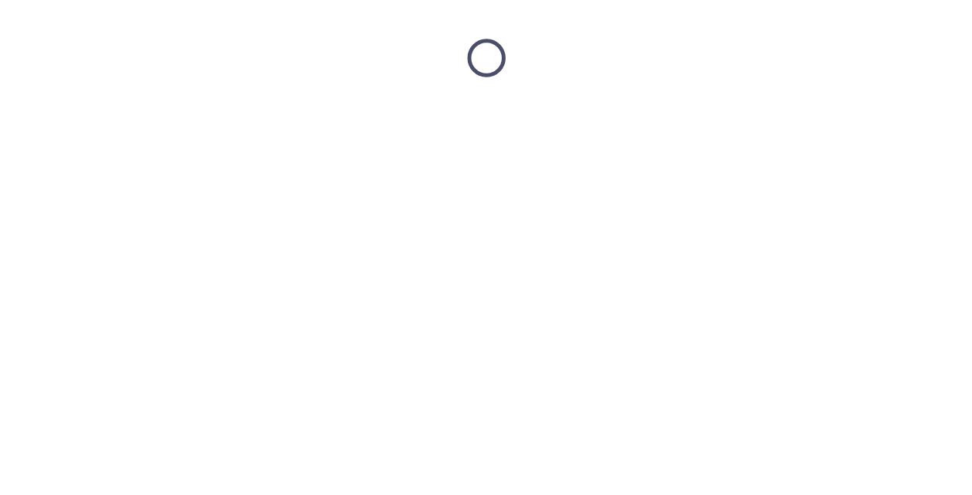
scroll to position [0, 0]
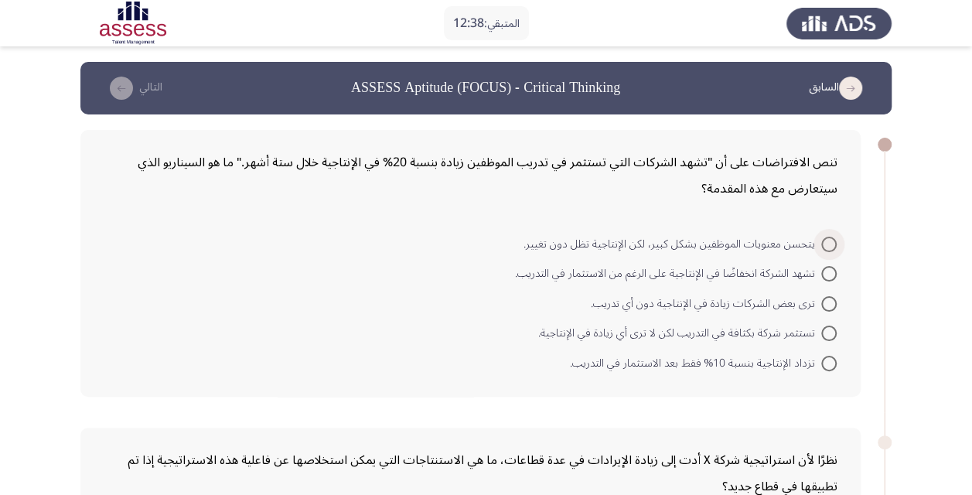
click at [657, 247] on span "يتحسن معنويات الموظفين بشكل كبير، لكن الإنتاجية تظل دون تغيير." at bounding box center [672, 244] width 298 height 19
click at [821, 247] on input "يتحسن معنويات الموظفين بشكل كبير، لكن الإنتاجية تظل دون تغيير." at bounding box center [828, 244] width 15 height 15
radio input "true"
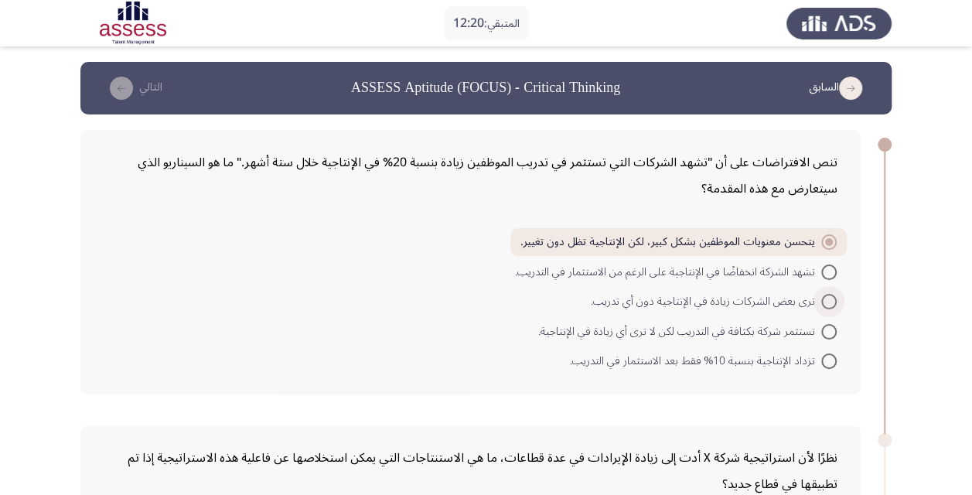
click at [696, 303] on span "ترى بعض الشركات زيادة في الإنتاجية دون أي تدريب." at bounding box center [706, 301] width 230 height 19
click at [821, 303] on input "ترى بعض الشركات زيادة في الإنتاجية دون أي تدريب." at bounding box center [828, 301] width 15 height 15
radio input "true"
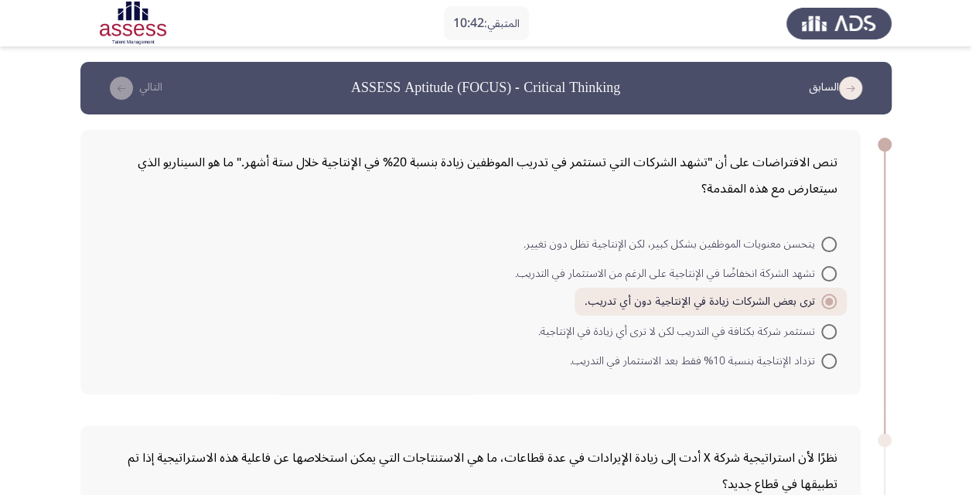
click at [699, 329] on span "تستثمر شركة بكثافة في التدريب لكن لا ترى أي زيادة في الإنتاجية." at bounding box center [679, 331] width 283 height 19
click at [821, 329] on input "تستثمر شركة بكثافة في التدريب لكن لا ترى أي زيادة في الإنتاجية." at bounding box center [828, 331] width 15 height 15
radio input "true"
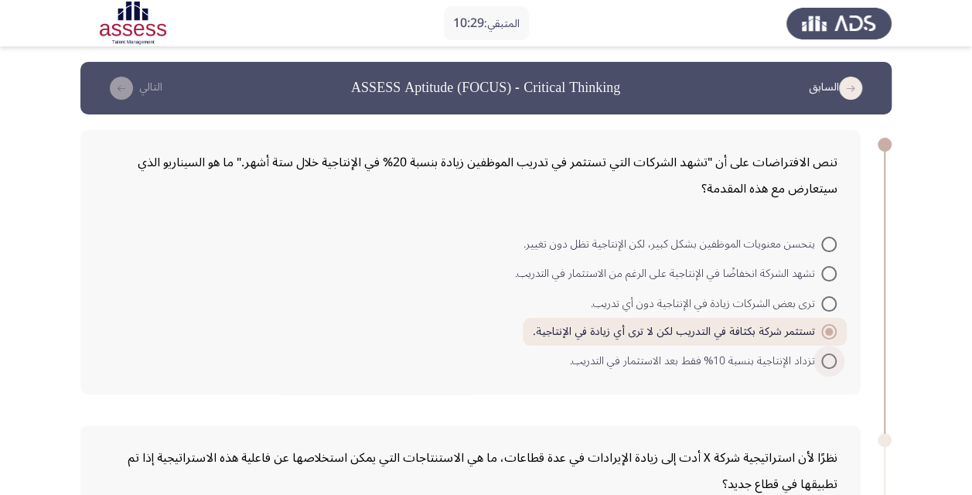
click at [687, 363] on span "تزداد الإنتاجية بنسبة 10% فقط بعد الاستثمار في التدريب." at bounding box center [695, 361] width 252 height 19
click at [821, 363] on input "تزداد الإنتاجية بنسبة 10% فقط بعد الاستثمار في التدريب." at bounding box center [828, 360] width 15 height 15
radio input "true"
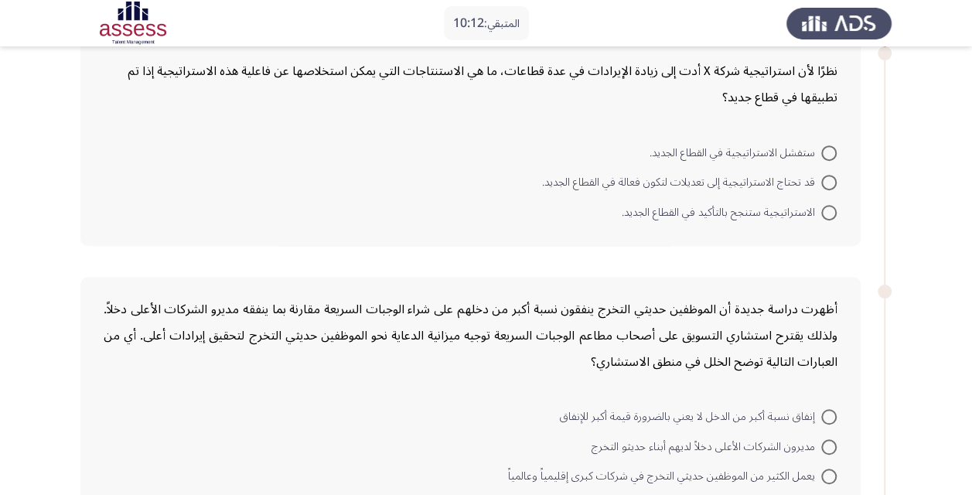
scroll to position [309, 0]
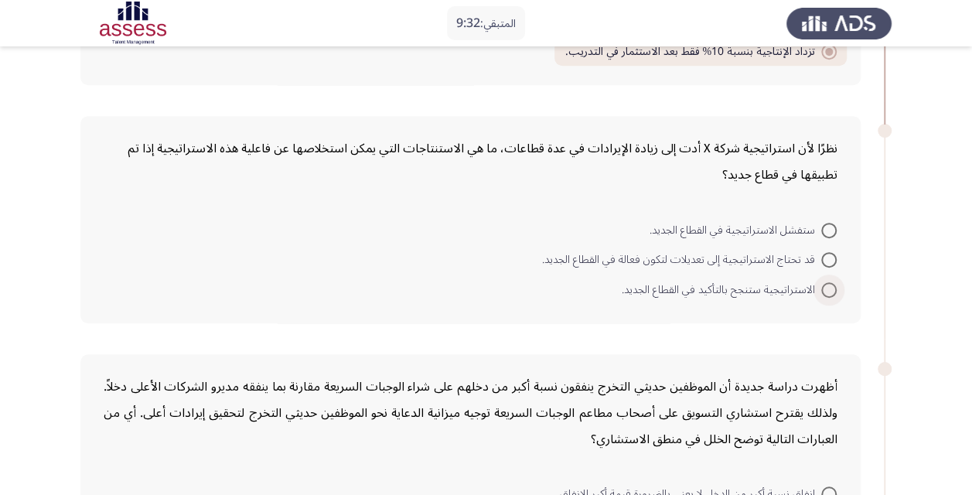
click at [729, 287] on span "الاستراتيجية ستنجح بالتأكيد في القطاع الجديد." at bounding box center [721, 290] width 199 height 19
click at [821, 287] on input "الاستراتيجية ستنجح بالتأكيد في القطاع الجديد." at bounding box center [828, 289] width 15 height 15
radio input "true"
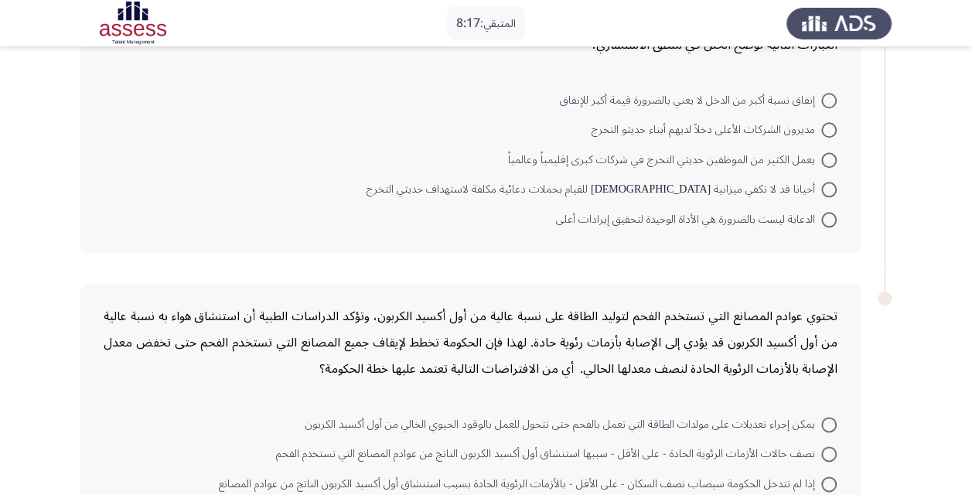
scroll to position [624, 0]
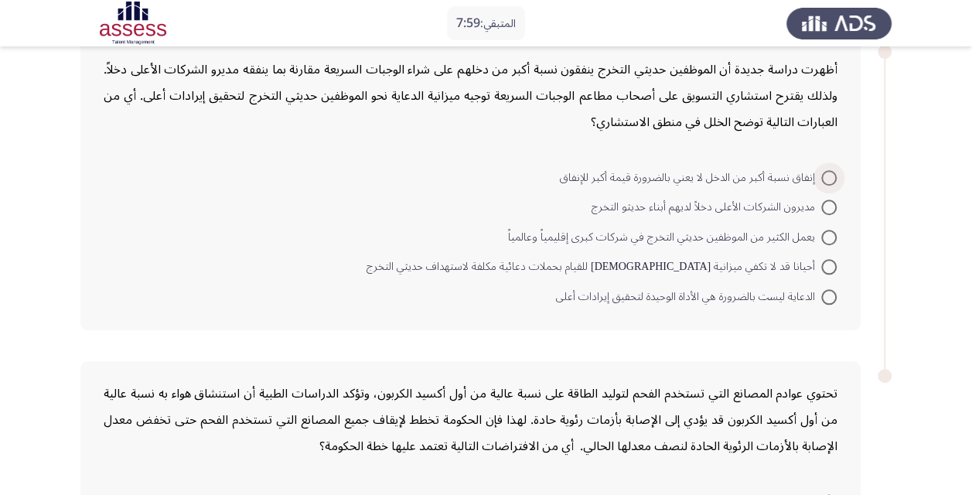
click at [672, 176] on span "إنفاق نسبة أكبر من الدخل لا يعني بالضرورة قيمة أكبر للإنفاق" at bounding box center [690, 178] width 261 height 19
click at [821, 176] on input "إنفاق نسبة أكبر من الدخل لا يعني بالضرورة قيمة أكبر للإنفاق" at bounding box center [828, 177] width 15 height 15
radio input "true"
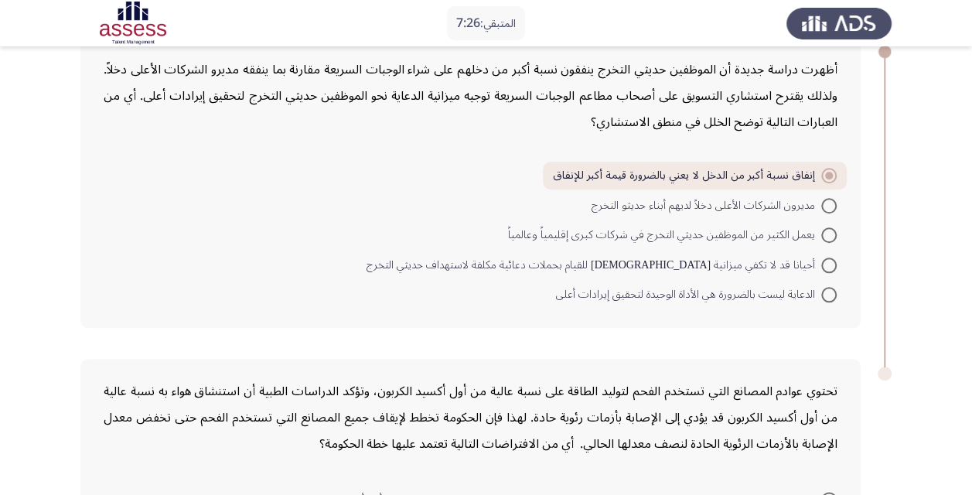
click at [690, 202] on span "مديرون الشركات الأعلى دخلاً لديهم أبناء حديثو التخرج" at bounding box center [706, 205] width 230 height 19
click at [821, 202] on input "مديرون الشركات الأعلى دخلاً لديهم أبناء حديثو التخرج" at bounding box center [828, 205] width 15 height 15
radio input "true"
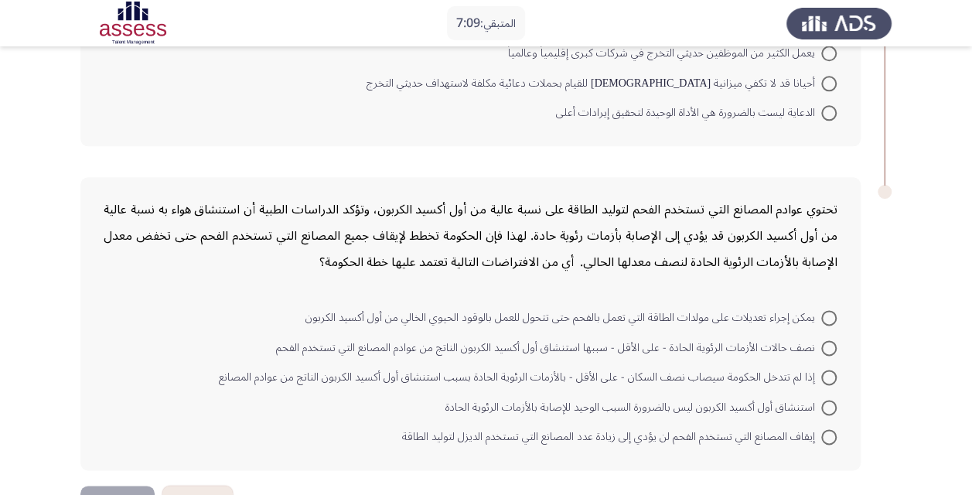
scroll to position [854, 0]
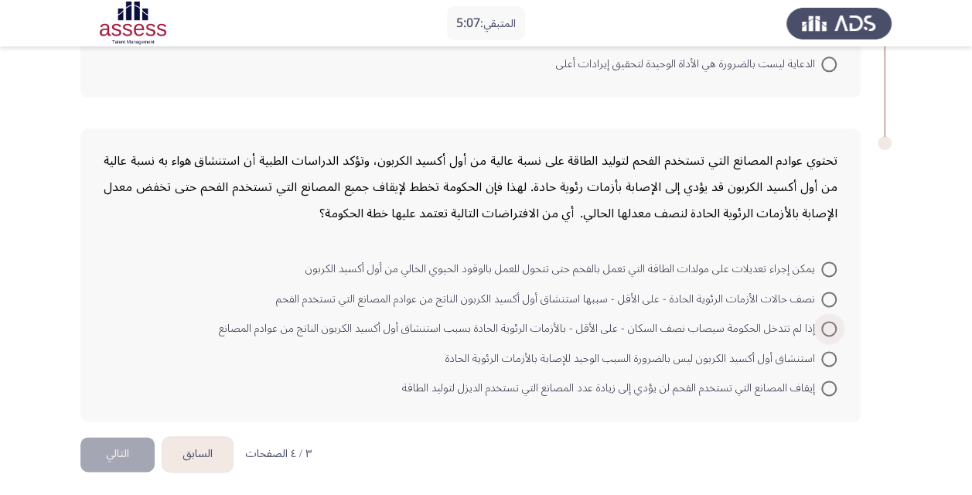
click at [615, 323] on span "إذا لم تتدخل الحكومة سيصاب نصف السكان - على الأقل - بالأزمات الرئوية الحادة بسب…" at bounding box center [520, 328] width 602 height 19
click at [821, 323] on input "إذا لم تتدخل الحكومة سيصاب نصف السكان - على الأقل - بالأزمات الرئوية الحادة بسب…" at bounding box center [828, 328] width 15 height 15
radio input "true"
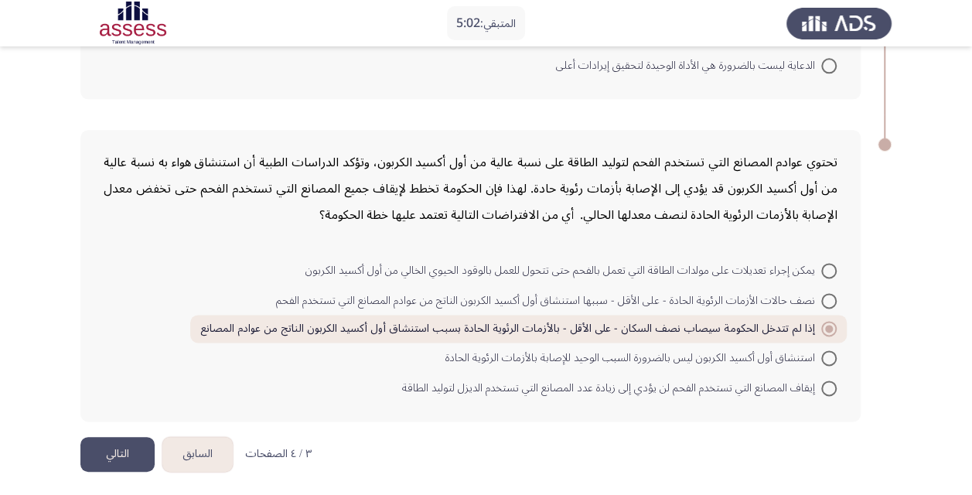
click at [112, 444] on button "التالي" at bounding box center [117, 454] width 74 height 35
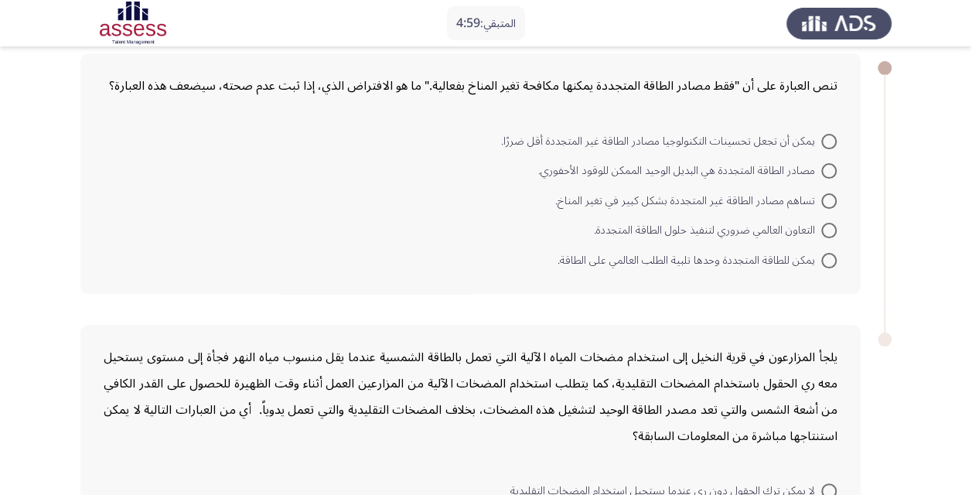
scroll to position [0, 0]
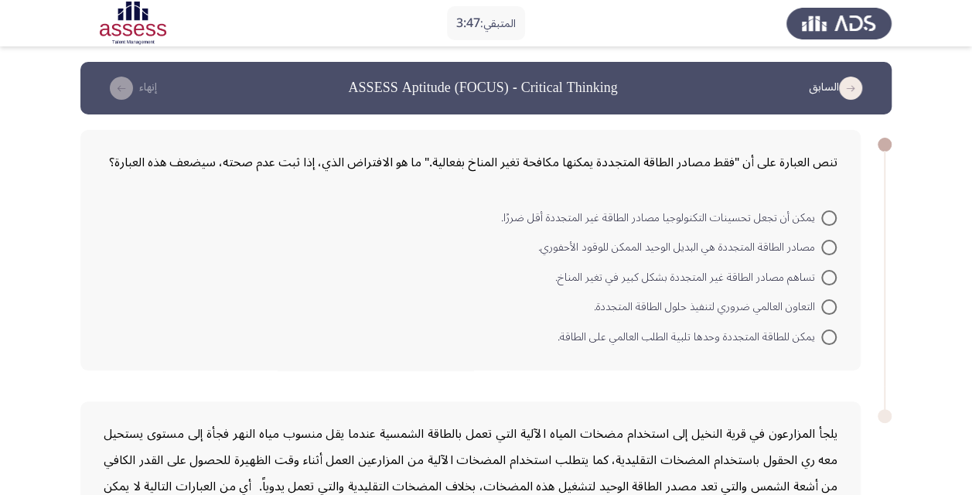
click at [662, 338] on span "يمكن للطاقة المتجددة وحدها تلبية الطلب العالمي على الطاقة." at bounding box center [689, 337] width 264 height 19
click at [821, 338] on input "يمكن للطاقة المتجددة وحدها تلبية الطلب العالمي على الطاقة." at bounding box center [828, 336] width 15 height 15
radio input "true"
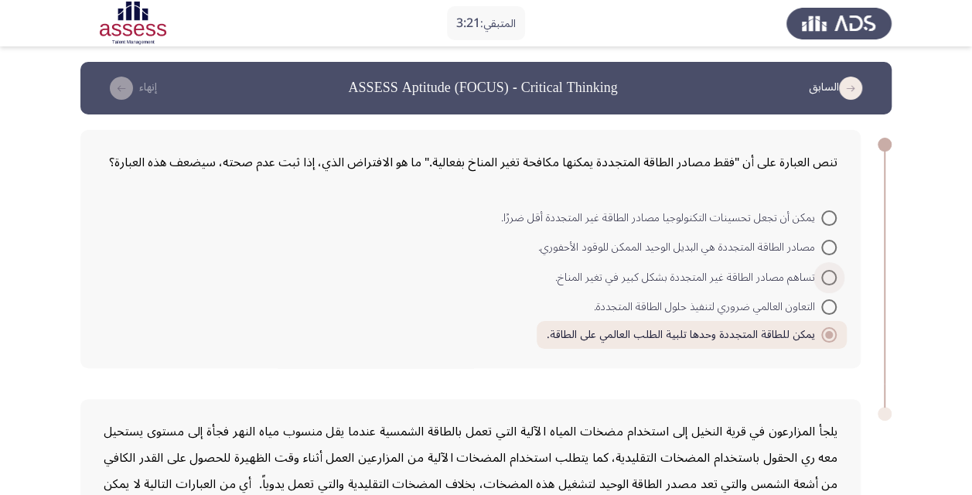
click at [690, 276] on span "تساهم مصادر الطاقة غير المتجددة بشكل كبير في تغير المناخ." at bounding box center [688, 277] width 266 height 19
click at [821, 276] on input "تساهم مصادر الطاقة غير المتجددة بشكل كبير في تغير المناخ." at bounding box center [828, 277] width 15 height 15
radio input "true"
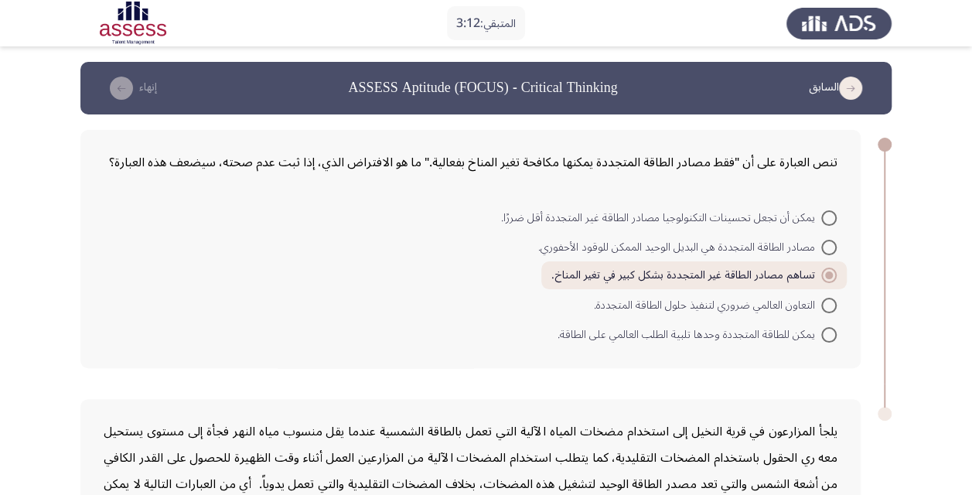
click at [696, 244] on span "مصادر الطاقة المتجددة هي البديل الوحيد الممكن للوقود الأحفوري." at bounding box center [679, 247] width 283 height 19
click at [821, 244] on input "مصادر الطاقة المتجددة هي البديل الوحيد الممكن للوقود الأحفوري." at bounding box center [828, 247] width 15 height 15
radio input "true"
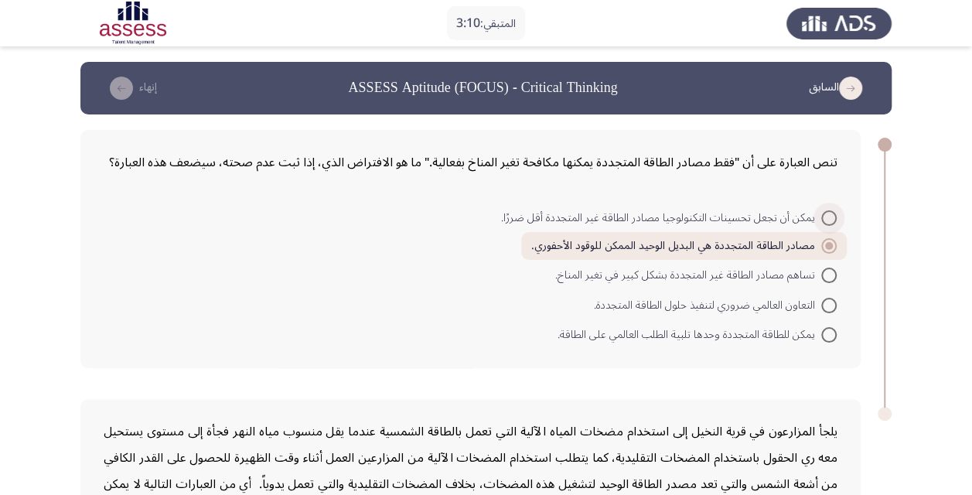
click at [683, 220] on span "يمكن أن تجعل تحسينات التكنولوجيا مصادر الطاقة غير المتجددة أقل ضررًا." at bounding box center [661, 218] width 320 height 19
click at [821, 220] on input "يمكن أن تجعل تحسينات التكنولوجيا مصادر الطاقة غير المتجددة أقل ضررًا." at bounding box center [828, 217] width 15 height 15
radio input "true"
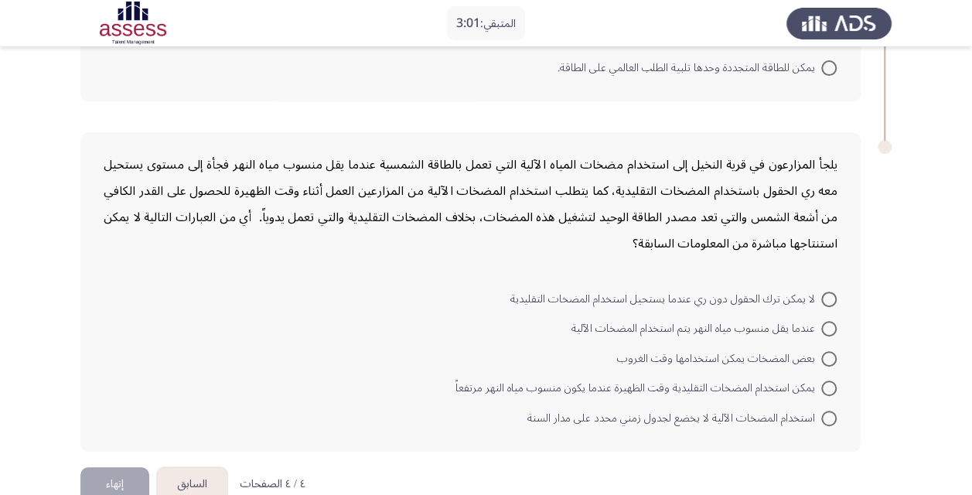
scroll to position [298, 0]
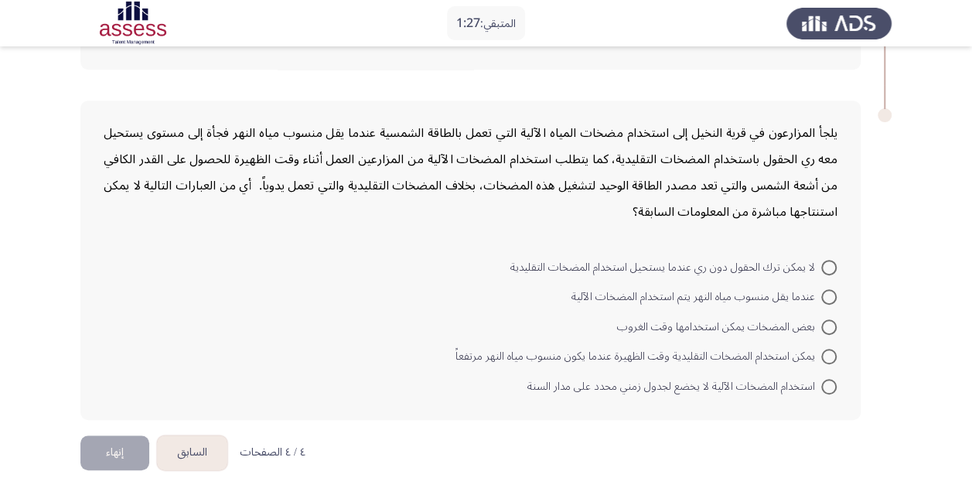
click at [666, 281] on mat-radio-button "عندما يقل منسوب مياه النهر يتم استخدام المضخات الآلية" at bounding box center [703, 296] width 285 height 30
click at [648, 387] on span "استخدام المضخات الآلية لا يخضع لجدول زمني محدد على مدار السنة" at bounding box center [674, 386] width 294 height 19
click at [821, 387] on input "استخدام المضخات الآلية لا يخضع لجدول زمني محدد على مدار السنة" at bounding box center [828, 386] width 15 height 15
radio input "true"
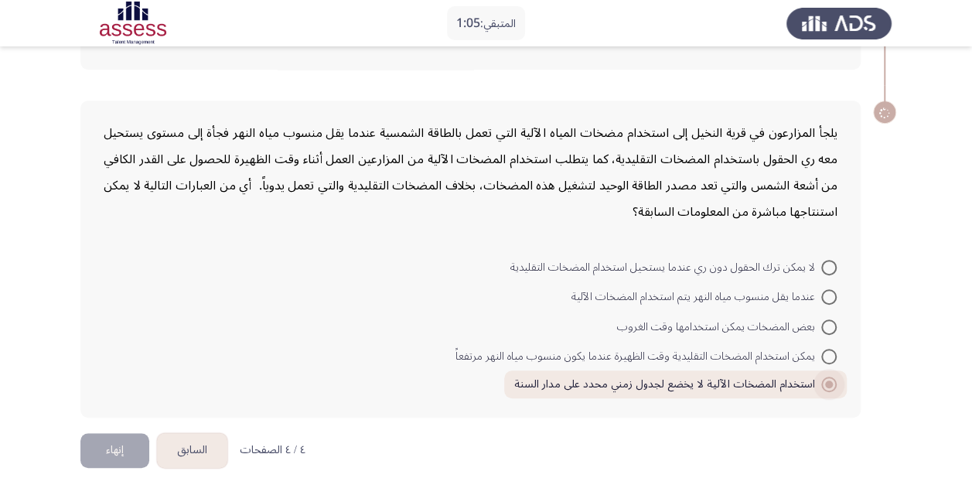
scroll to position [297, 0]
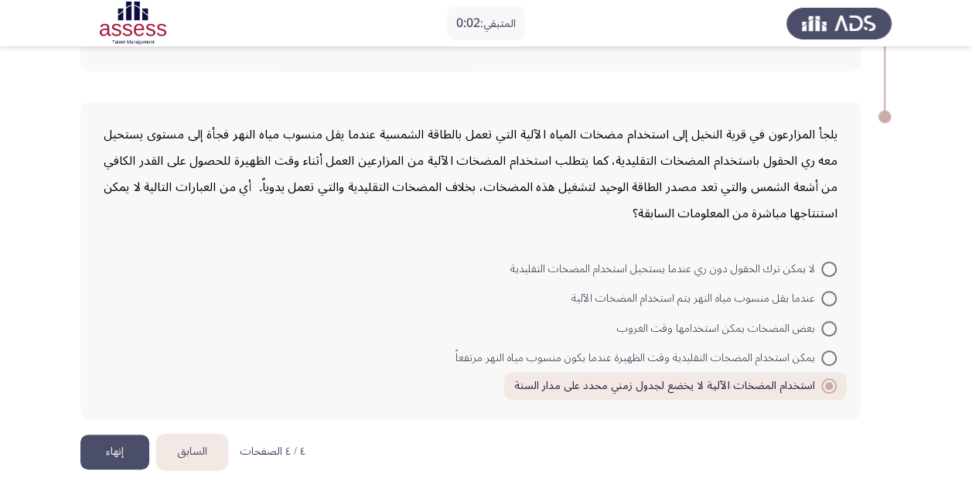
click at [111, 446] on button "إنهاء" at bounding box center [114, 451] width 69 height 35
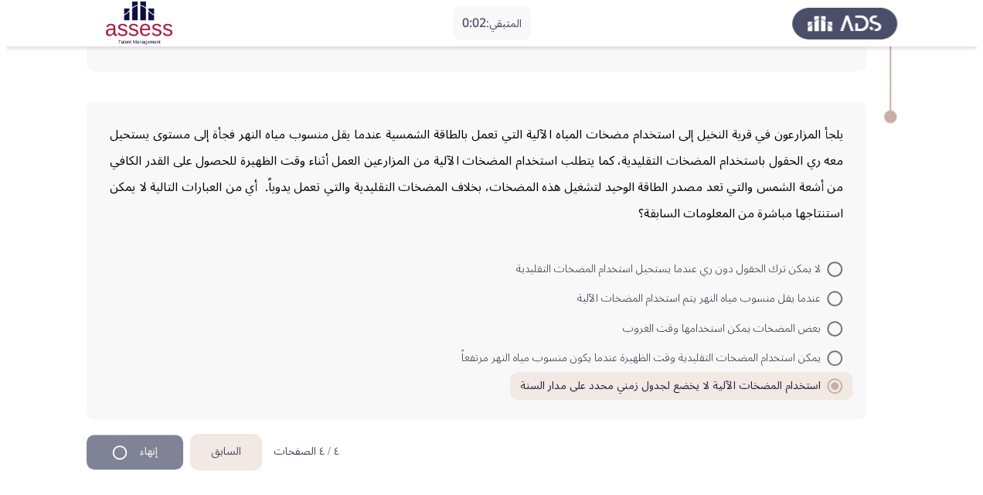
scroll to position [0, 0]
